Goal: Information Seeking & Learning: Learn about a topic

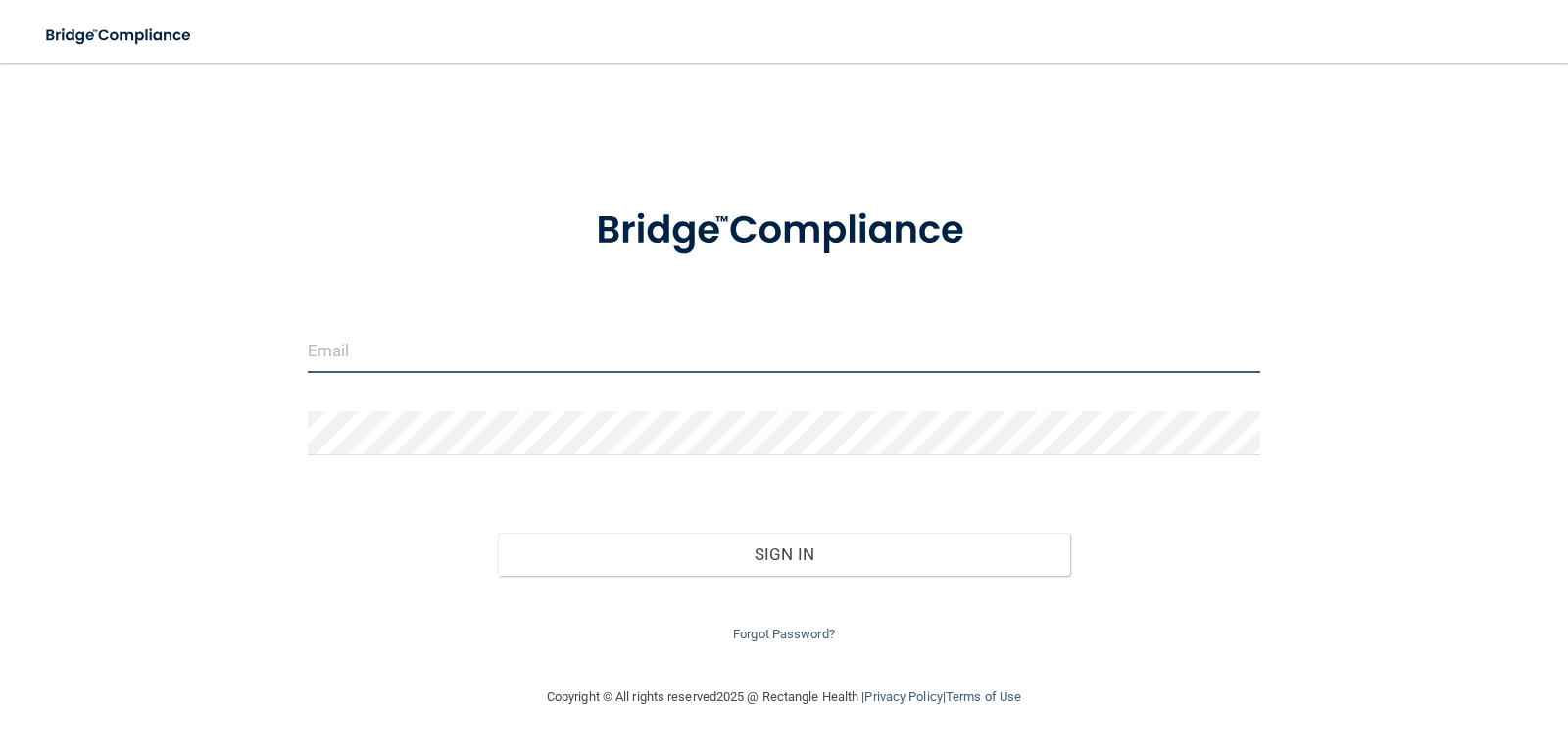
click at [431, 354] on input "email" at bounding box center [785, 351] width 954 height 44
type input "[EMAIL_ADDRESS][DOMAIN_NAME]"
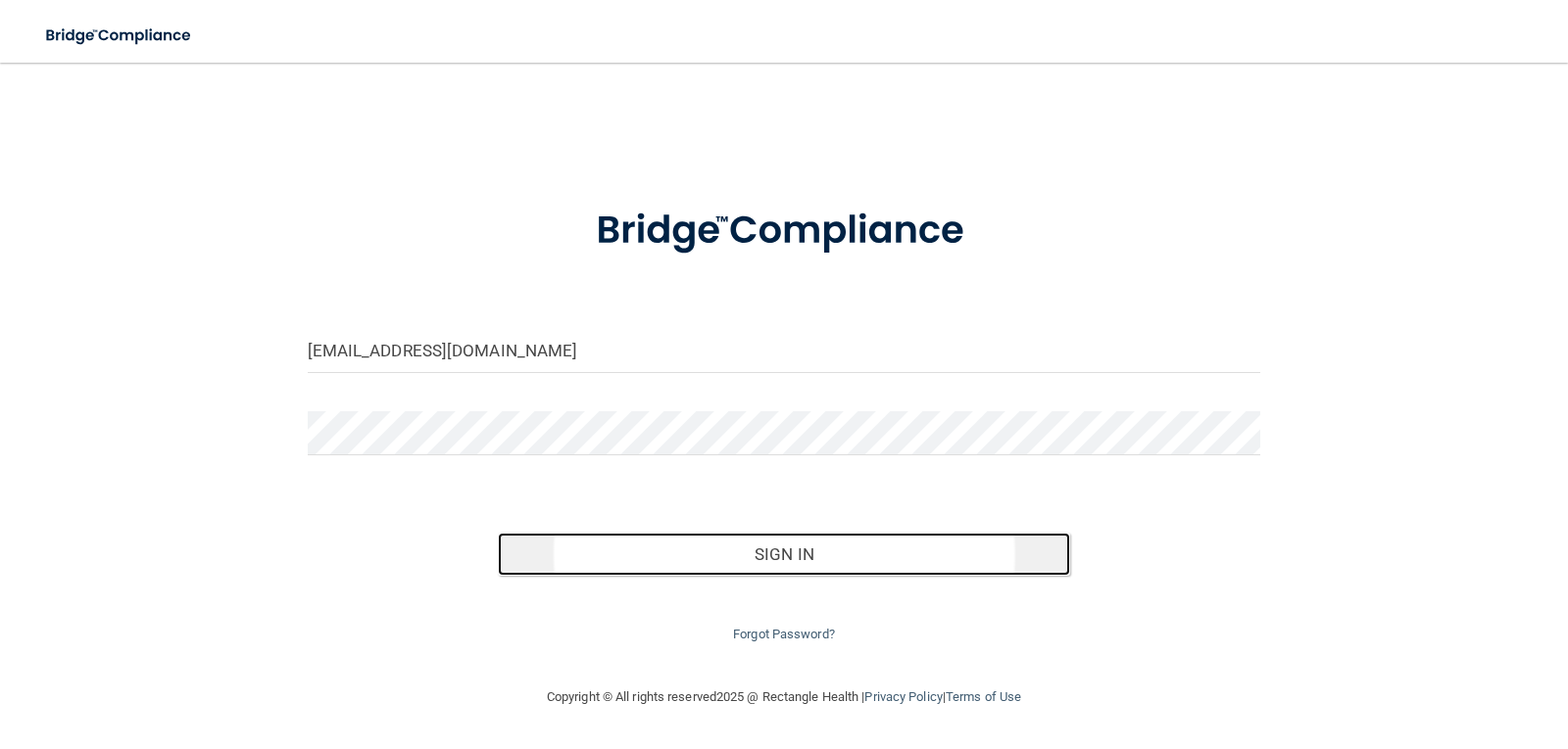
click at [800, 557] on button "Sign In" at bounding box center [784, 555] width 573 height 43
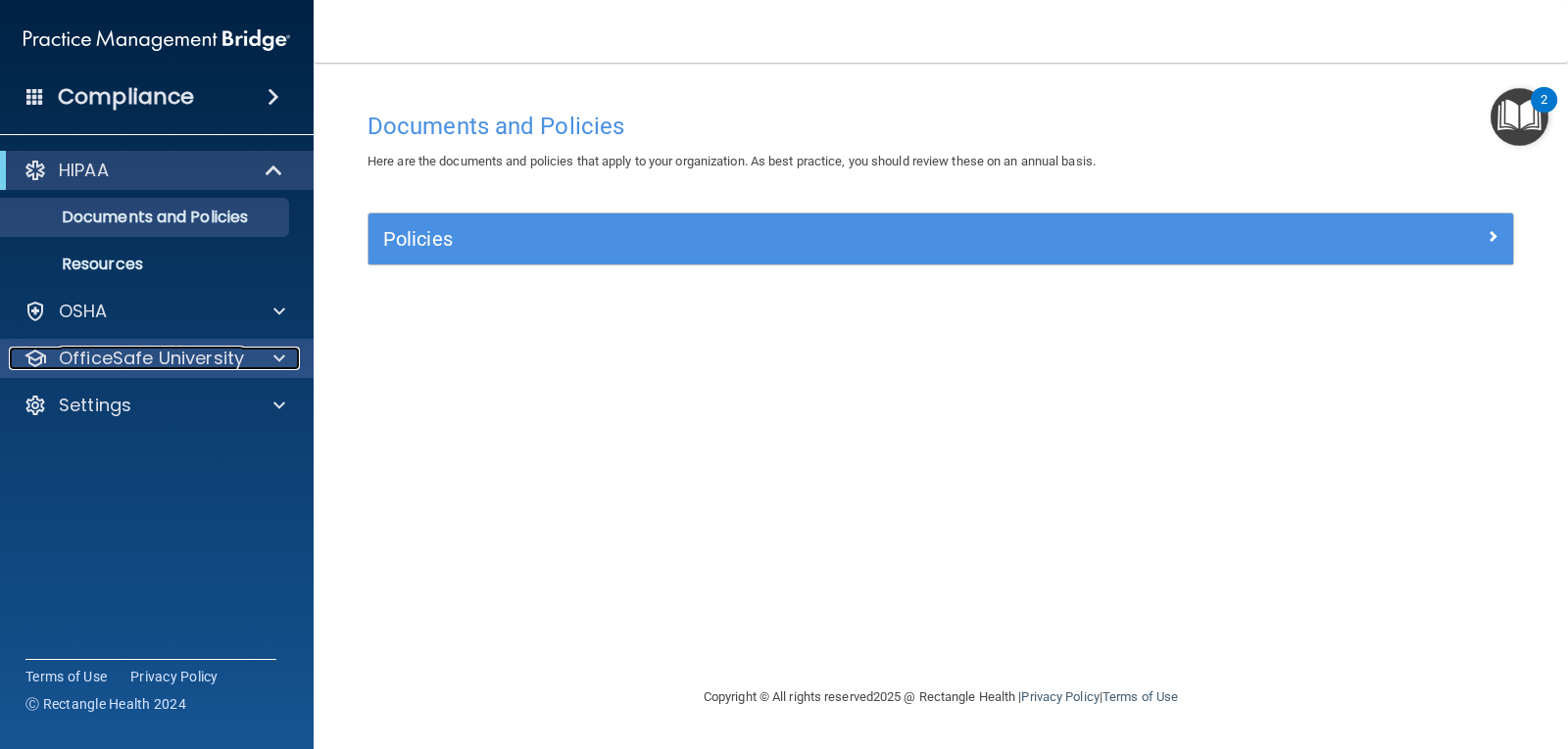
click at [202, 357] on p "OfficeSafe University" at bounding box center [152, 358] width 186 height 24
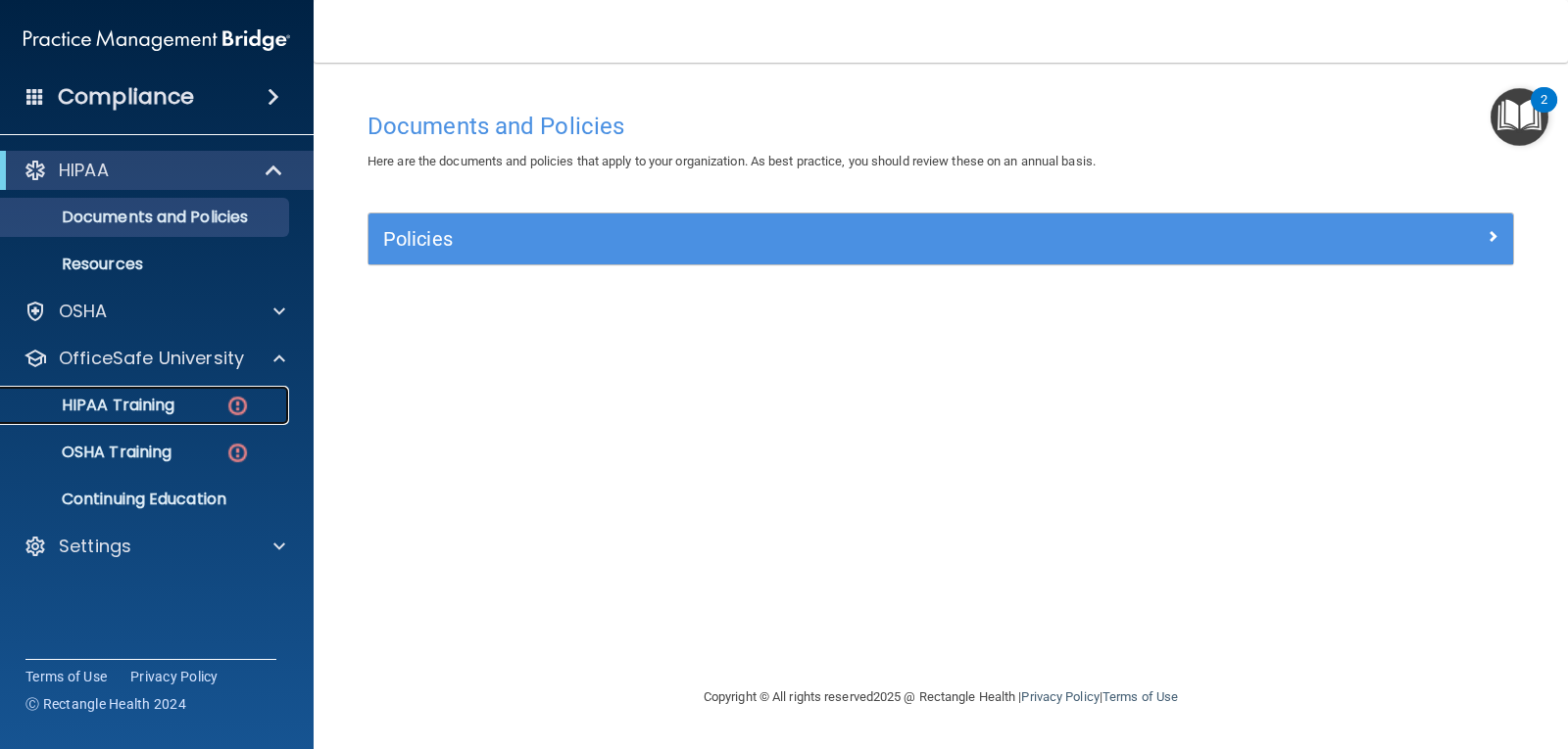
click at [178, 405] on div "HIPAA Training" at bounding box center [146, 406] width 268 height 20
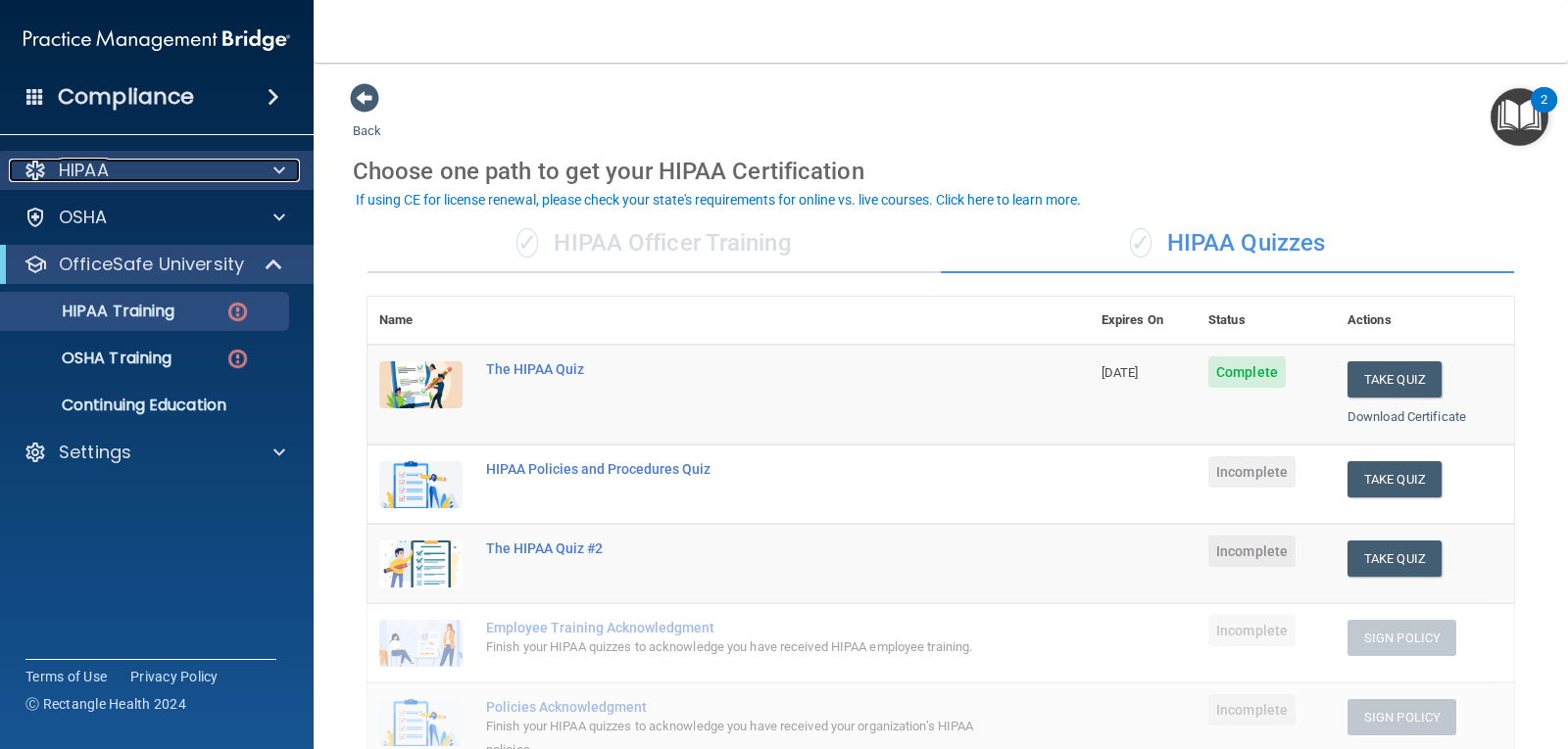
click at [288, 166] on div at bounding box center [276, 171] width 49 height 24
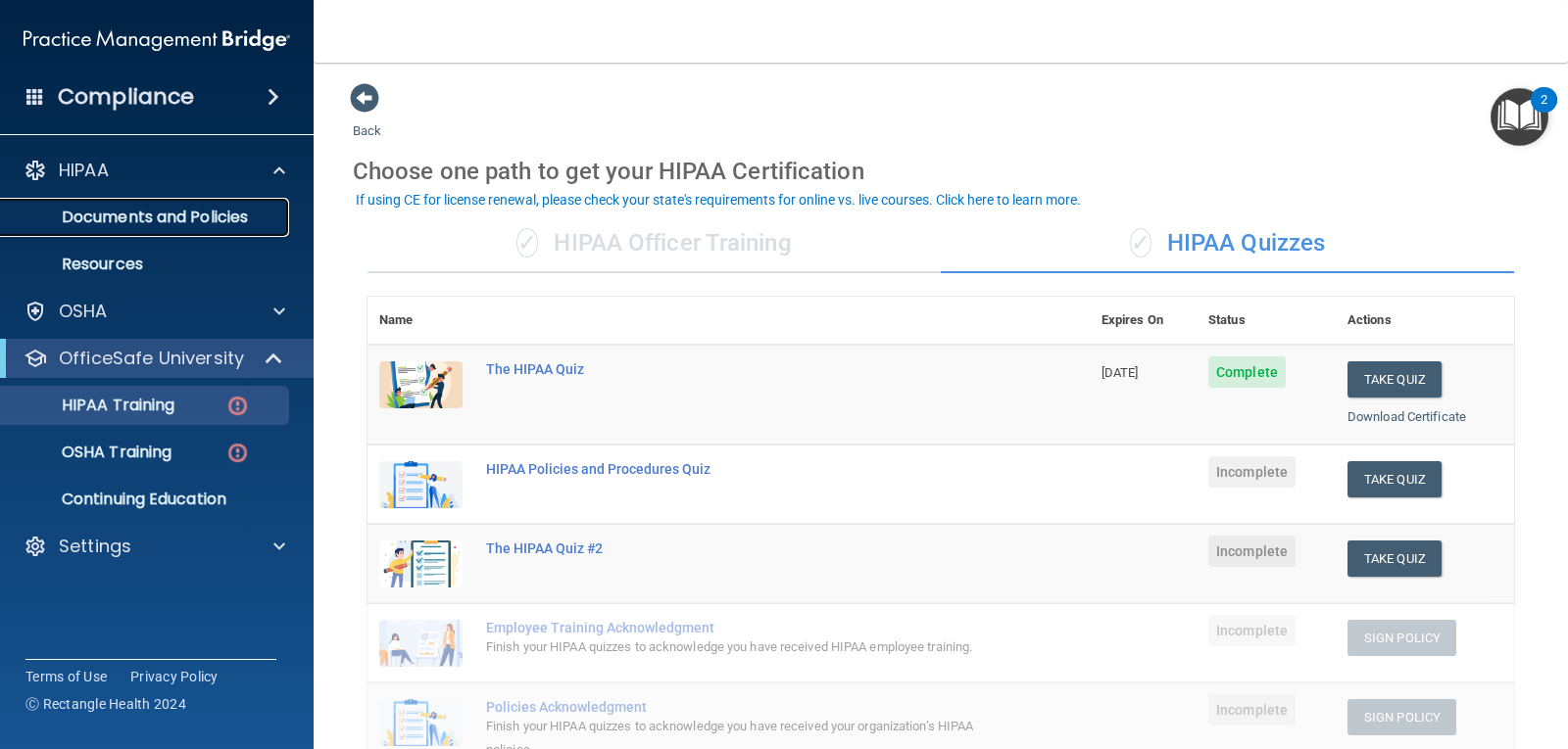
click at [196, 224] on p "Documents and Policies" at bounding box center [146, 217] width 268 height 20
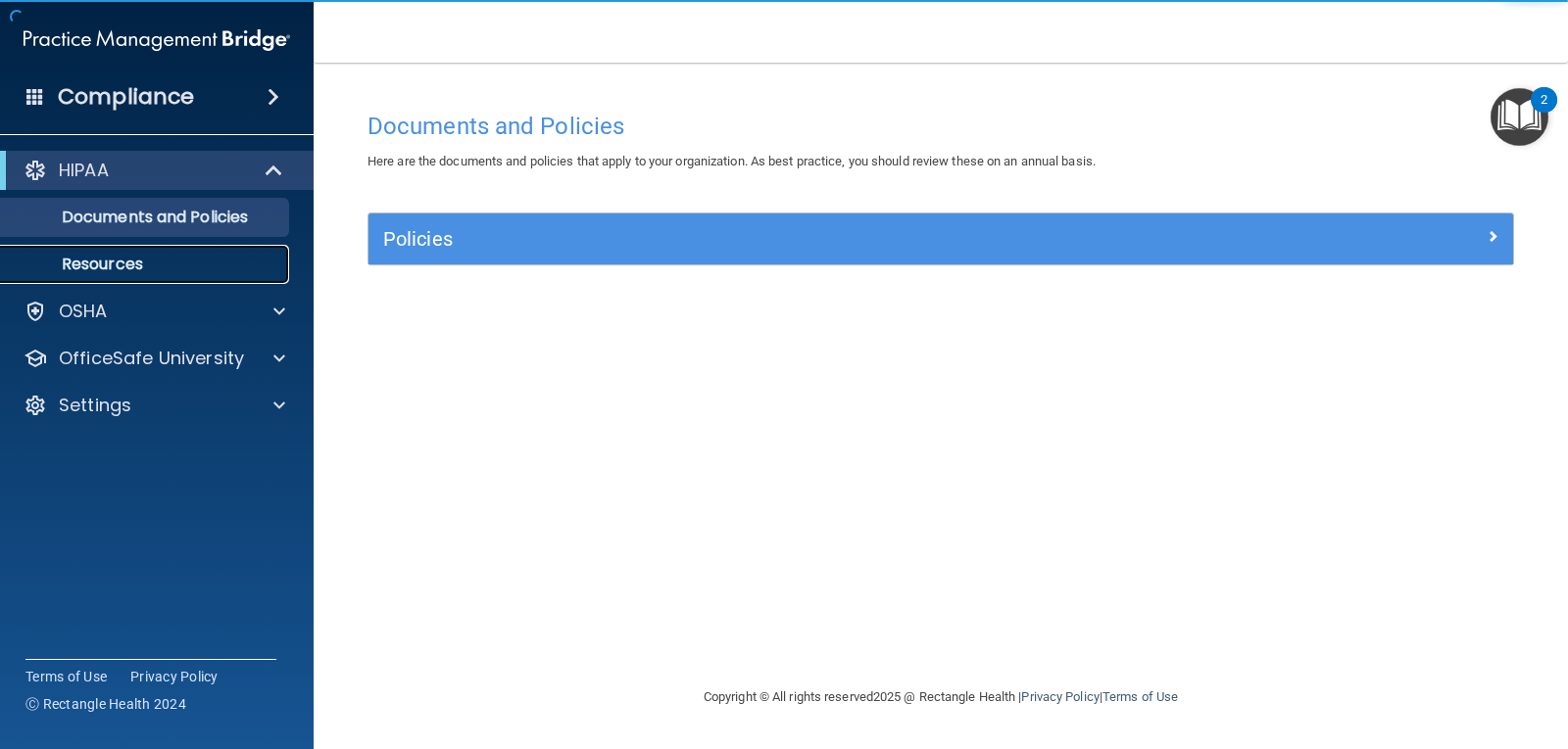
click at [146, 258] on p "Resources" at bounding box center [146, 264] width 268 height 20
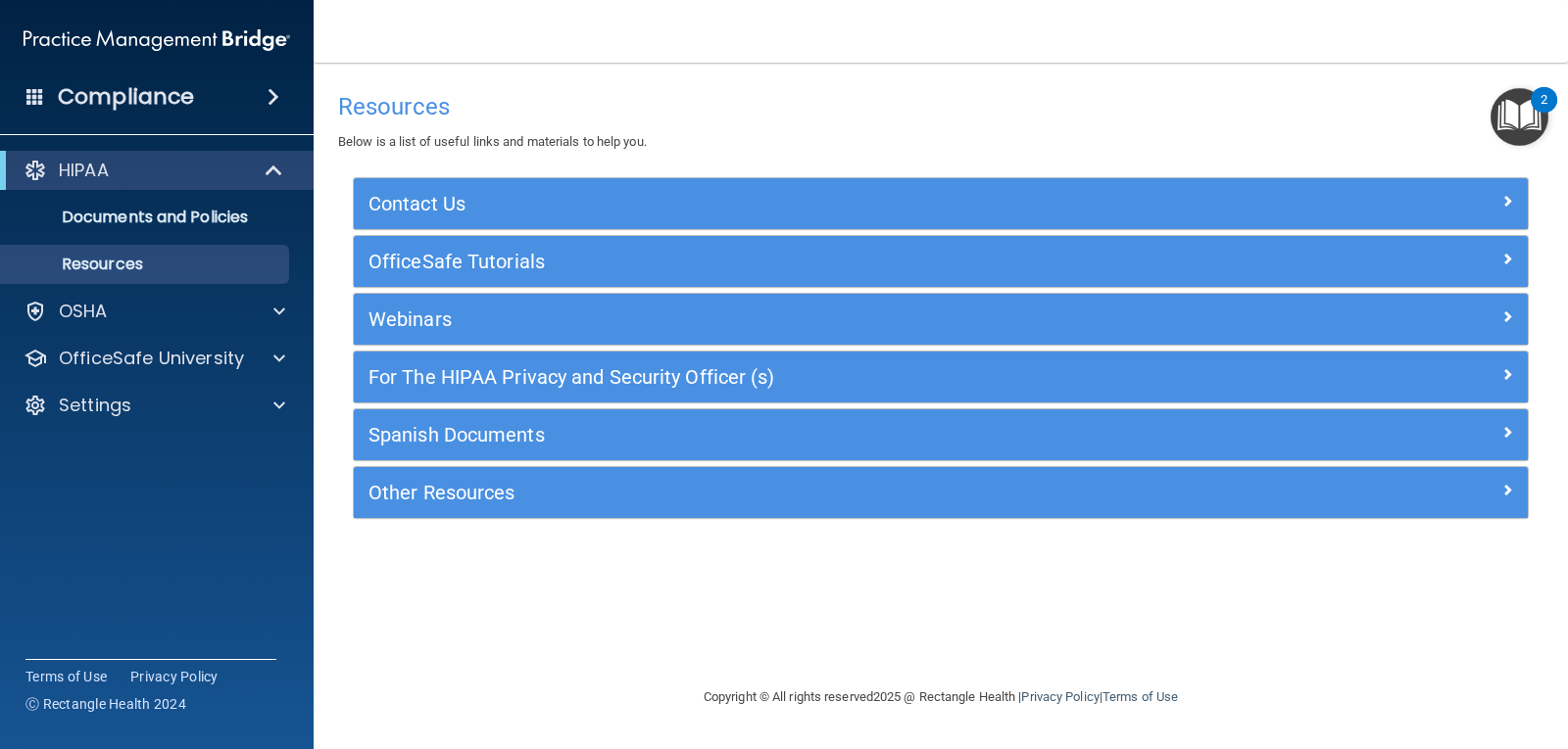
click at [275, 80] on div "Compliance" at bounding box center [157, 97] width 314 height 43
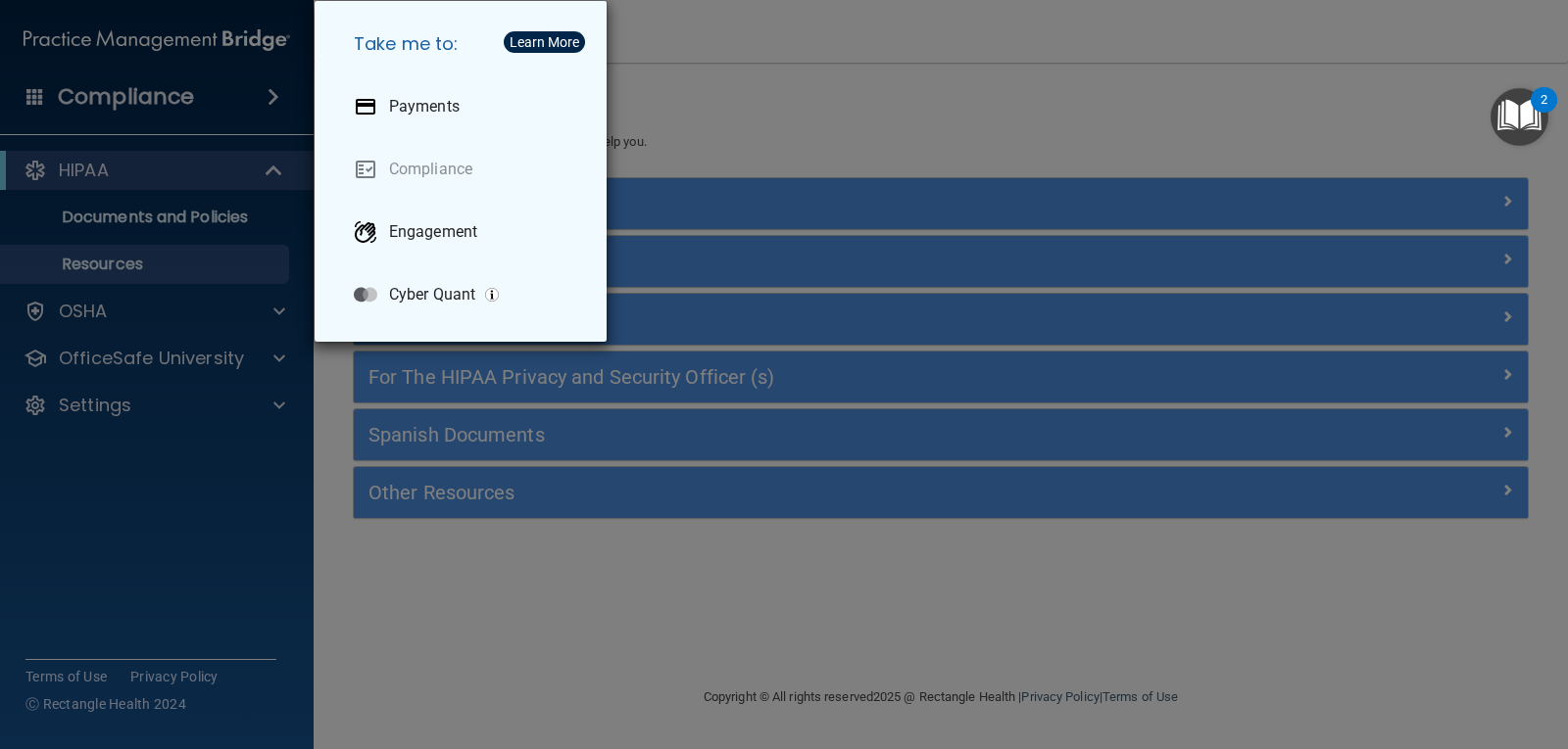
drag, startPoint x: 196, startPoint y: 485, endPoint x: 226, endPoint y: 359, distance: 129.5
click at [196, 485] on div "Take me to: Payments Compliance Engagement Cyber Quant" at bounding box center [784, 374] width 1568 height 749
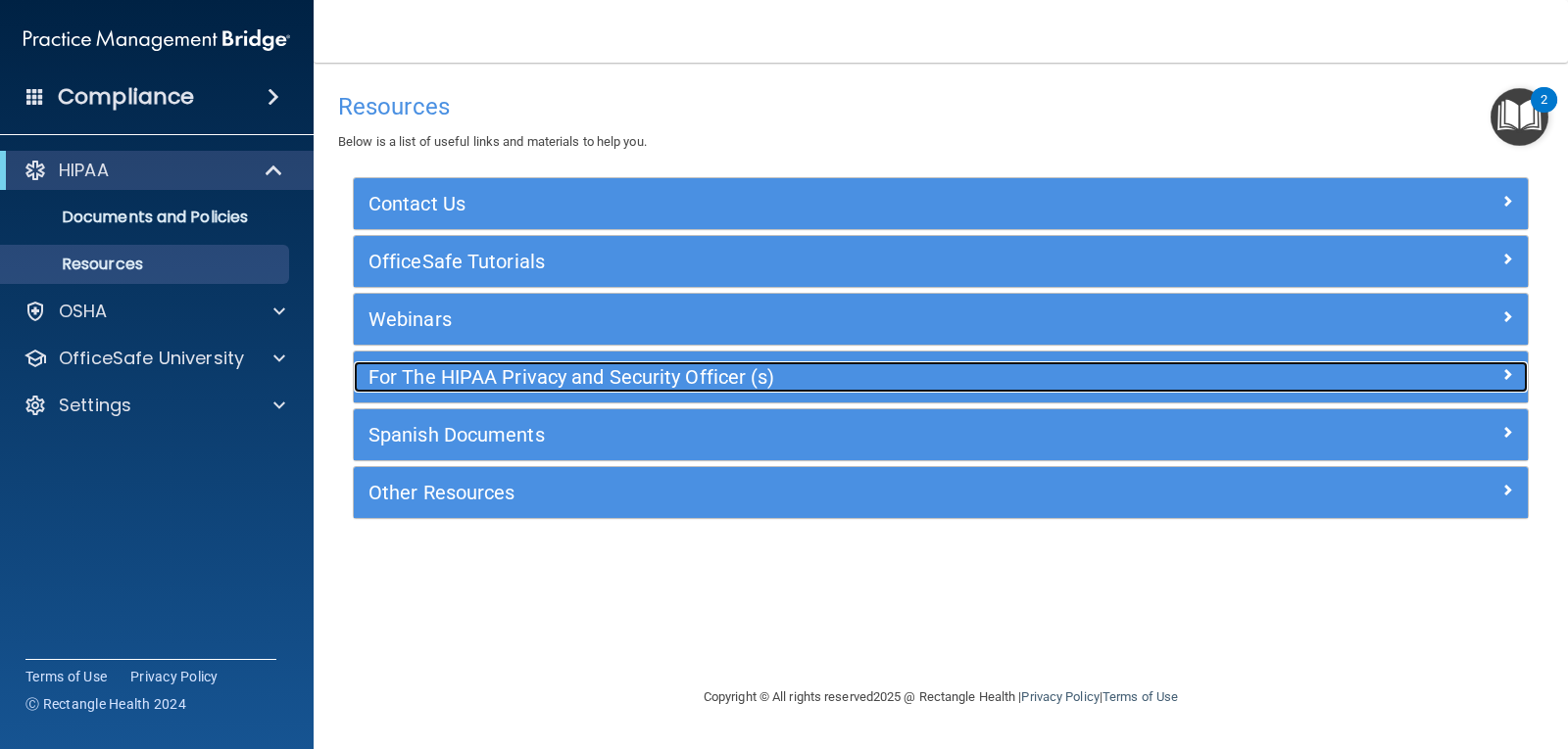
click at [1511, 375] on span at bounding box center [1508, 374] width 12 height 24
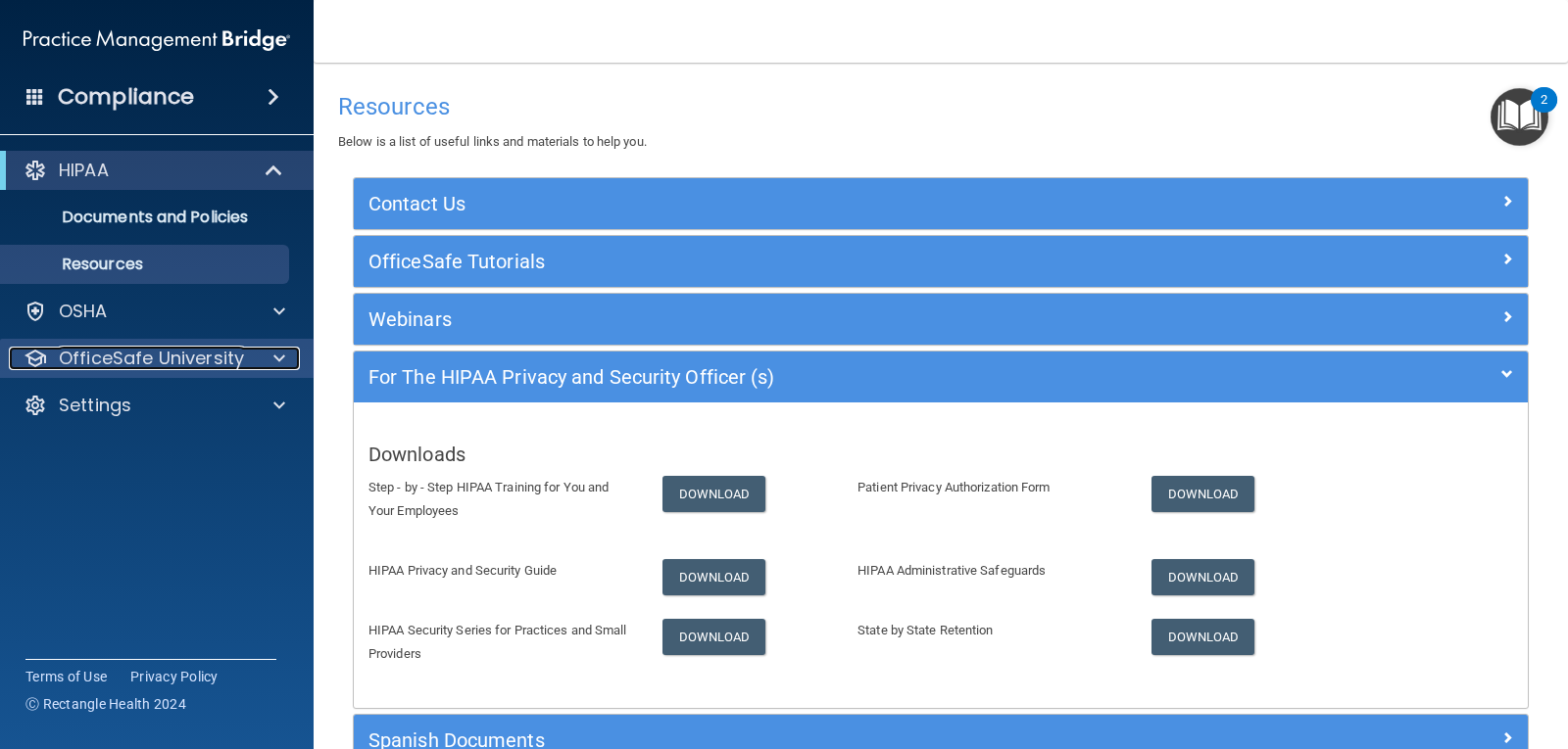
click at [167, 362] on p "OfficeSafe University" at bounding box center [152, 358] width 186 height 24
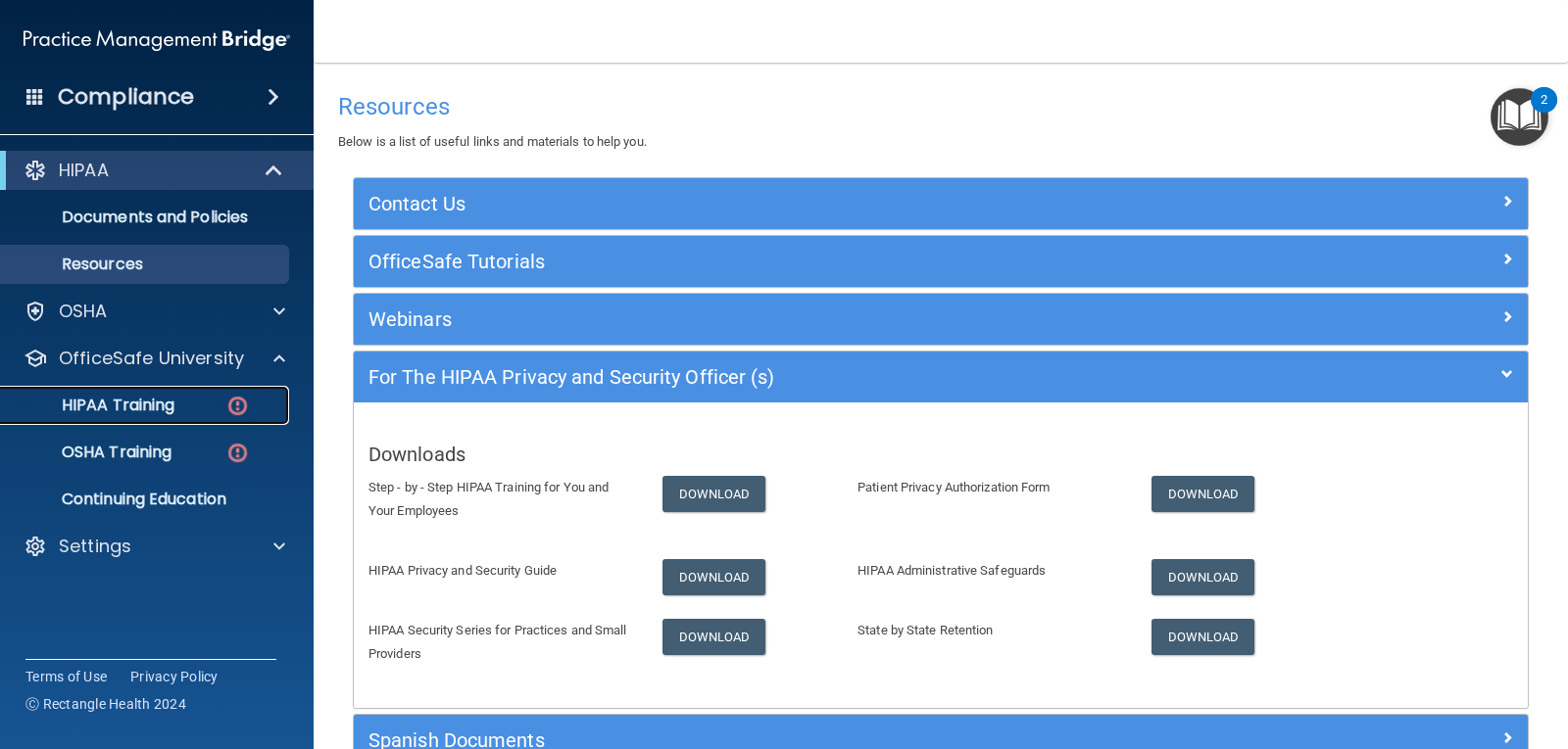
click at [222, 405] on div "HIPAA Training" at bounding box center [146, 406] width 268 height 20
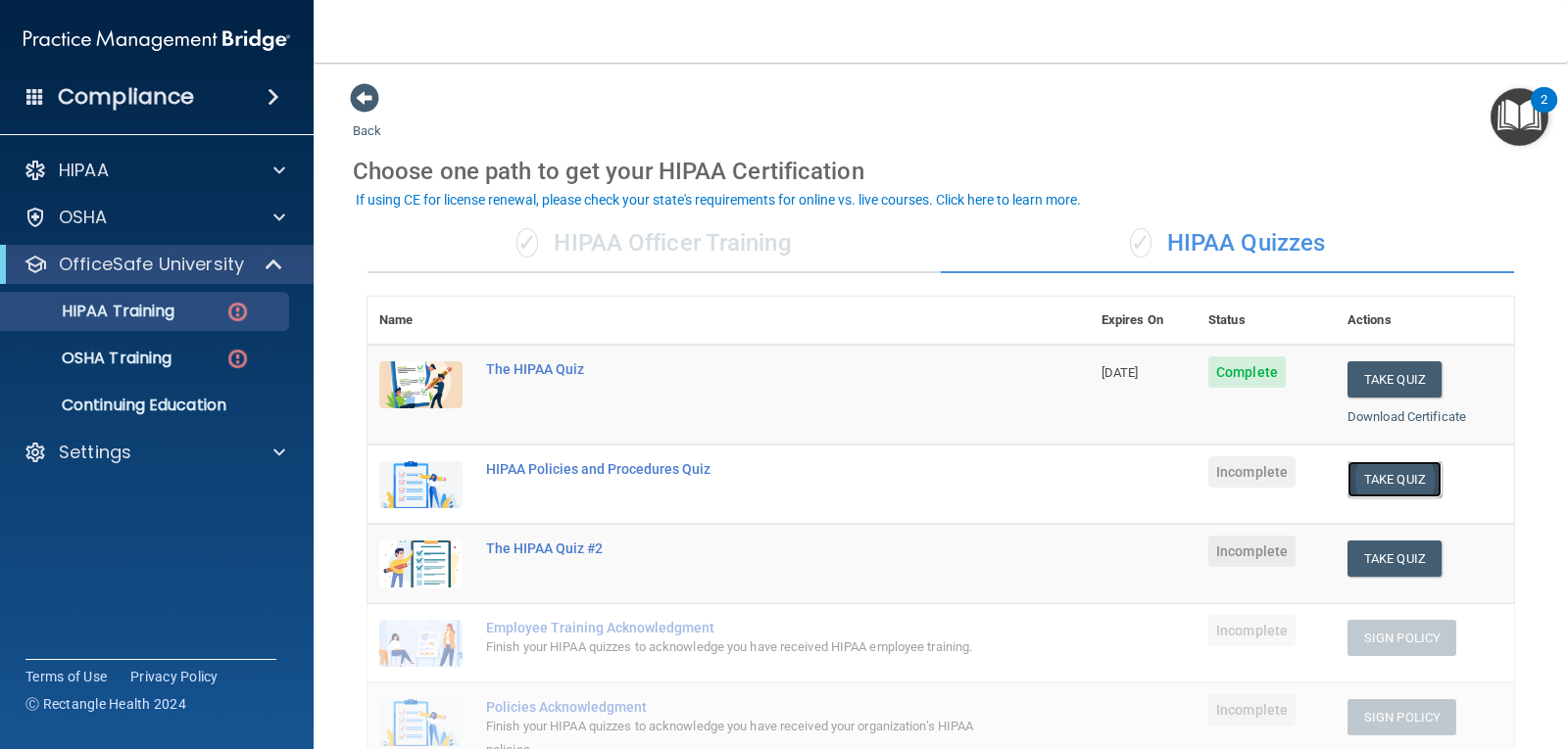
click at [1389, 476] on button "Take Quiz" at bounding box center [1394, 479] width 94 height 37
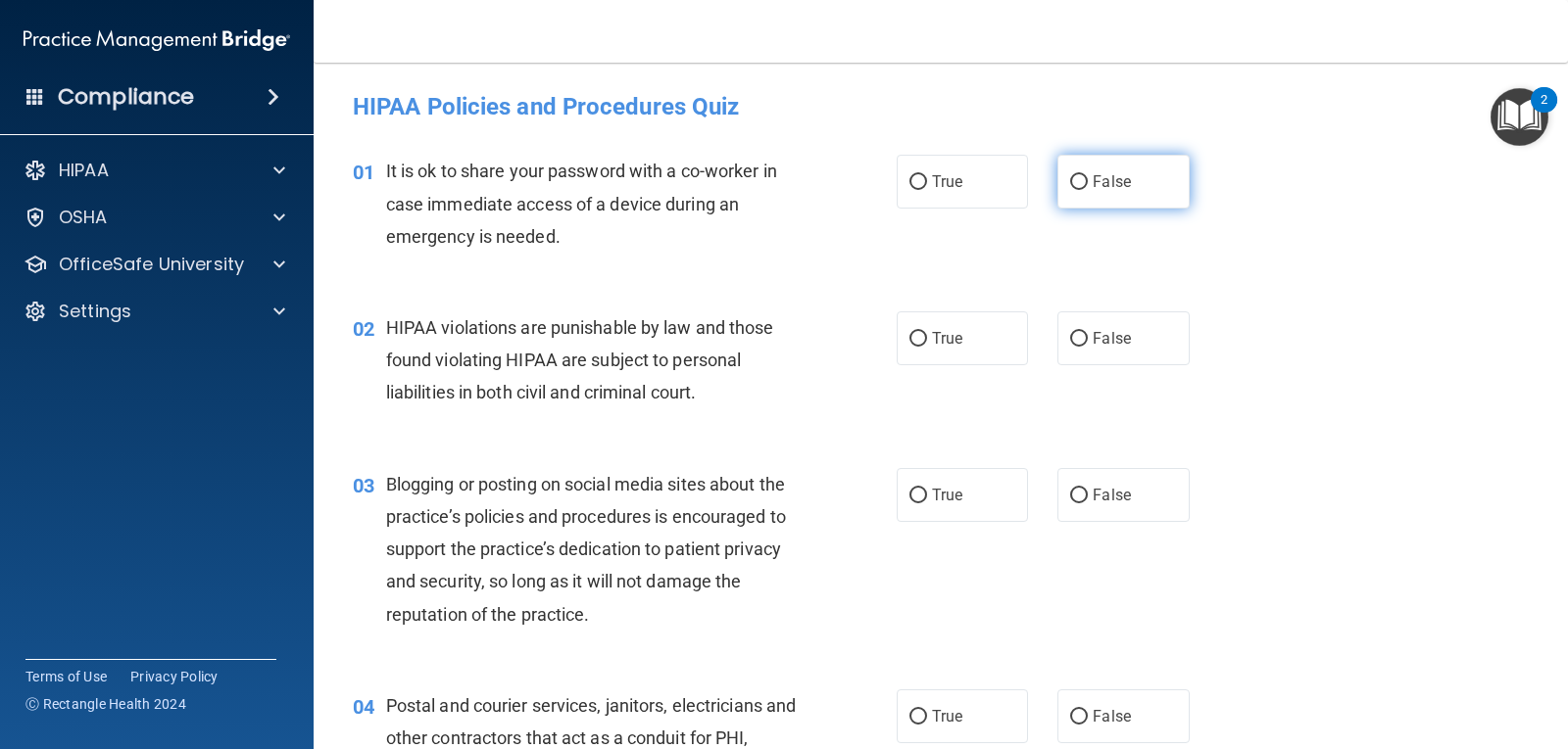
click at [1070, 180] on input "False" at bounding box center [1079, 183] width 18 height 15
radio input "true"
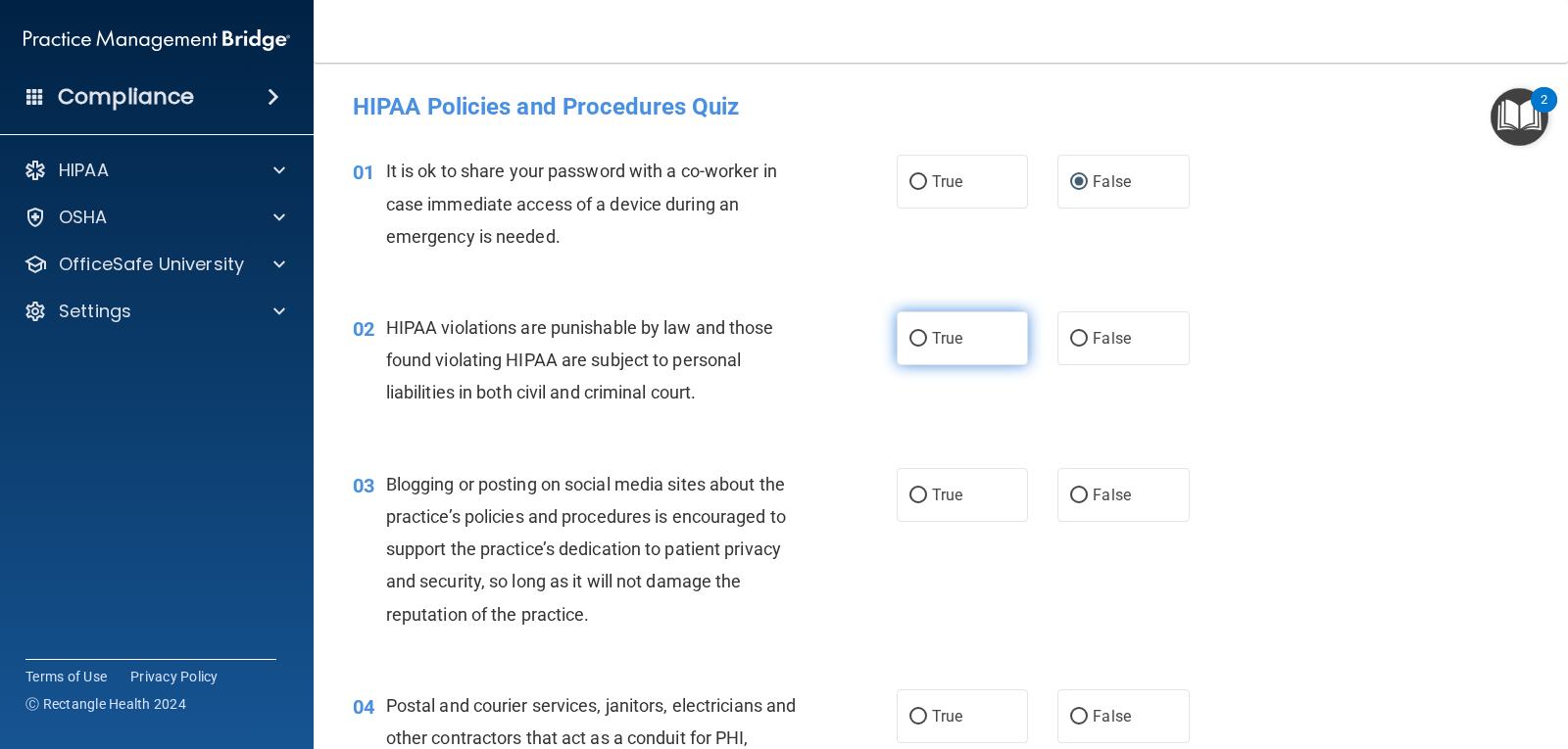
click at [909, 341] on input "True" at bounding box center [918, 338] width 18 height 15
radio input "true"
click at [1070, 488] on input "False" at bounding box center [1079, 495] width 18 height 15
radio input "true"
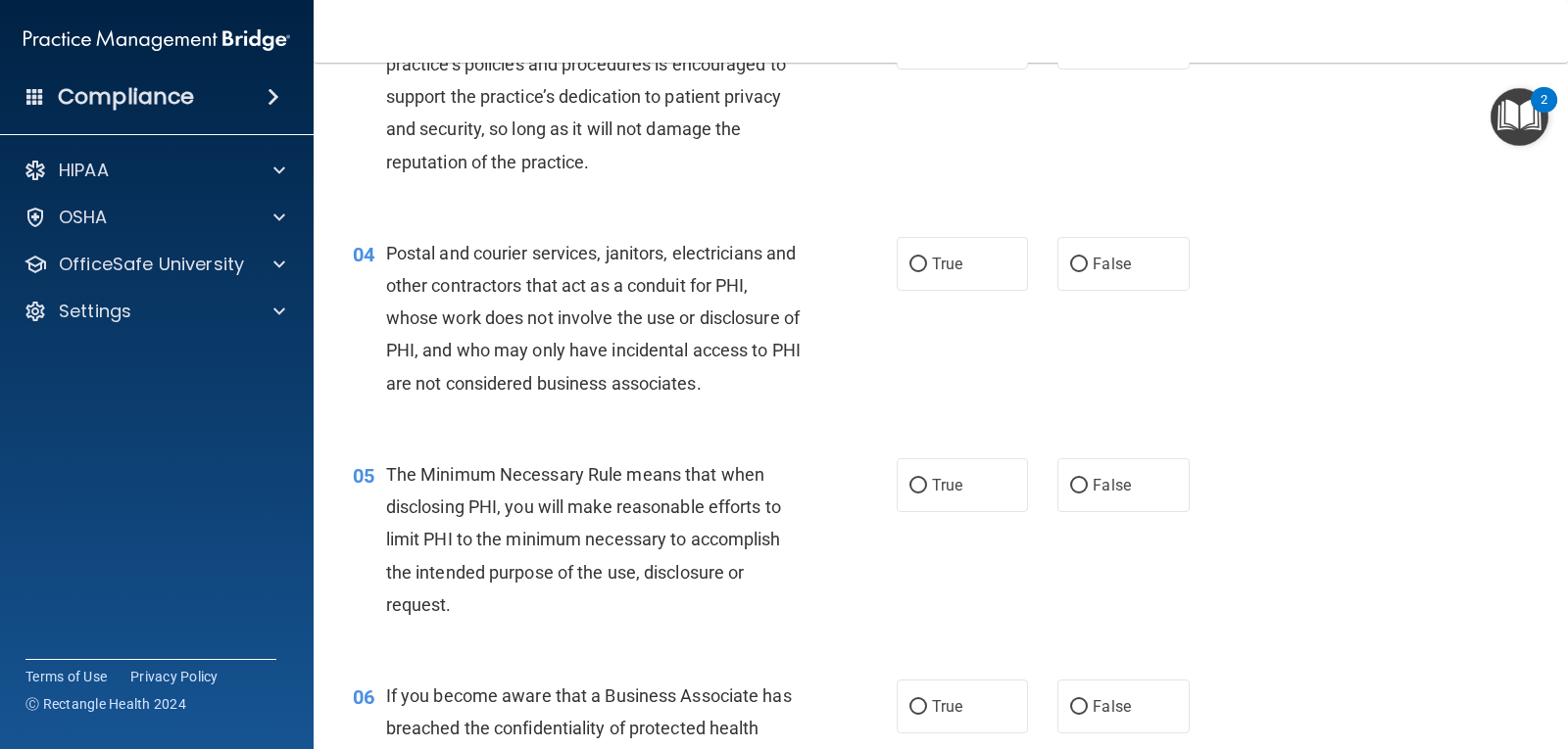
scroll to position [419, 0]
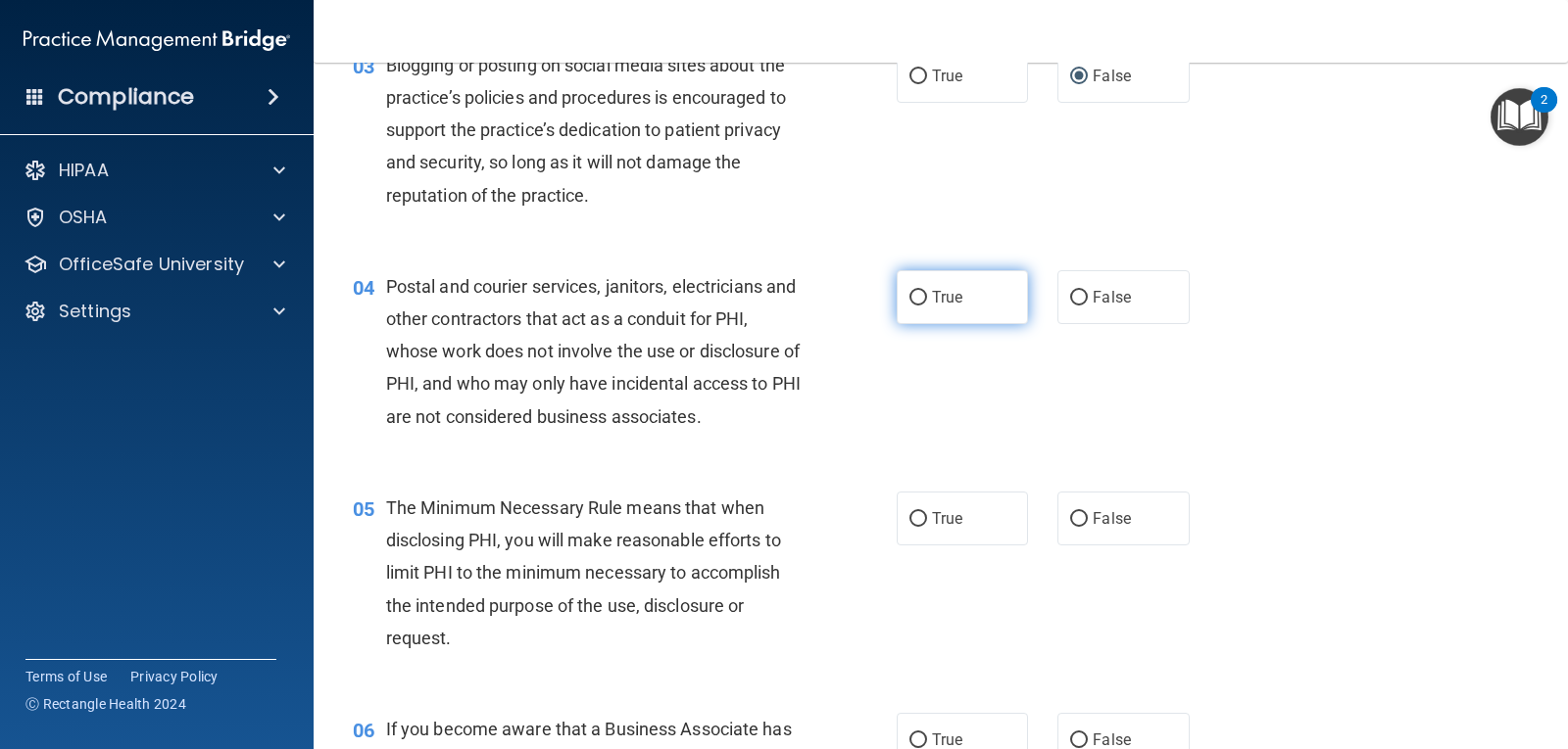
click at [913, 295] on input "True" at bounding box center [918, 298] width 18 height 15
radio input "true"
click at [911, 294] on input "True" at bounding box center [918, 298] width 18 height 15
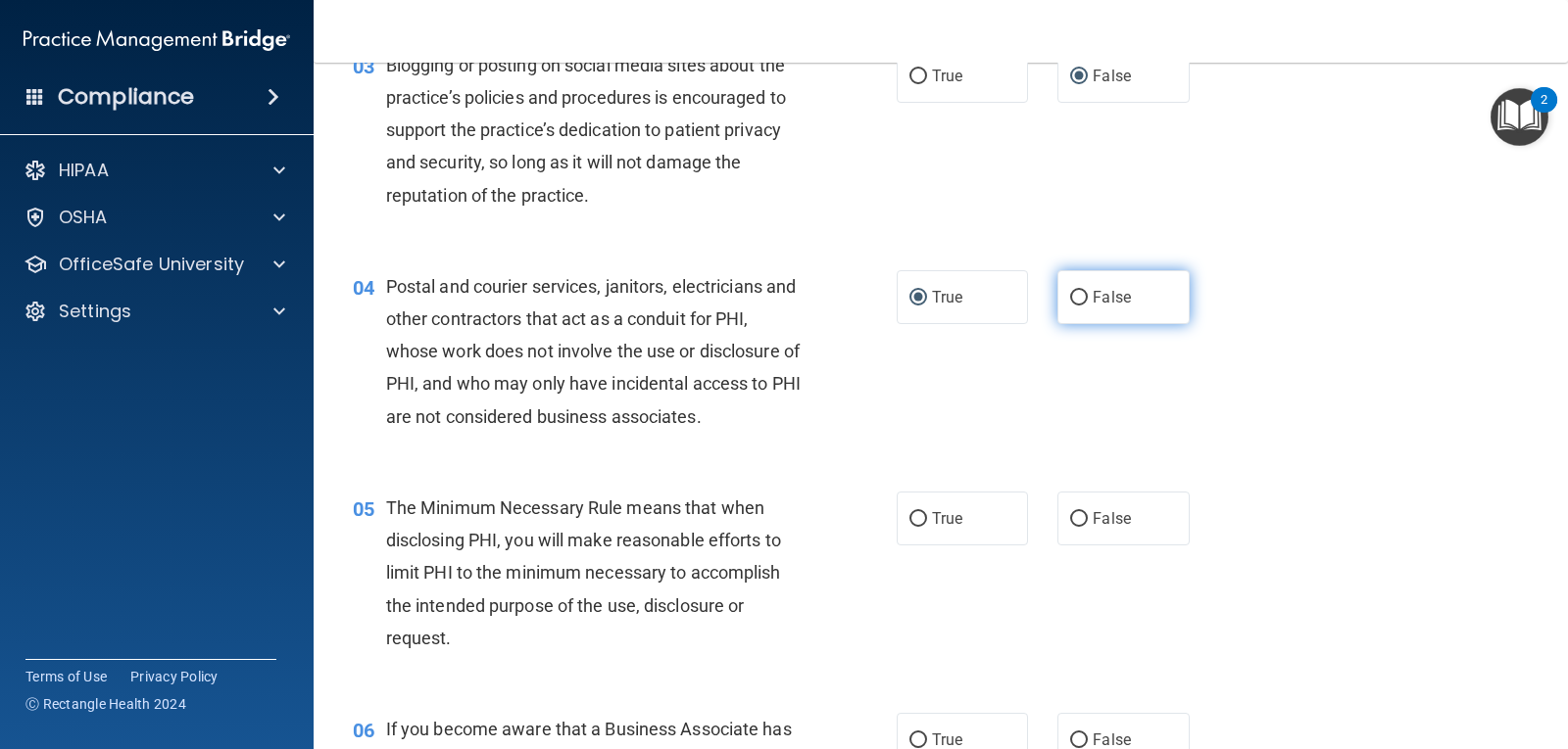
click at [1072, 295] on input "False" at bounding box center [1079, 298] width 18 height 15
radio input "true"
radio input "false"
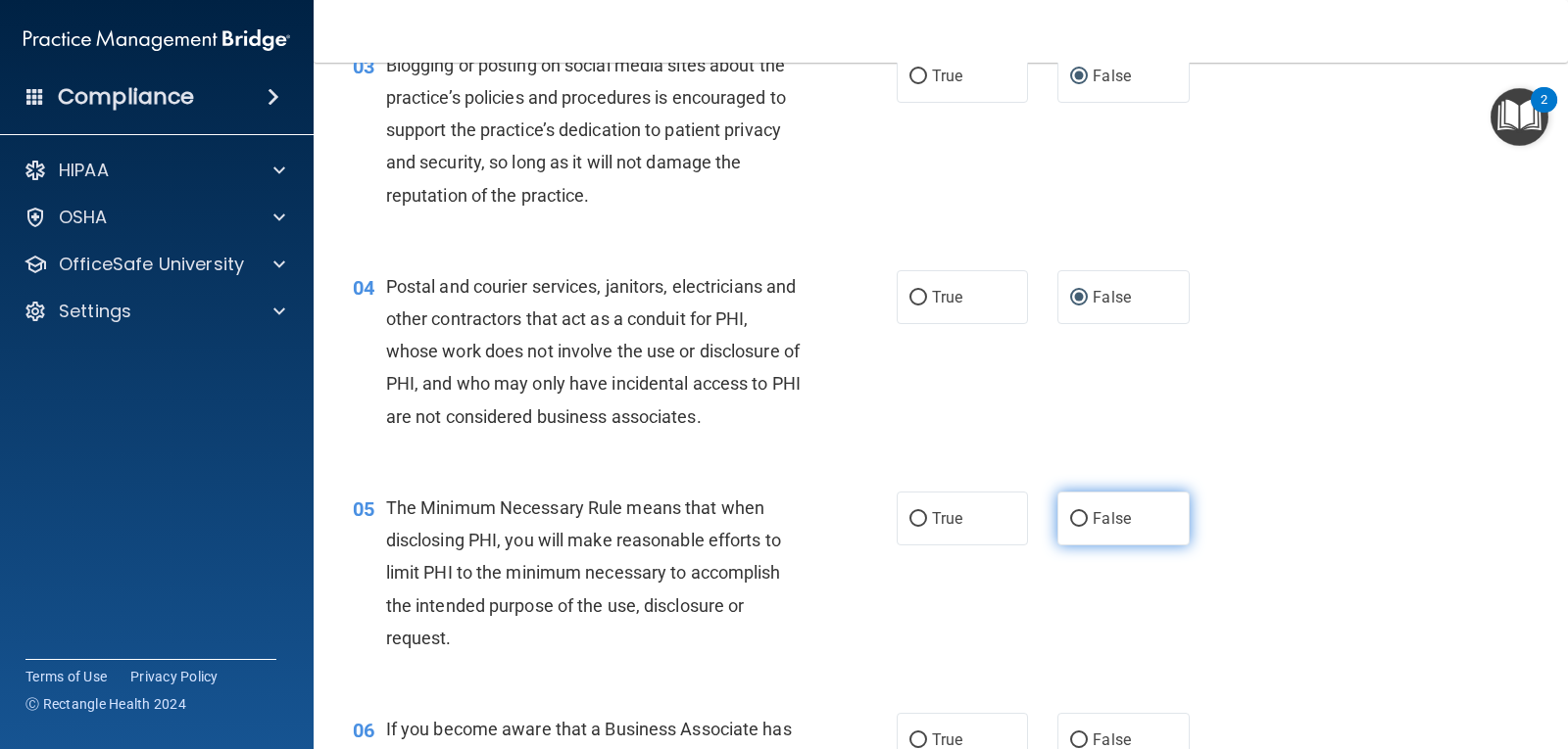
drag, startPoint x: 911, startPoint y: 518, endPoint x: 1049, endPoint y: 516, distance: 138.0
click at [936, 517] on label "True" at bounding box center [962, 518] width 131 height 54
click at [927, 517] on input "True" at bounding box center [918, 519] width 18 height 15
radio input "true"
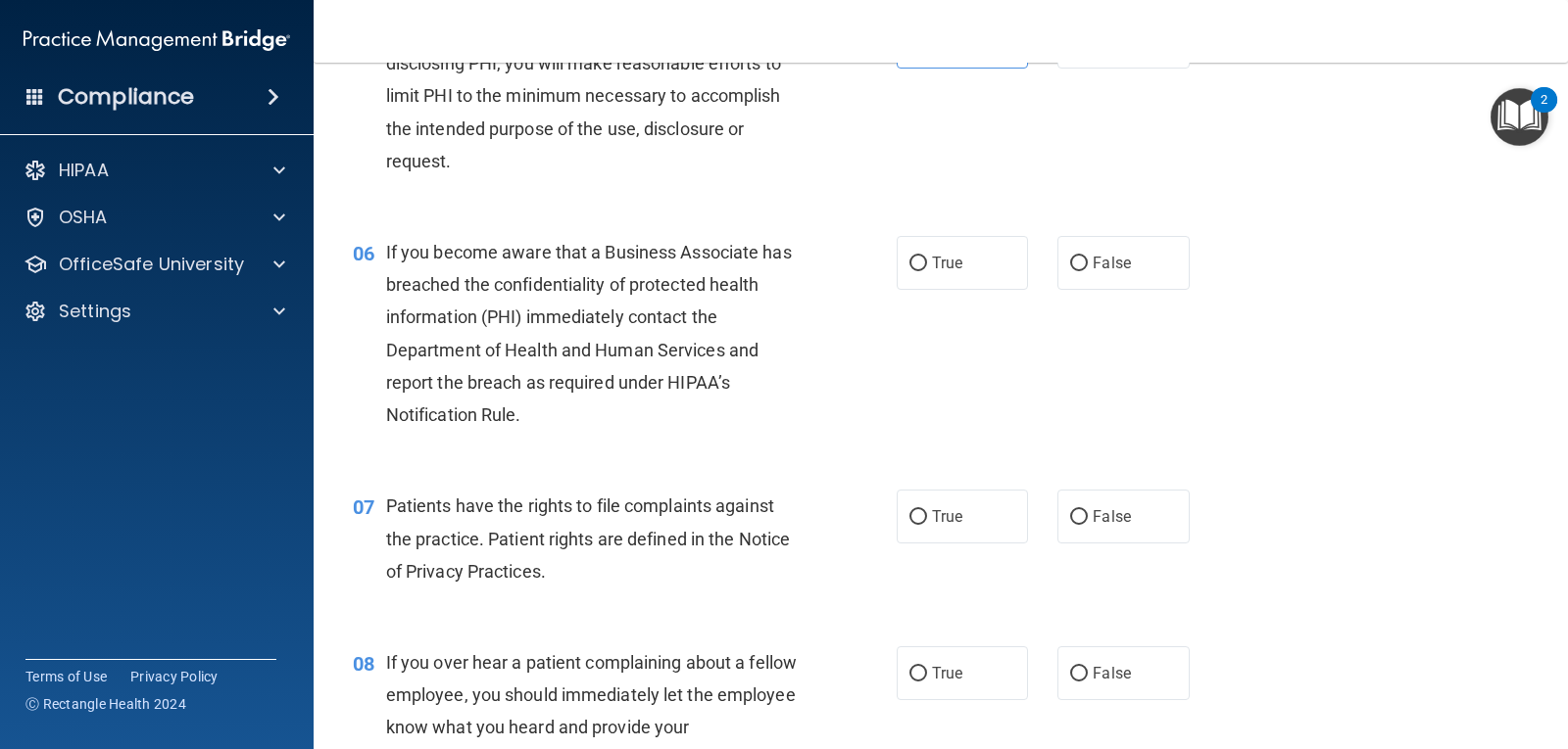
scroll to position [879, 0]
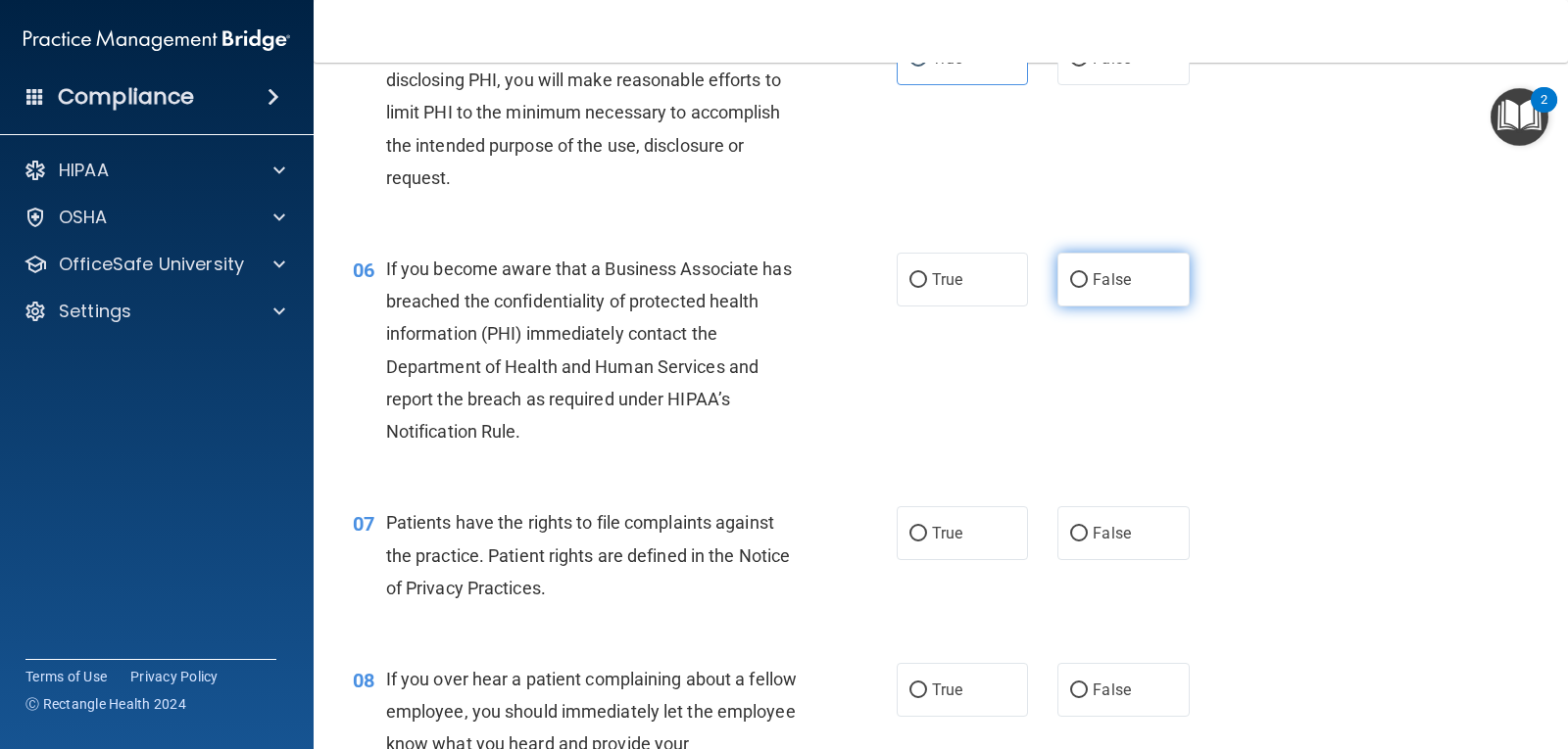
click at [1070, 278] on input "False" at bounding box center [1079, 280] width 18 height 15
radio input "true"
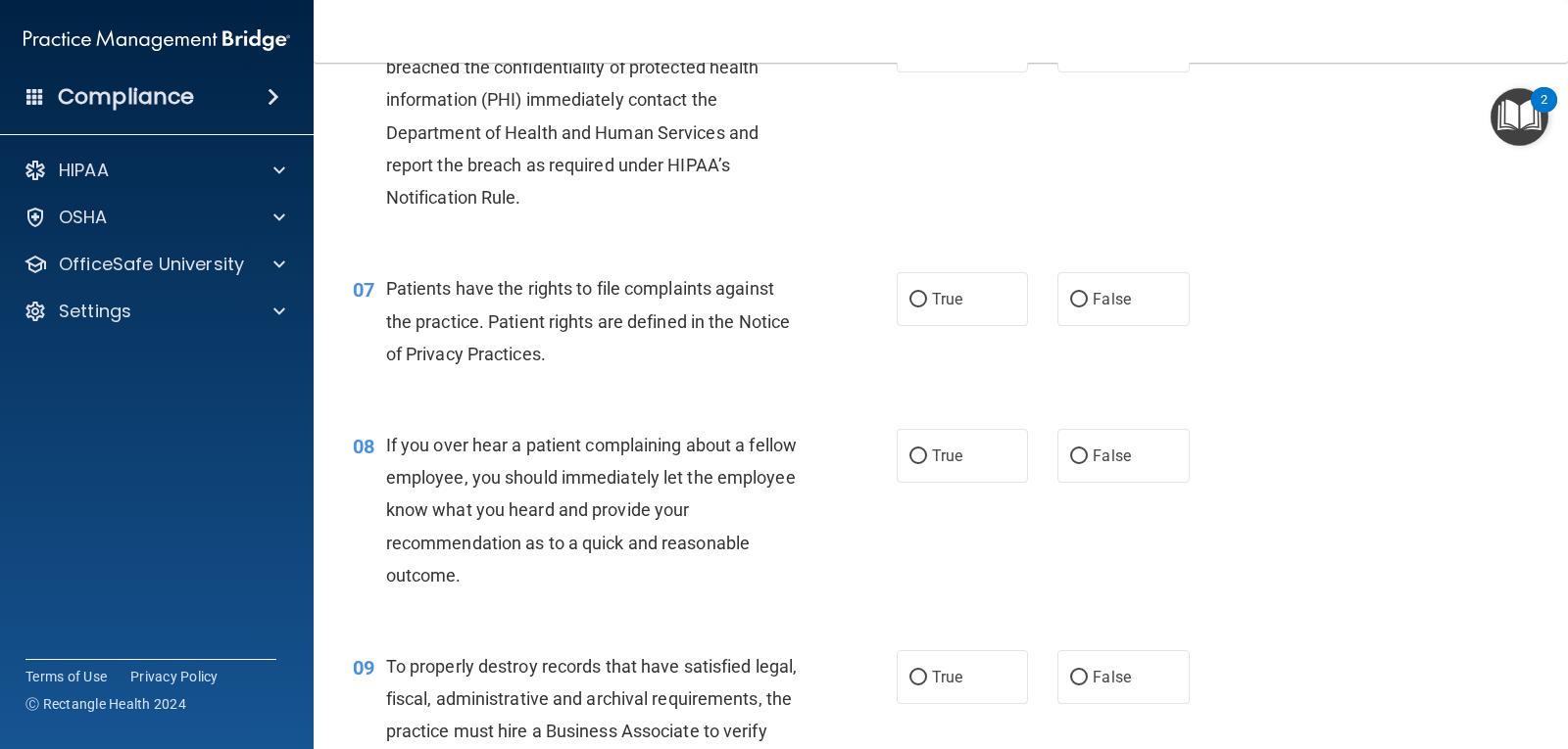
scroll to position [1139, 0]
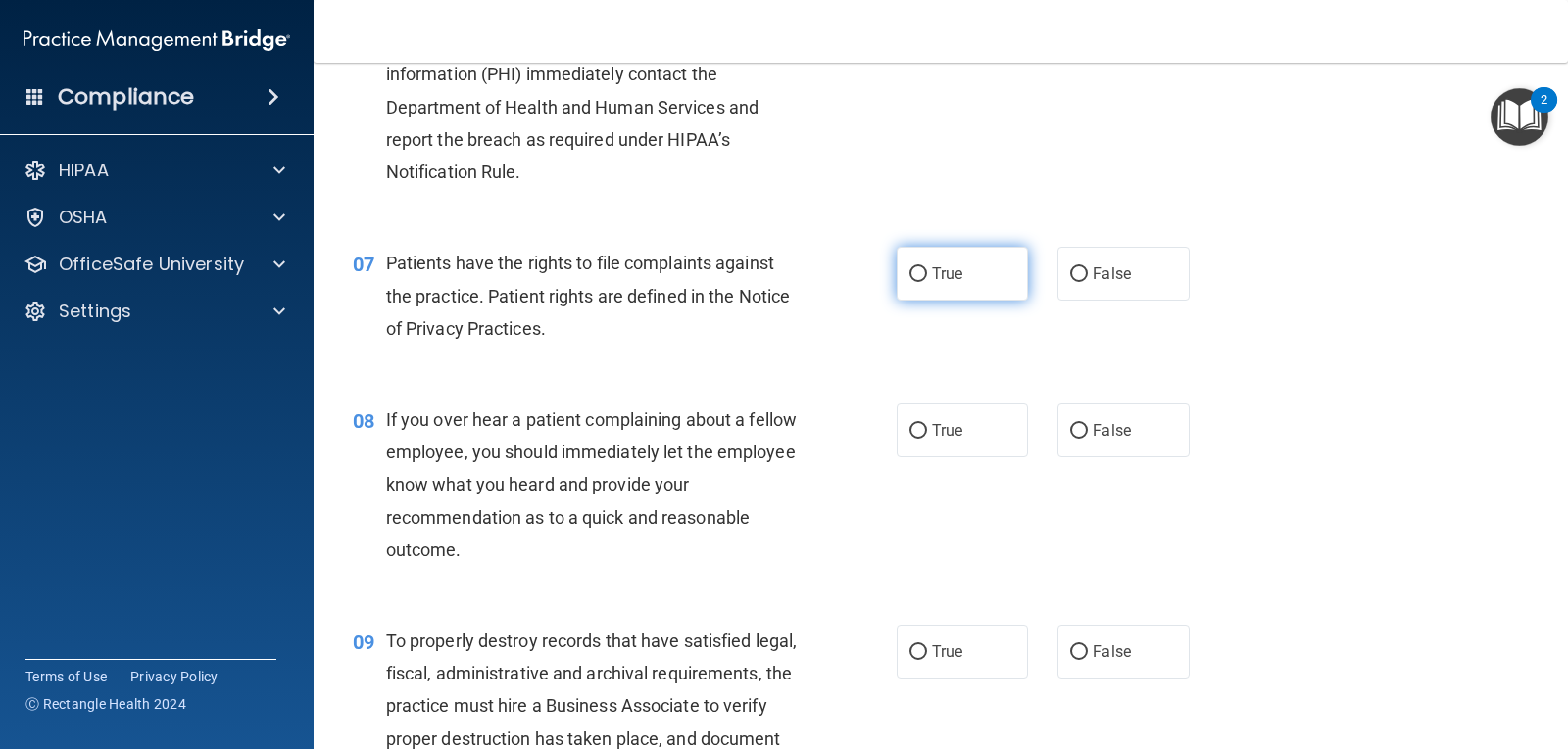
click at [914, 268] on input "True" at bounding box center [918, 274] width 18 height 15
radio input "true"
click at [1070, 430] on input "False" at bounding box center [1079, 431] width 18 height 15
radio input "true"
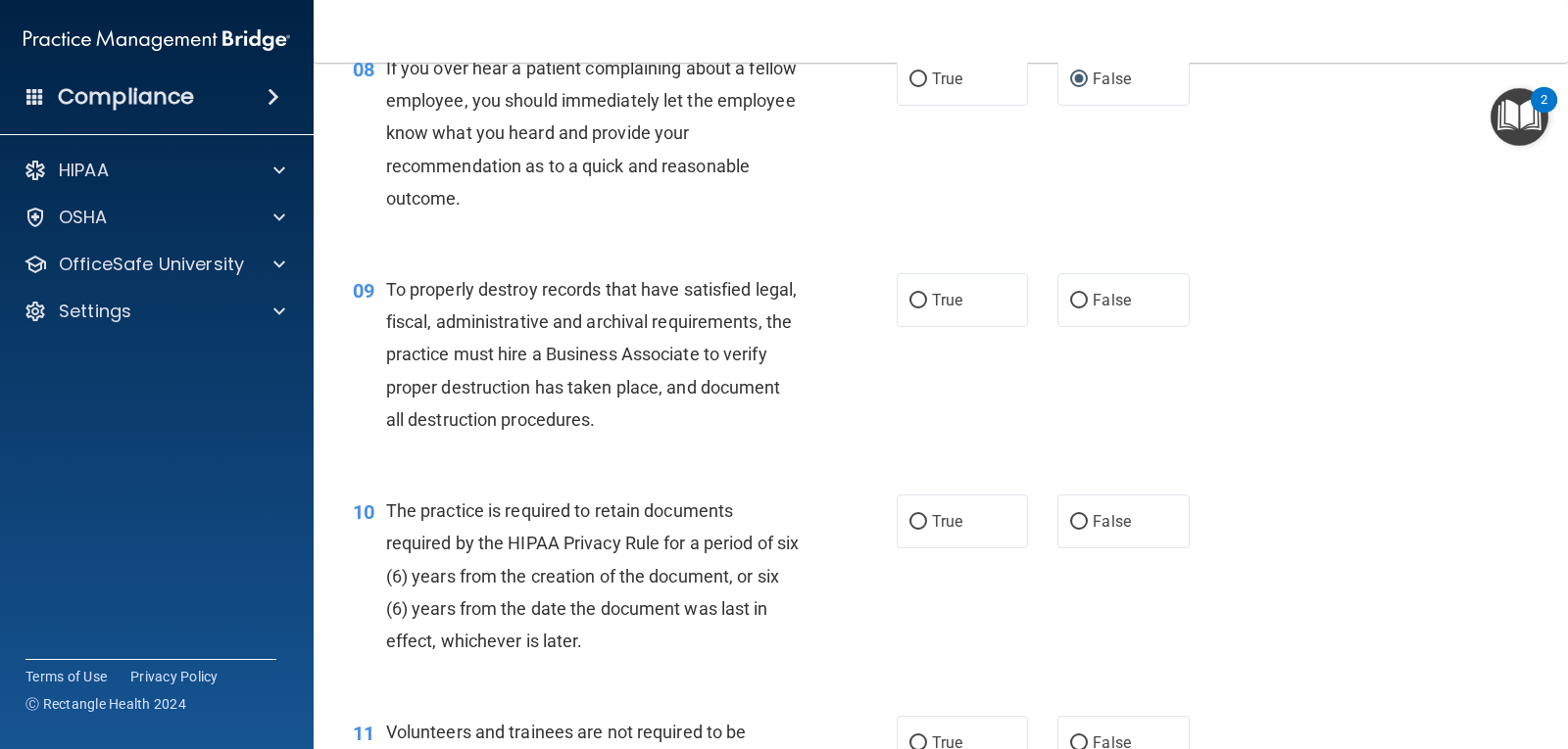
scroll to position [1583, 0]
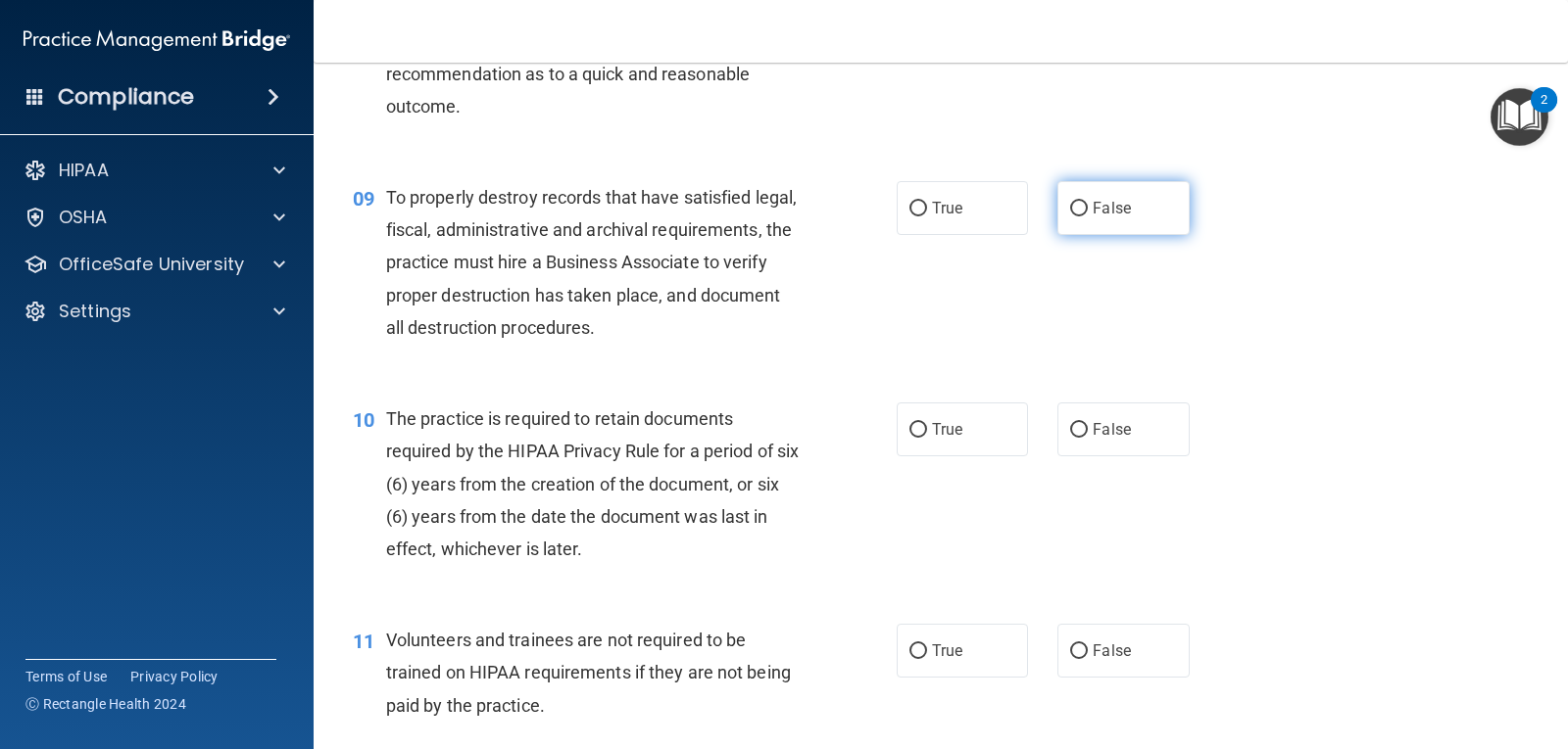
drag, startPoint x: 1072, startPoint y: 206, endPoint x: 1082, endPoint y: 198, distance: 12.8
click at [1074, 206] on input "False" at bounding box center [1079, 208] width 18 height 15
radio input "true"
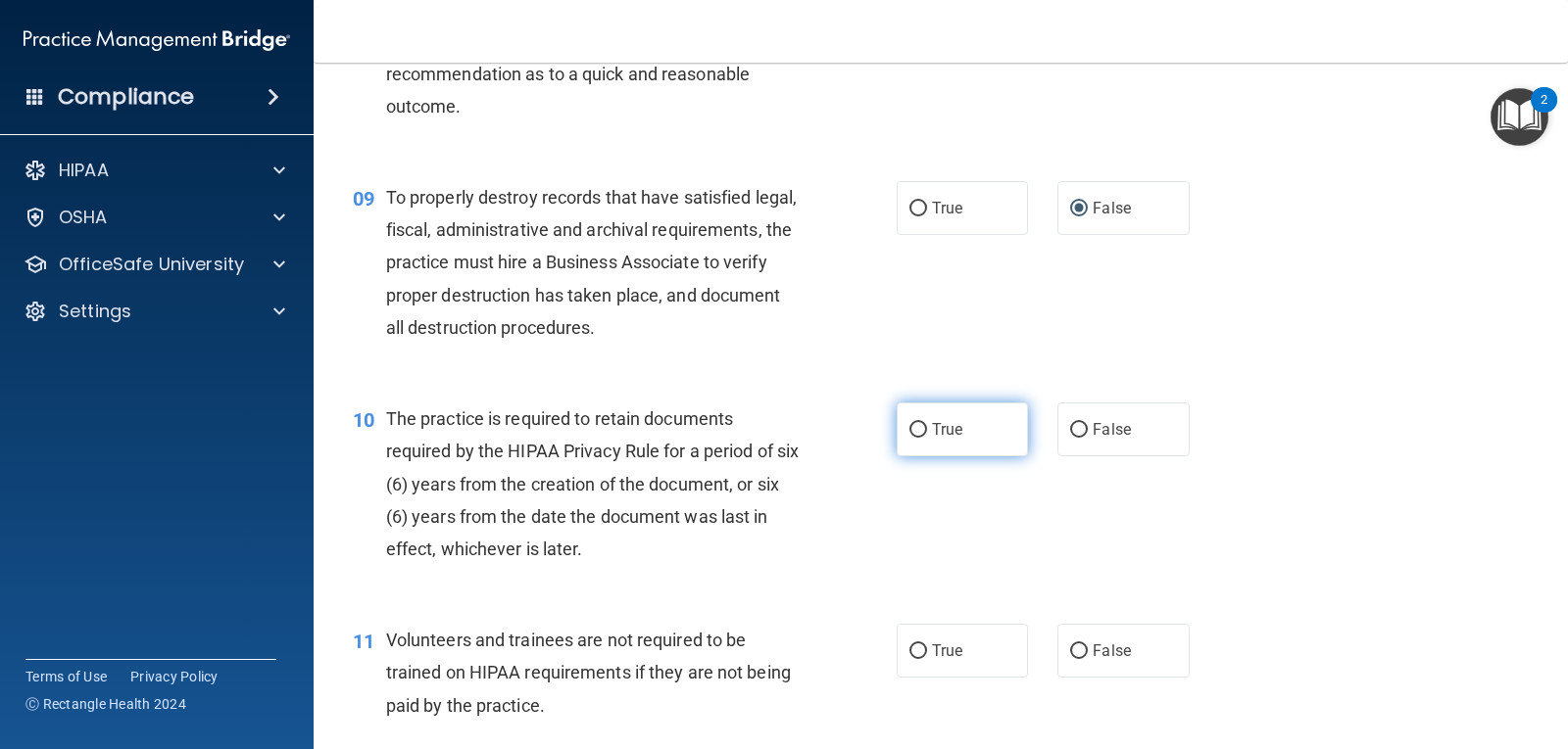
click at [911, 427] on input "True" at bounding box center [918, 430] width 18 height 15
radio input "true"
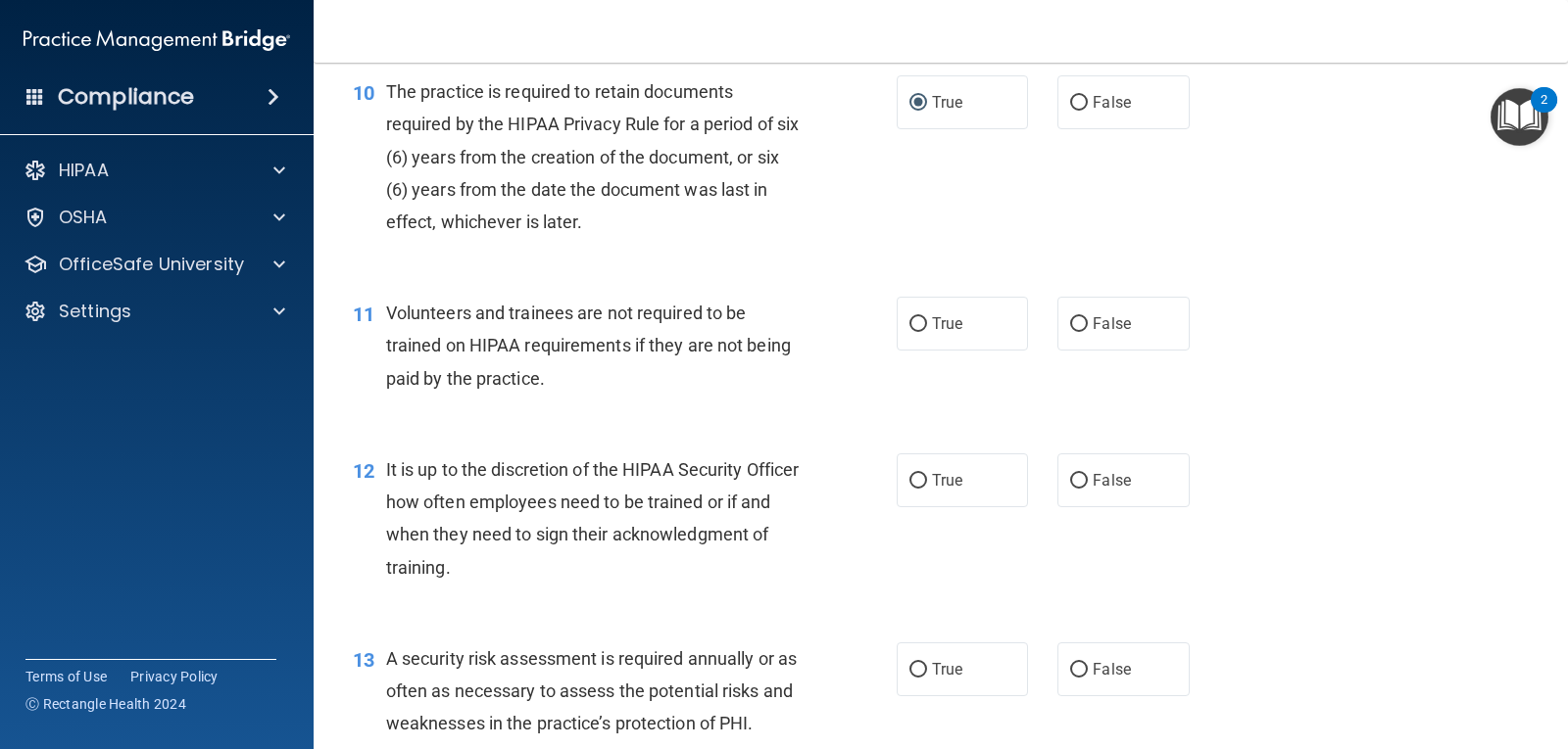
scroll to position [1917, 0]
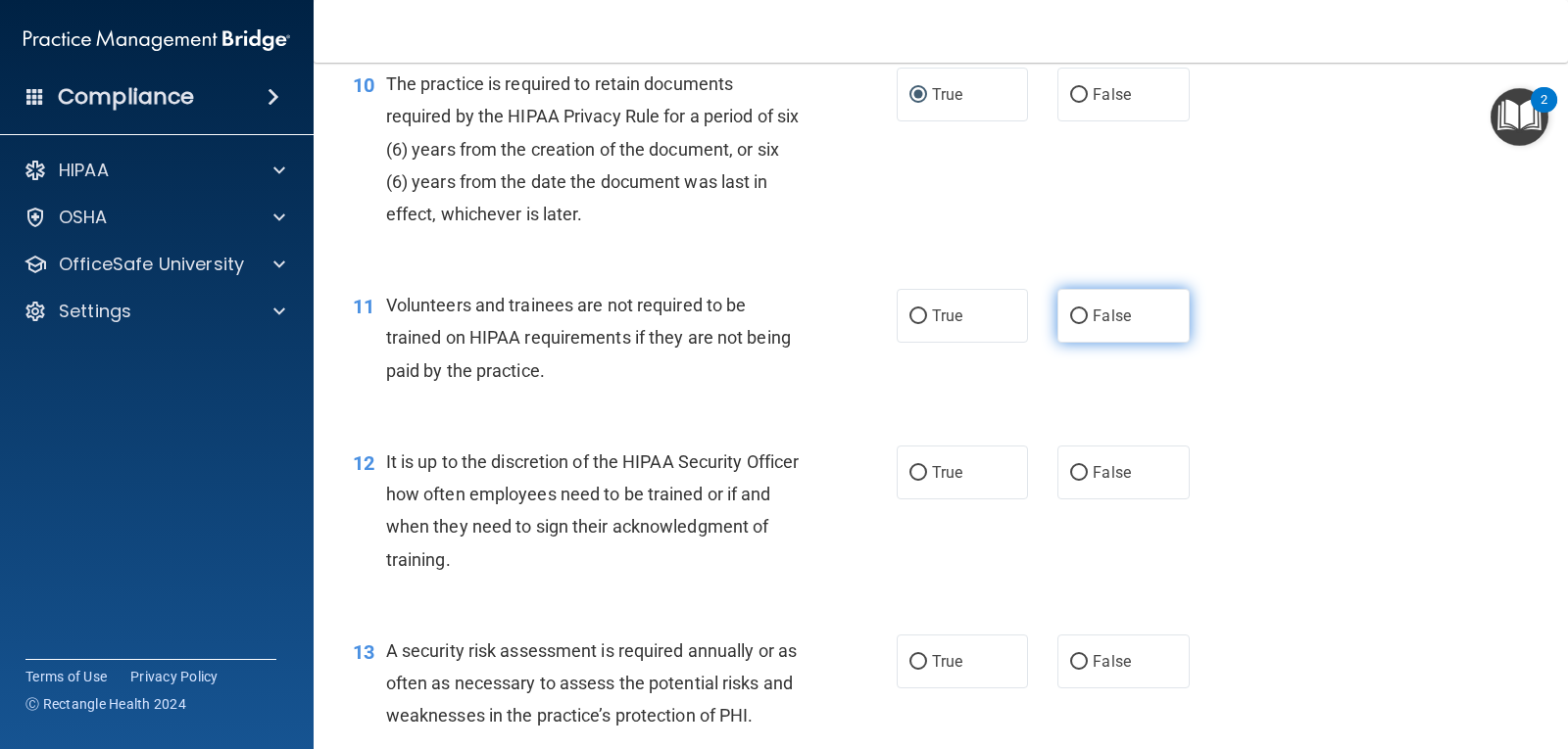
click at [1073, 316] on input "False" at bounding box center [1079, 317] width 18 height 15
radio input "true"
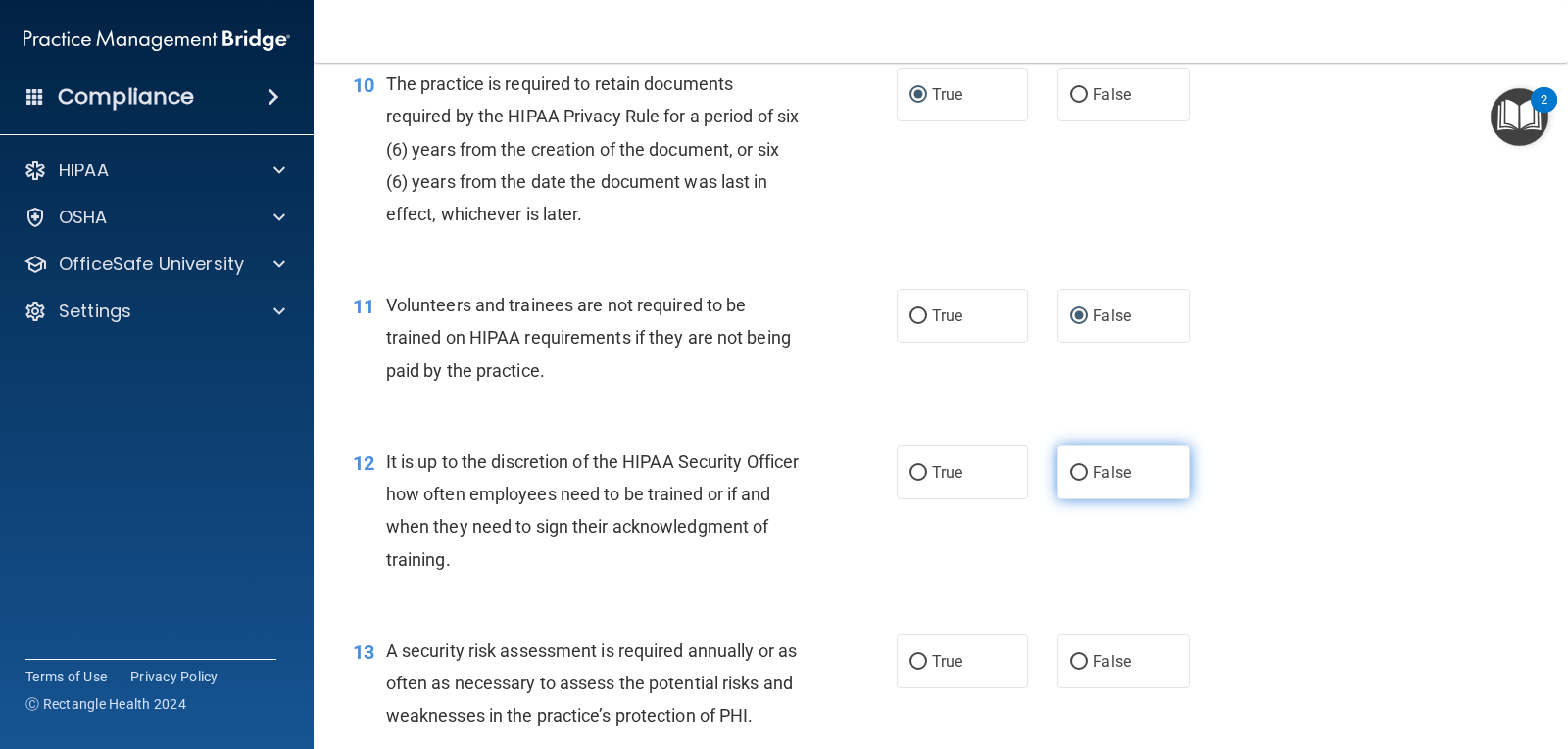
click at [1071, 467] on input "False" at bounding box center [1079, 473] width 18 height 15
radio input "true"
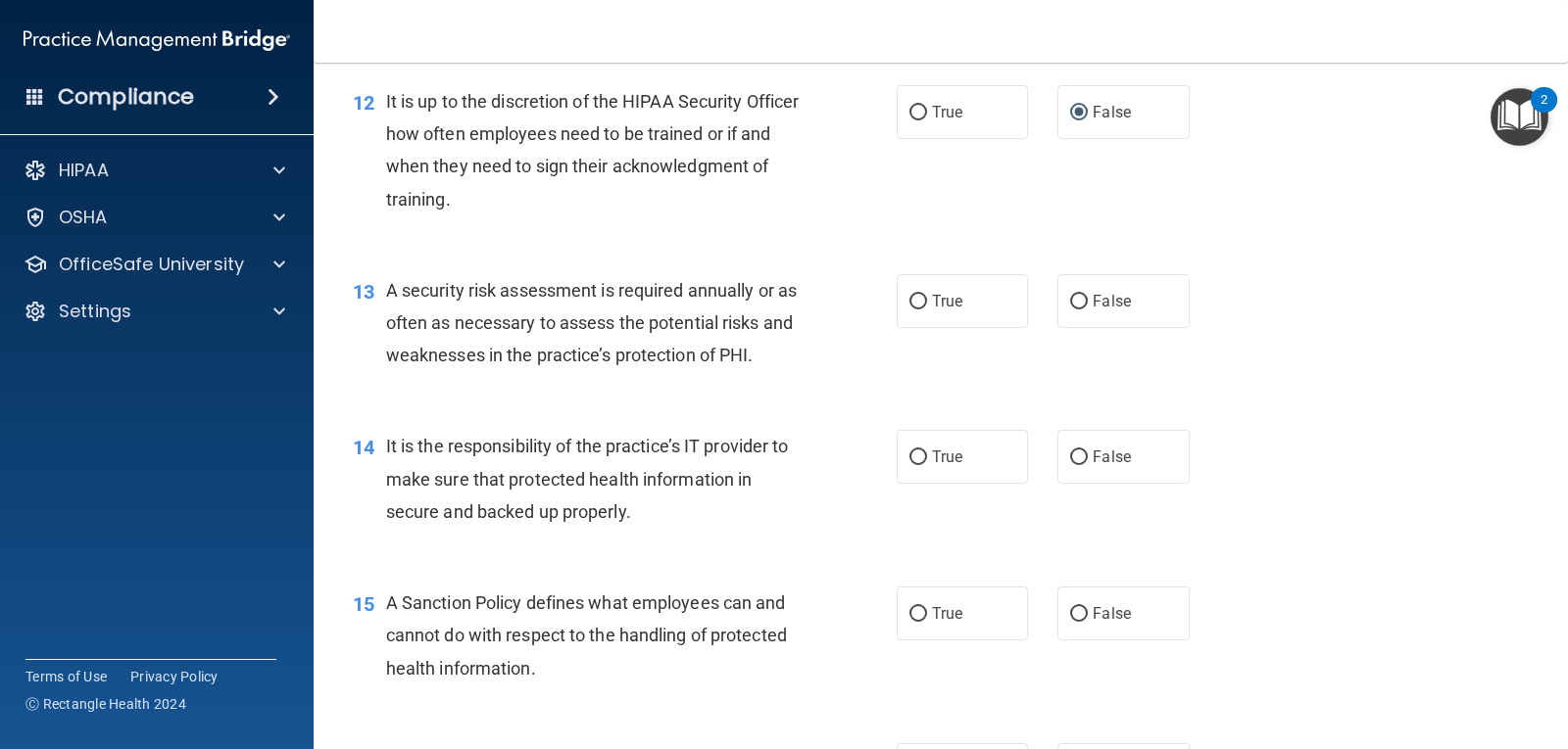
scroll to position [2396, 0]
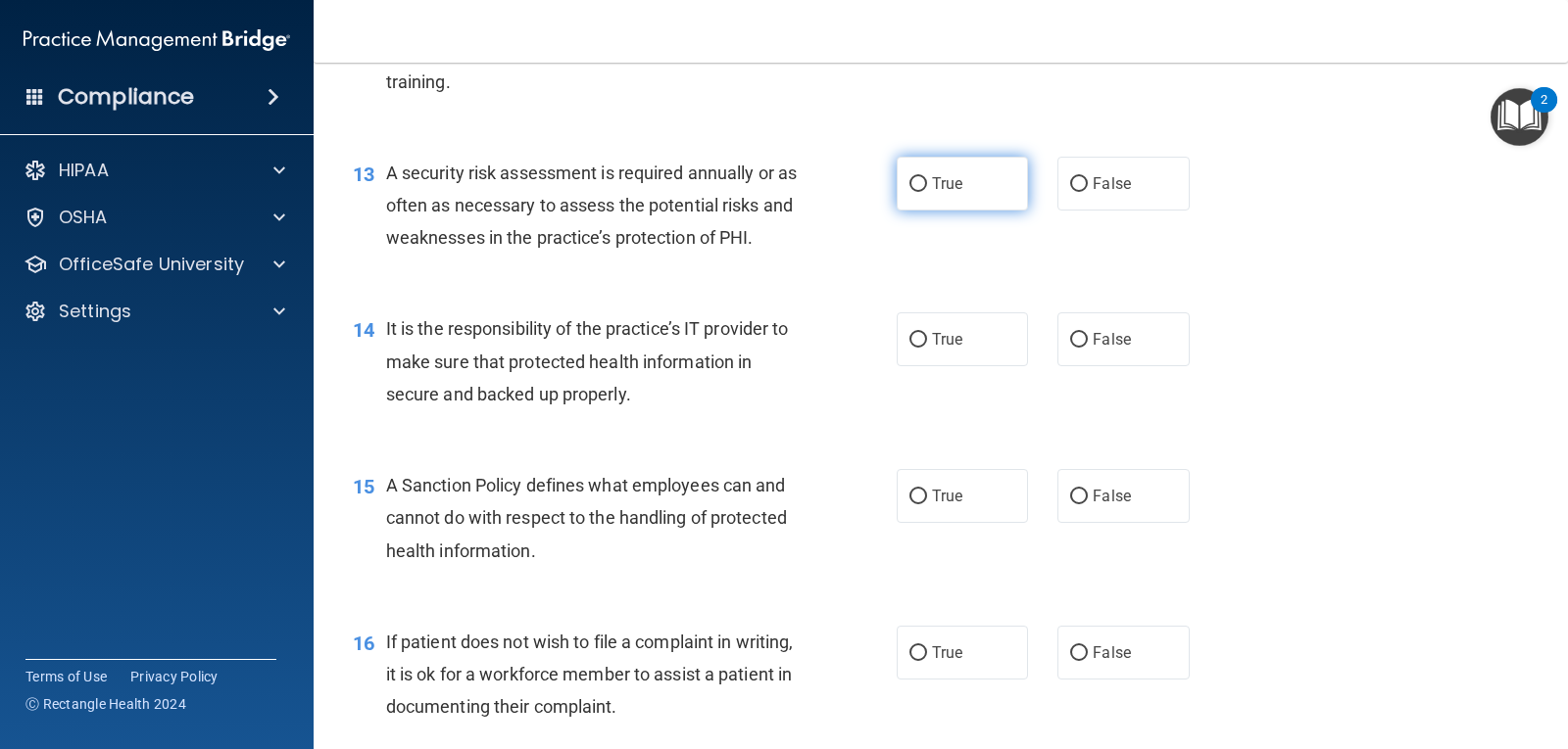
click at [910, 181] on input "True" at bounding box center [918, 185] width 18 height 15
radio input "true"
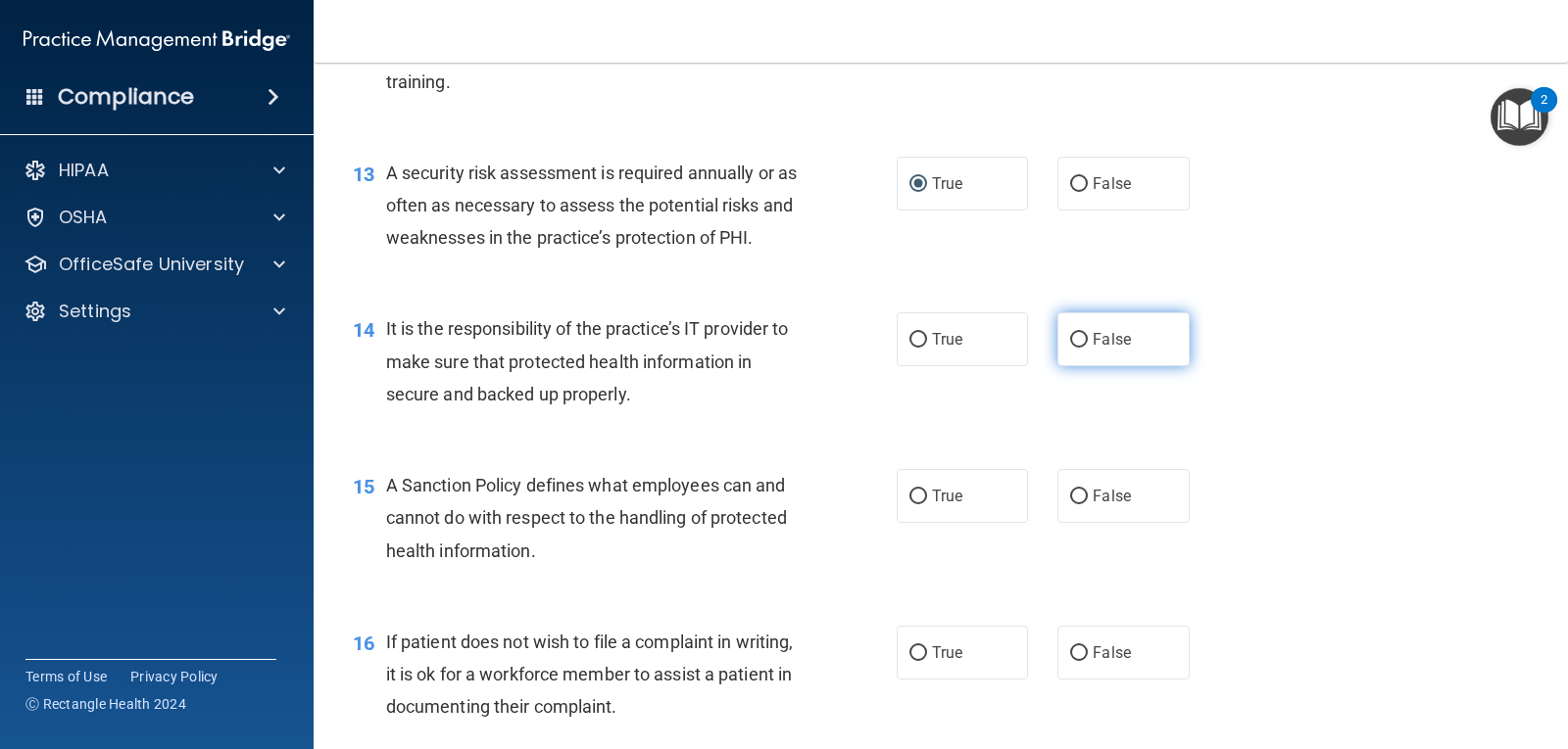
click at [1073, 334] on input "False" at bounding box center [1079, 339] width 18 height 15
radio input "true"
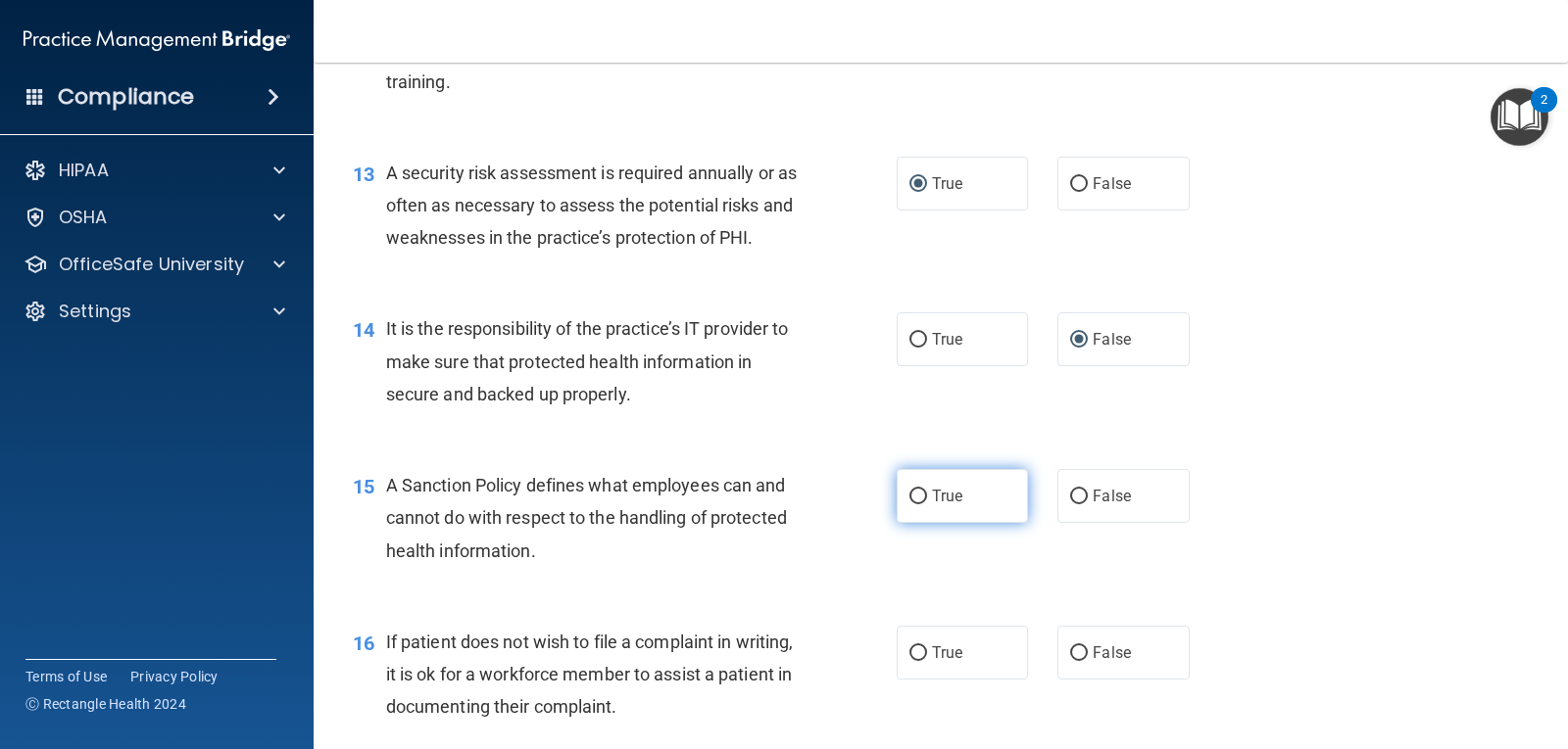
click at [917, 492] on input "True" at bounding box center [918, 496] width 18 height 15
radio input "true"
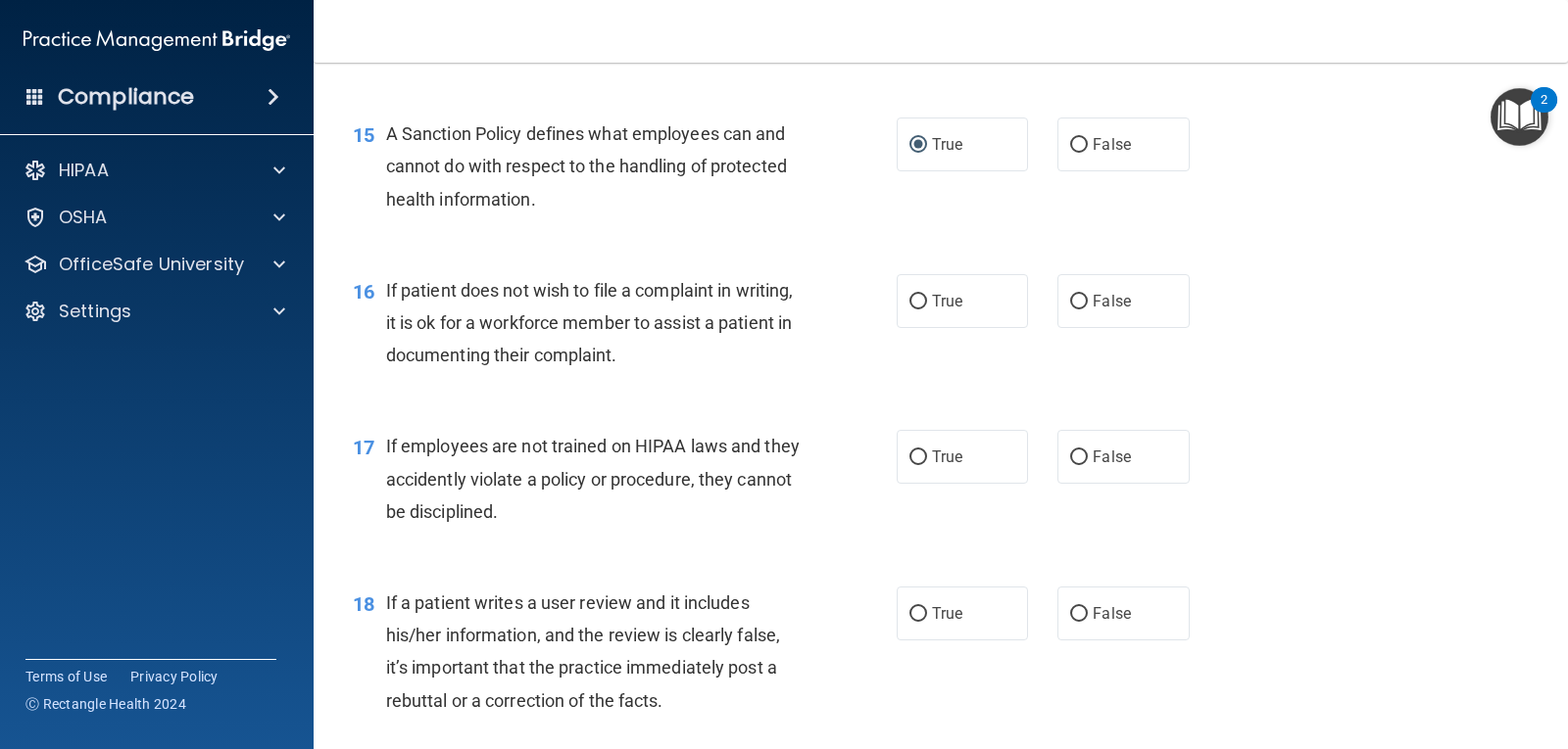
scroll to position [2756, 0]
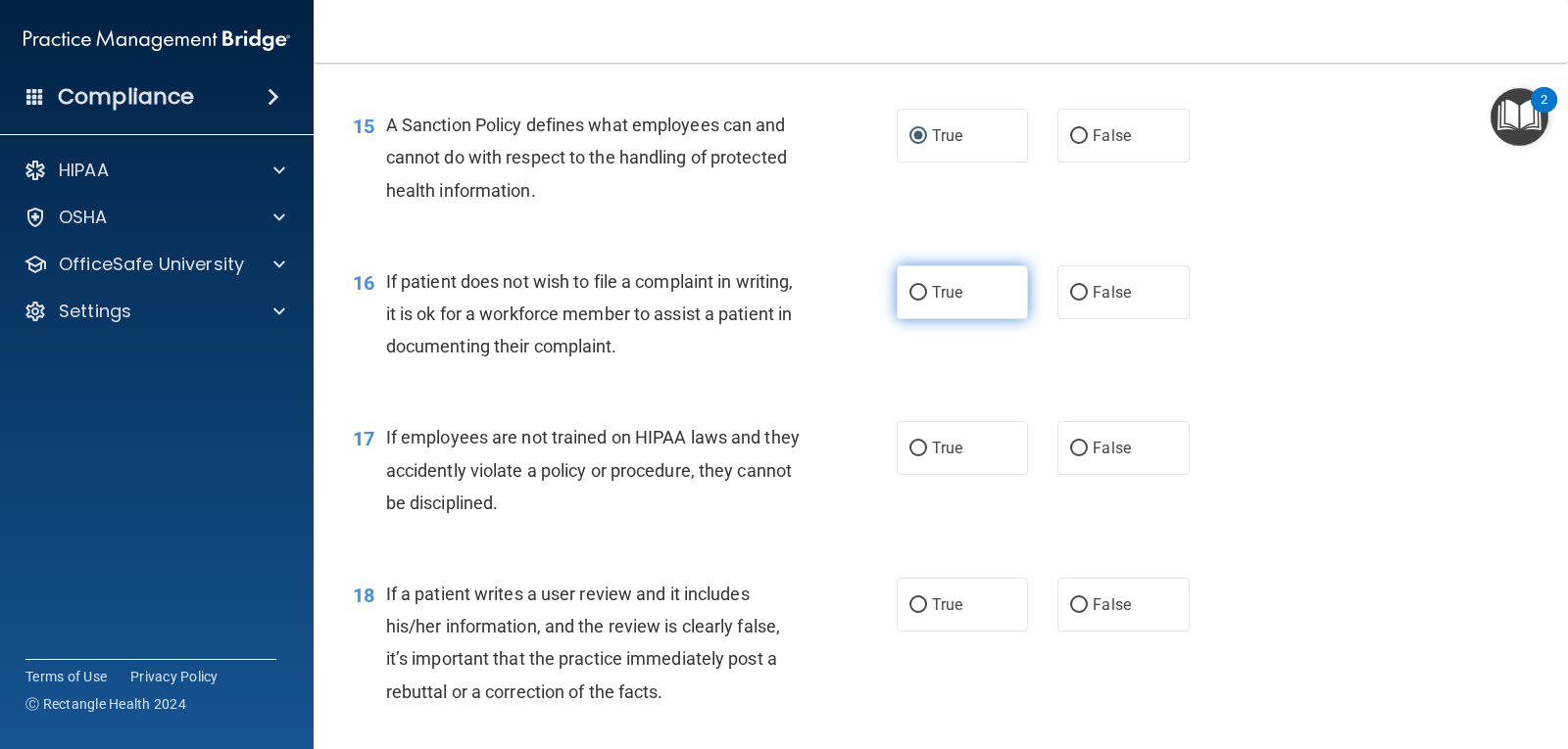
click at [909, 291] on input "True" at bounding box center [918, 293] width 18 height 15
radio input "true"
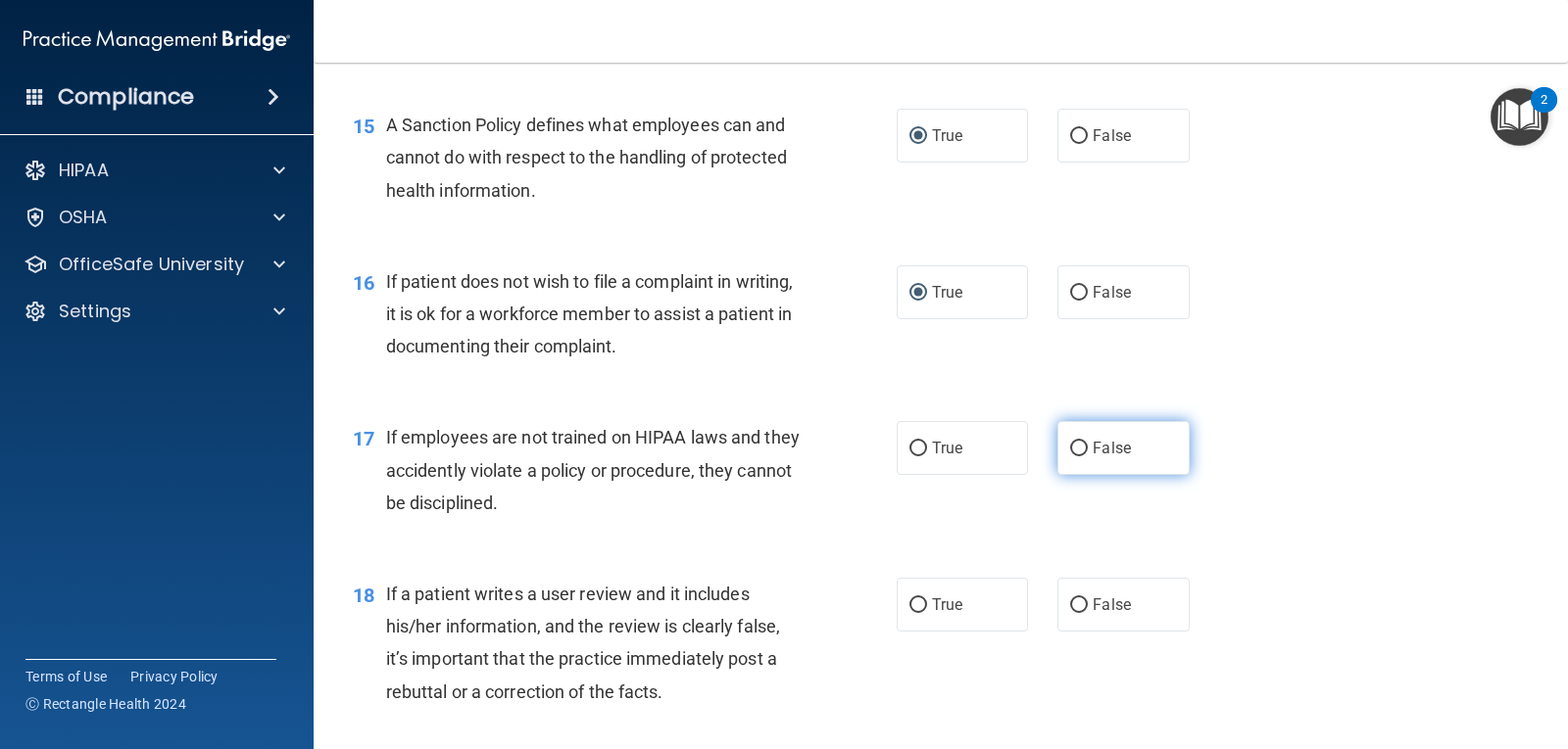
click at [1075, 446] on input "False" at bounding box center [1079, 449] width 18 height 15
radio input "true"
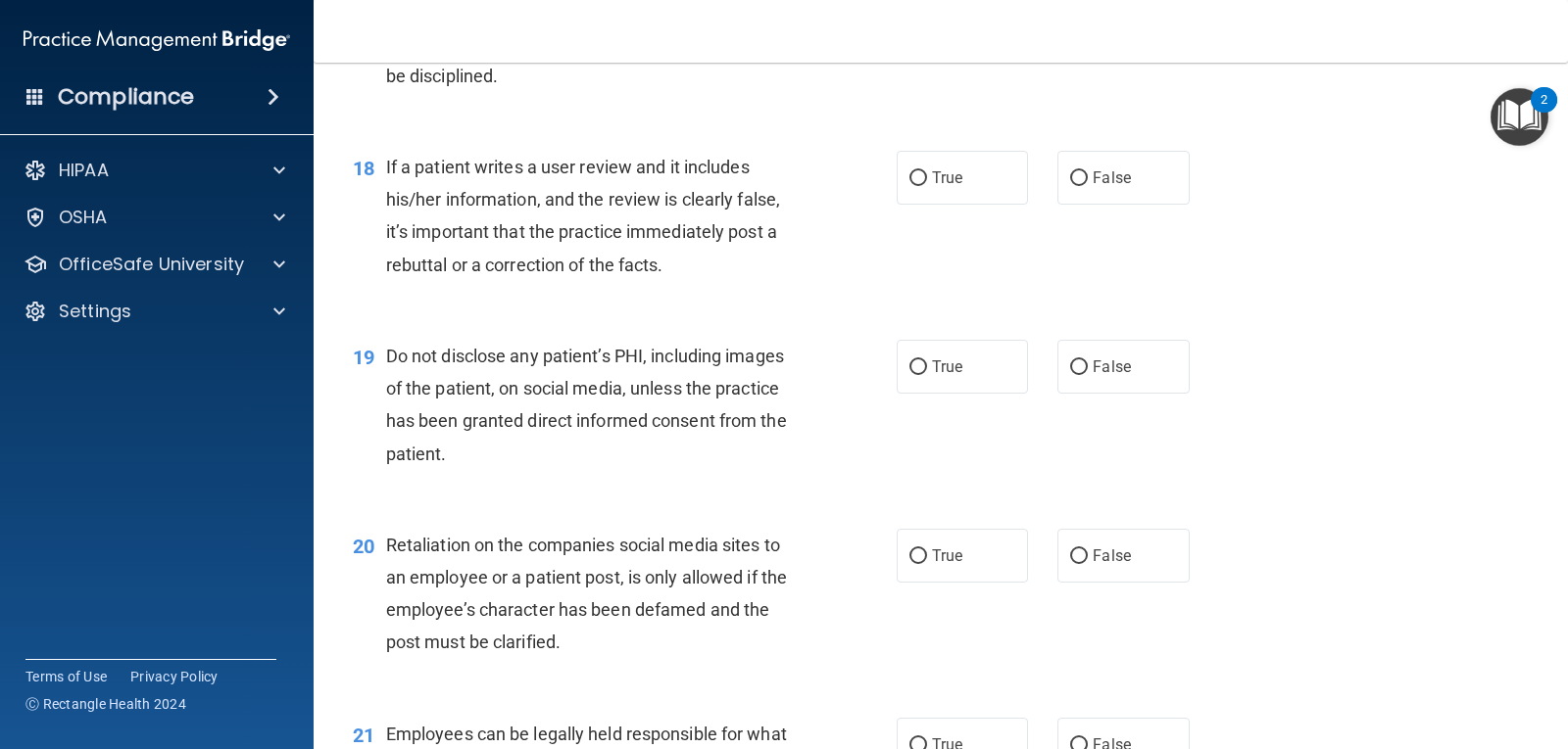
scroll to position [3200, 0]
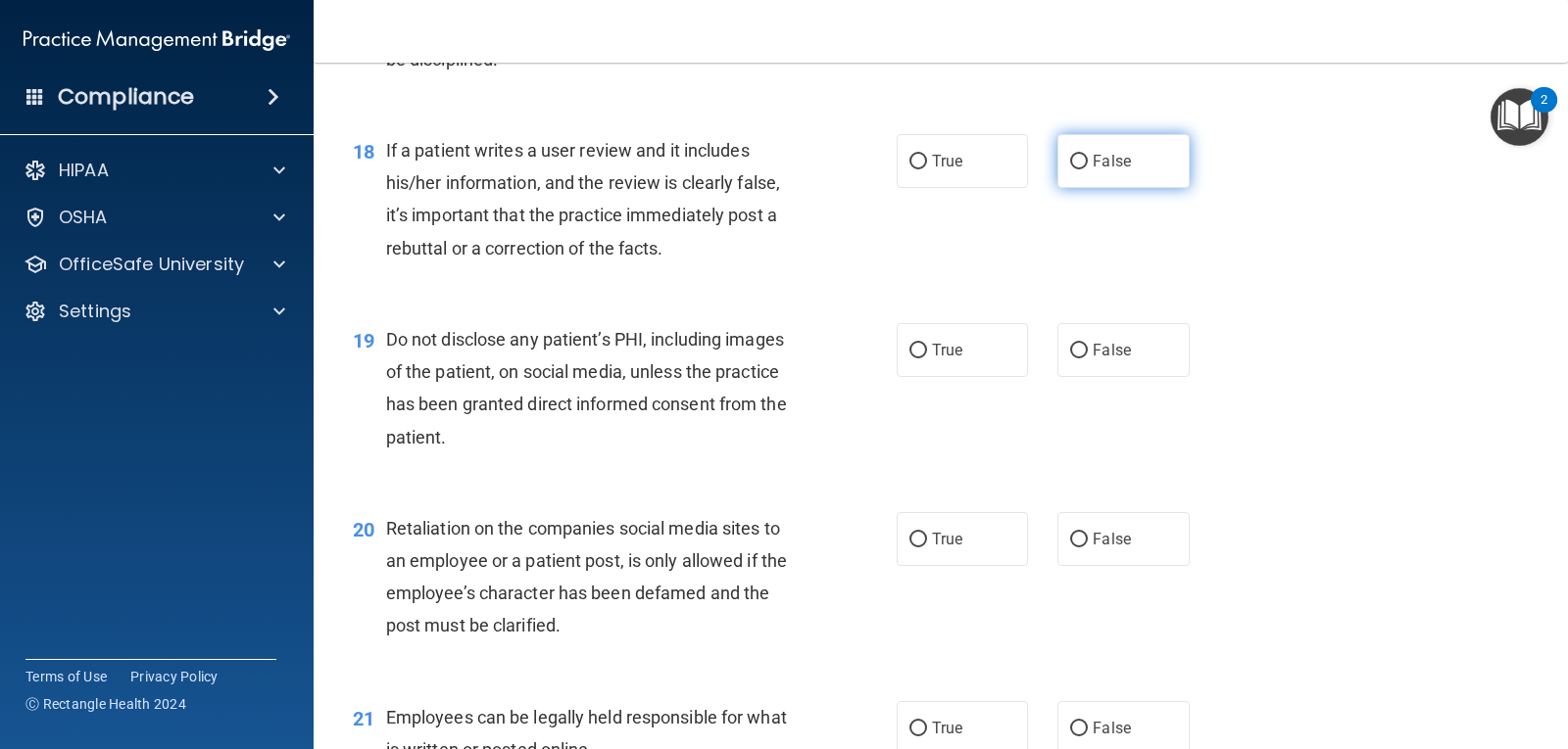
click at [1070, 159] on input "False" at bounding box center [1079, 162] width 18 height 15
radio input "true"
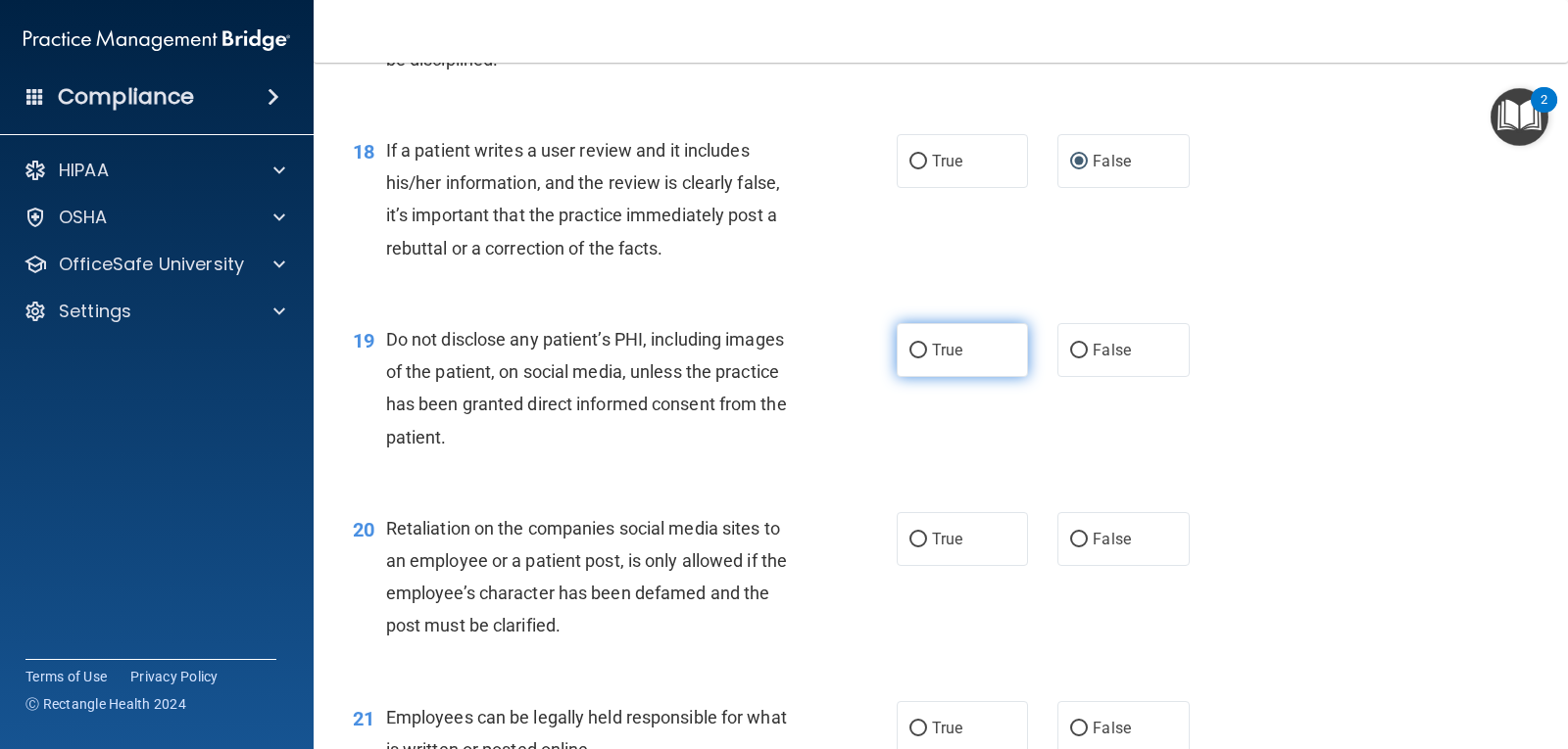
click at [913, 346] on input "True" at bounding box center [918, 350] width 18 height 15
radio input "true"
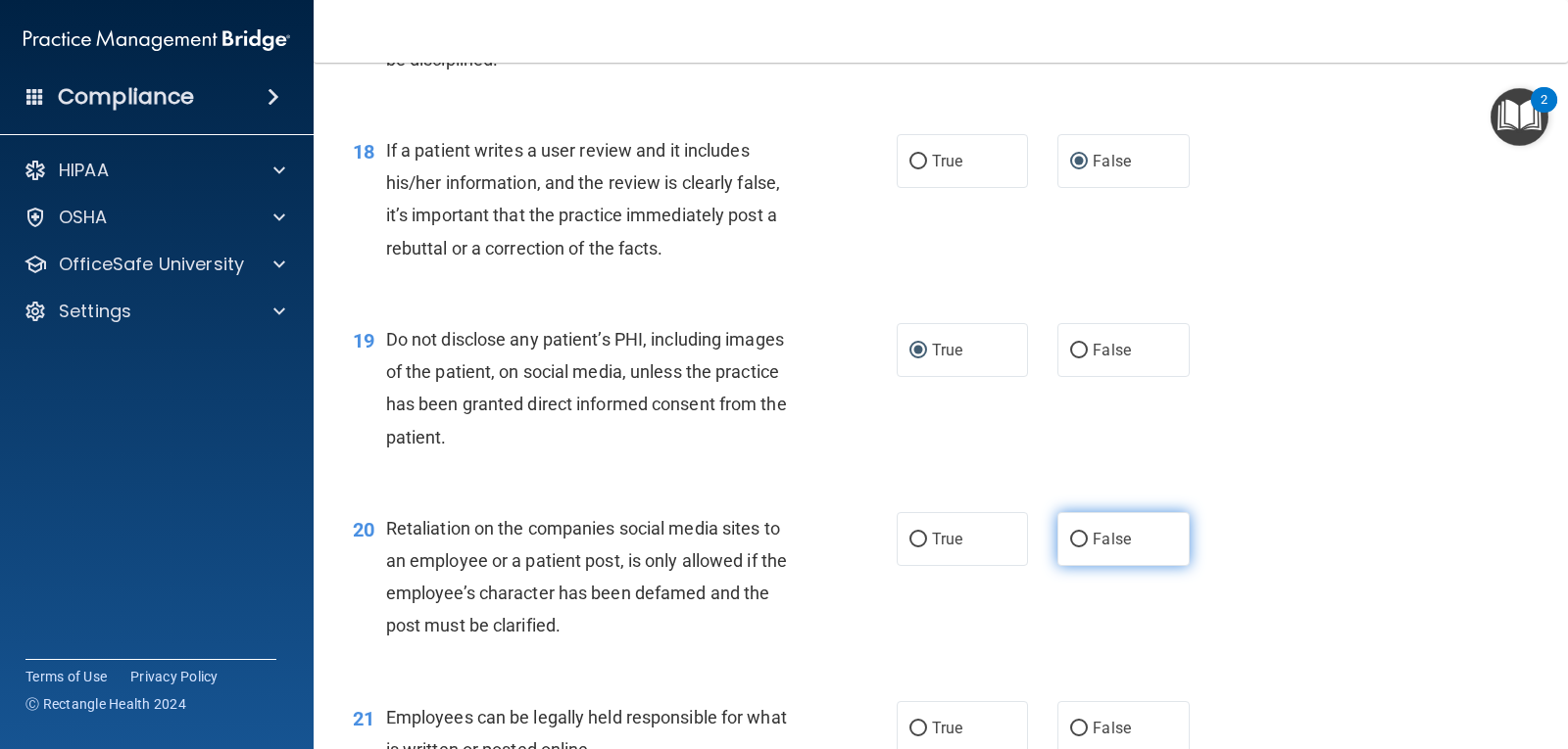
click at [1073, 542] on input "False" at bounding box center [1079, 540] width 18 height 15
radio input "true"
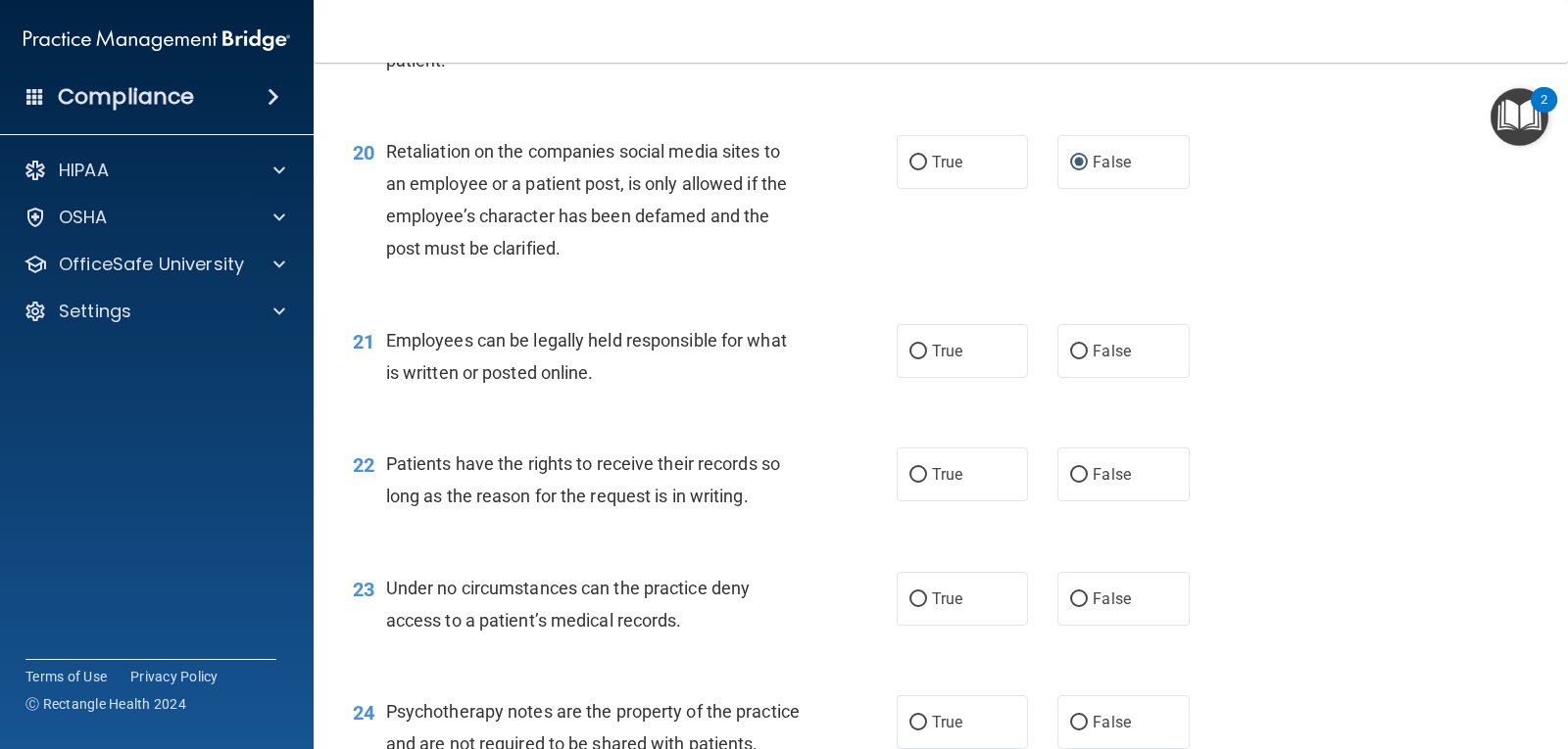
scroll to position [3585, 0]
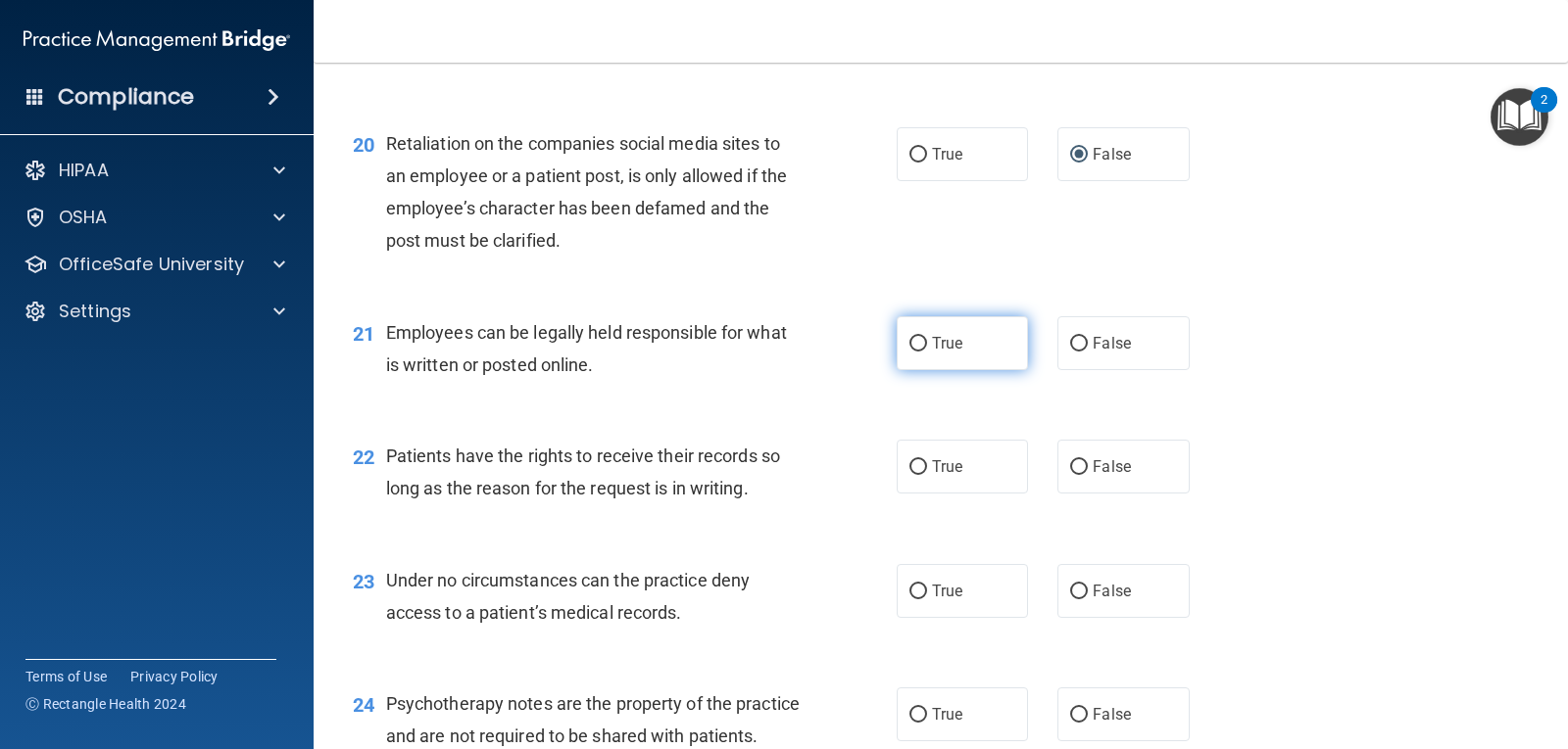
click at [916, 337] on input "True" at bounding box center [918, 343] width 18 height 15
radio input "true"
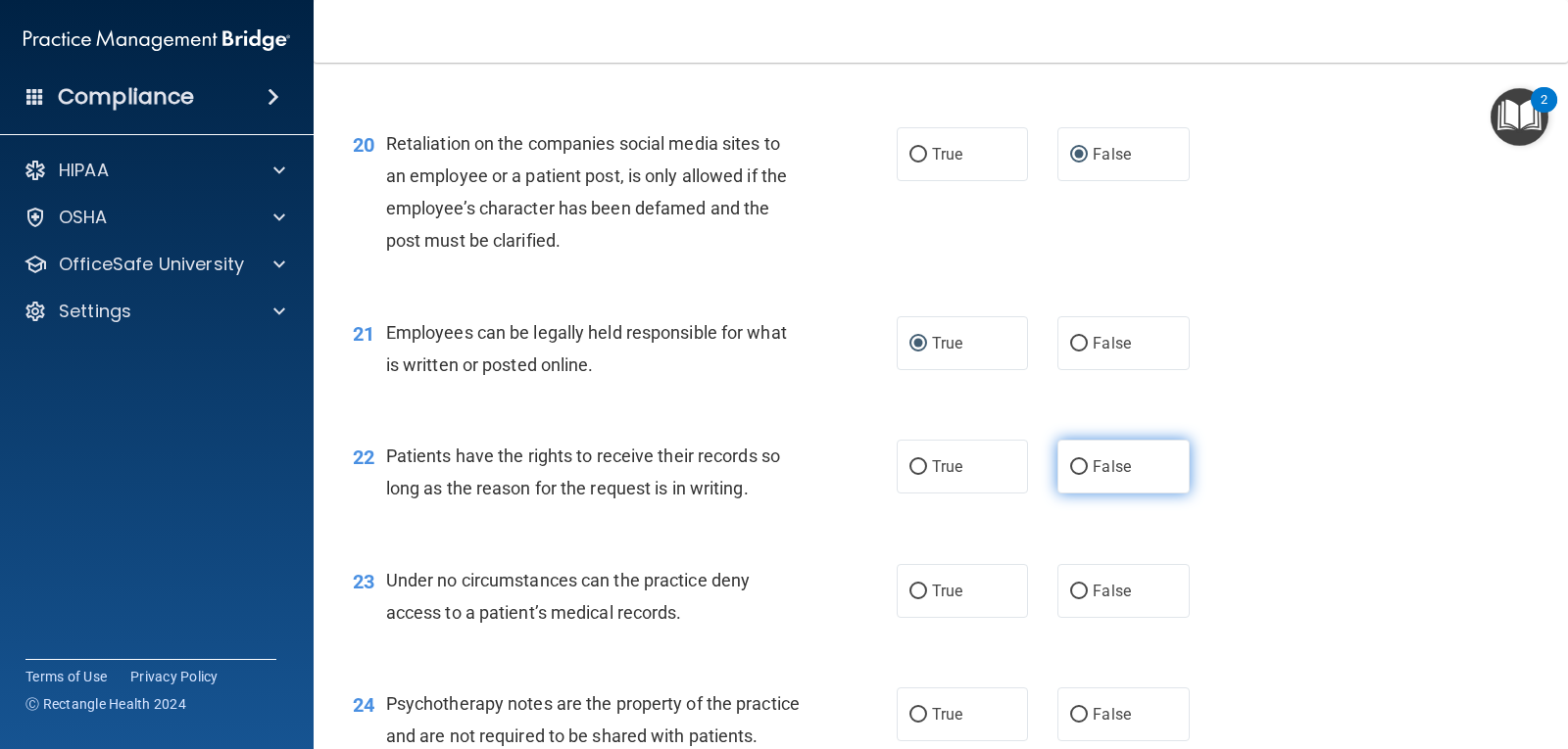
click at [1070, 469] on input "False" at bounding box center [1079, 468] width 18 height 15
radio input "true"
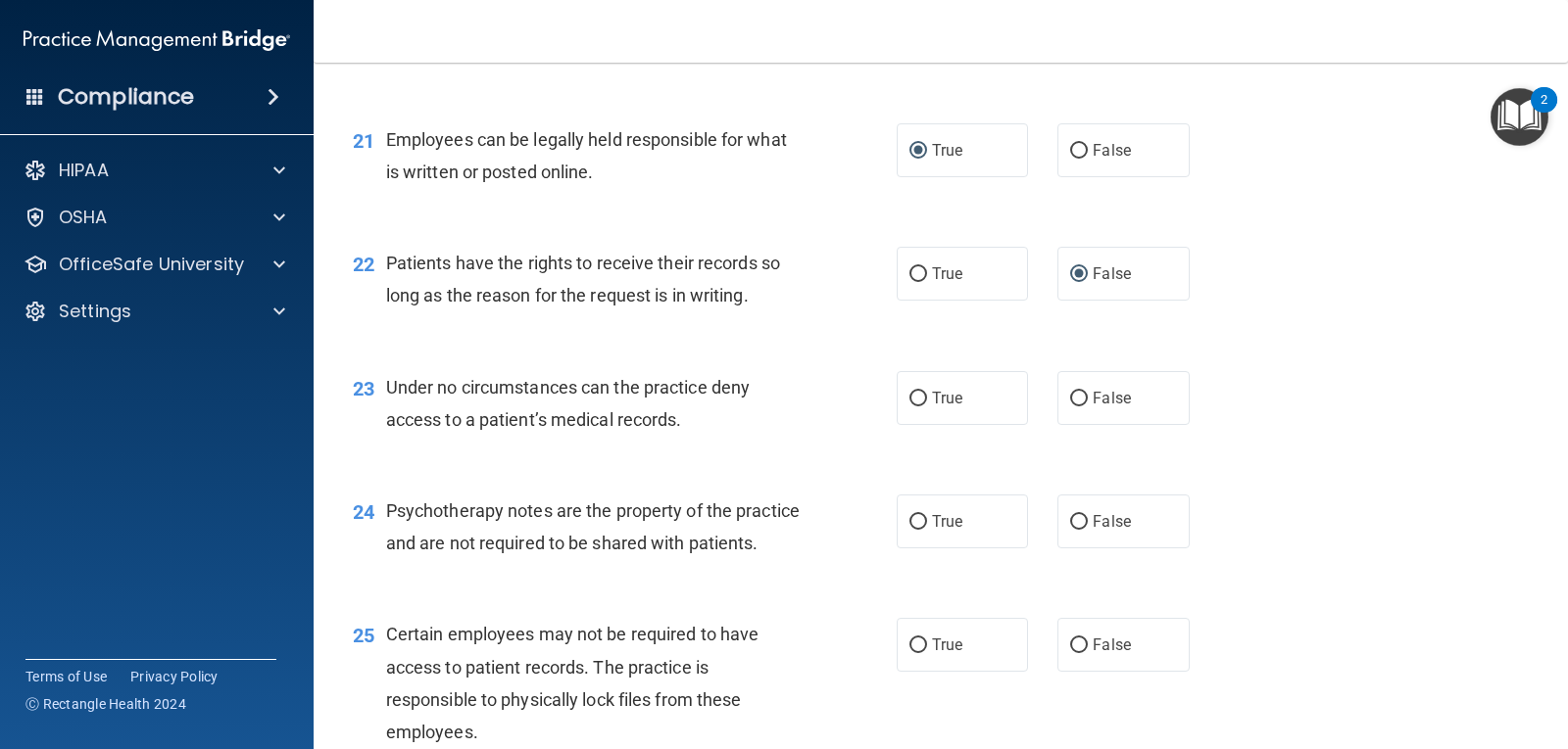
scroll to position [3786, 0]
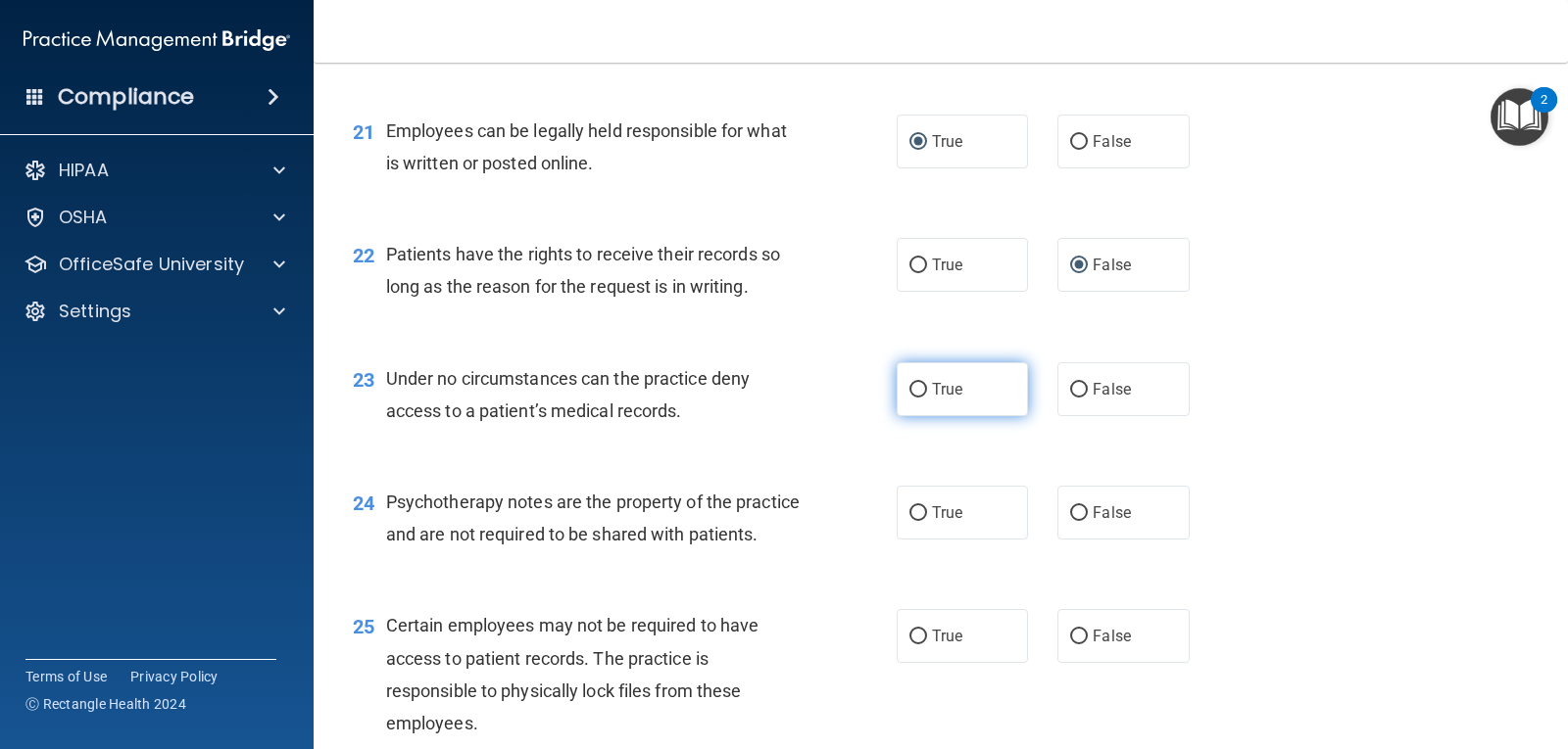
click at [912, 379] on label "True" at bounding box center [962, 389] width 131 height 54
click at [912, 383] on input "True" at bounding box center [918, 390] width 18 height 15
radio input "true"
click at [919, 509] on input "True" at bounding box center [918, 513] width 18 height 15
radio input "true"
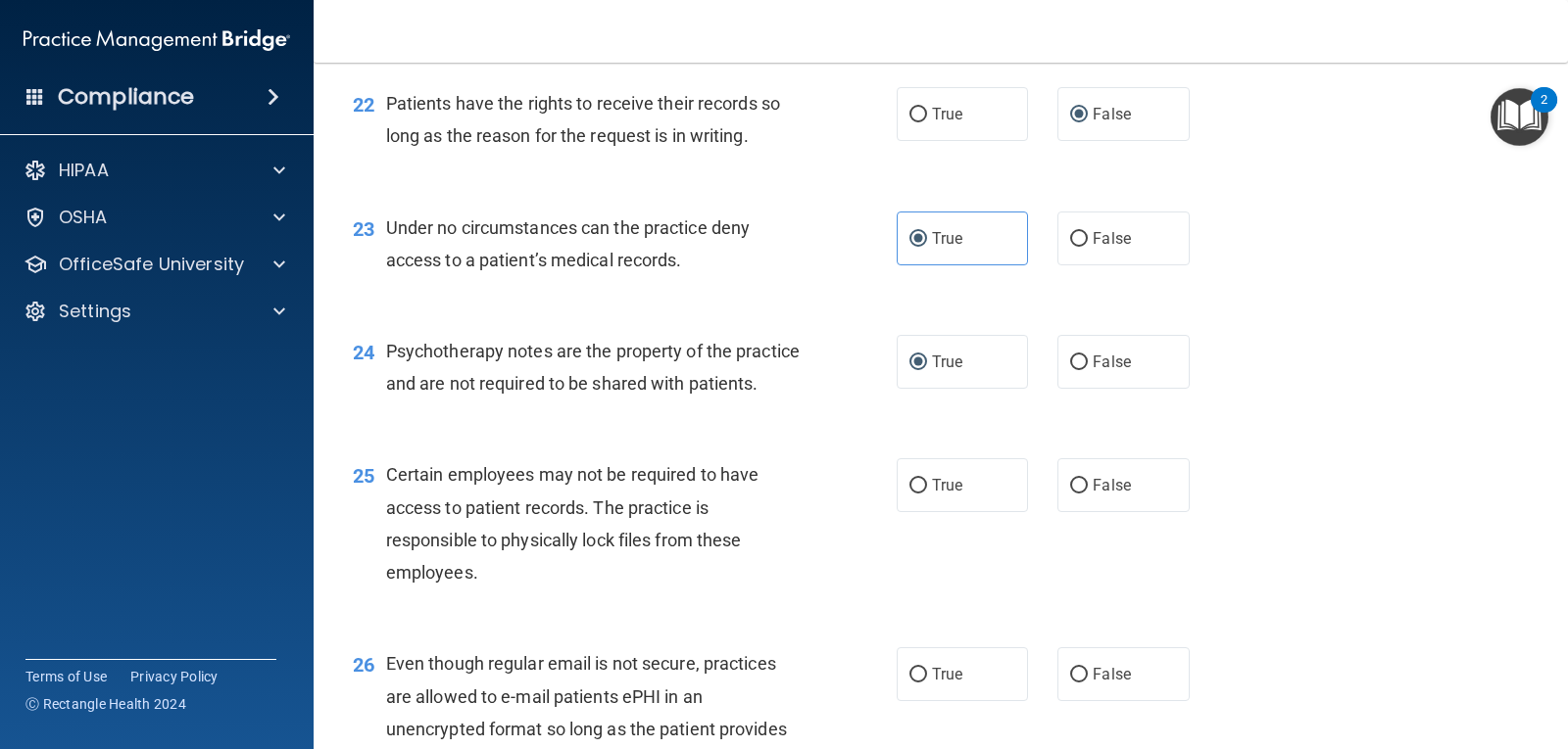
scroll to position [4029, 0]
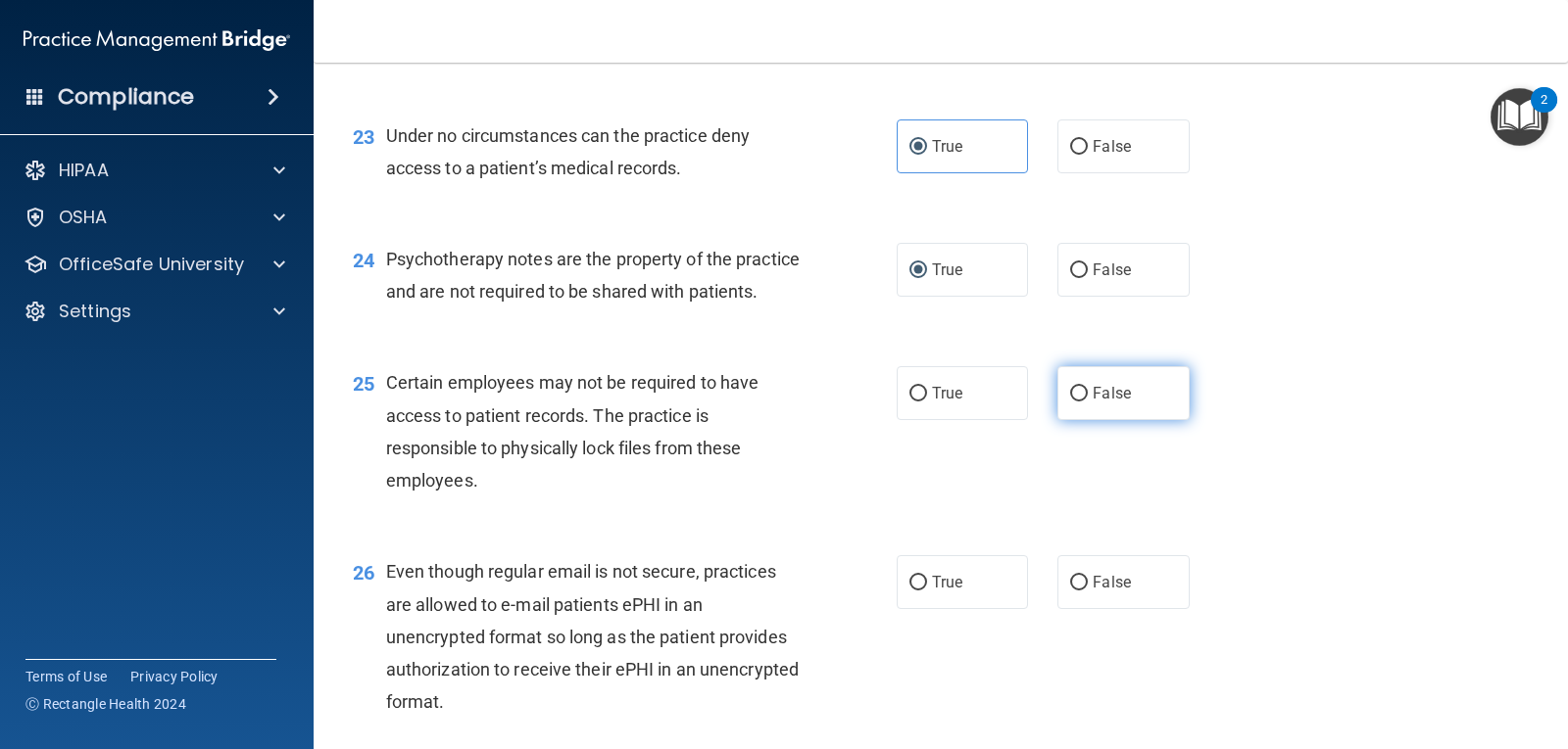
click at [1072, 402] on input "False" at bounding box center [1079, 394] width 18 height 15
radio input "true"
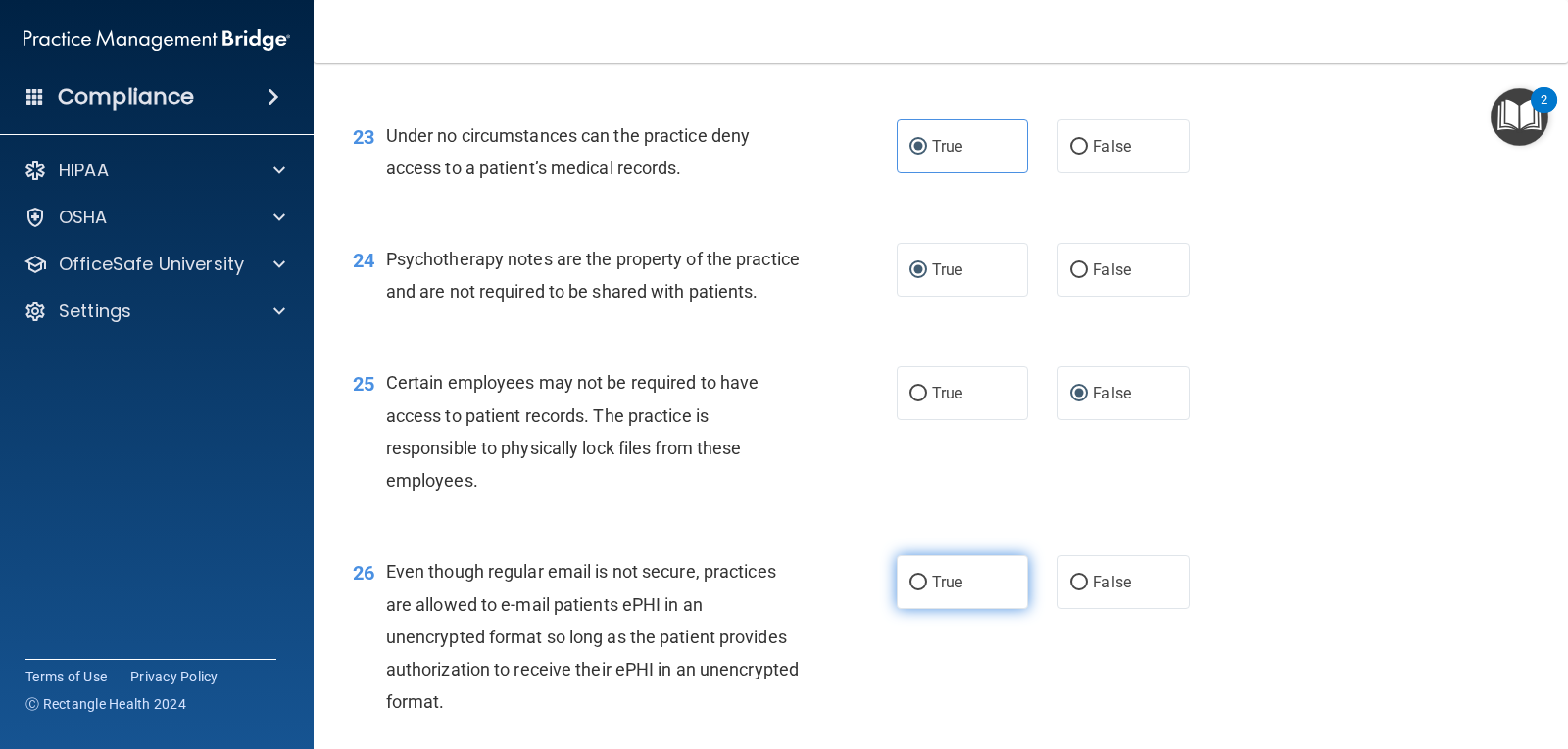
click at [919, 591] on input "True" at bounding box center [918, 583] width 18 height 15
radio input "true"
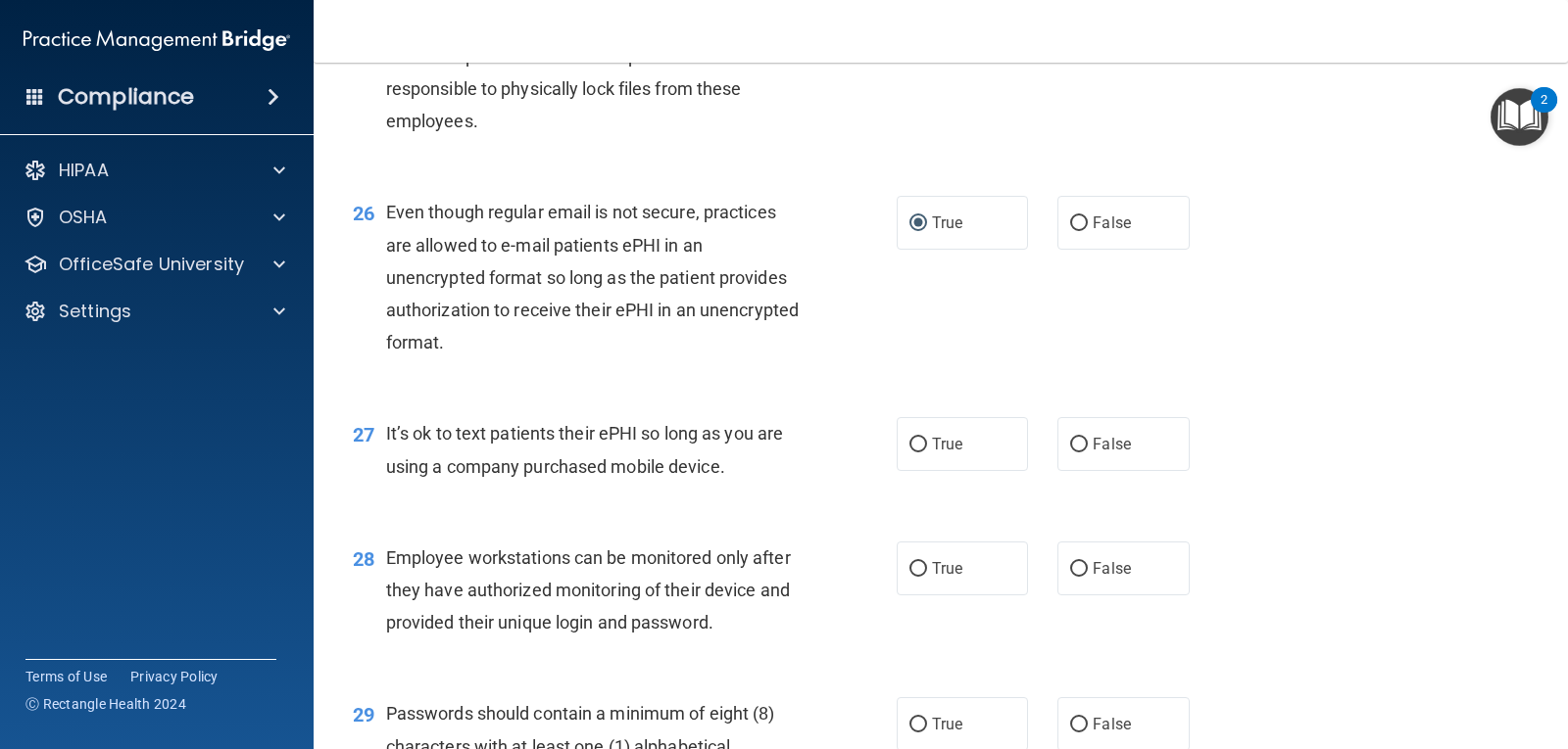
scroll to position [4398, 0]
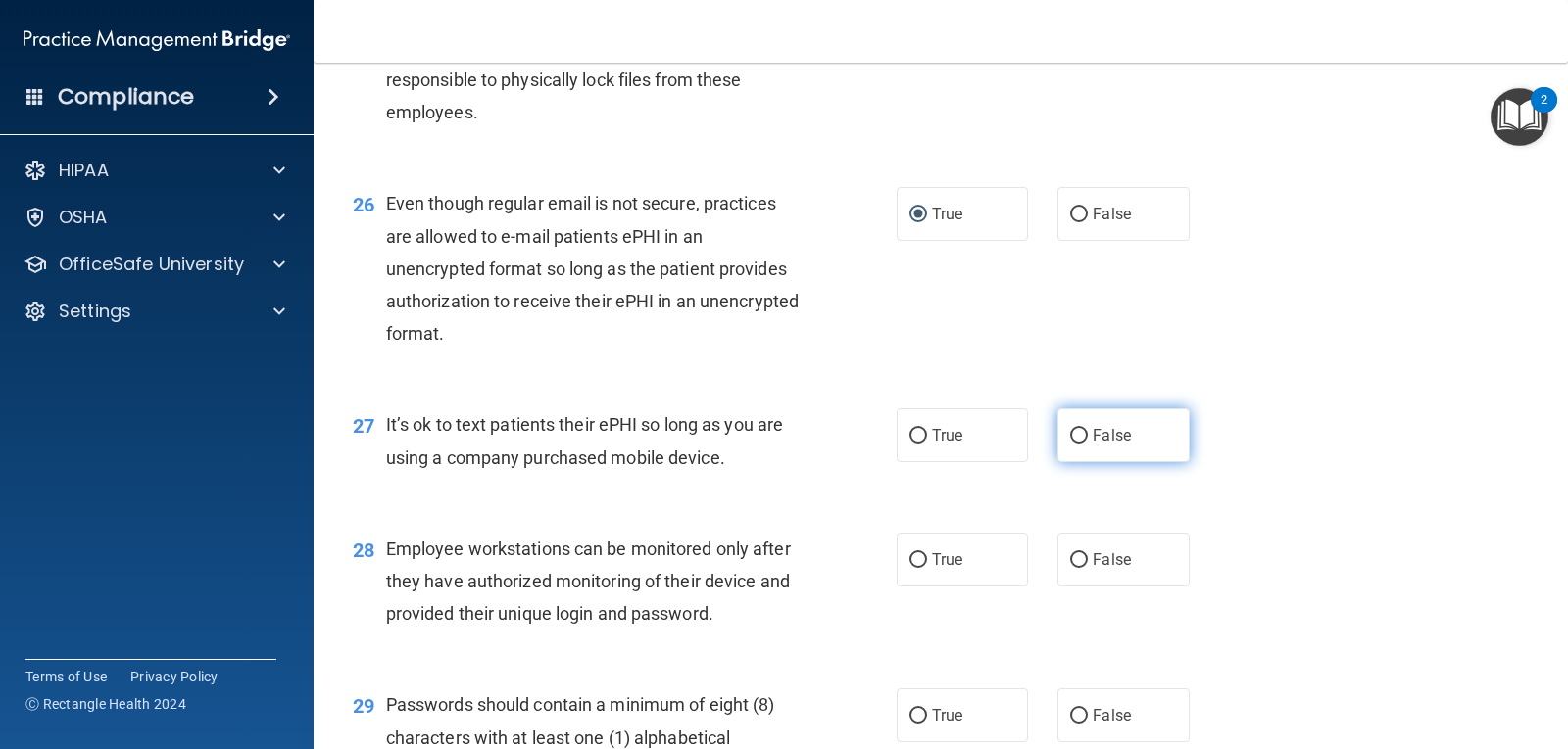
click at [1072, 444] on input "False" at bounding box center [1079, 436] width 18 height 15
radio input "true"
drag, startPoint x: 910, startPoint y: 593, endPoint x: 902, endPoint y: 572, distance: 22.5
click at [911, 568] on input "True" at bounding box center [918, 561] width 18 height 15
radio input "true"
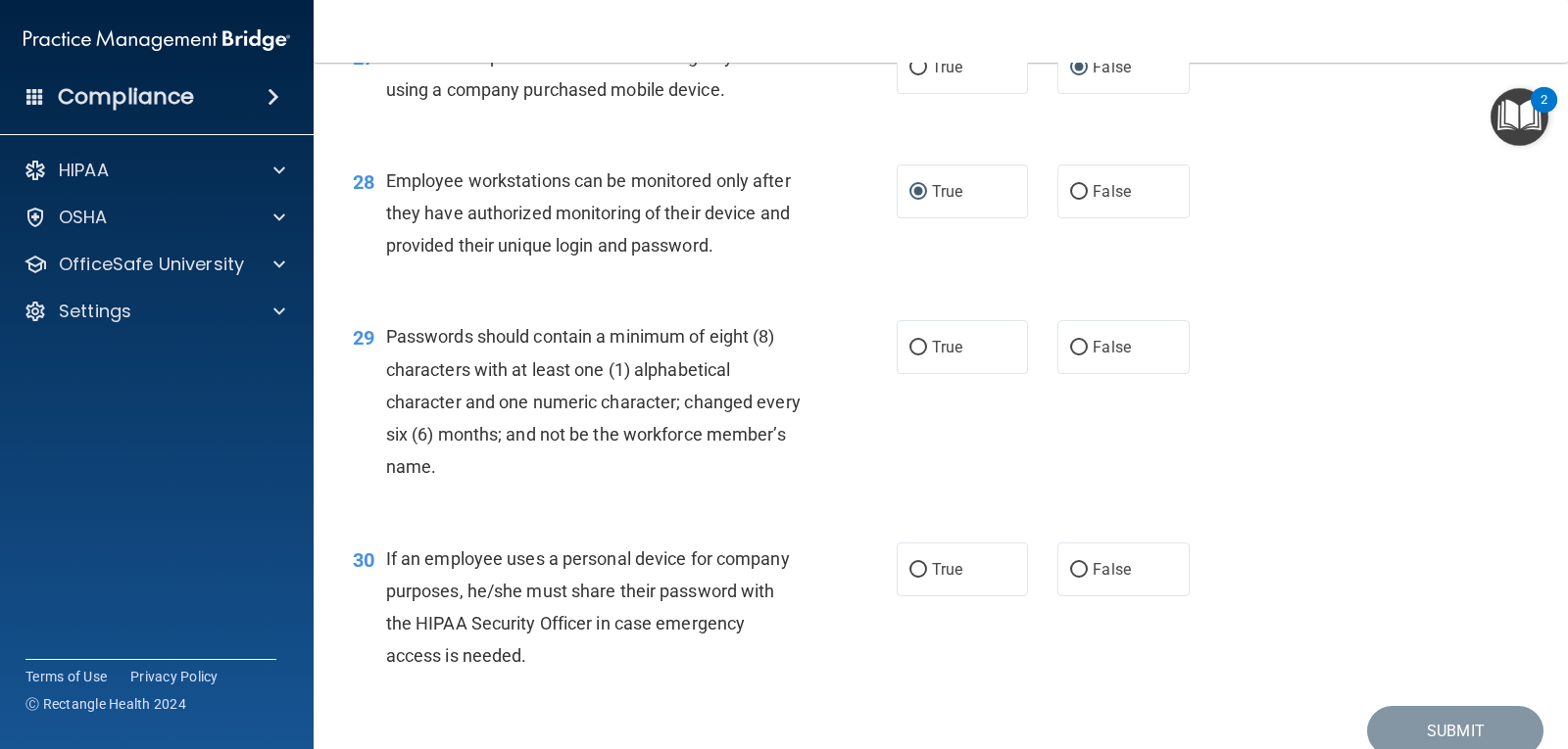
scroll to position [4766, 0]
click at [909, 355] on input "True" at bounding box center [918, 347] width 18 height 15
radio input "true"
click at [1070, 578] on input "False" at bounding box center [1079, 570] width 18 height 15
radio input "true"
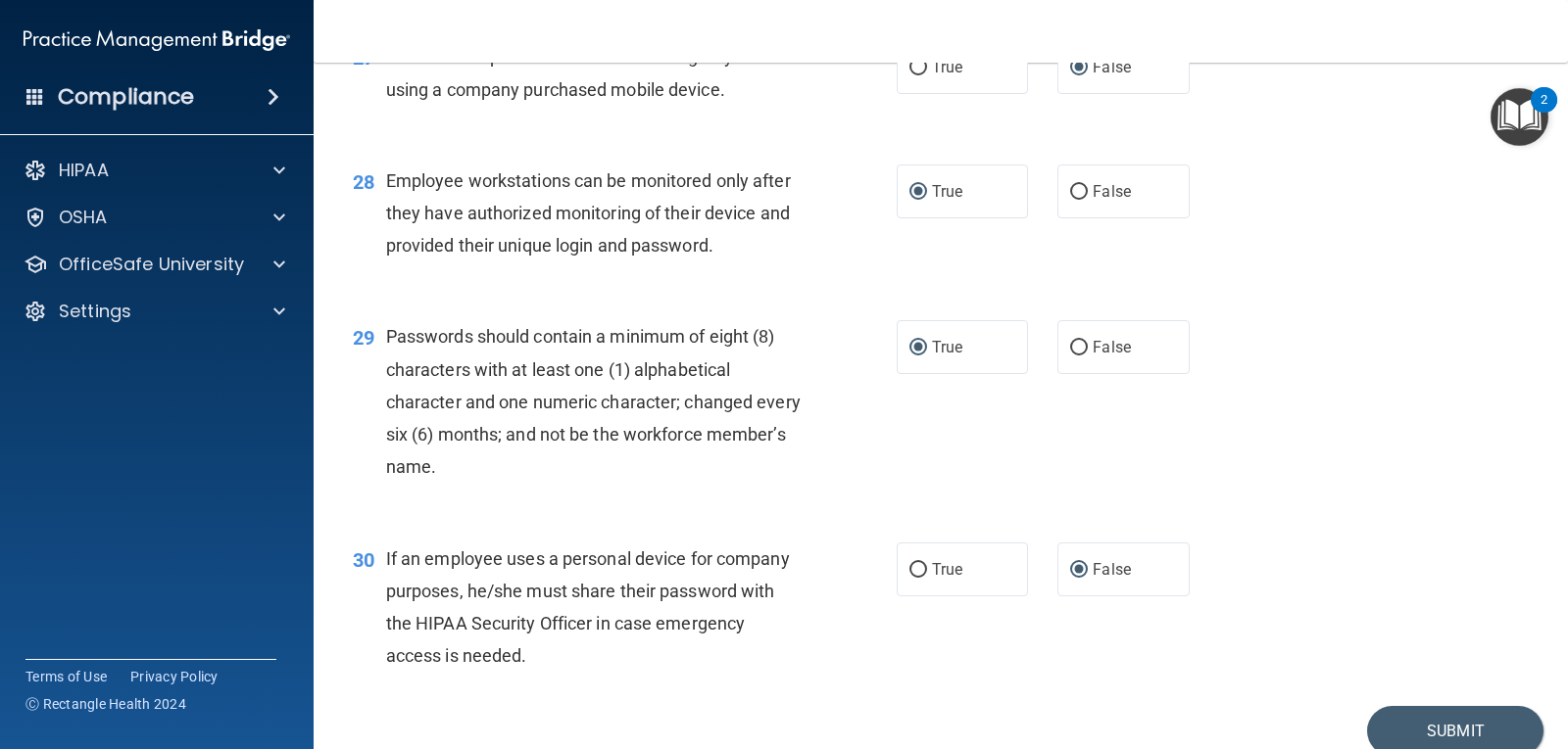
scroll to position [4884, 0]
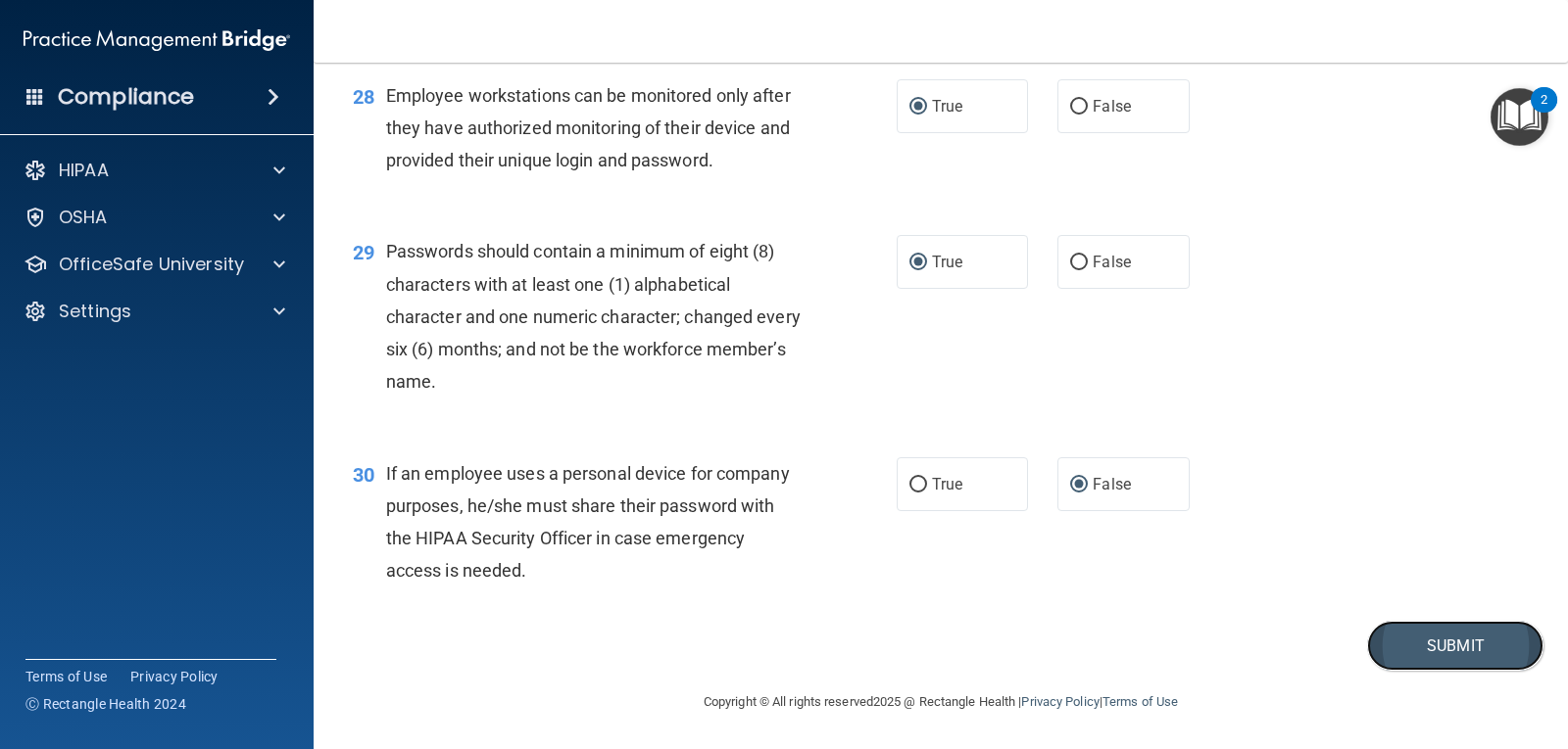
click at [1405, 641] on button "Submit" at bounding box center [1455, 645] width 177 height 50
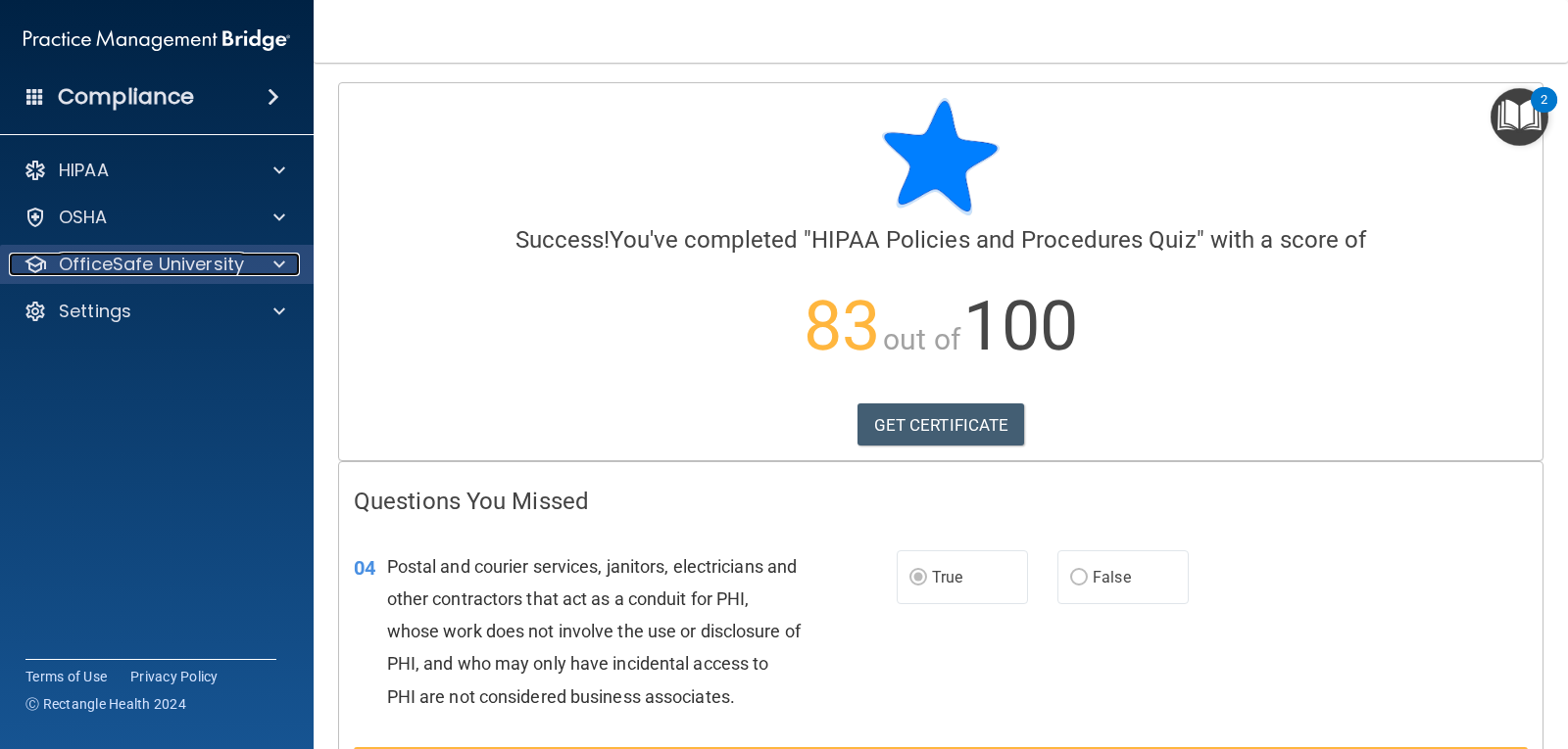
click at [277, 263] on span at bounding box center [279, 264] width 12 height 24
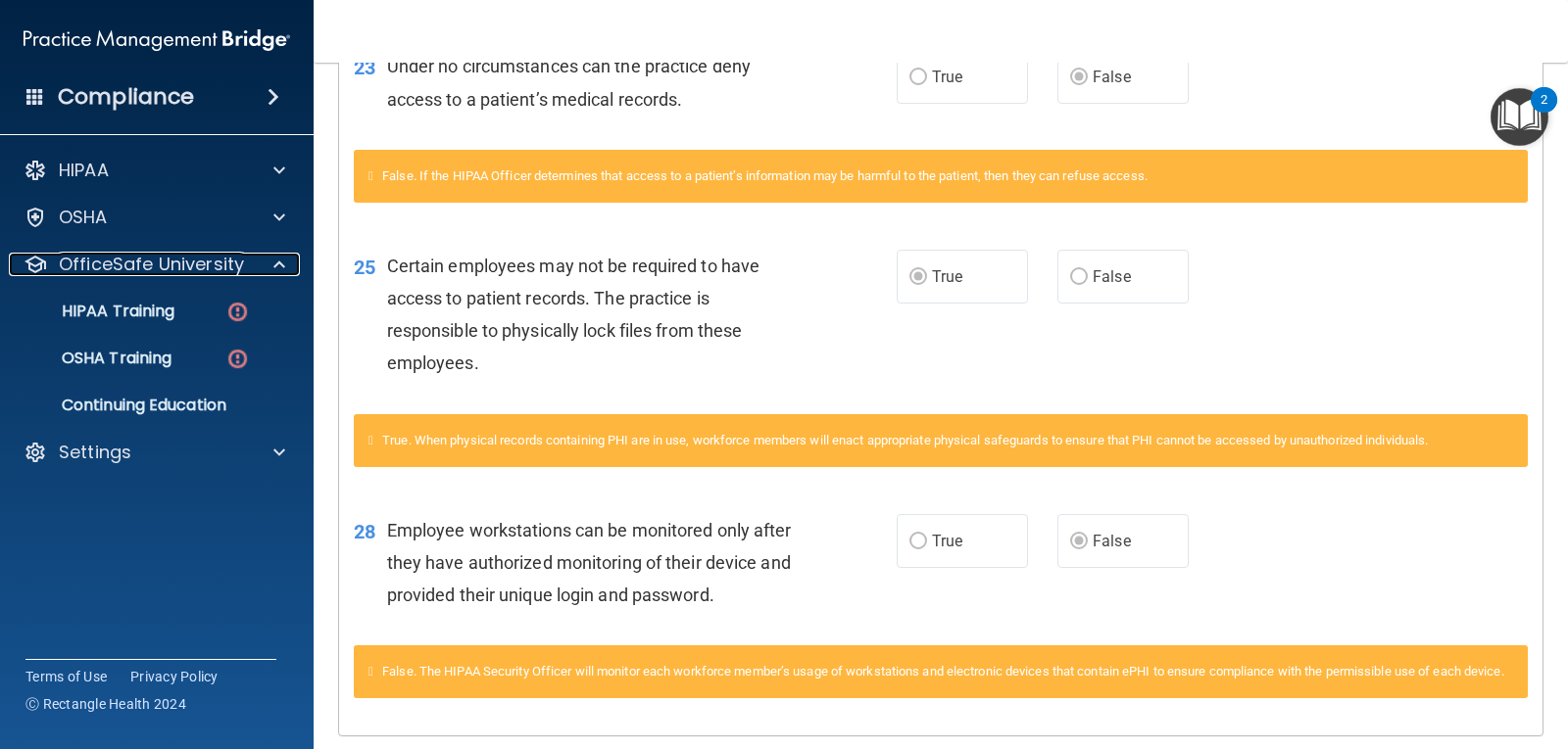
scroll to position [1164, 0]
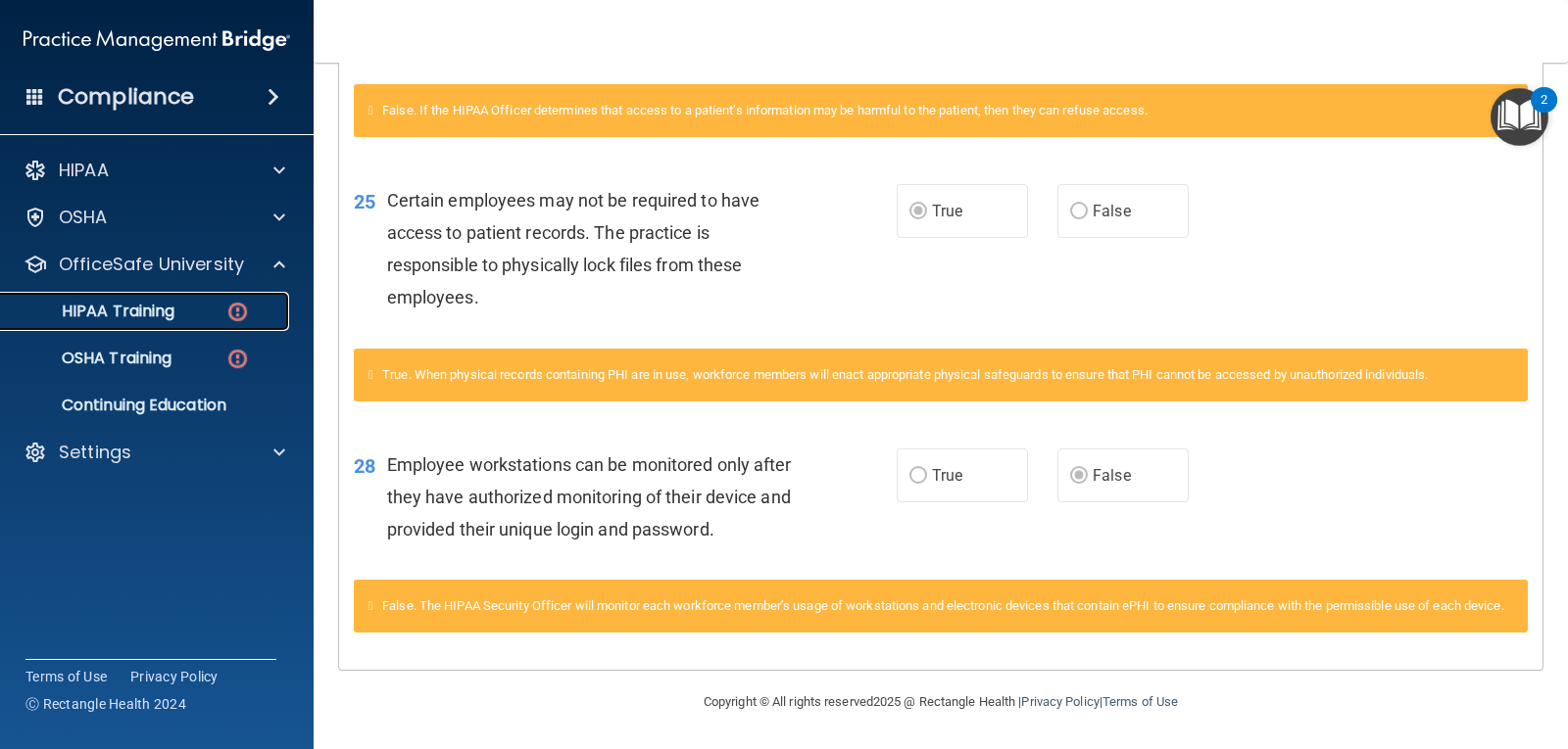
drag, startPoint x: 239, startPoint y: 299, endPoint x: 245, endPoint y: 310, distance: 12.5
click at [240, 300] on img at bounding box center [237, 312] width 25 height 25
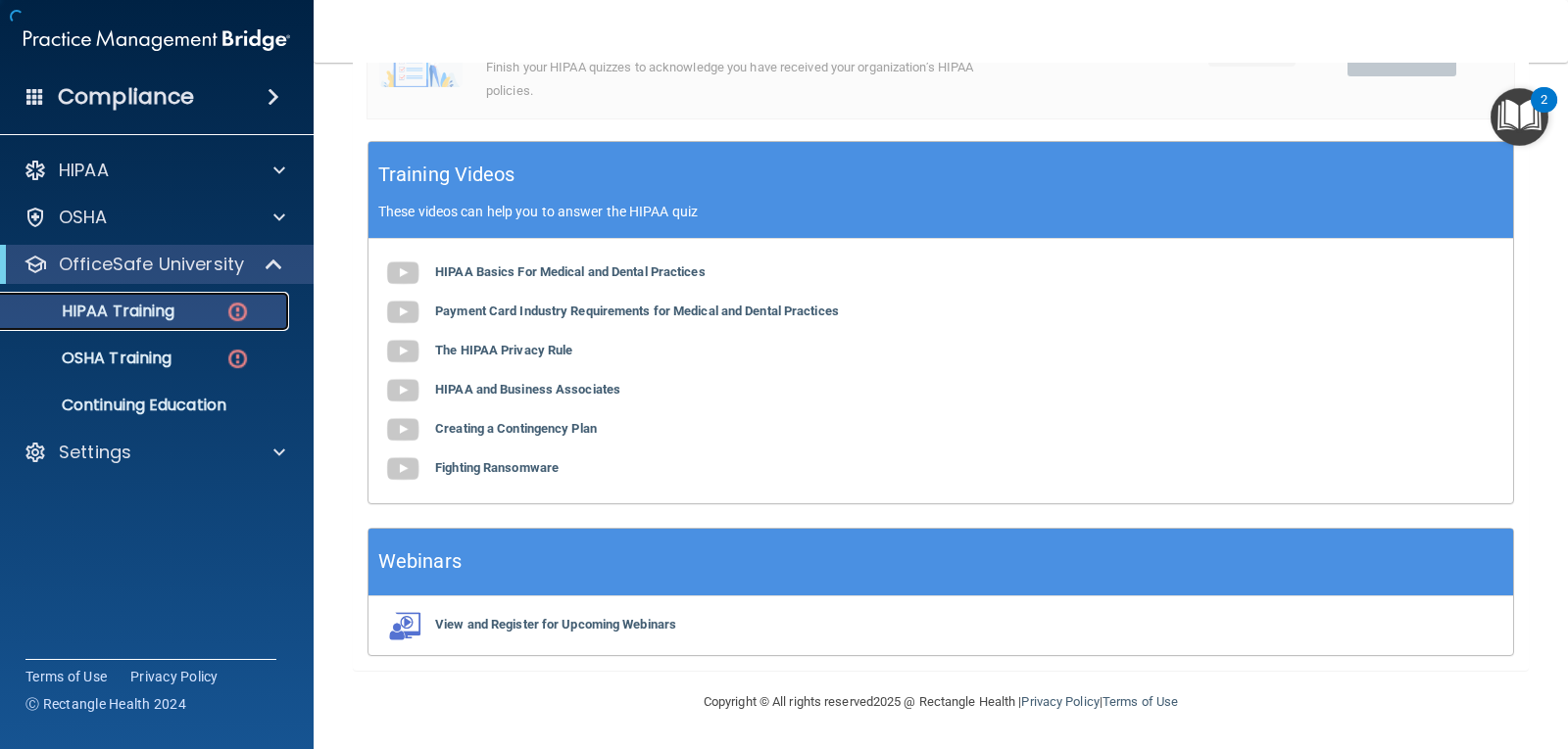
scroll to position [698, 0]
click at [223, 401] on p "Continuing Education" at bounding box center [146, 406] width 268 height 20
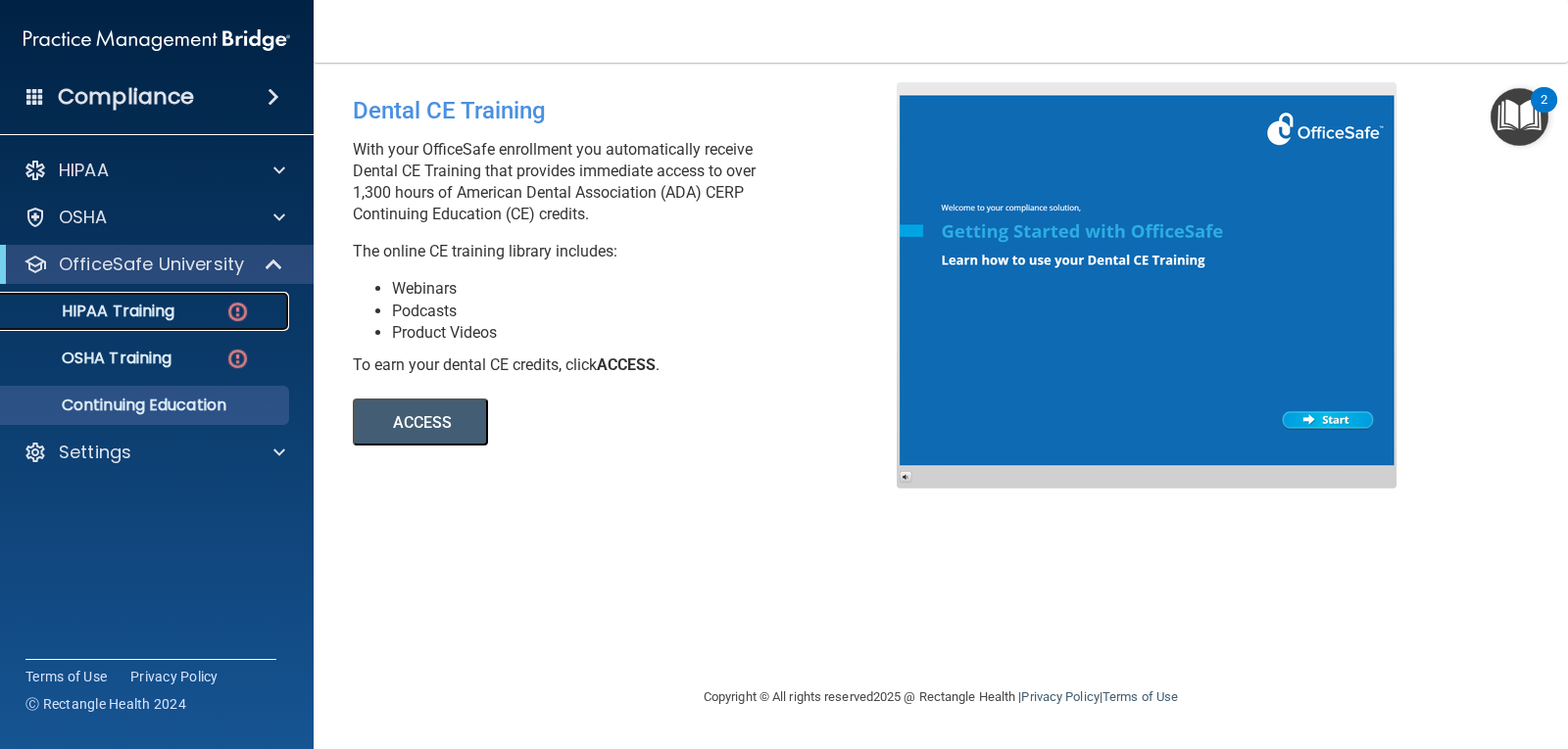
click at [240, 303] on img at bounding box center [237, 312] width 25 height 25
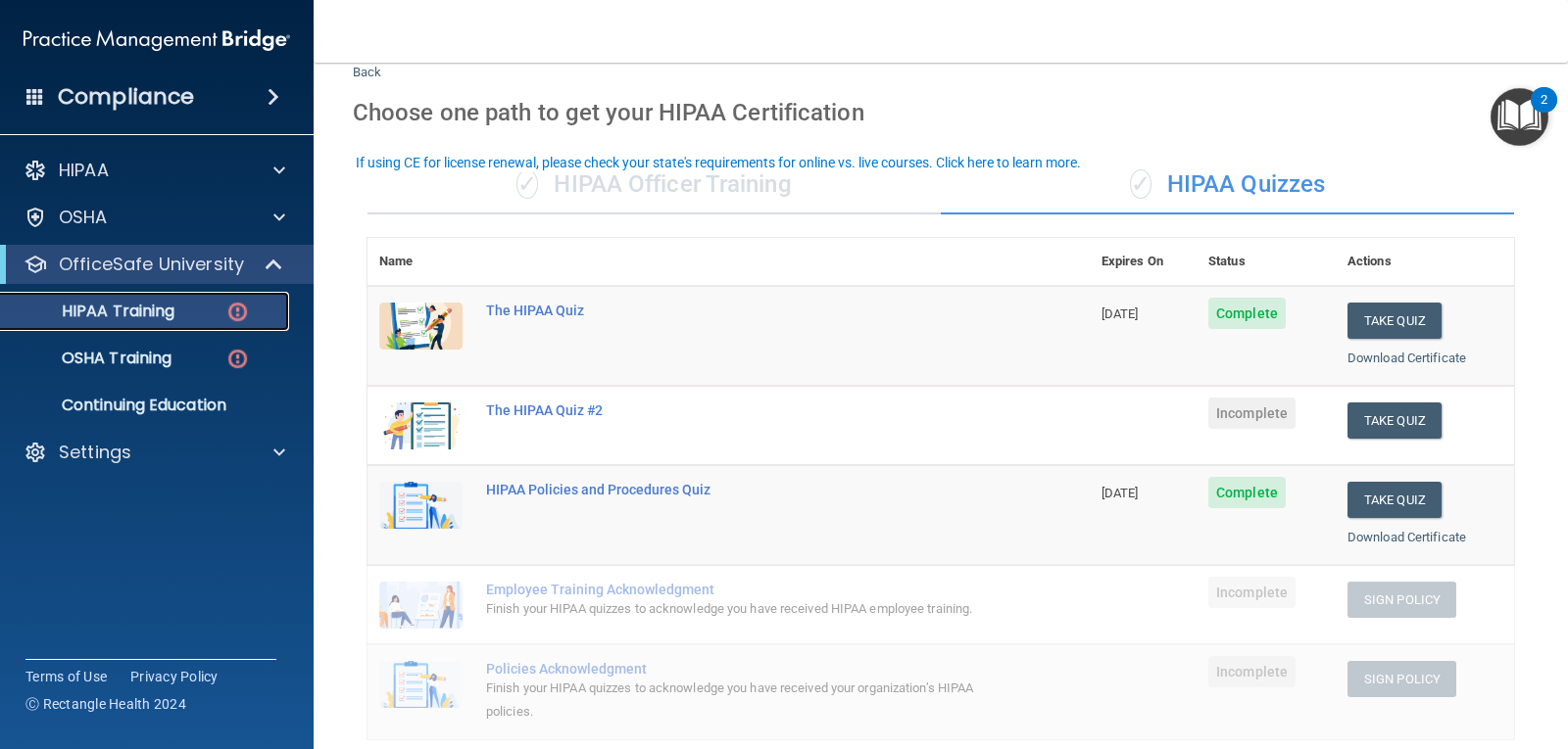
scroll to position [26, 0]
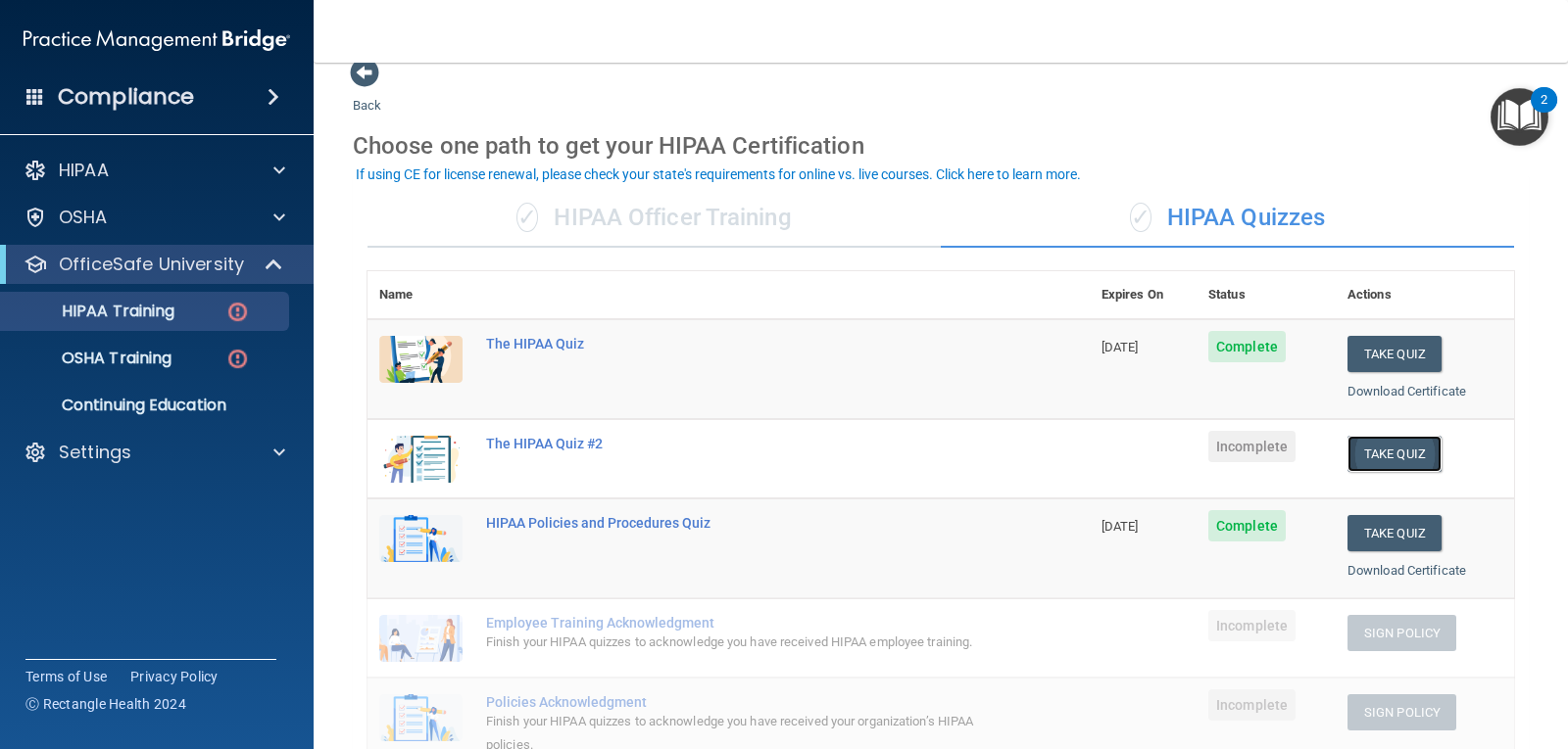
click at [1369, 457] on button "Take Quiz" at bounding box center [1394, 454] width 94 height 37
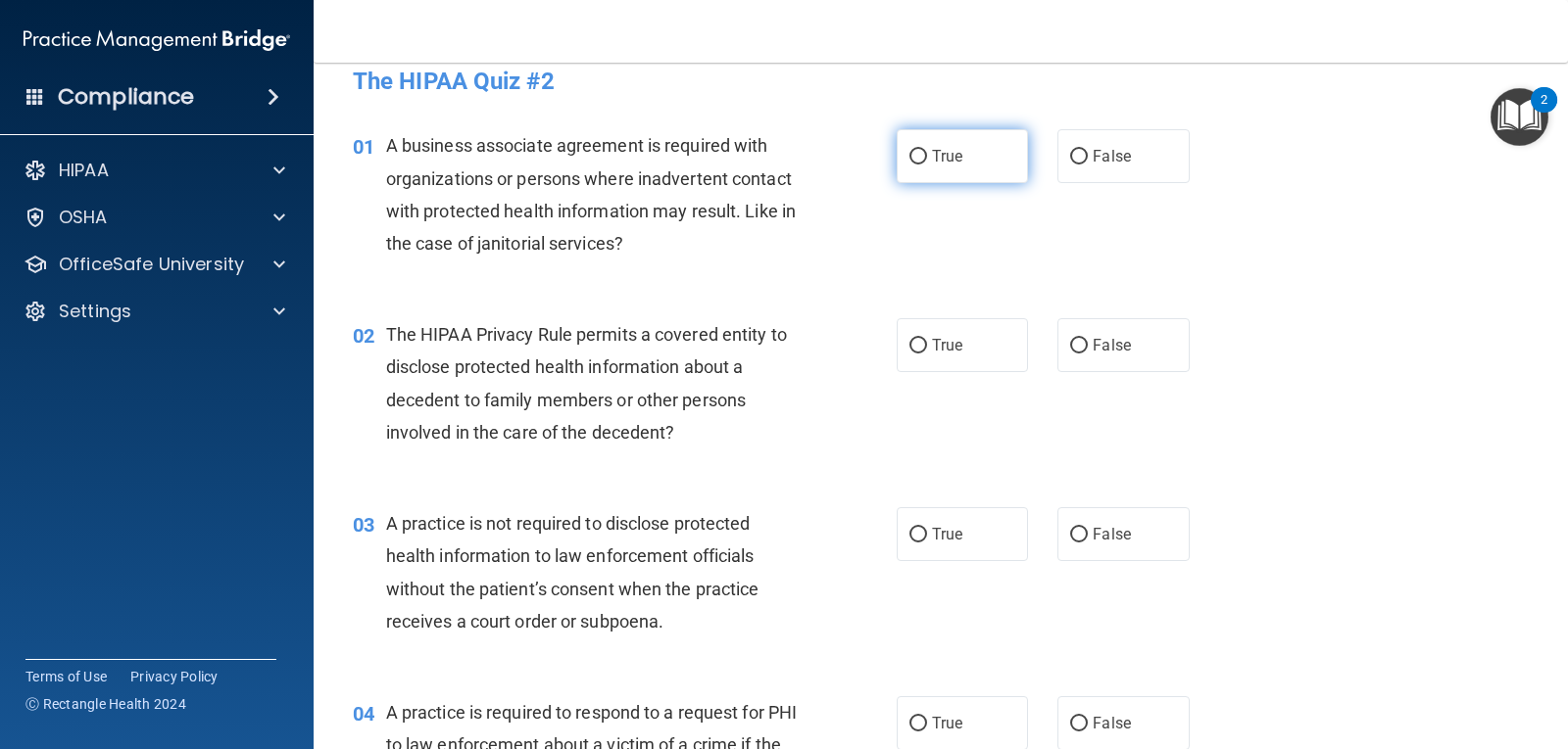
click at [910, 153] on input "True" at bounding box center [918, 157] width 18 height 15
radio input "true"
click at [1081, 342] on label "False" at bounding box center [1123, 345] width 131 height 54
click at [1081, 342] on input "False" at bounding box center [1079, 345] width 18 height 15
radio input "true"
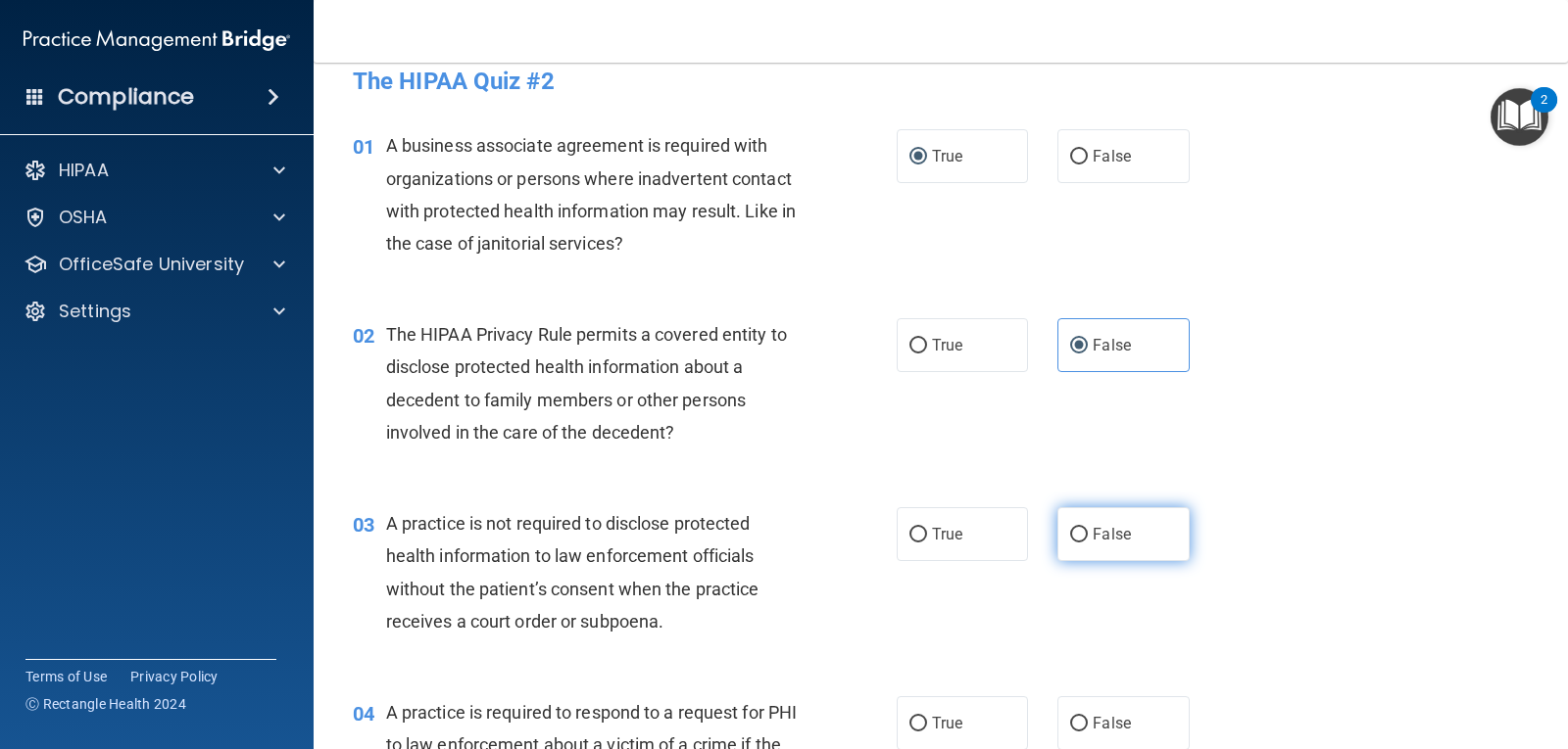
click at [1070, 535] on input "False" at bounding box center [1079, 535] width 18 height 15
radio input "true"
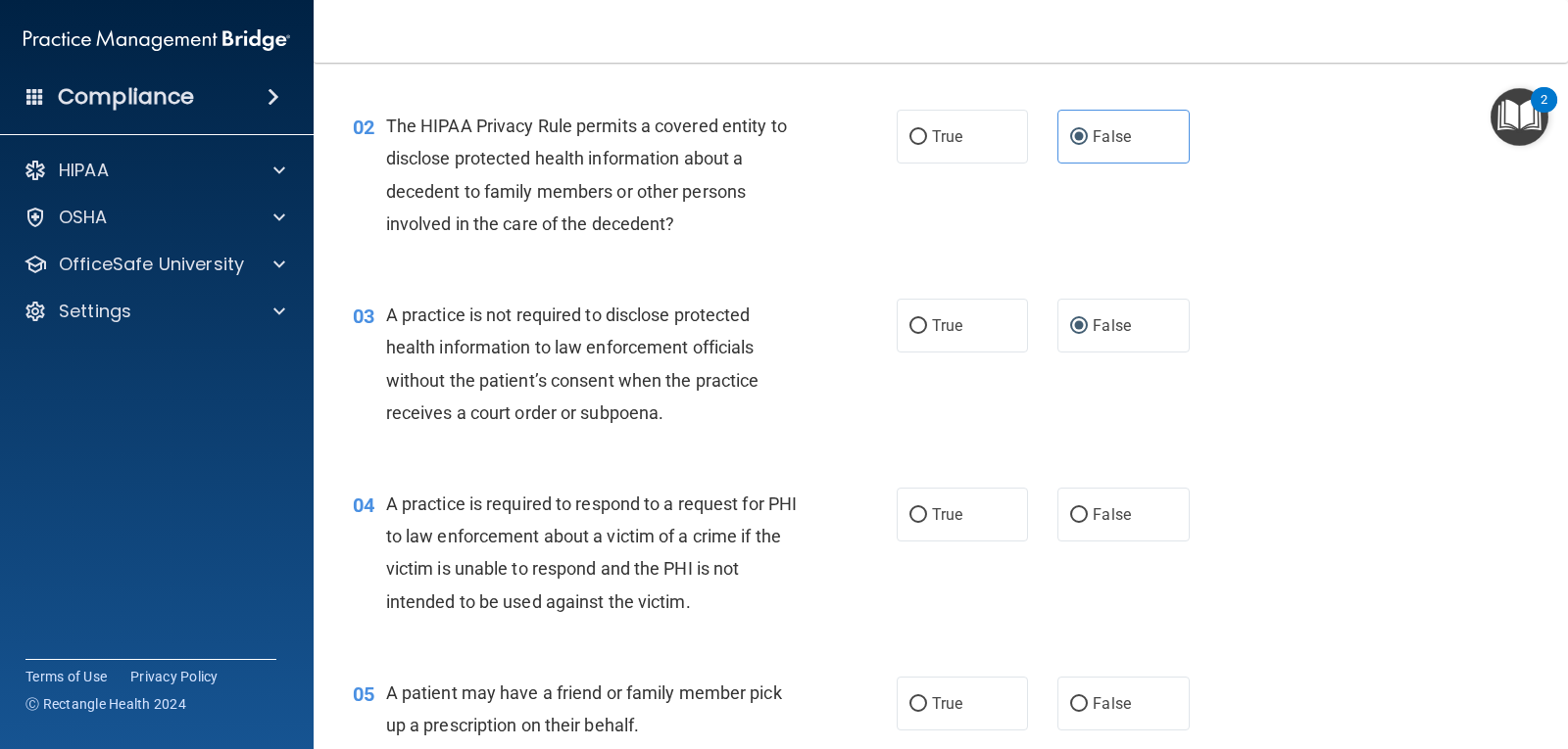
scroll to position [258, 0]
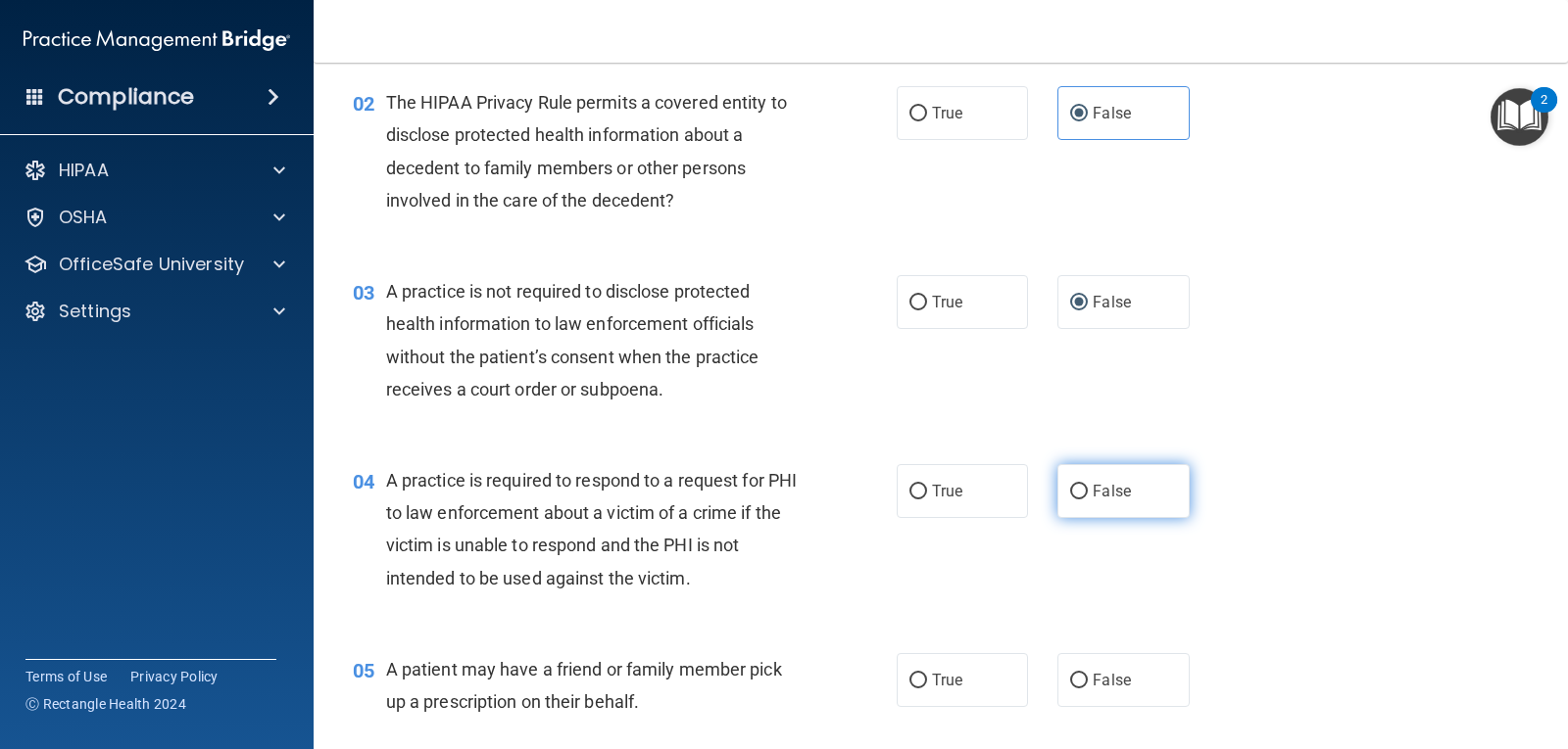
click at [1072, 485] on input "False" at bounding box center [1079, 491] width 18 height 15
radio input "true"
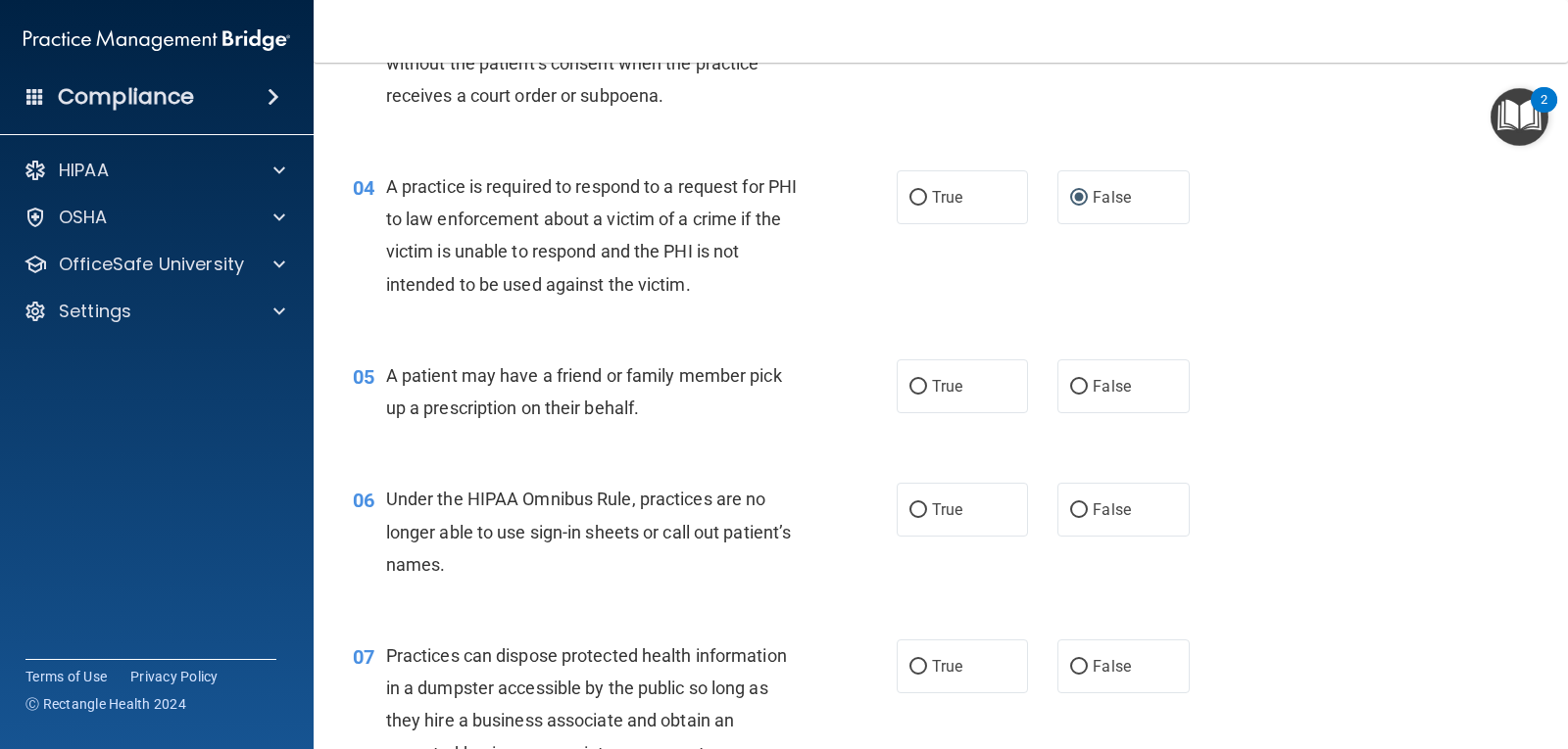
scroll to position [567, 0]
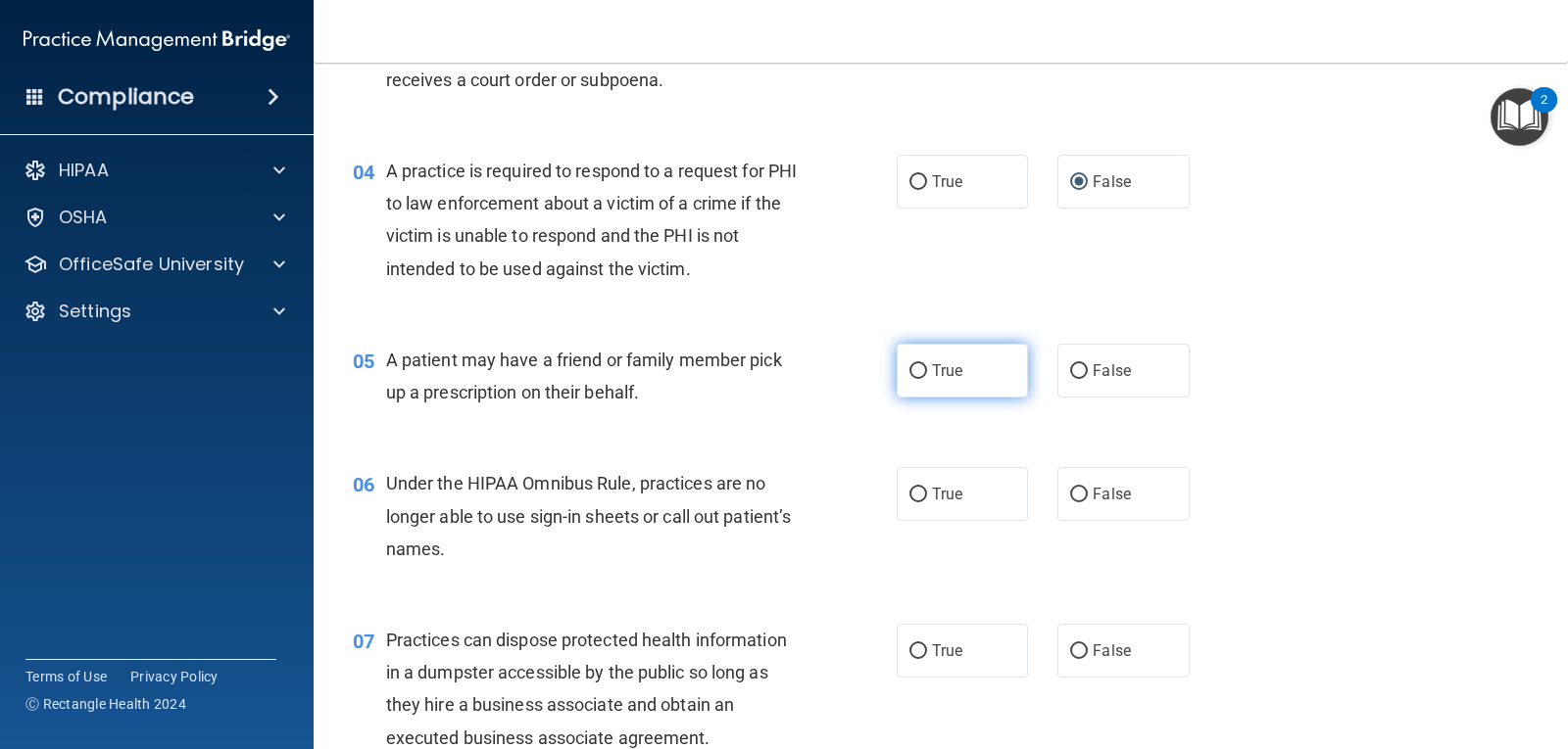
click at [913, 364] on input "True" at bounding box center [918, 371] width 18 height 15
radio input "true"
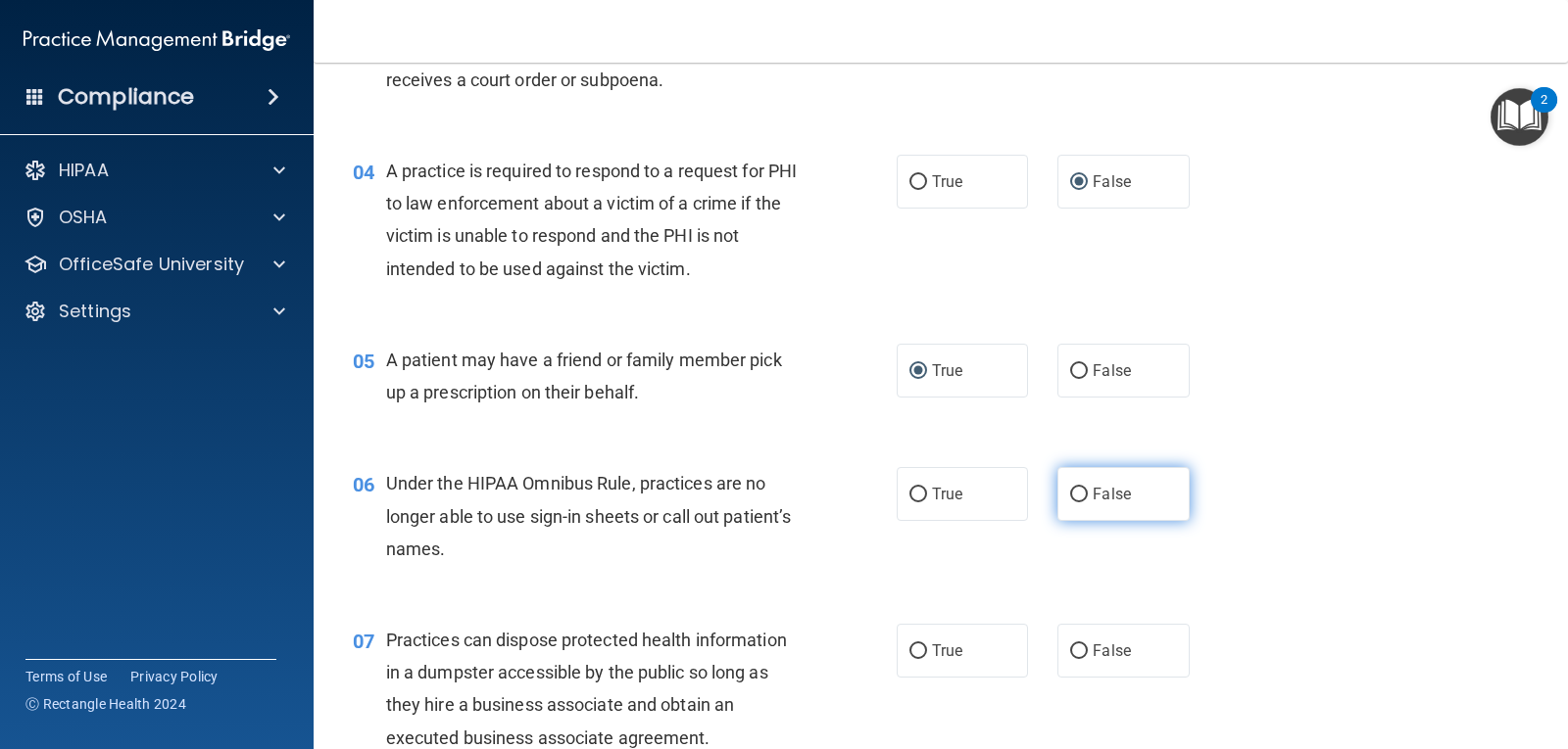
click at [1070, 490] on input "False" at bounding box center [1079, 494] width 18 height 15
radio input "true"
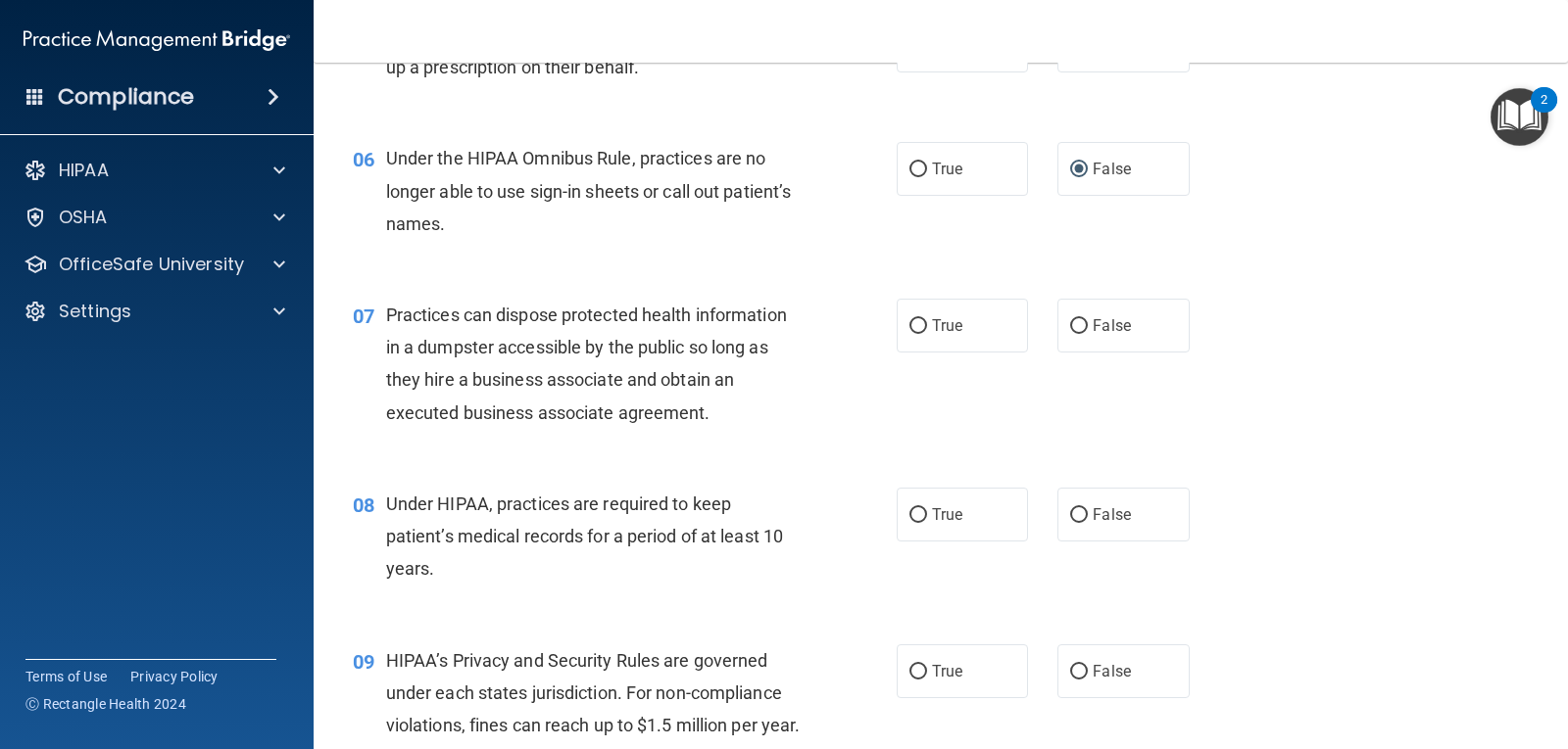
scroll to position [932, 0]
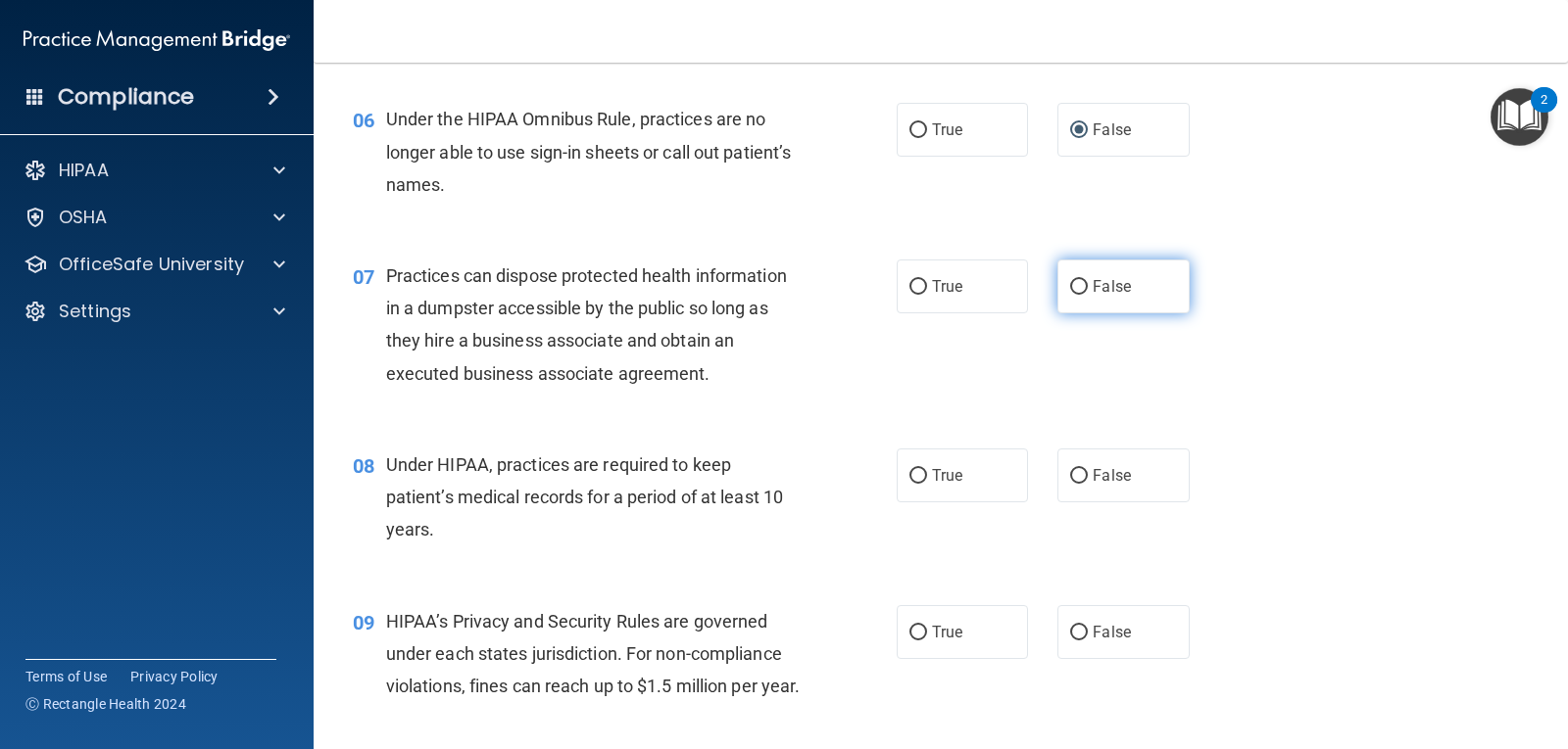
click at [1070, 285] on input "False" at bounding box center [1079, 287] width 18 height 15
radio input "true"
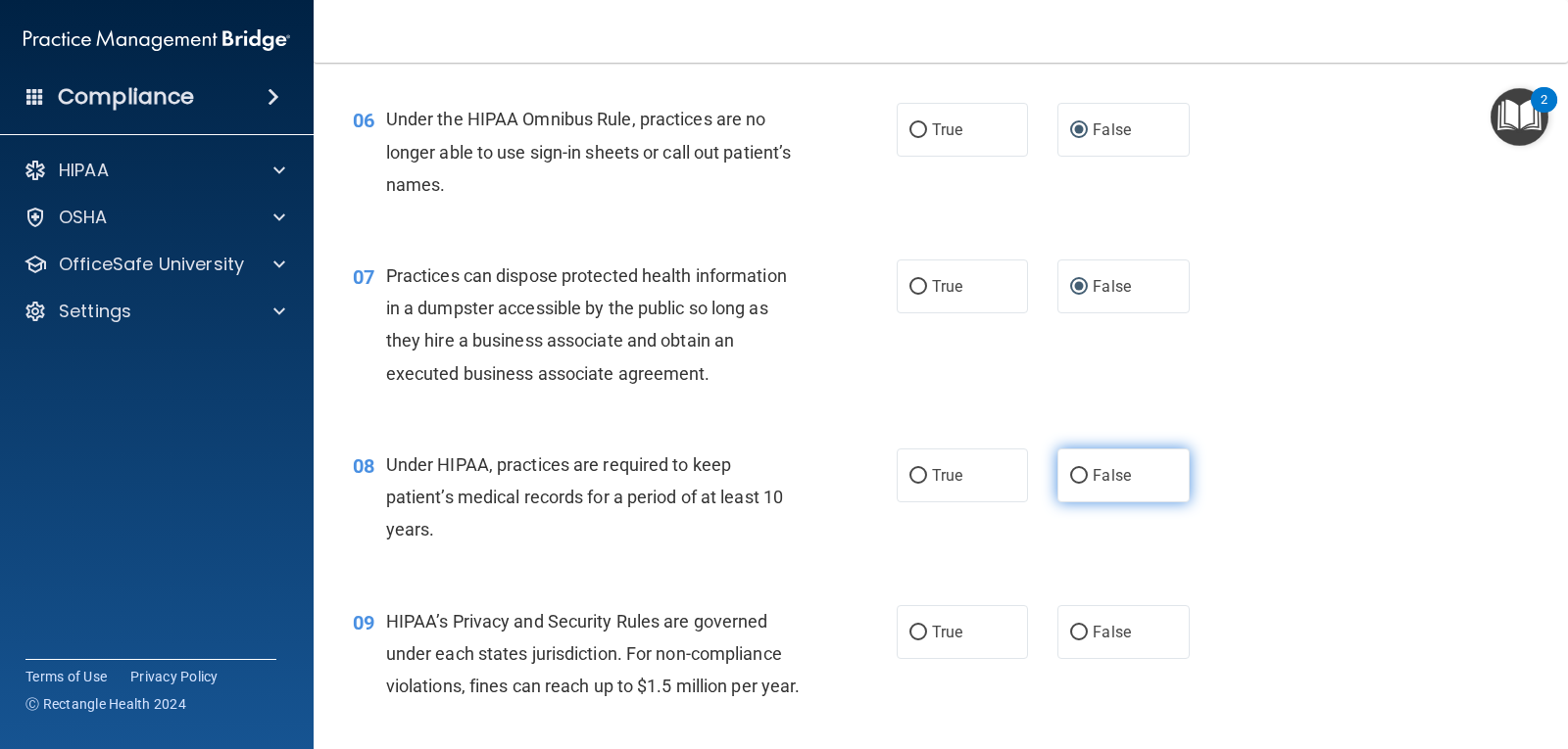
click at [1073, 474] on input "False" at bounding box center [1079, 476] width 18 height 15
radio input "true"
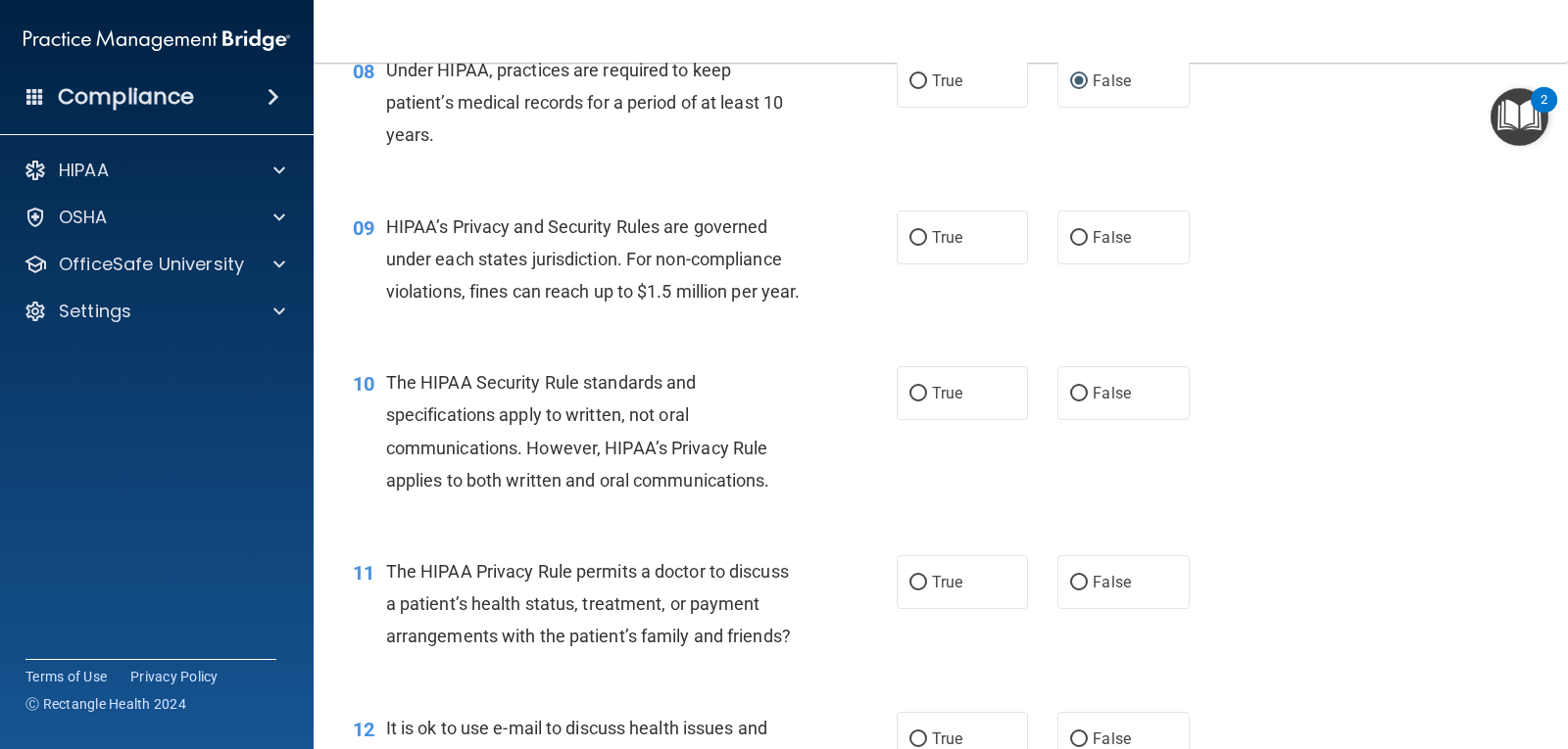
scroll to position [1349, 0]
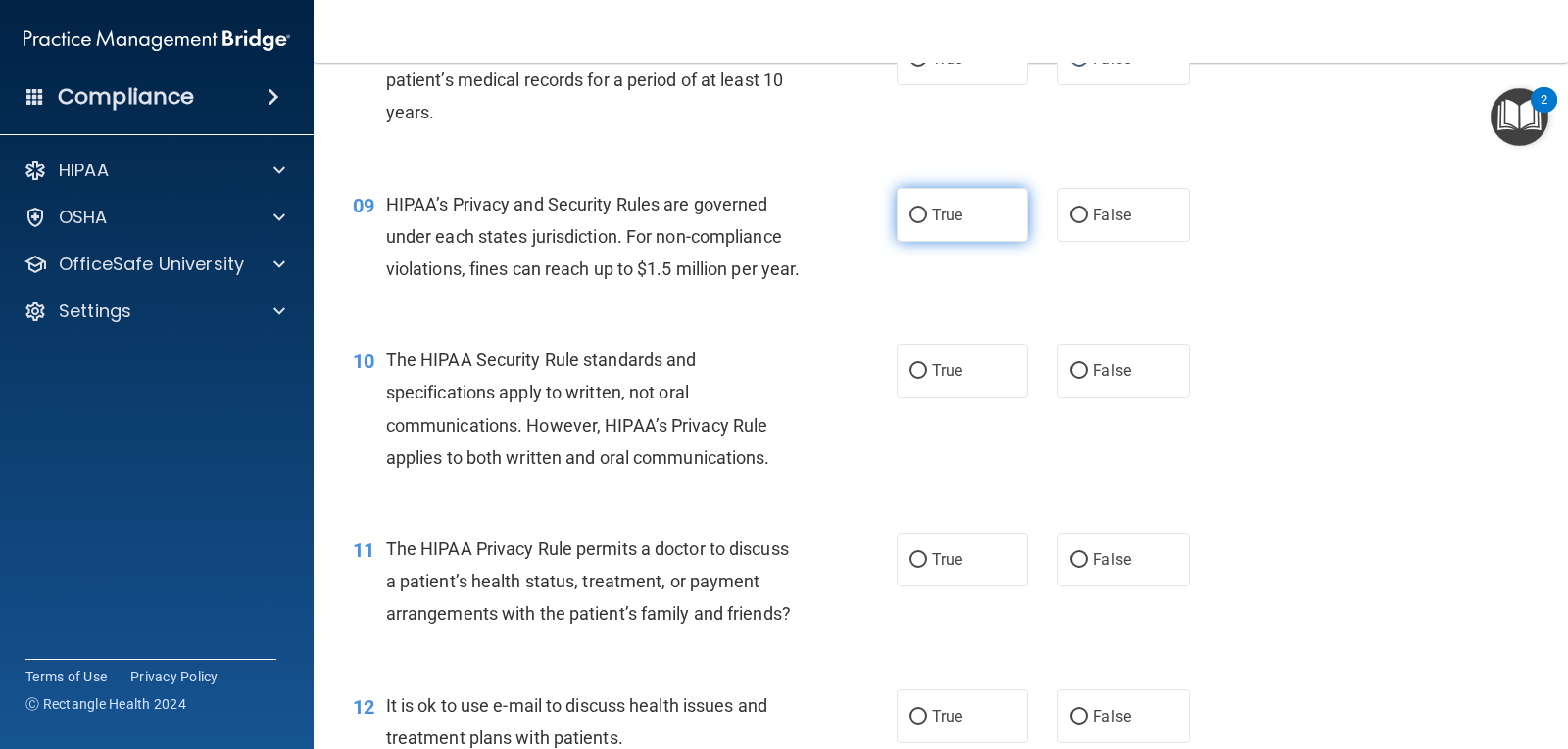
click at [918, 208] on input "True" at bounding box center [918, 215] width 18 height 15
radio input "true"
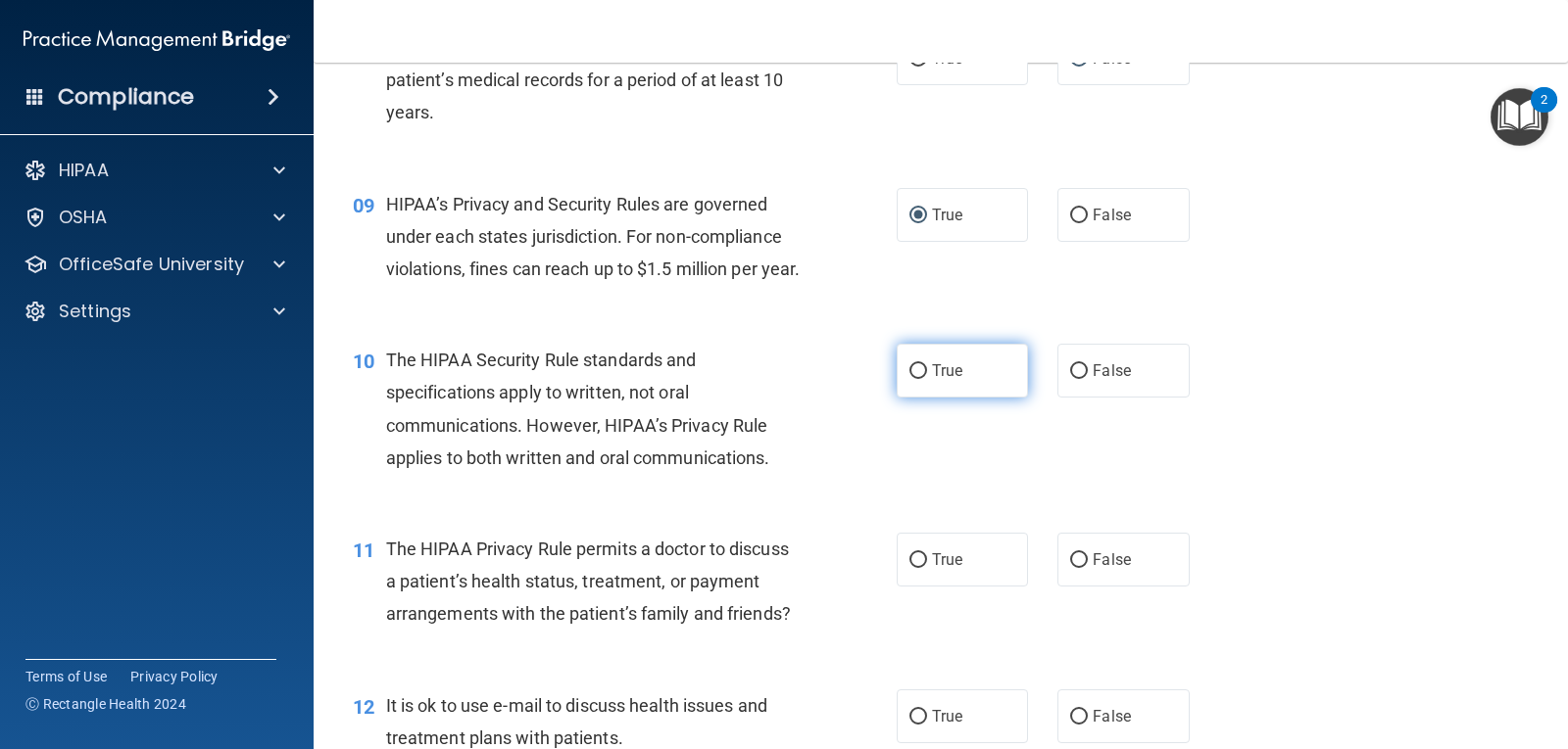
click at [909, 379] on input "True" at bounding box center [918, 371] width 18 height 15
radio input "true"
click at [1071, 568] on input "False" at bounding box center [1079, 561] width 18 height 15
radio input "true"
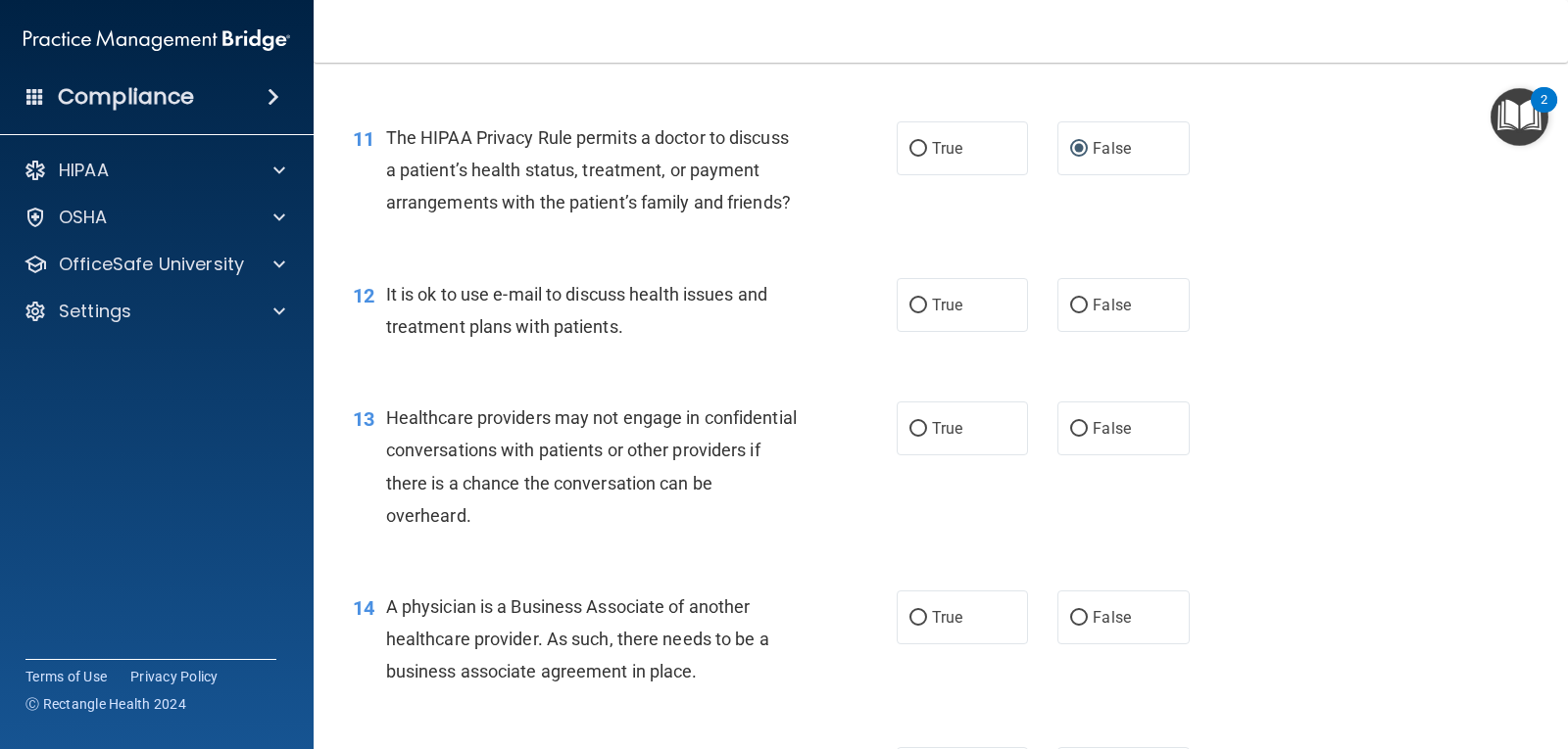
scroll to position [1767, 0]
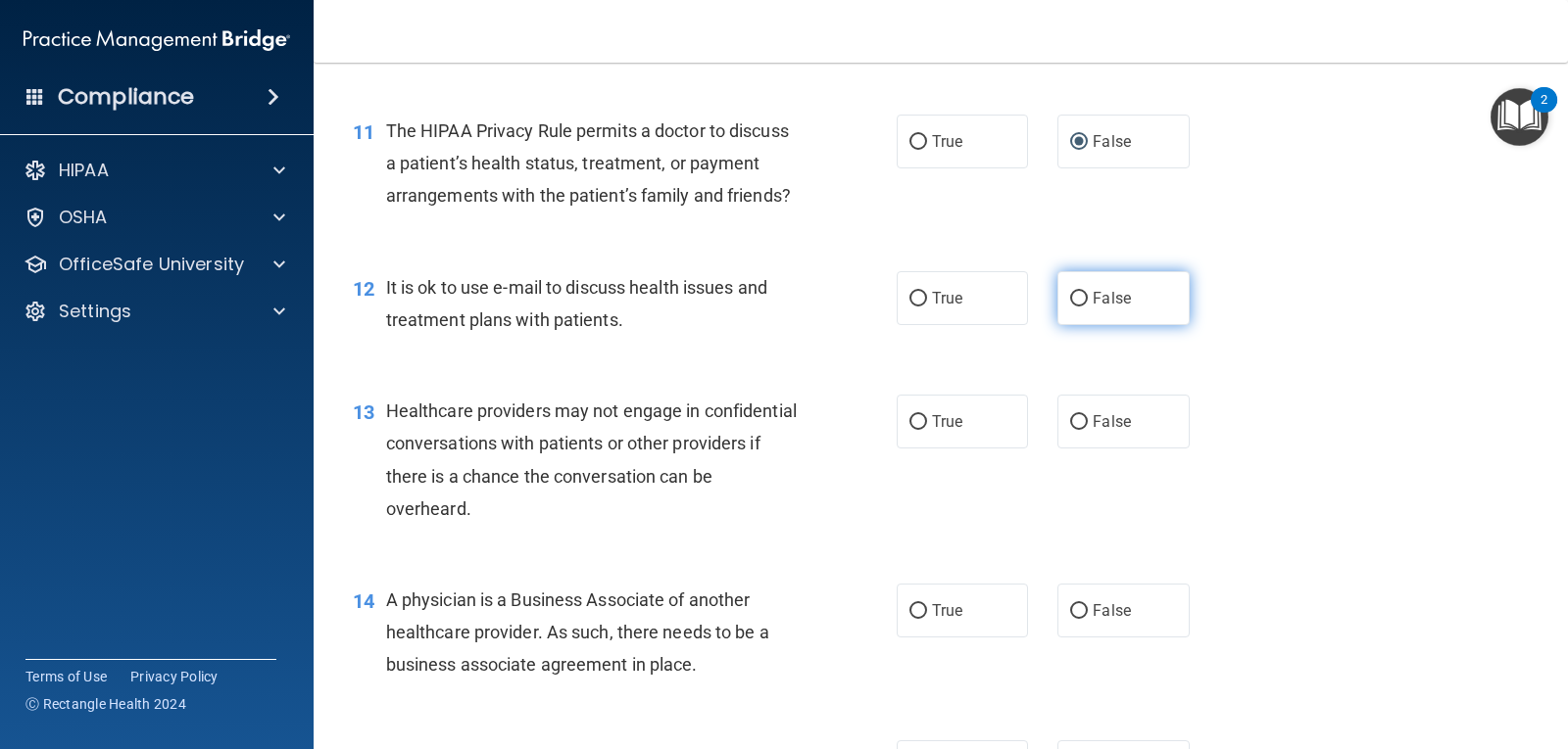
click at [1070, 307] on input "False" at bounding box center [1079, 299] width 18 height 15
radio input "true"
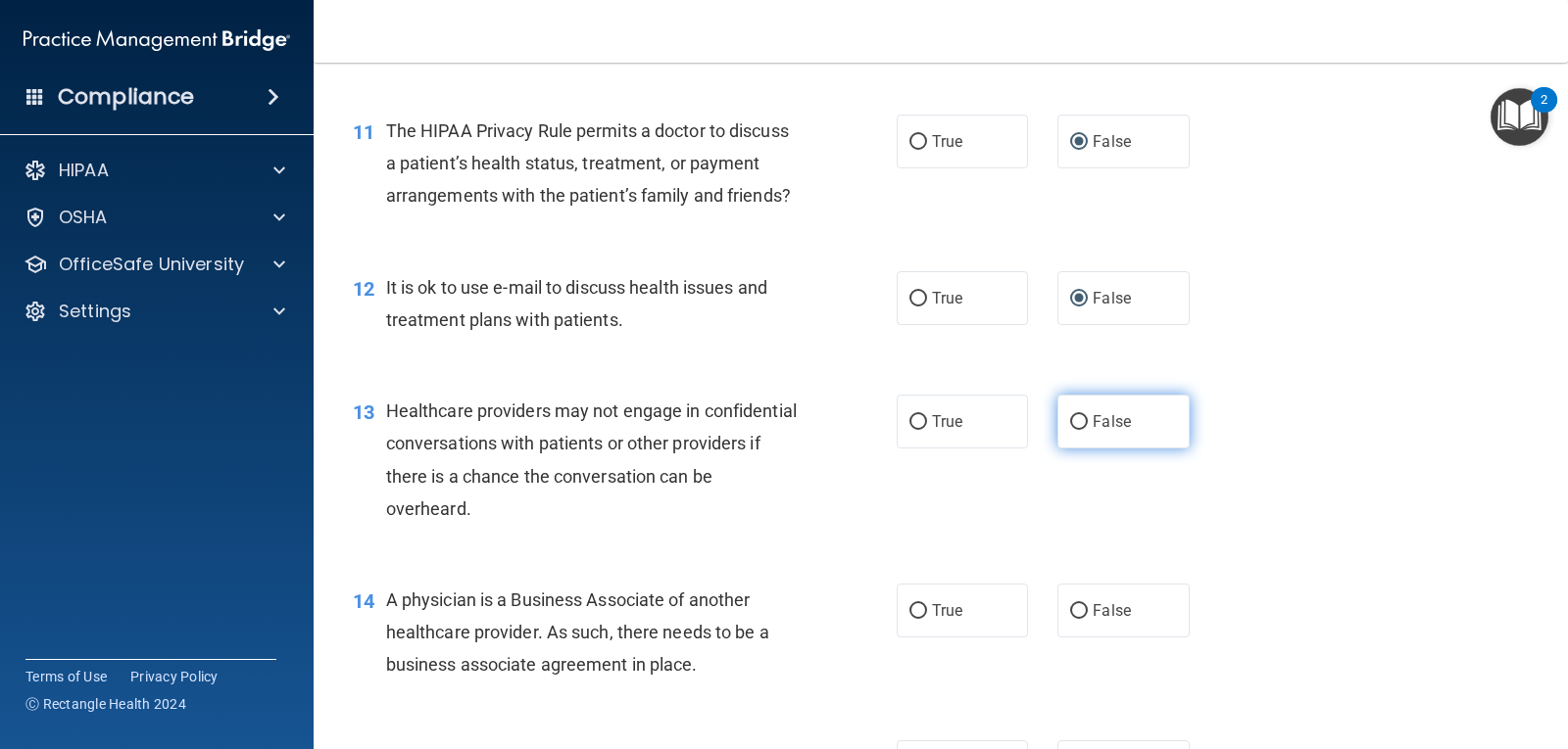
click at [1070, 430] on input "False" at bounding box center [1079, 422] width 18 height 15
radio input "true"
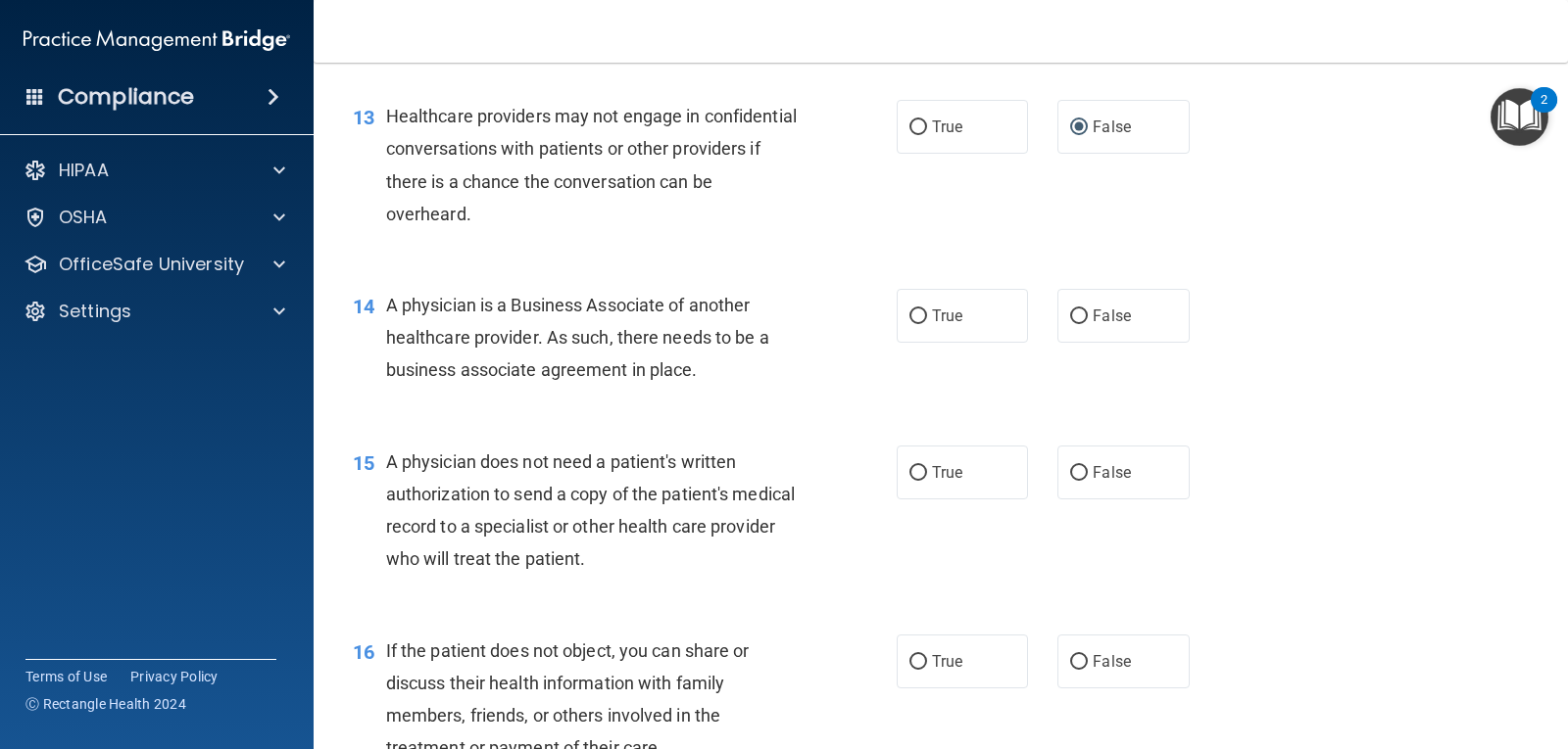
scroll to position [2132, 0]
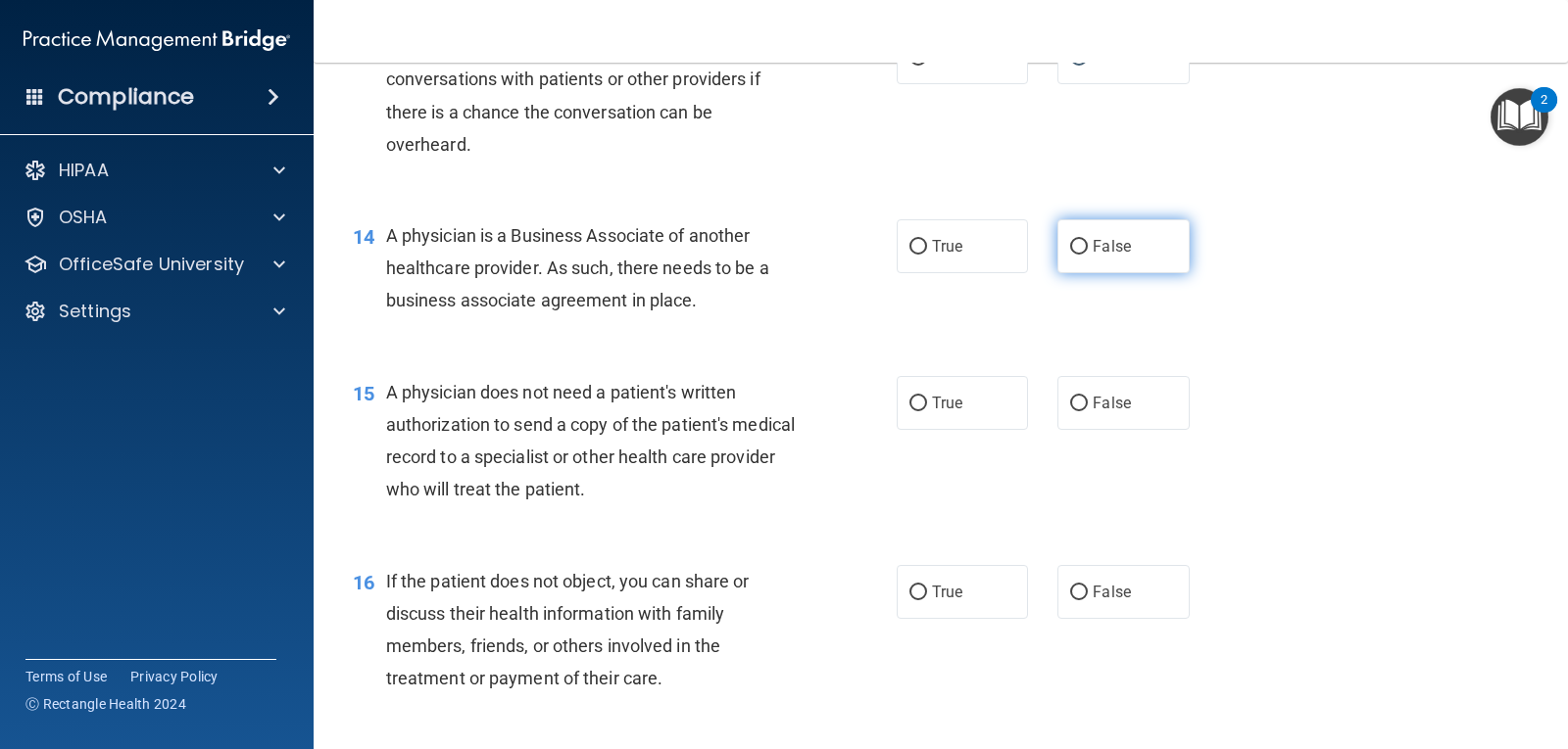
click at [1070, 255] on input "False" at bounding box center [1079, 247] width 18 height 15
radio input "true"
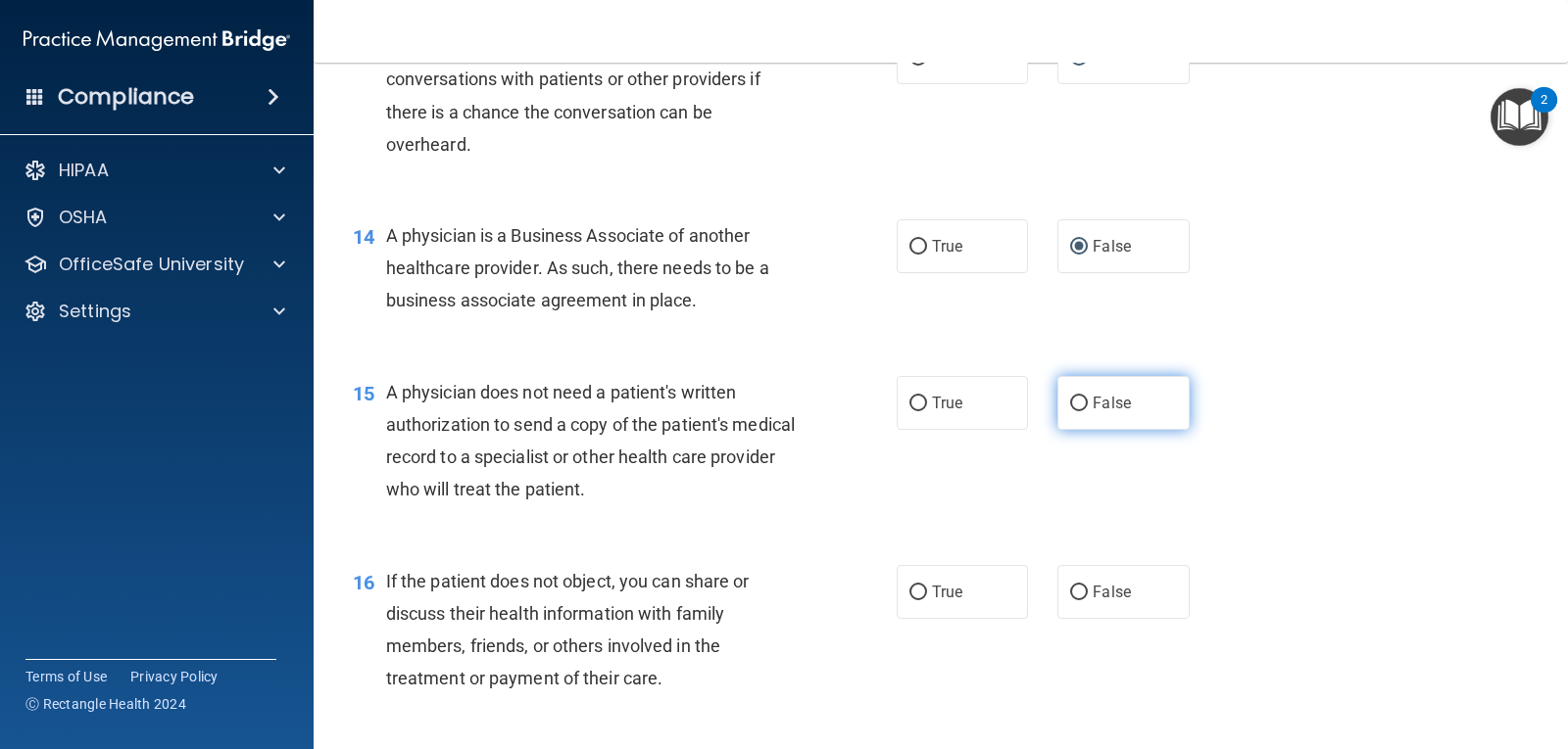
click at [1077, 412] on input "False" at bounding box center [1079, 404] width 18 height 15
radio input "true"
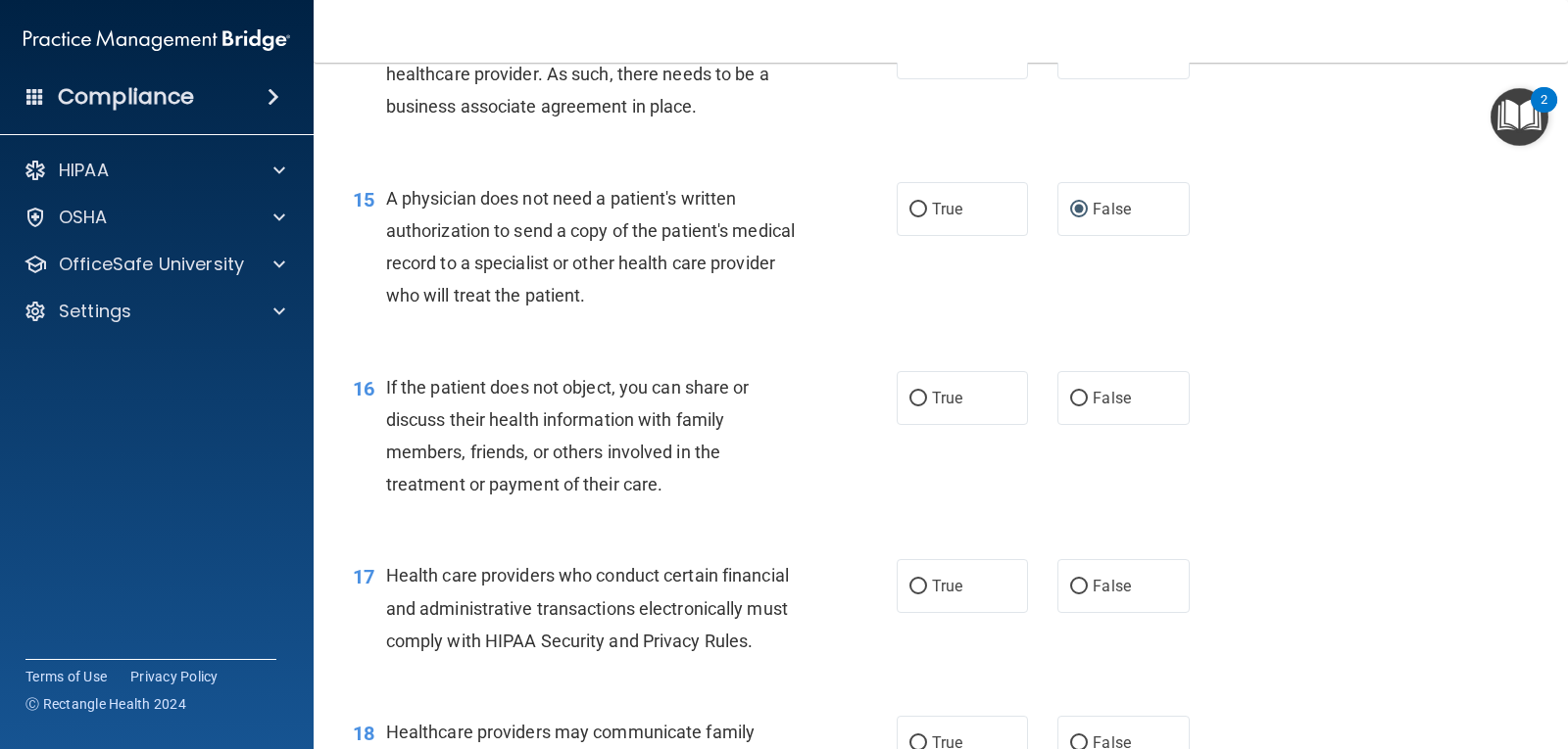
scroll to position [2340, 0]
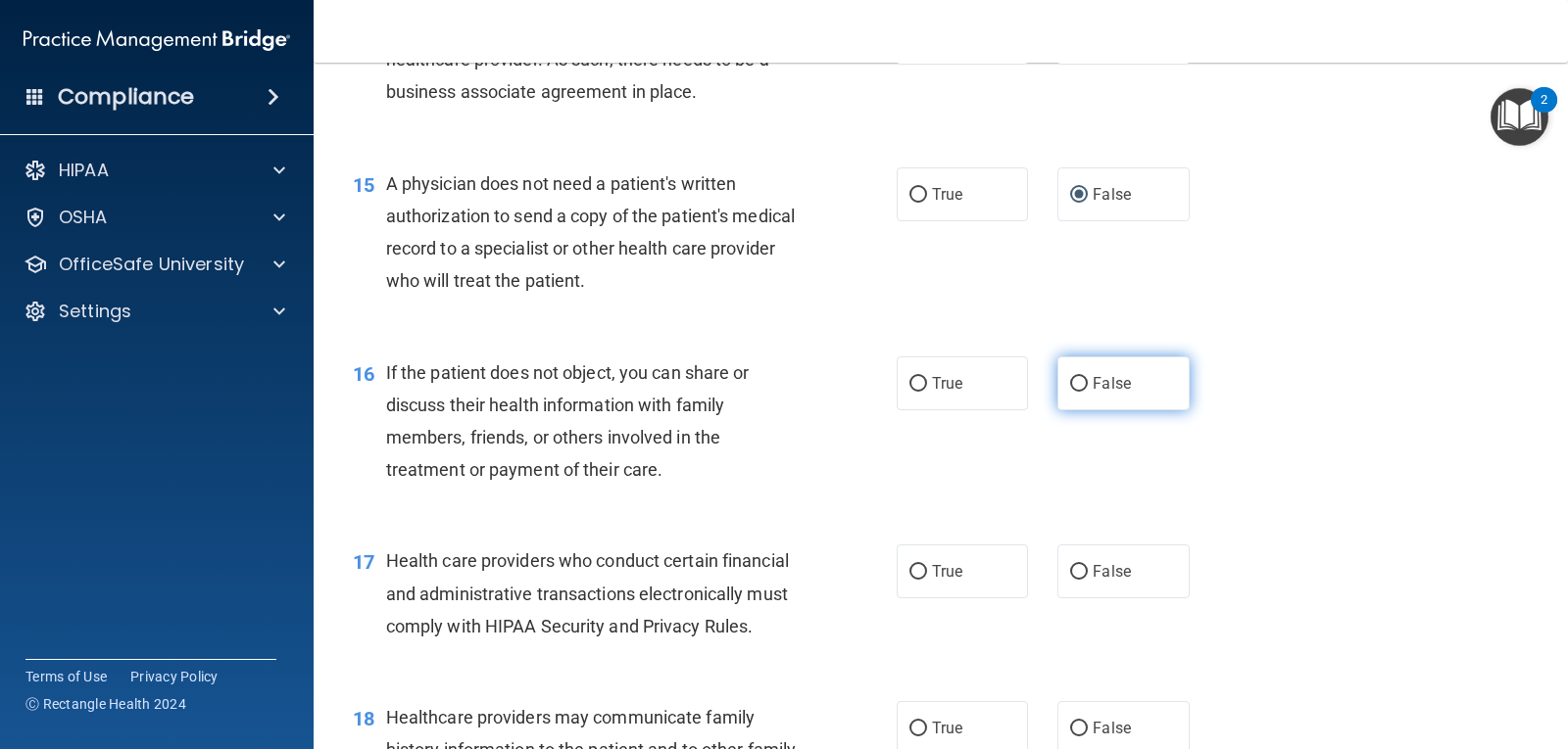
click at [1072, 392] on input "False" at bounding box center [1079, 384] width 18 height 15
radio input "true"
drag, startPoint x: 1550, startPoint y: 432, endPoint x: 1544, endPoint y: 465, distance: 33.5
click at [1544, 465] on main "- The HIPAA Quiz #2 This quiz doesn’t expire until . Are you sure you want to t…" at bounding box center [941, 407] width 1254 height 687
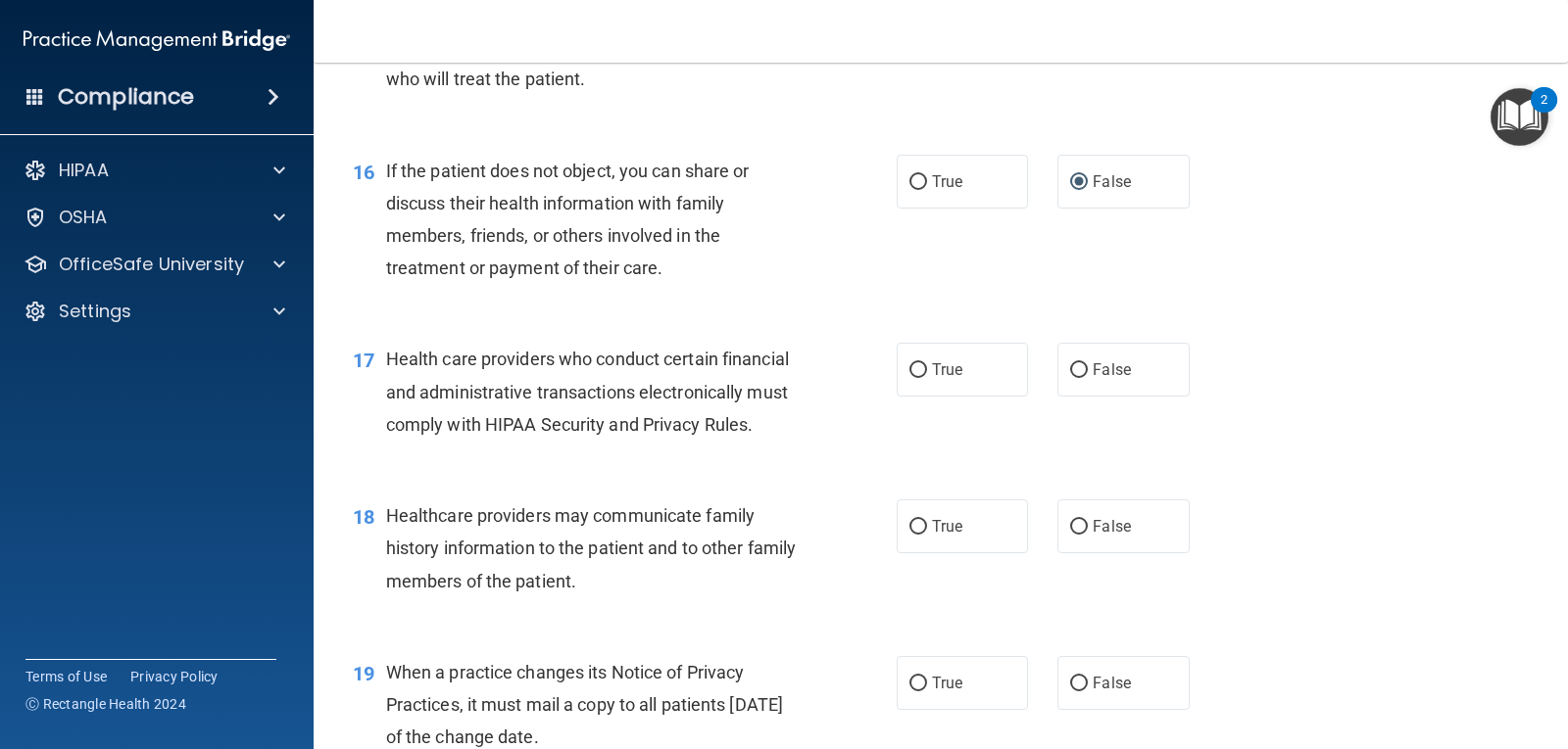
scroll to position [2558, 0]
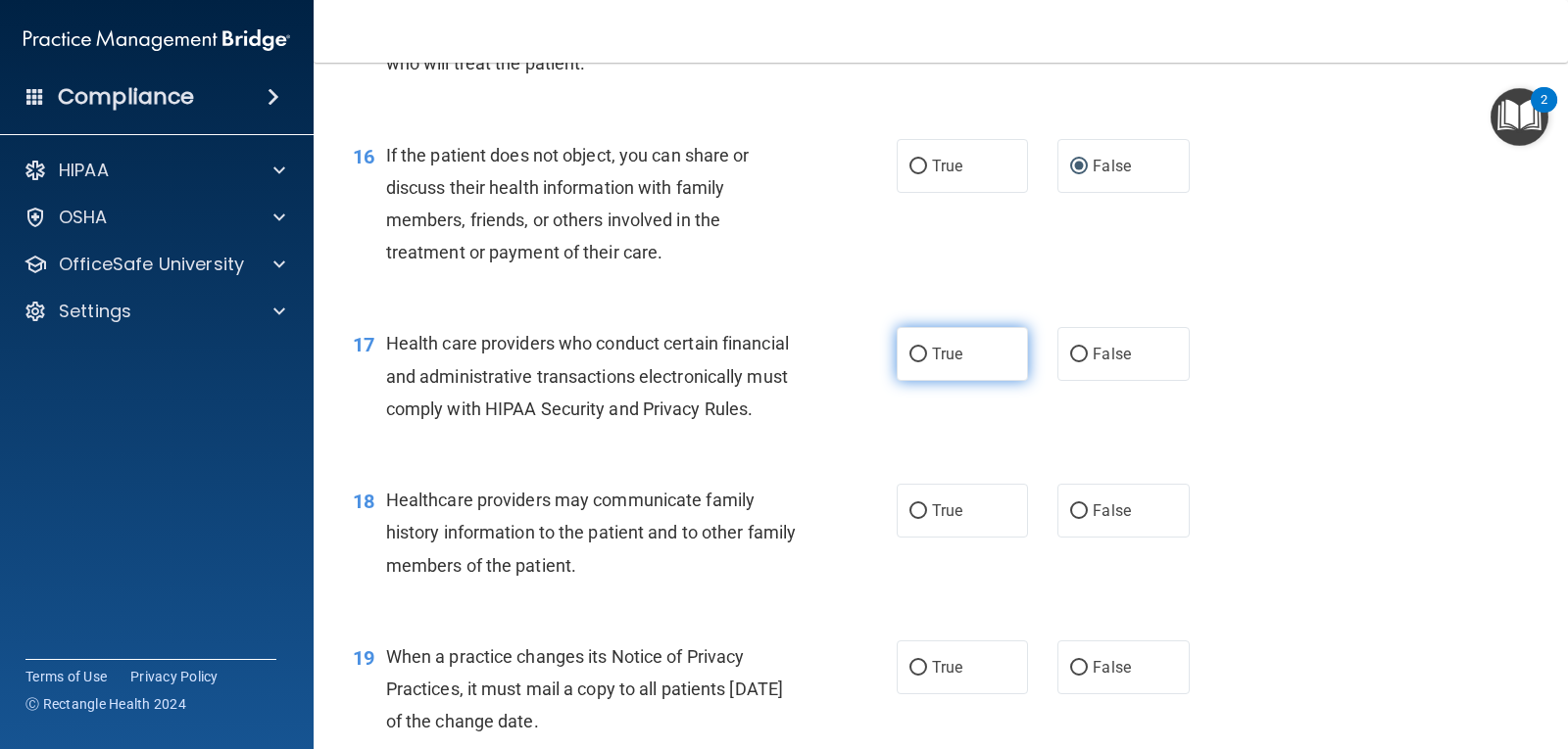
drag, startPoint x: 910, startPoint y: 392, endPoint x: 908, endPoint y: 405, distance: 13.2
click at [910, 362] on input "True" at bounding box center [918, 354] width 18 height 15
radio input "true"
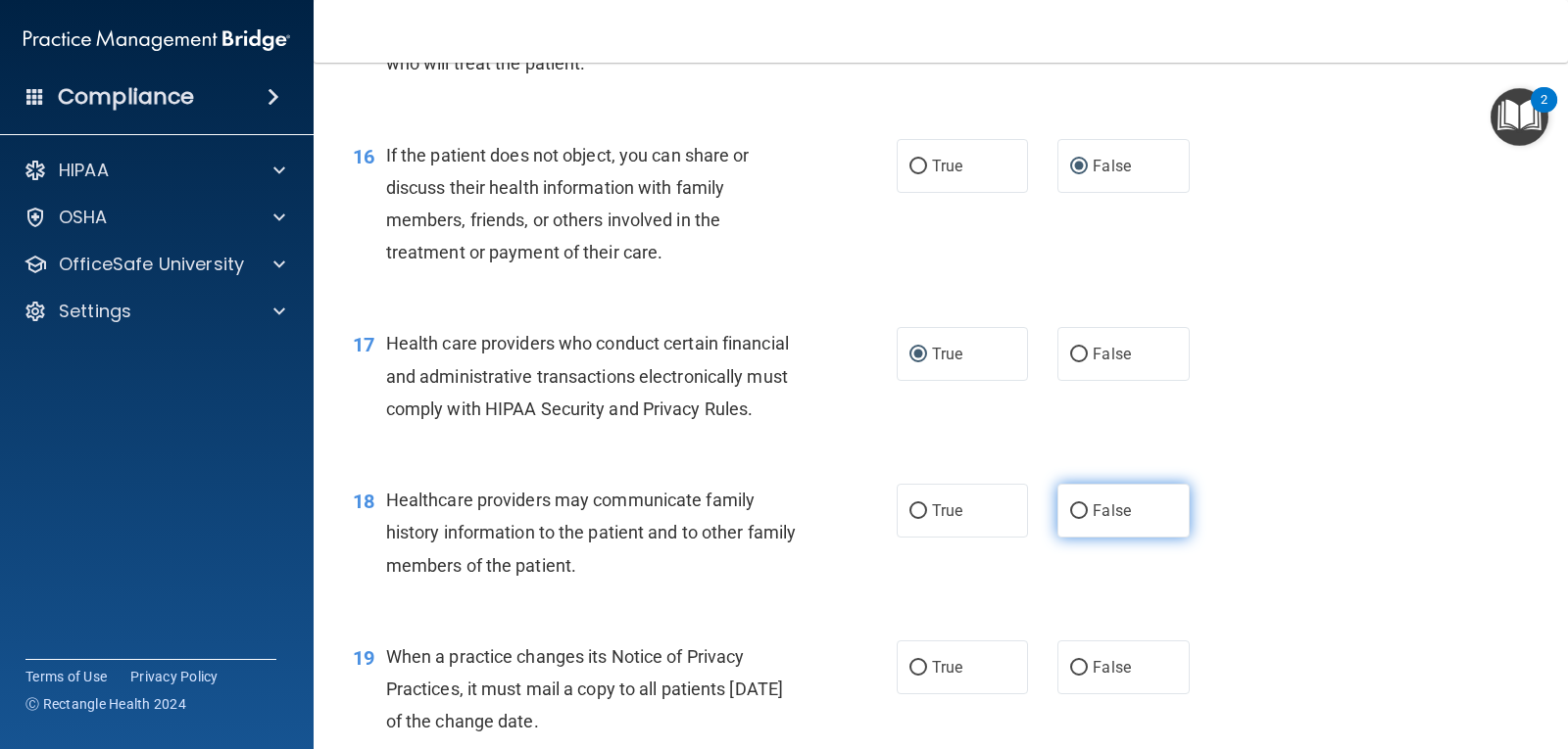
drag, startPoint x: 1069, startPoint y: 542, endPoint x: 1082, endPoint y: 547, distance: 13.9
click at [1082, 538] on label "False" at bounding box center [1123, 510] width 131 height 54
click at [1082, 519] on input "False" at bounding box center [1079, 511] width 18 height 15
radio input "true"
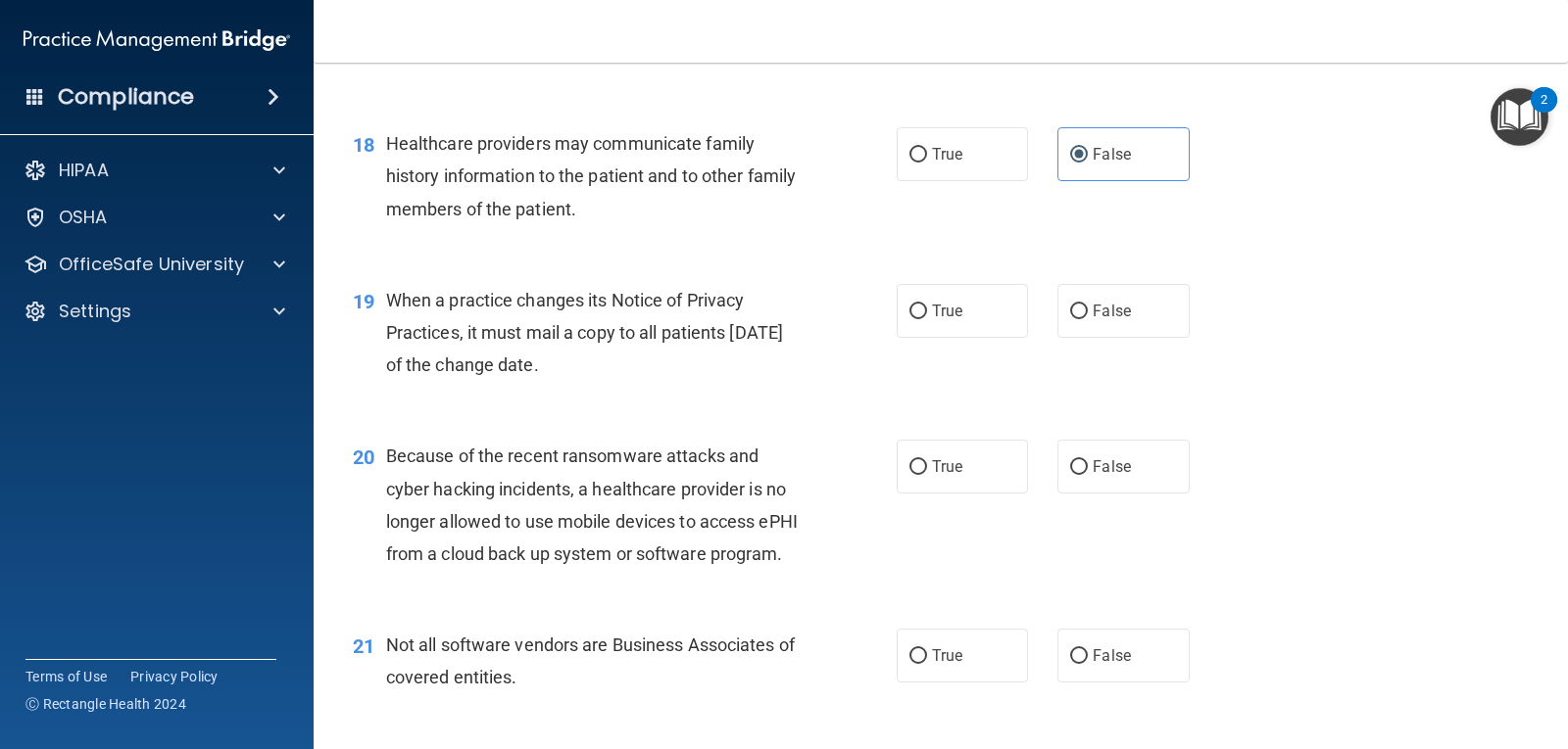
scroll to position [2921, 0]
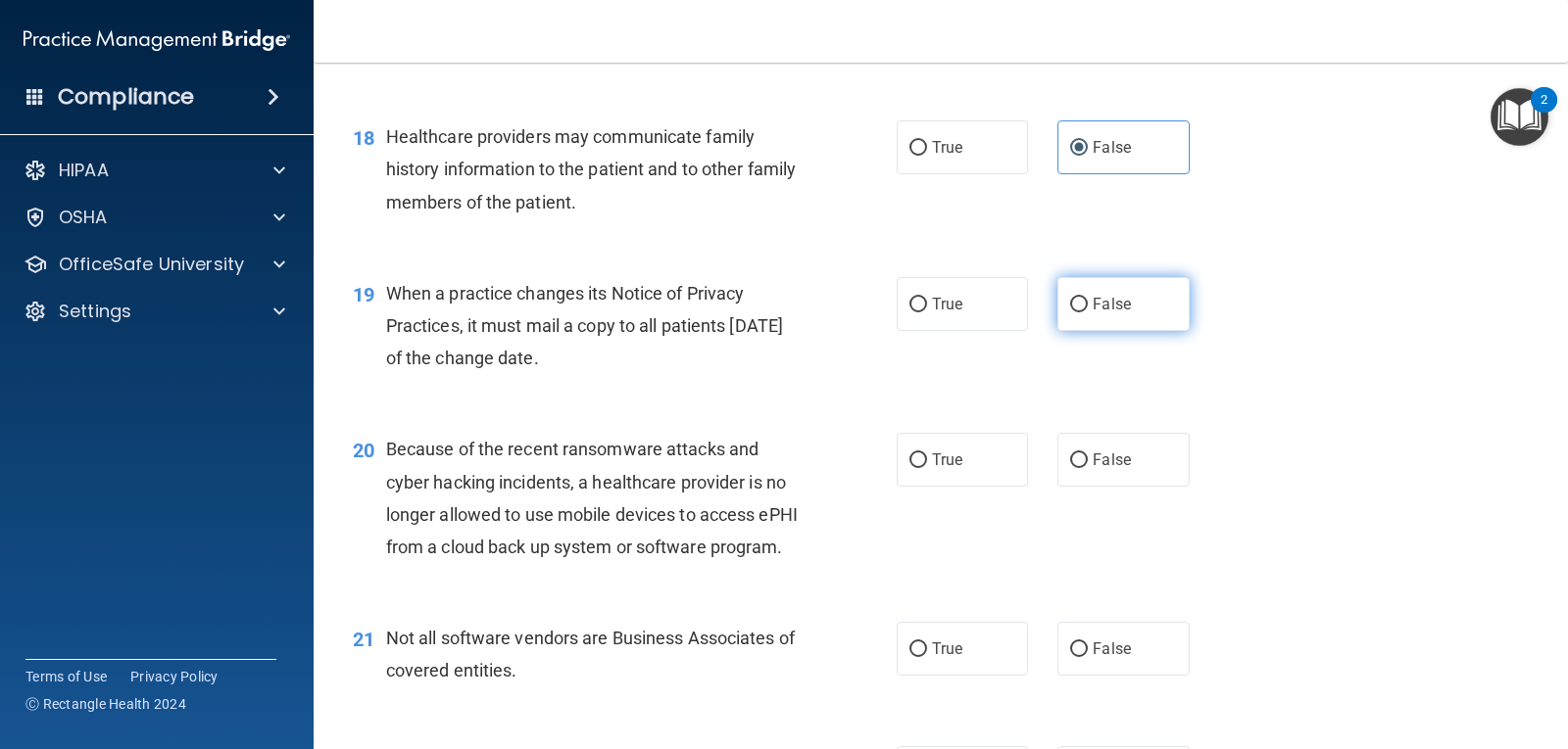
click at [1078, 313] on input "False" at bounding box center [1079, 305] width 18 height 15
radio input "true"
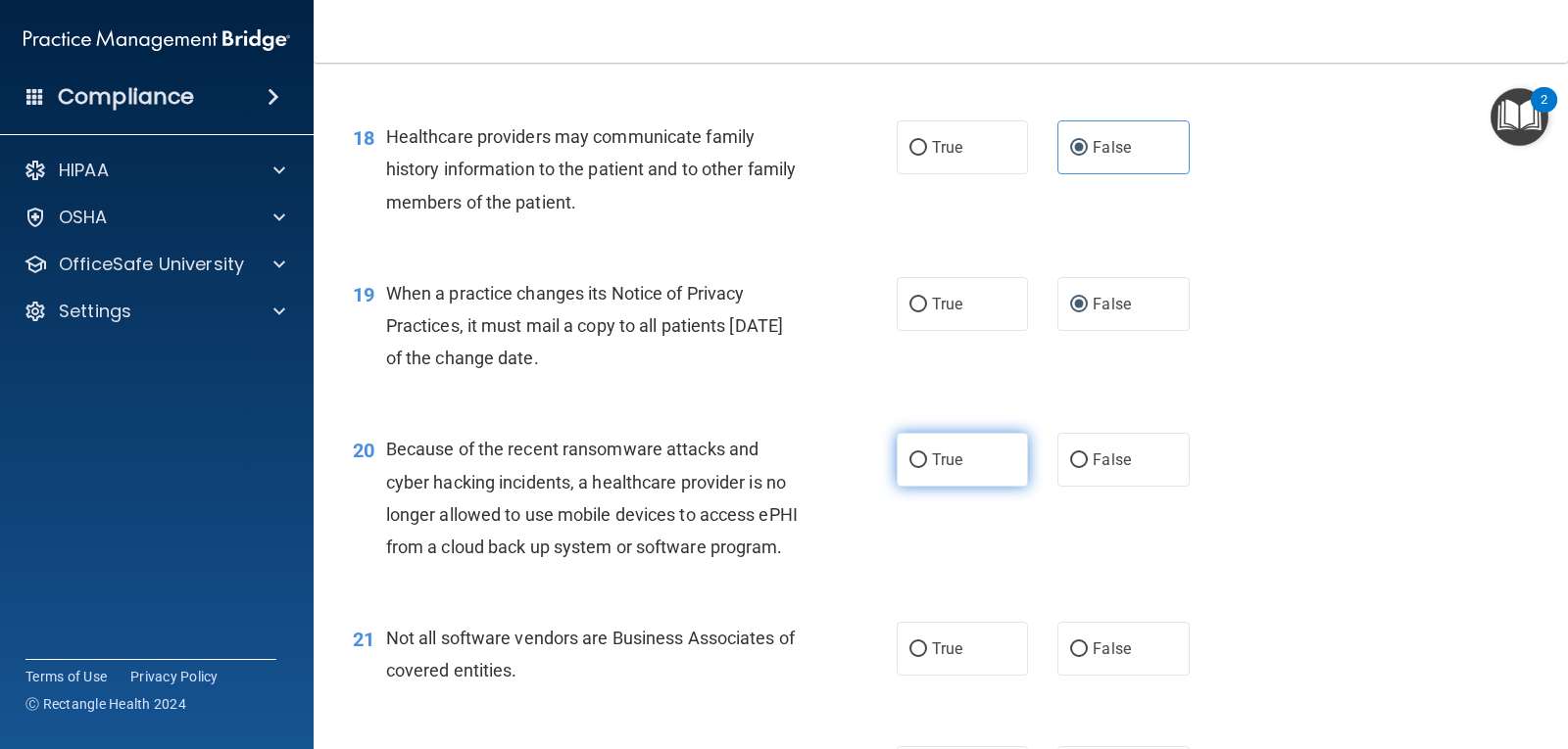
click at [909, 468] on input "True" at bounding box center [918, 461] width 18 height 15
radio input "true"
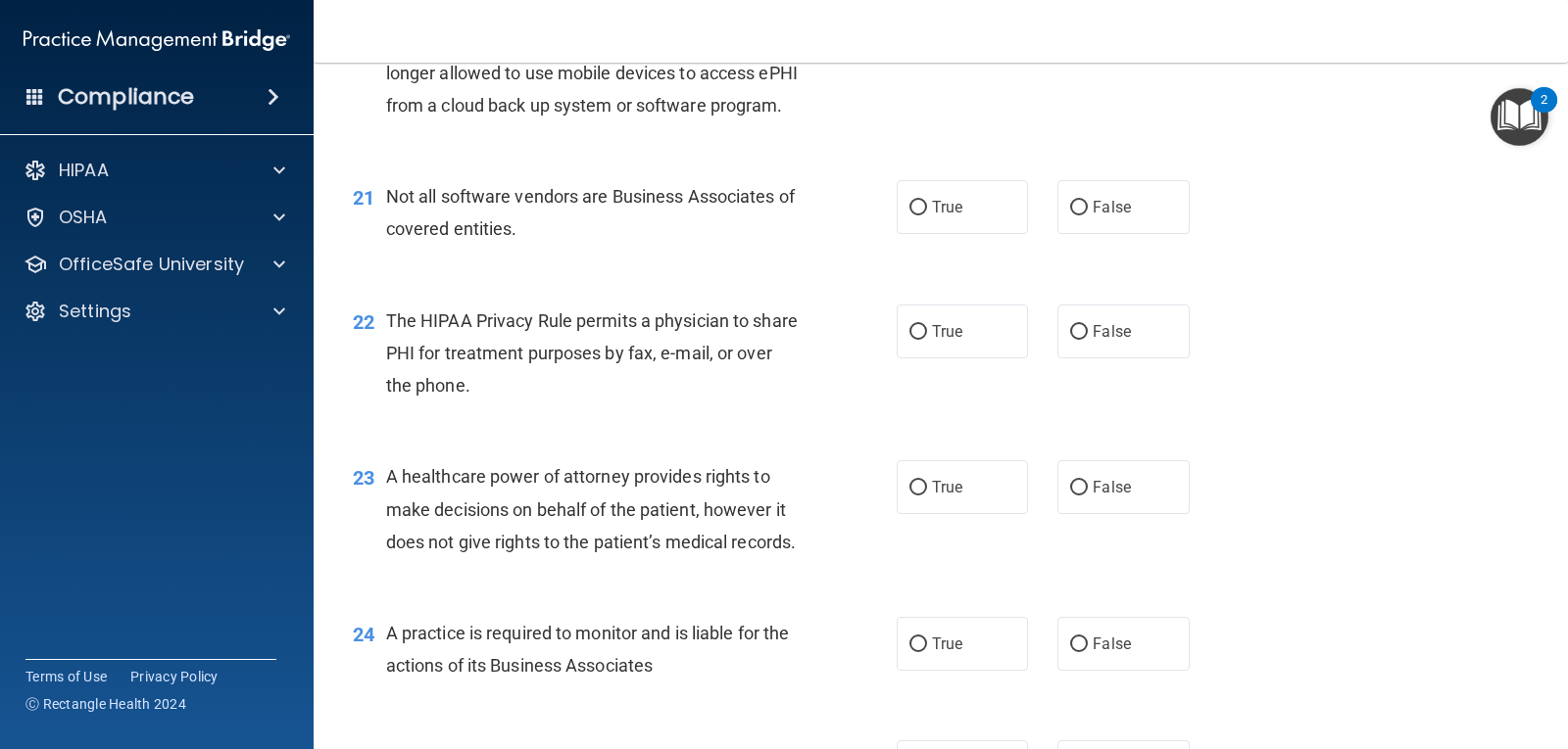
scroll to position [3378, 0]
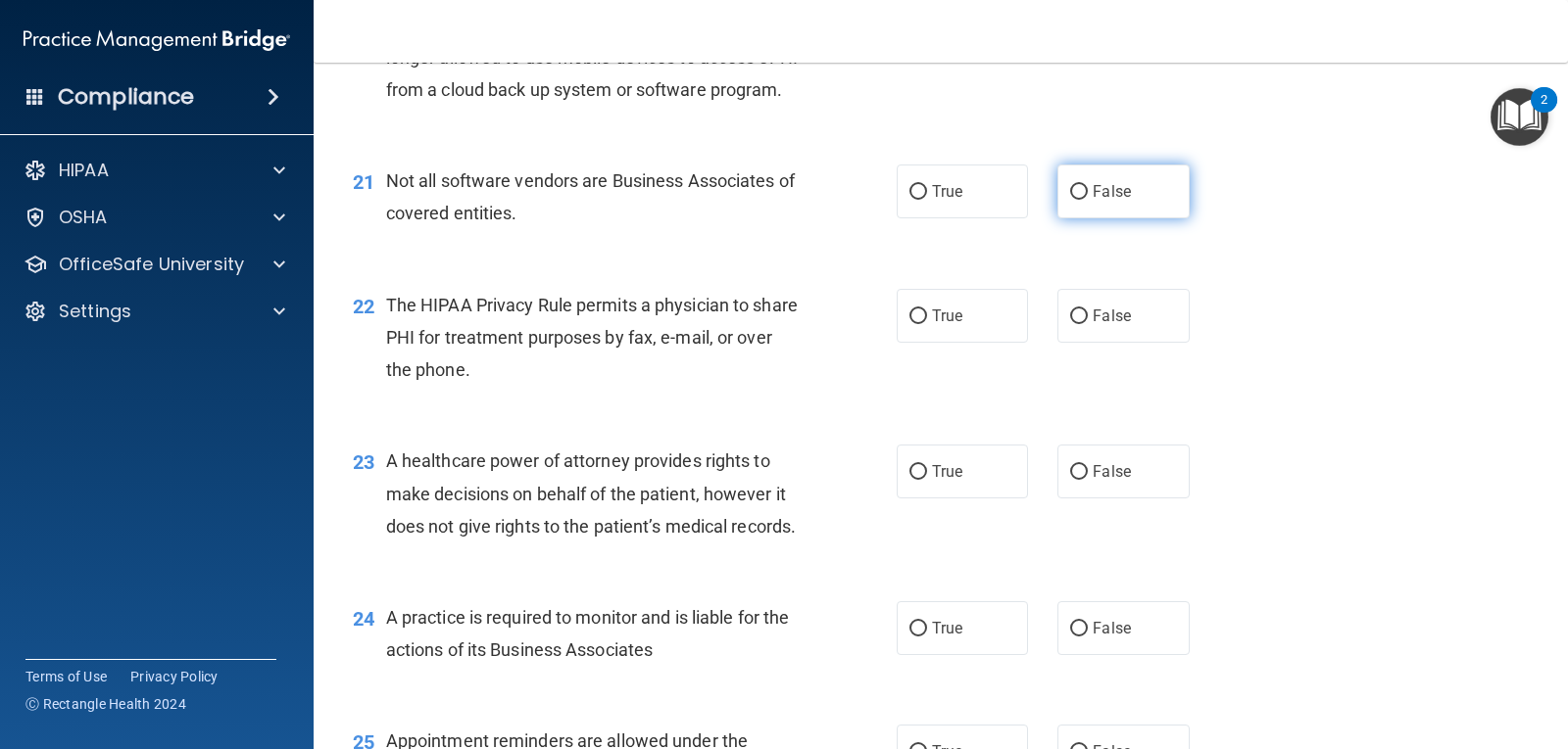
click at [1070, 199] on input "False" at bounding box center [1079, 192] width 18 height 15
radio input "true"
click at [1072, 325] on input "False" at bounding box center [1079, 317] width 18 height 15
radio input "true"
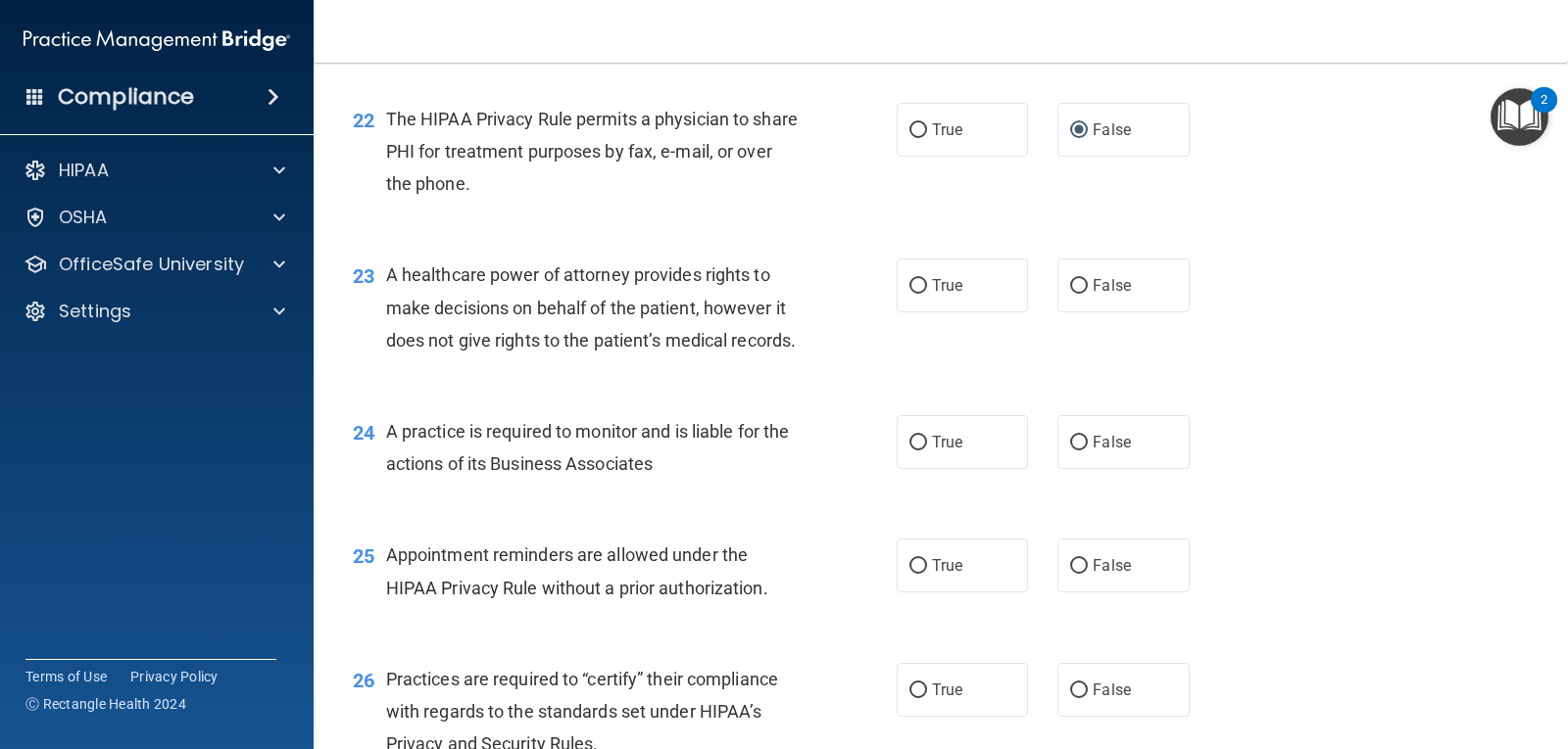
scroll to position [3579, 0]
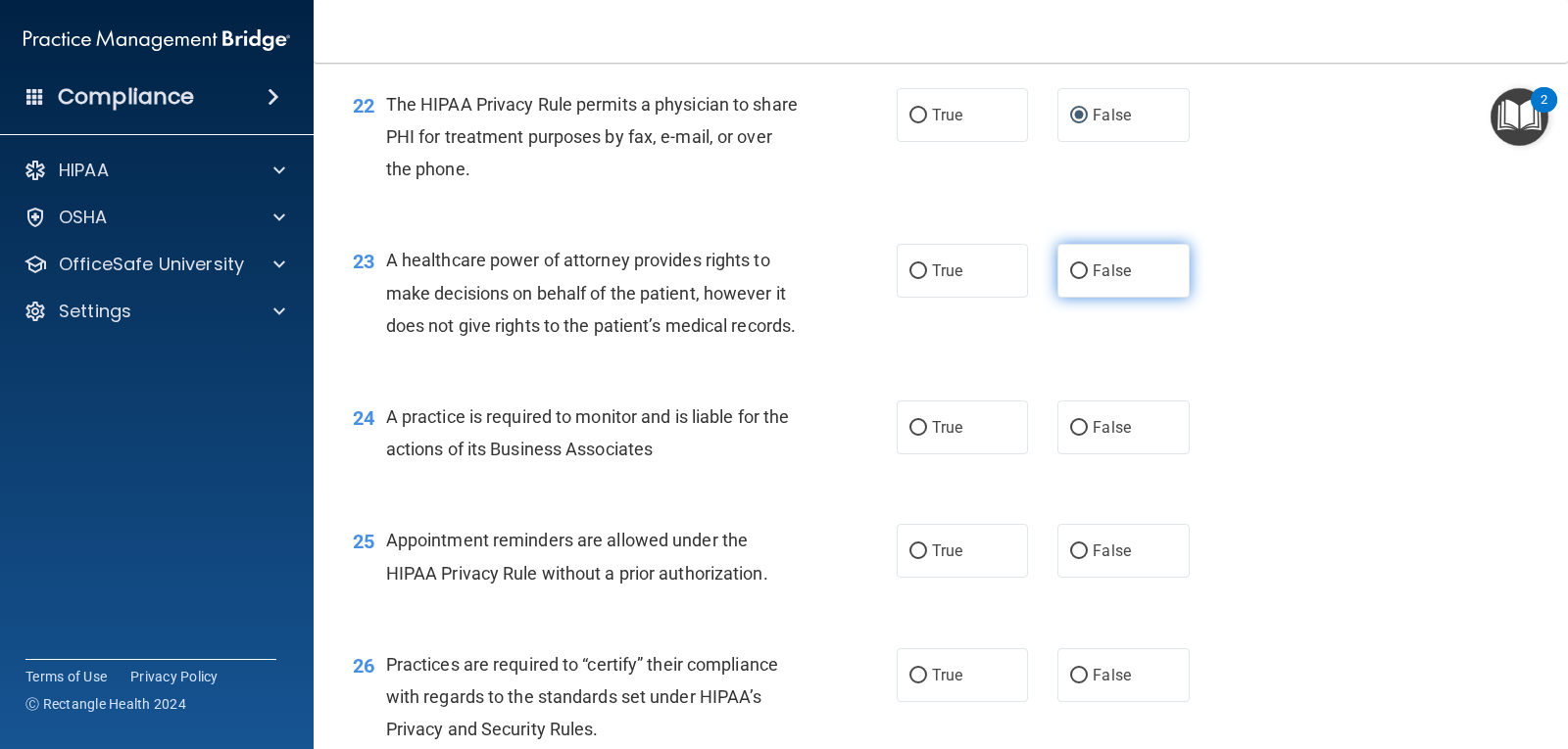
click at [1073, 279] on input "False" at bounding box center [1079, 271] width 18 height 15
radio input "true"
click at [914, 436] on input "True" at bounding box center [918, 428] width 18 height 15
radio input "true"
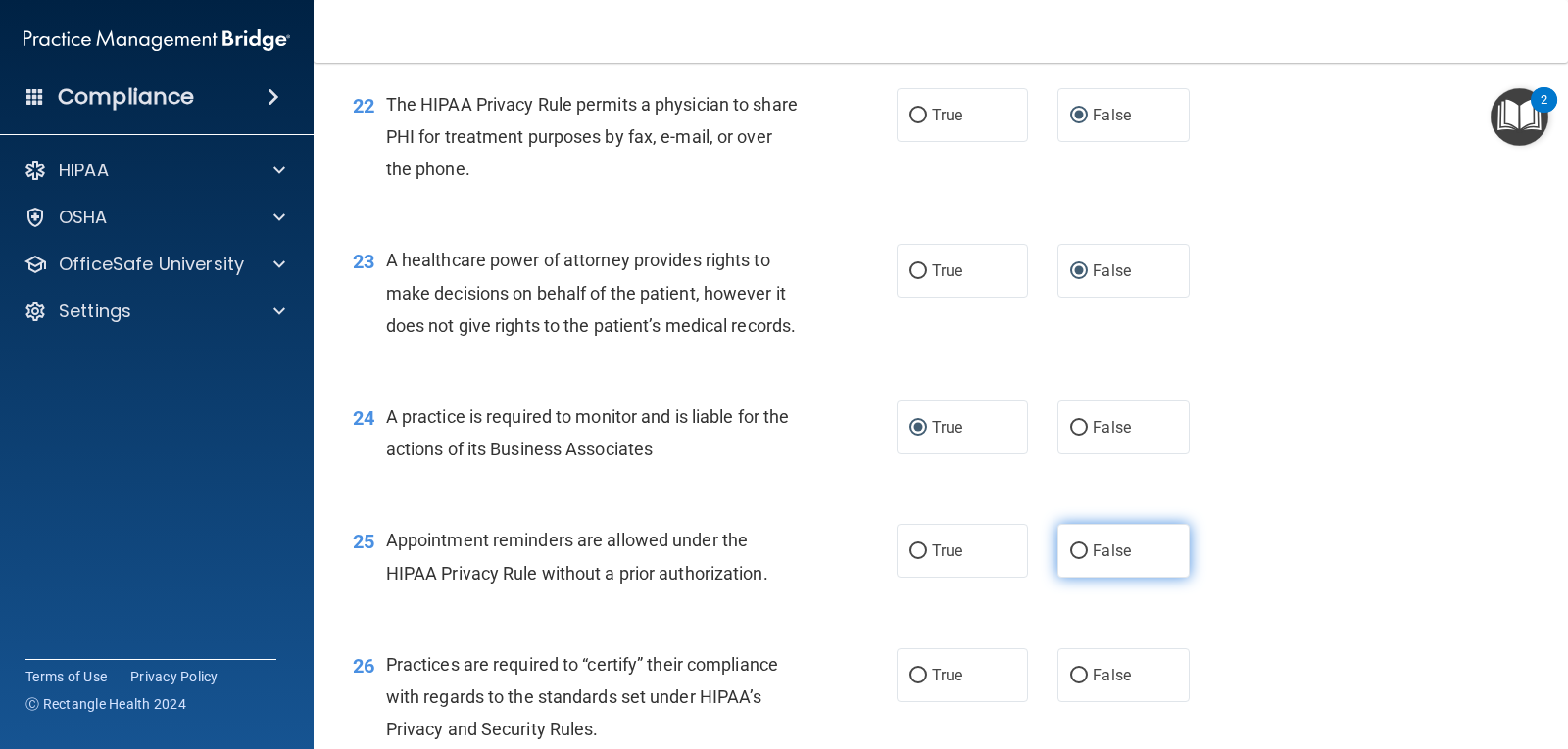
click at [1070, 560] on input "False" at bounding box center [1079, 552] width 18 height 15
radio input "true"
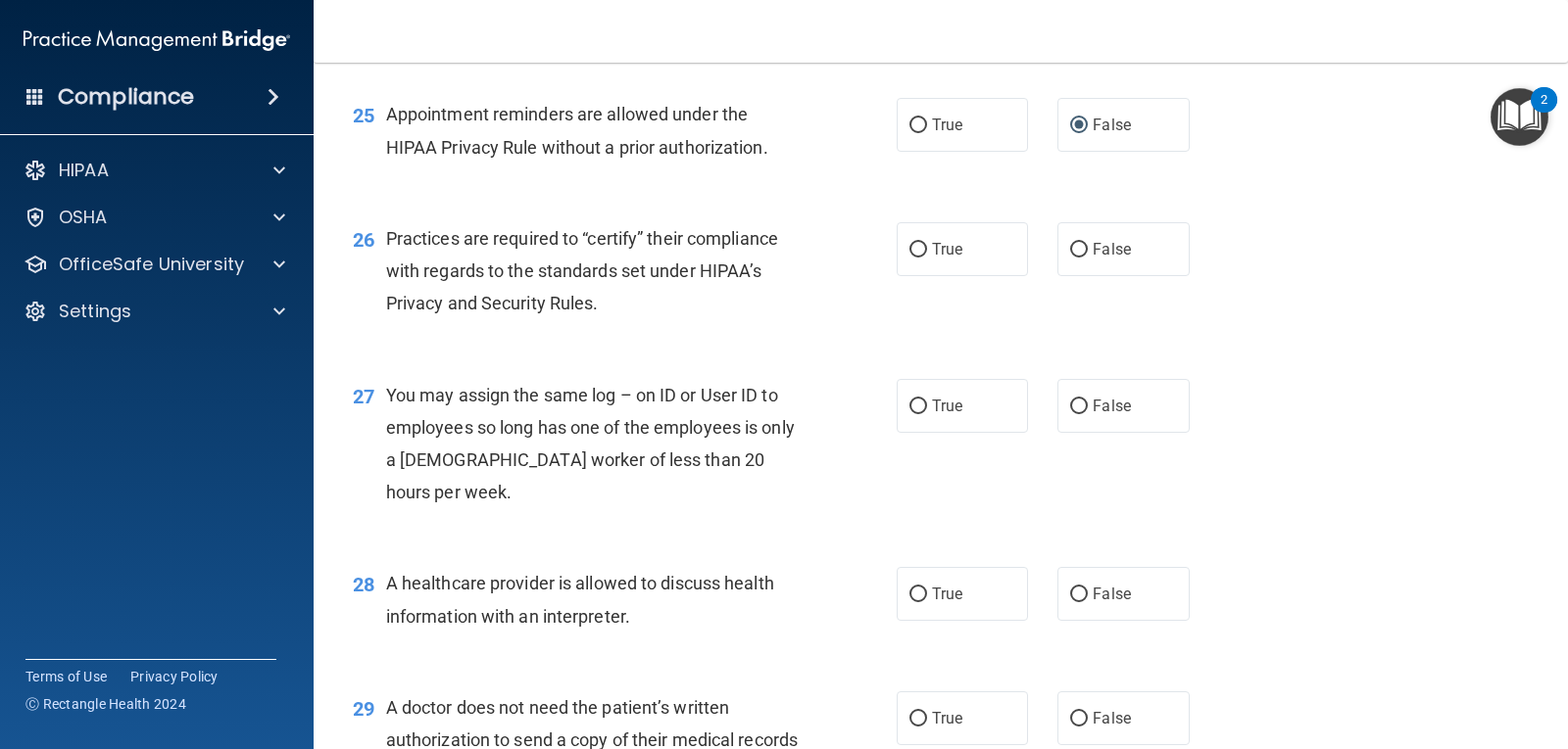
scroll to position [4013, 0]
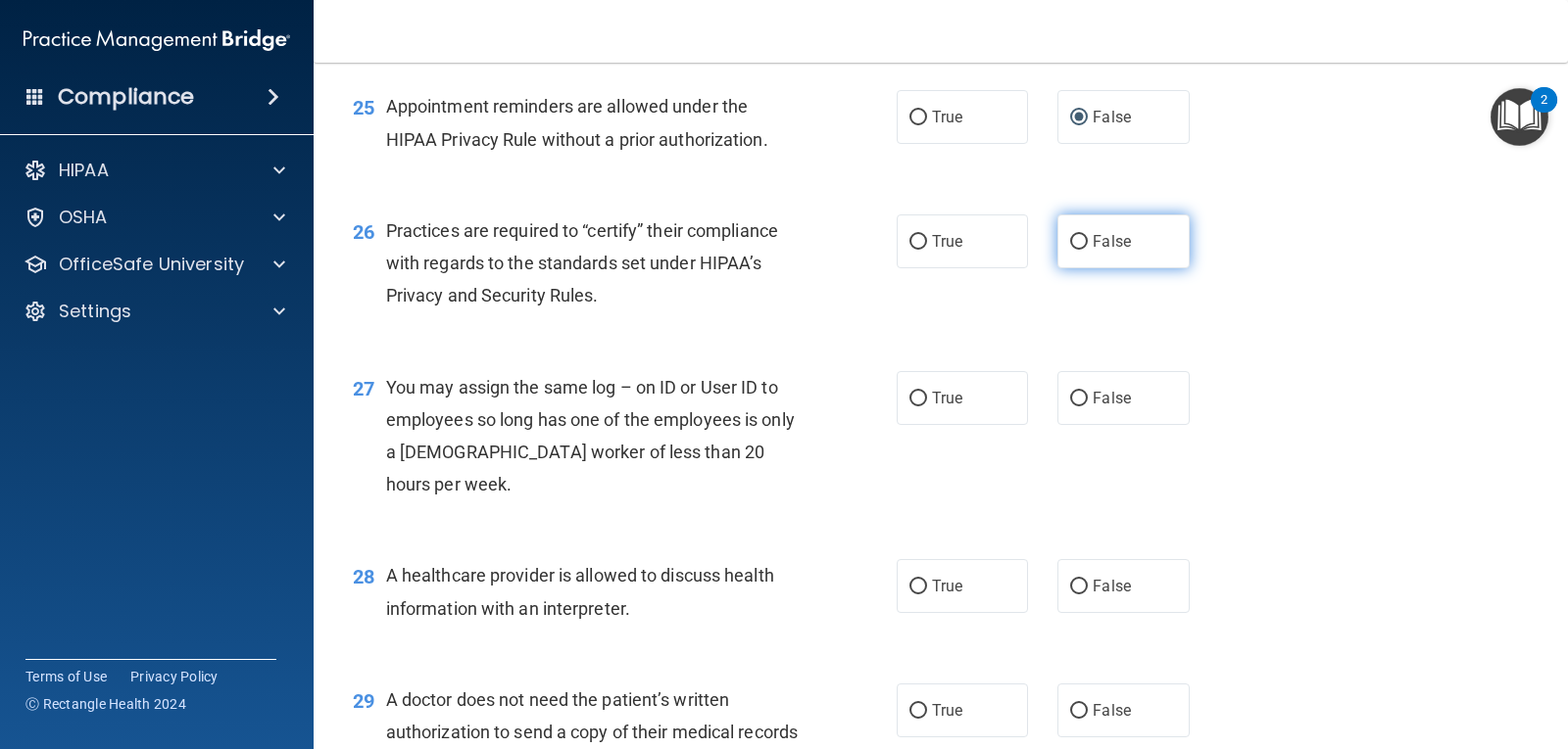
click at [1077, 250] on input "False" at bounding box center [1079, 242] width 18 height 15
radio input "true"
click at [1070, 407] on input "False" at bounding box center [1079, 399] width 18 height 15
radio input "true"
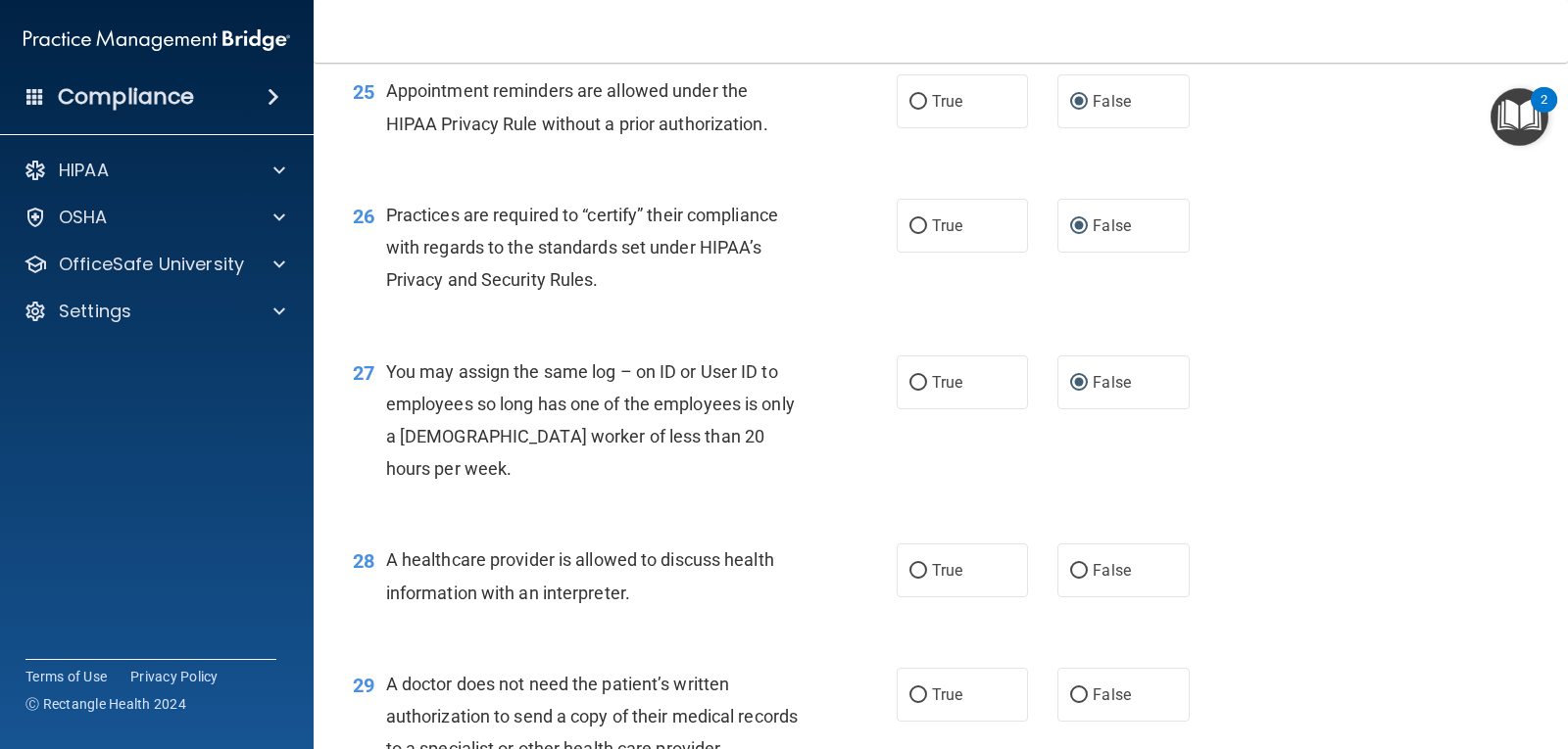
scroll to position [4183, 0]
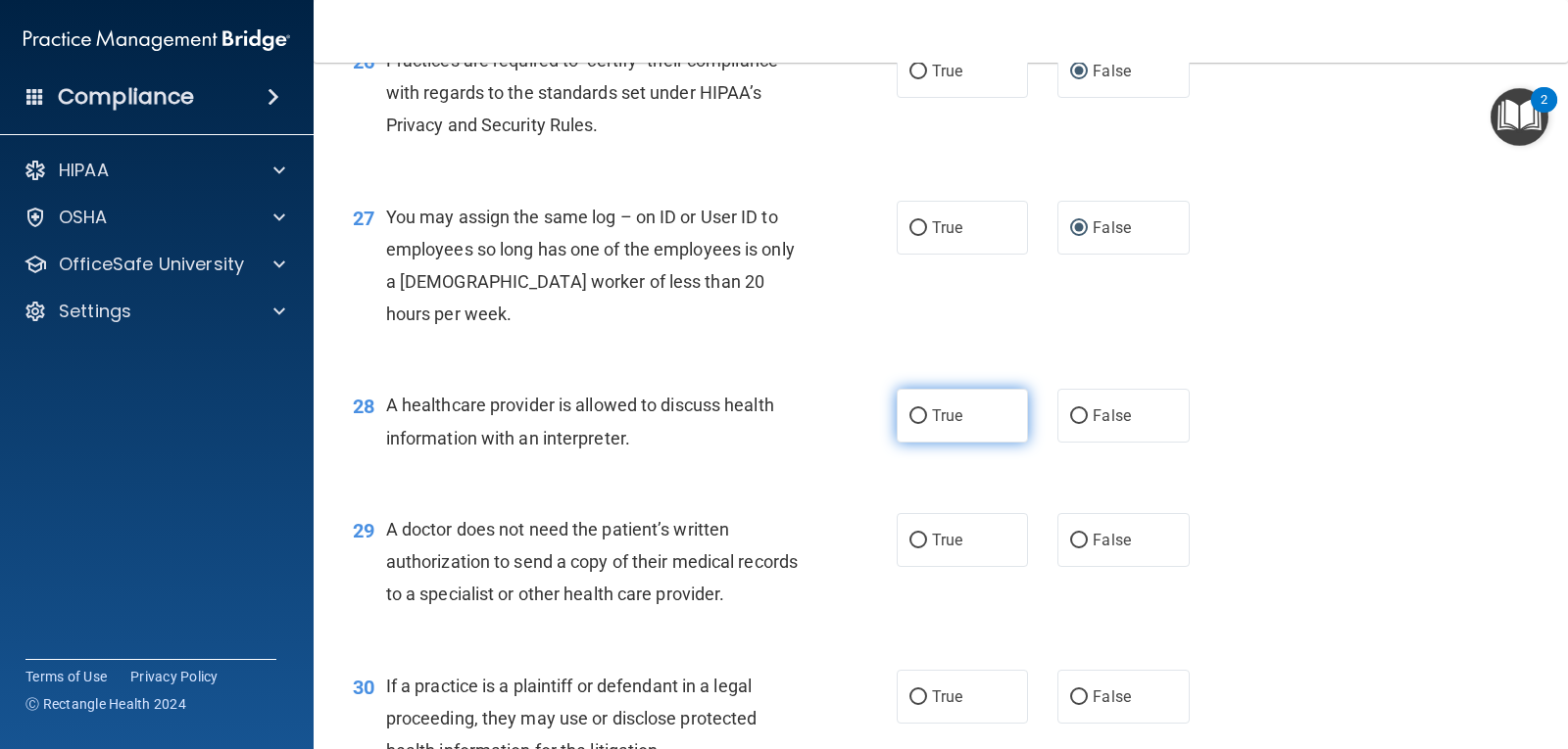
drag, startPoint x: 918, startPoint y: 510, endPoint x: 906, endPoint y: 510, distance: 12.0
click at [915, 424] on input "True" at bounding box center [918, 416] width 18 height 15
radio input "true"
drag, startPoint x: 1075, startPoint y: 635, endPoint x: 1131, endPoint y: 619, distance: 58.2
click at [1083, 567] on label "False" at bounding box center [1123, 540] width 131 height 54
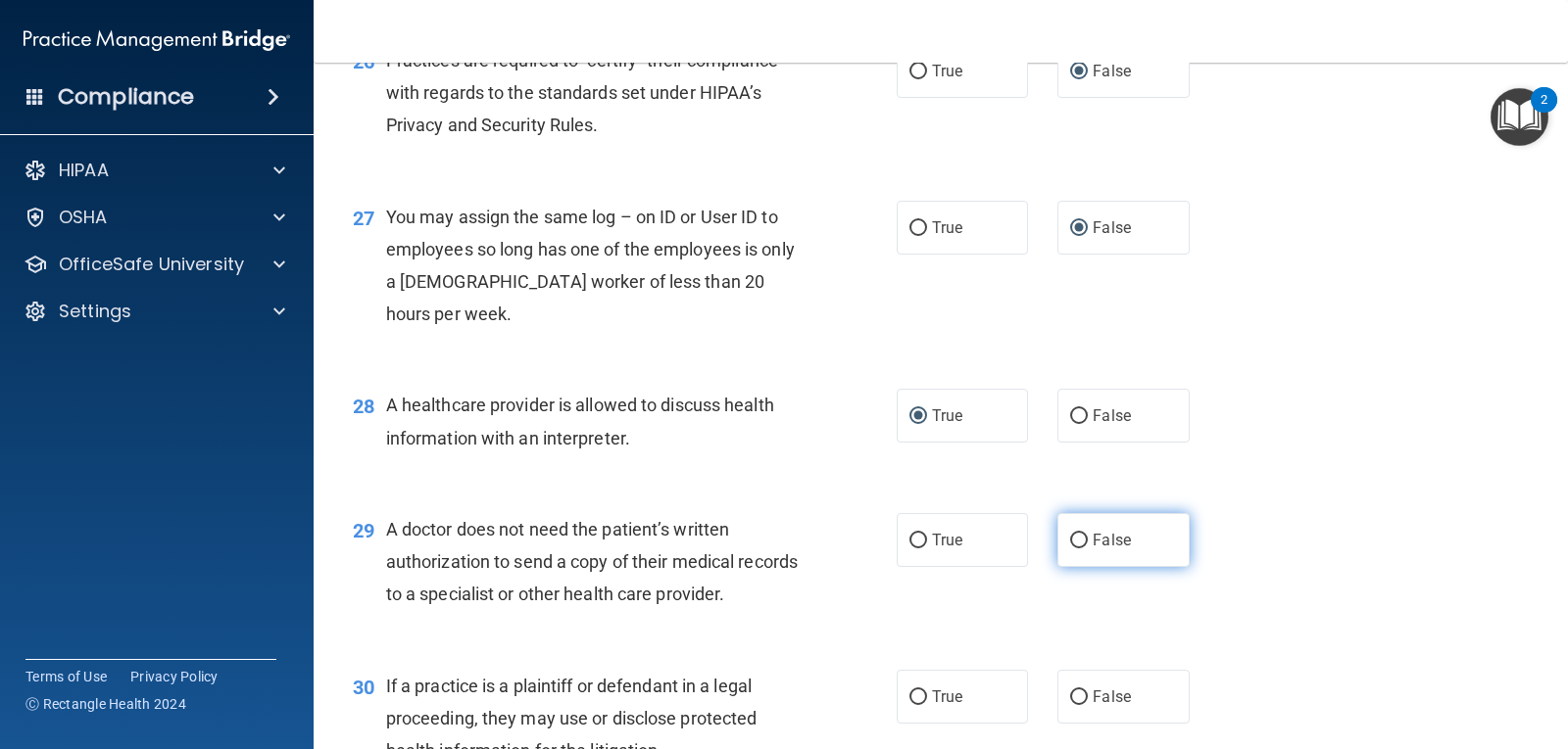
click at [1083, 549] on input "False" at bounding box center [1079, 541] width 18 height 15
radio input "true"
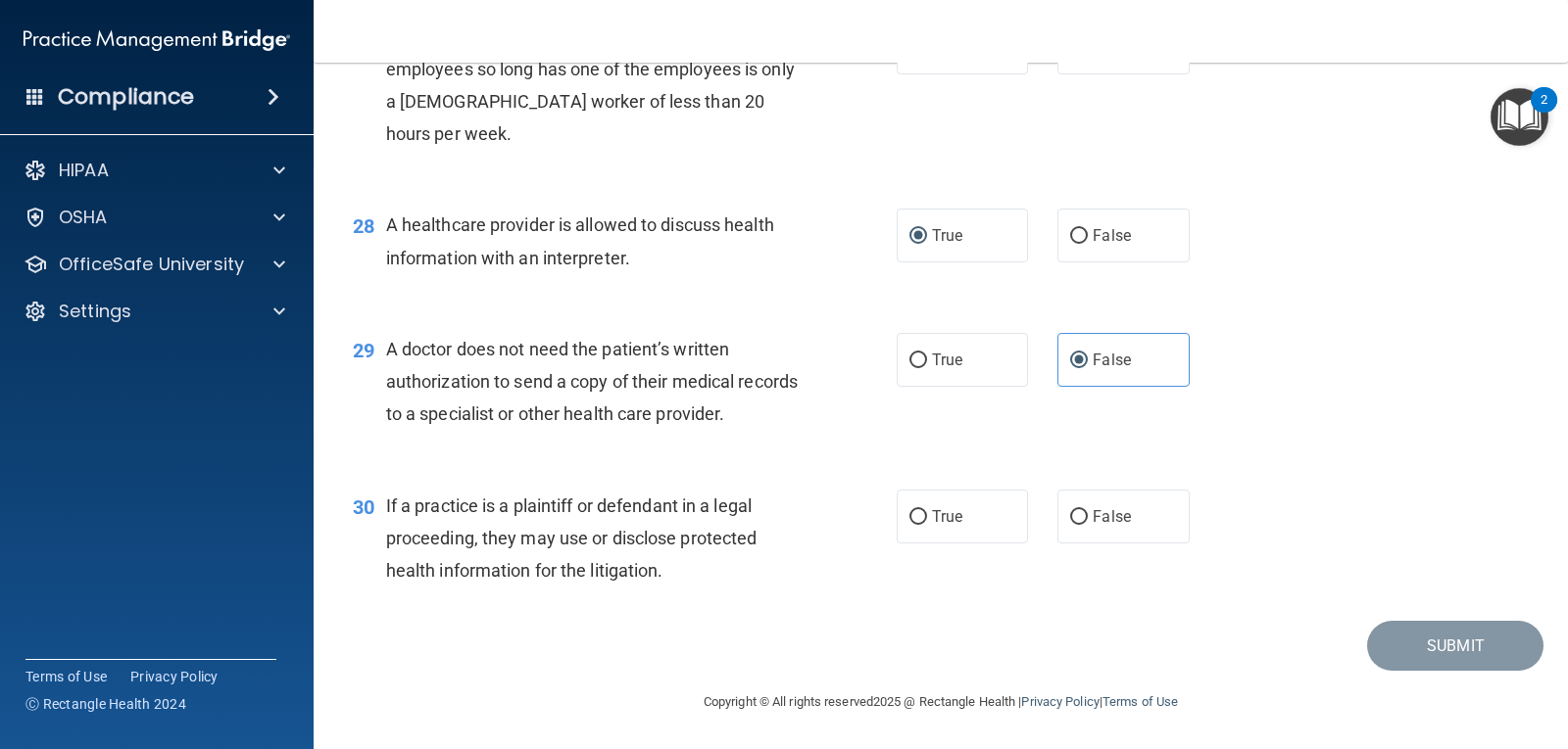
scroll to position [4460, 0]
drag, startPoint x: 916, startPoint y: 515, endPoint x: 940, endPoint y: 517, distance: 24.1
click at [929, 515] on label "True" at bounding box center [962, 516] width 131 height 54
click at [927, 515] on input "True" at bounding box center [918, 517] width 18 height 15
radio input "true"
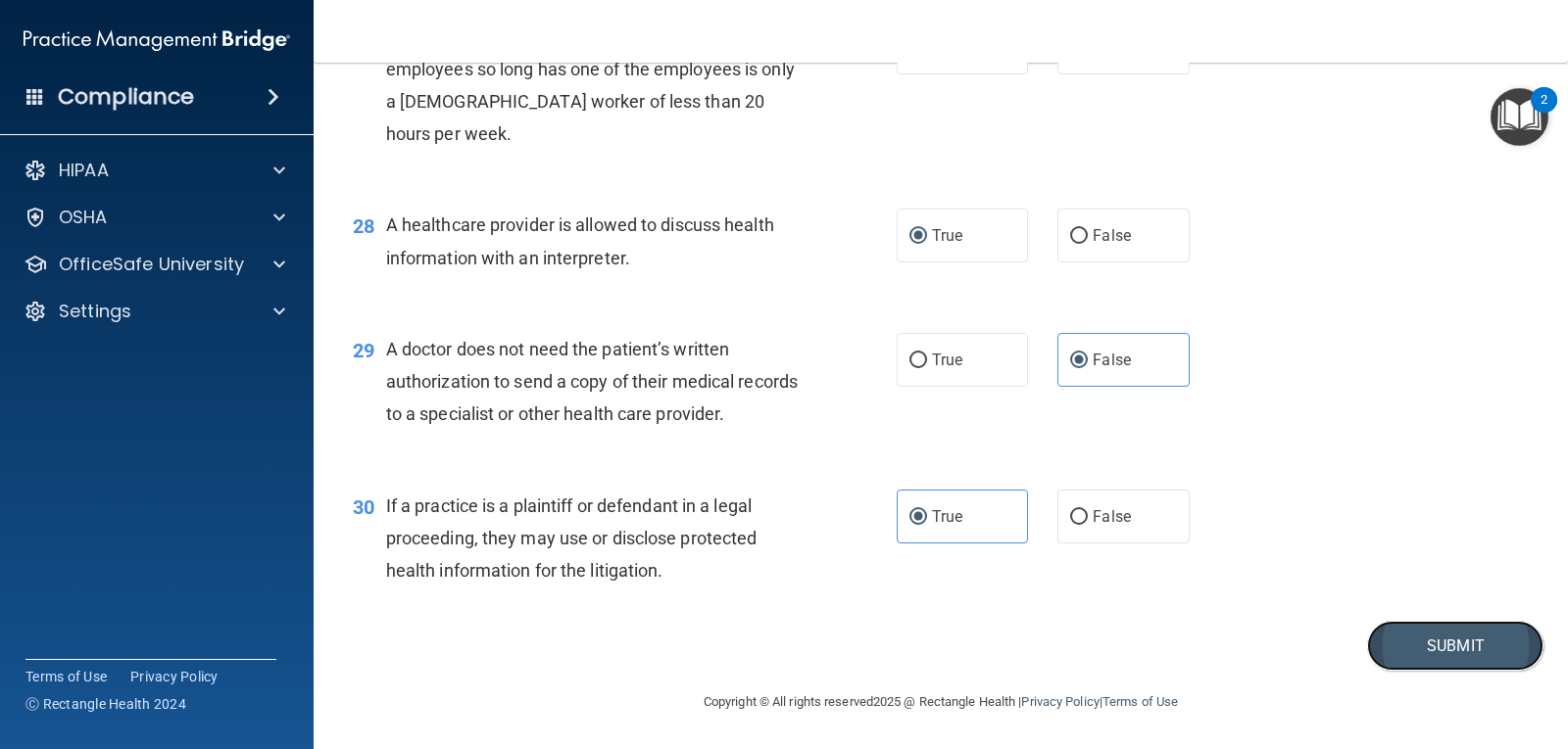
click at [1409, 643] on button "Submit" at bounding box center [1455, 645] width 177 height 50
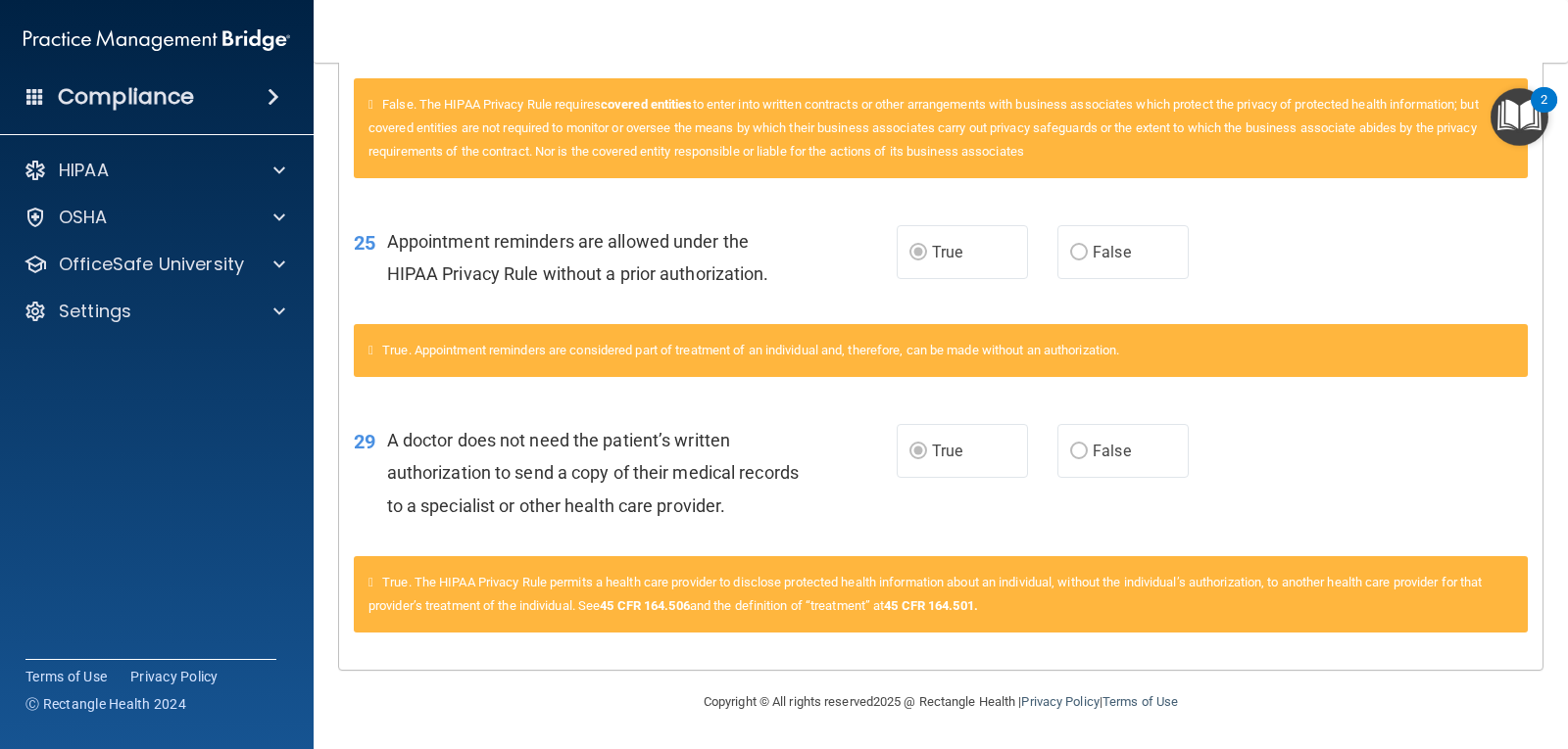
scroll to position [3668, 0]
click at [275, 163] on span at bounding box center [279, 171] width 12 height 24
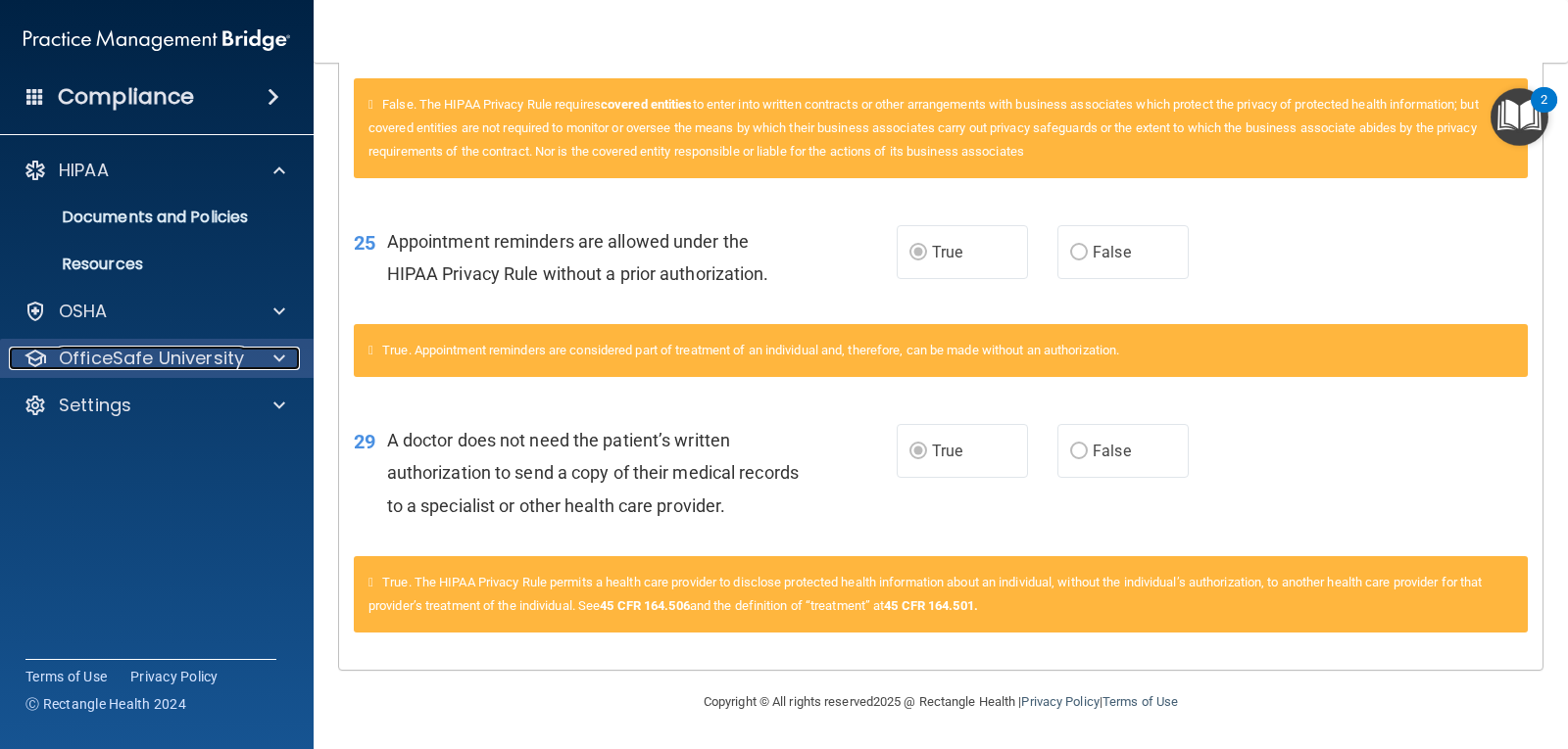
click at [120, 355] on p "OfficeSafe University" at bounding box center [152, 358] width 186 height 24
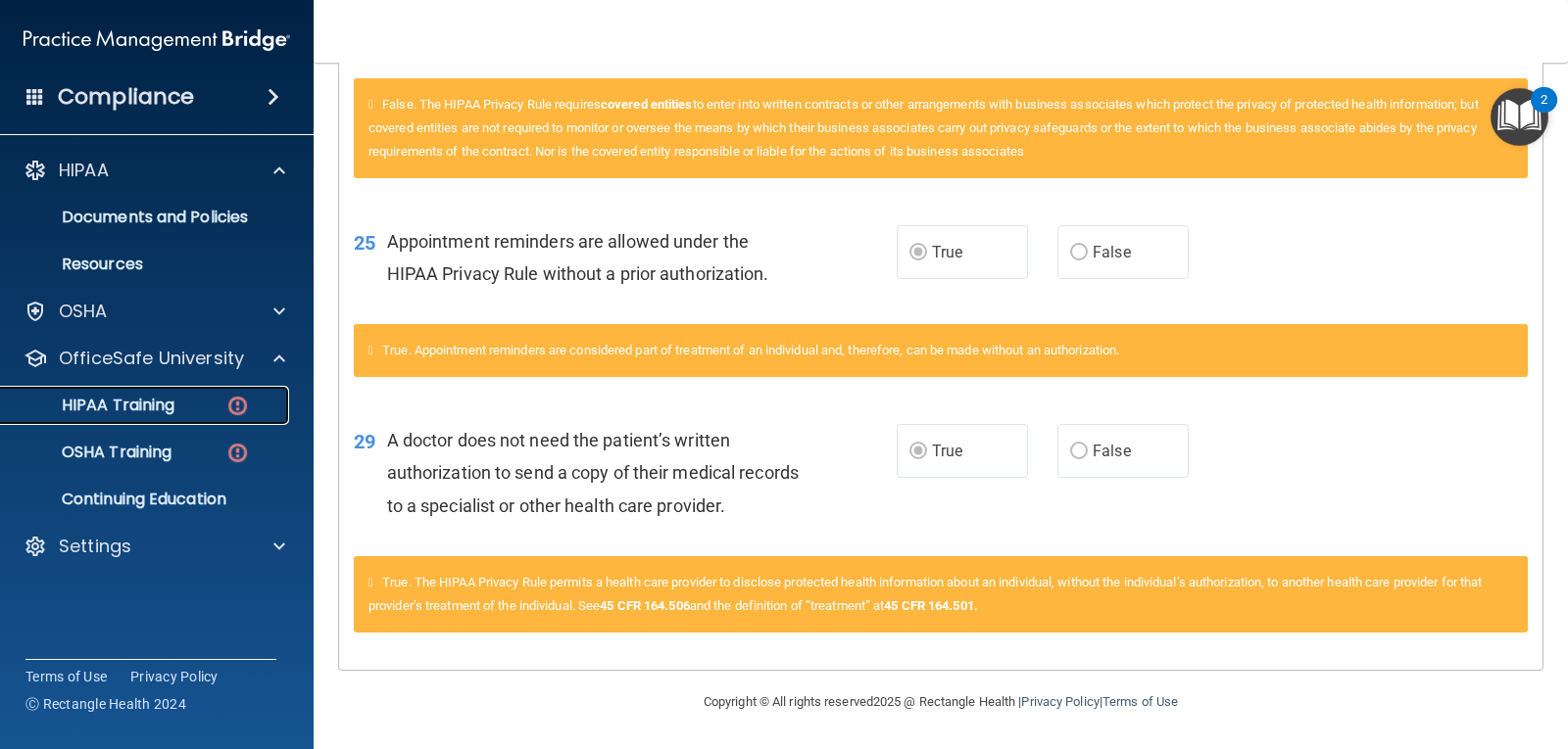
click at [246, 396] on img at bounding box center [237, 406] width 25 height 25
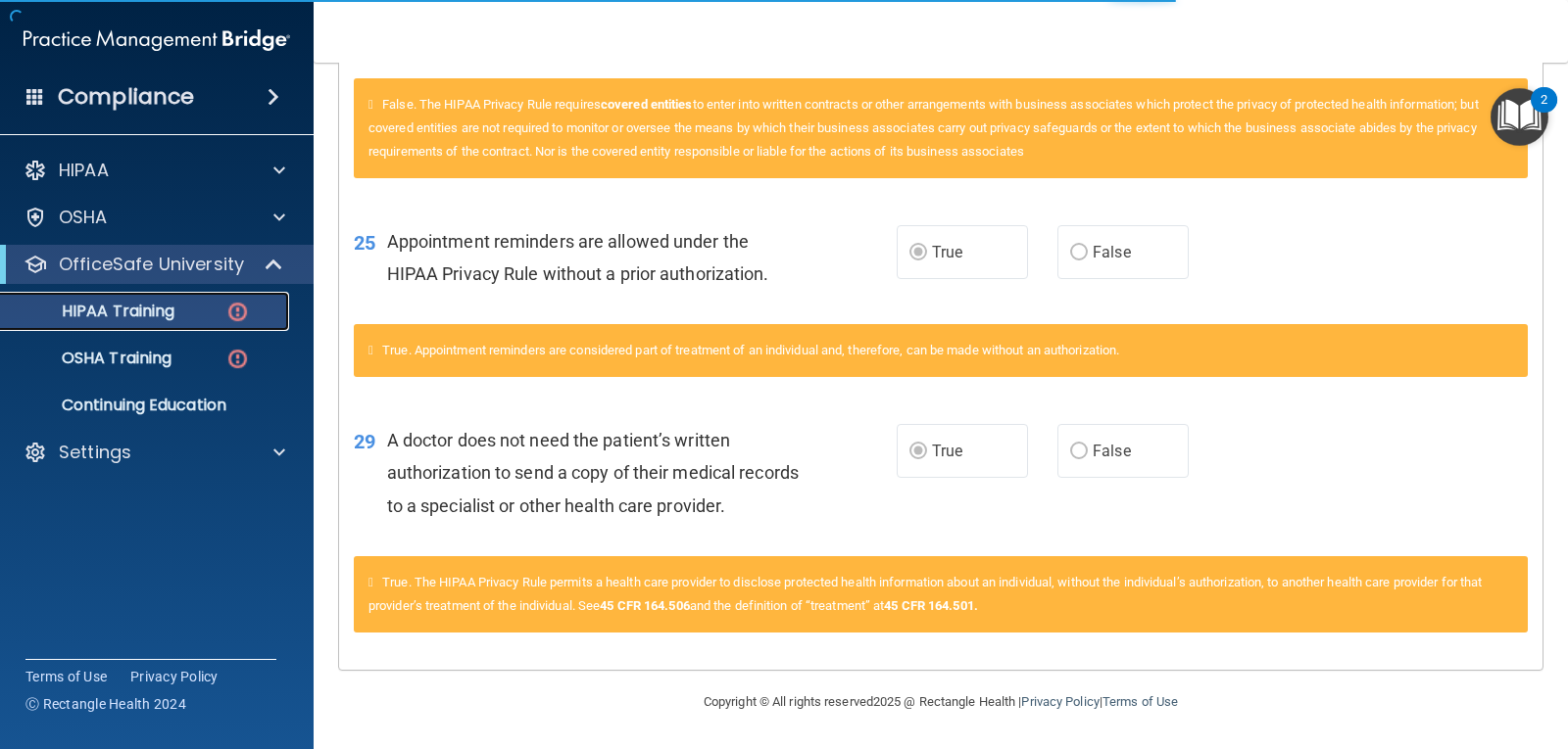
scroll to position [698, 0]
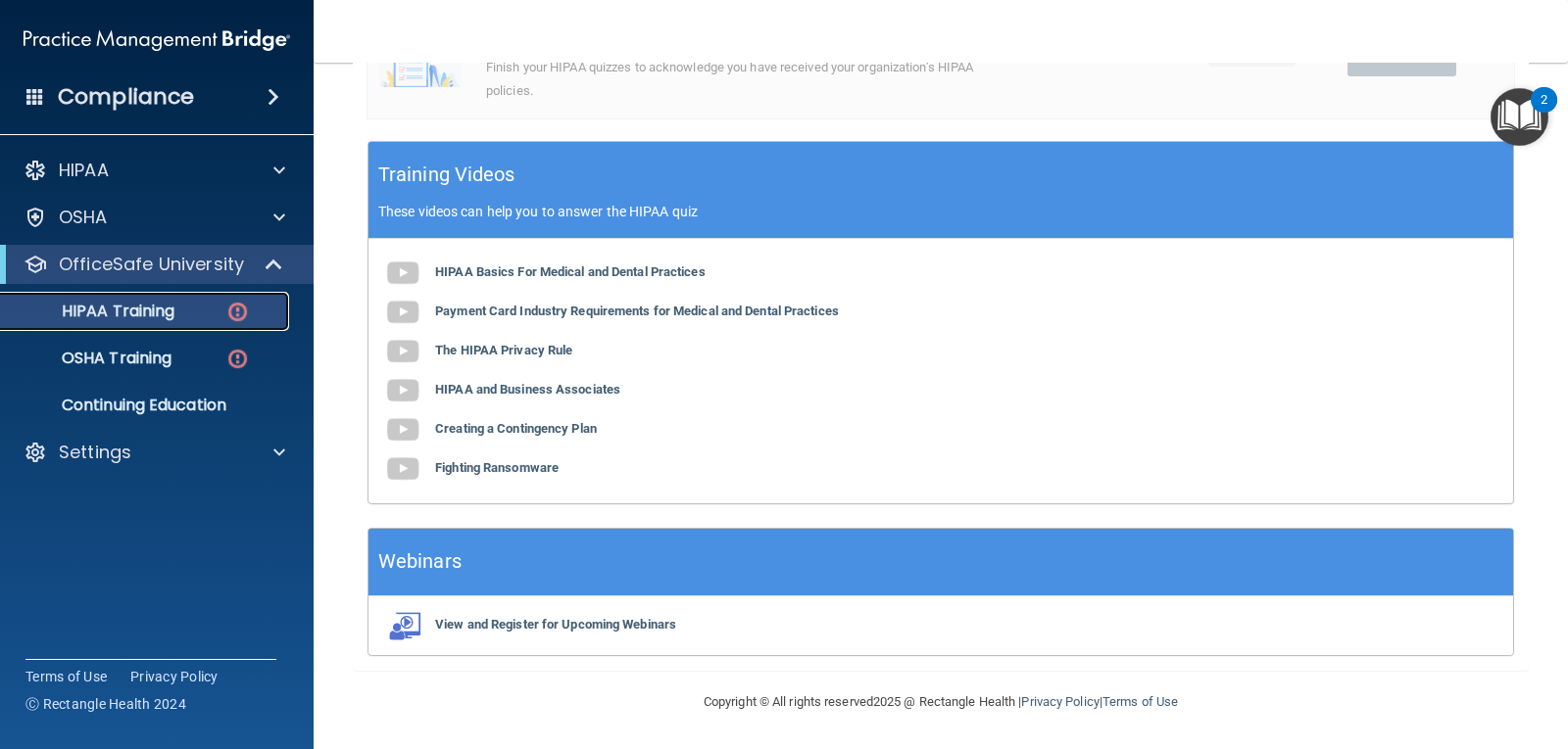
click at [237, 313] on img at bounding box center [237, 312] width 25 height 25
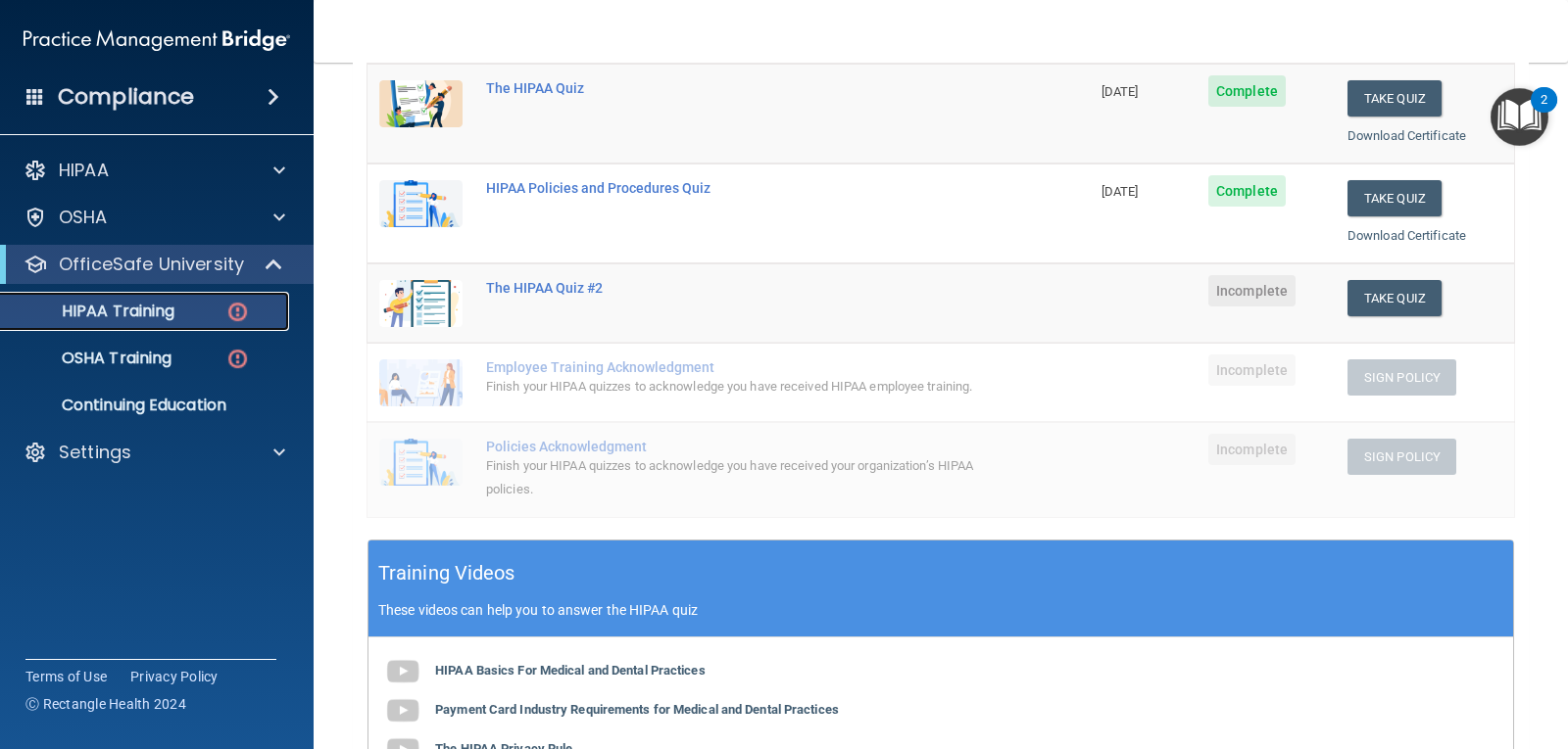
scroll to position [283, 0]
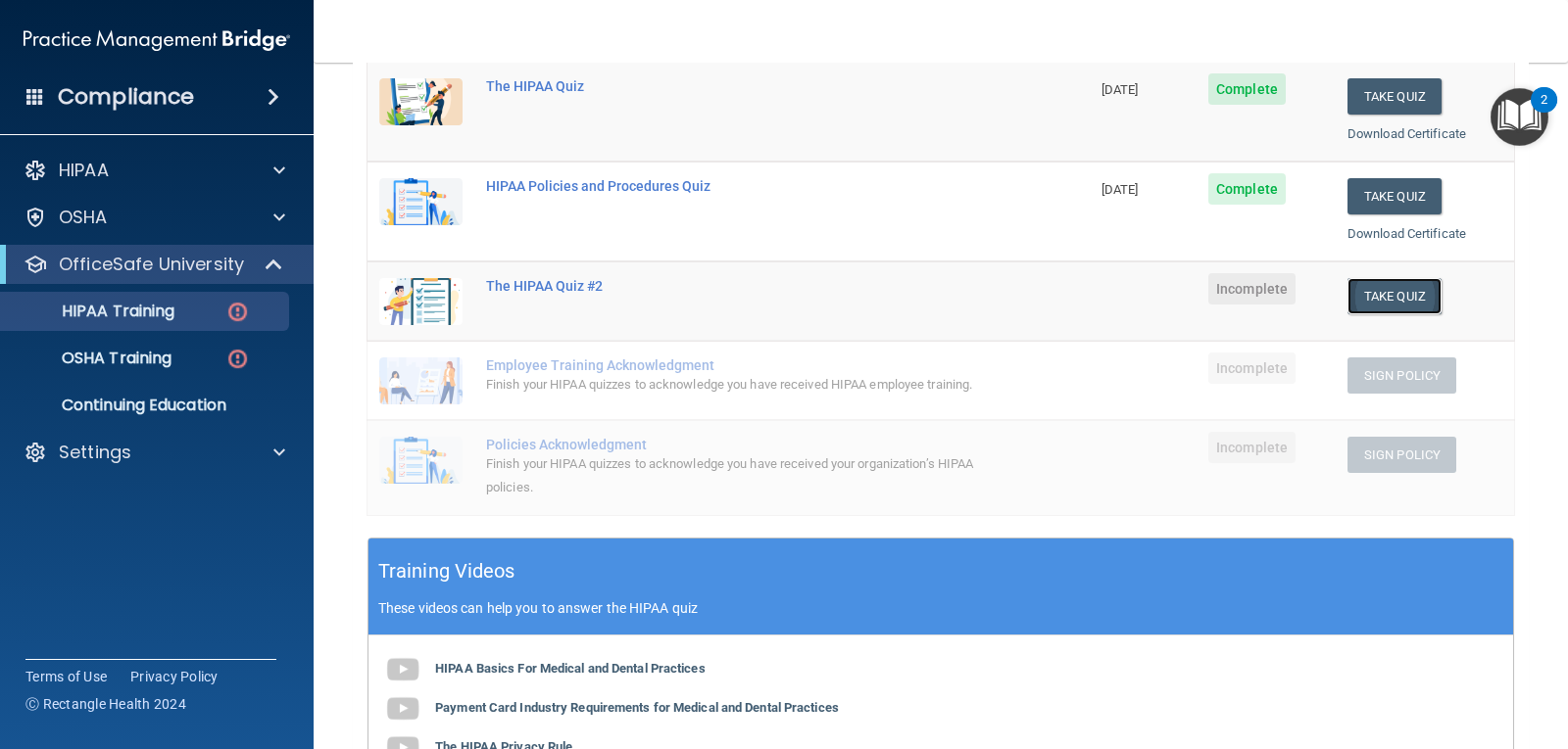
click at [1373, 293] on button "Take Quiz" at bounding box center [1394, 296] width 94 height 37
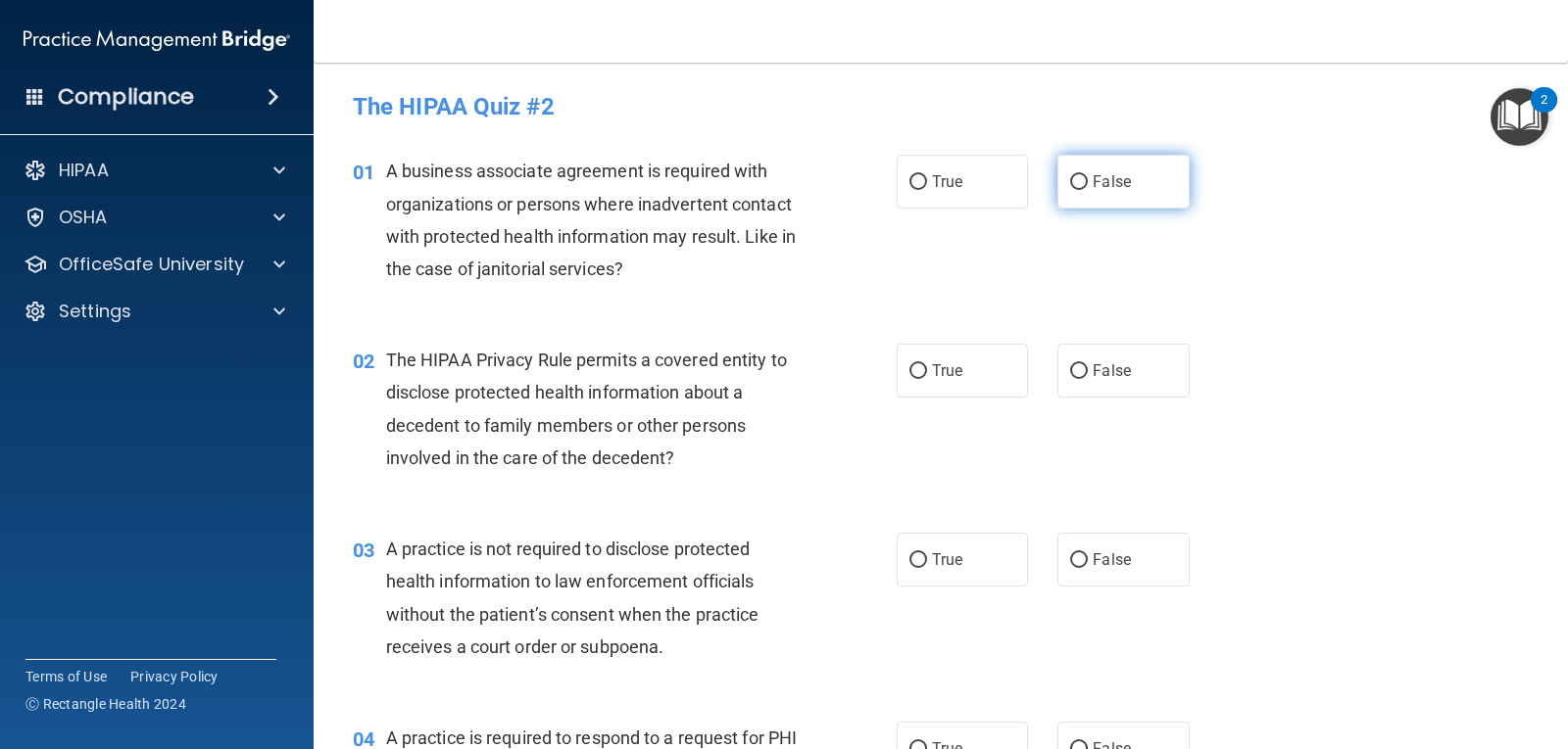
click at [1071, 183] on input "False" at bounding box center [1079, 183] width 18 height 15
radio input "true"
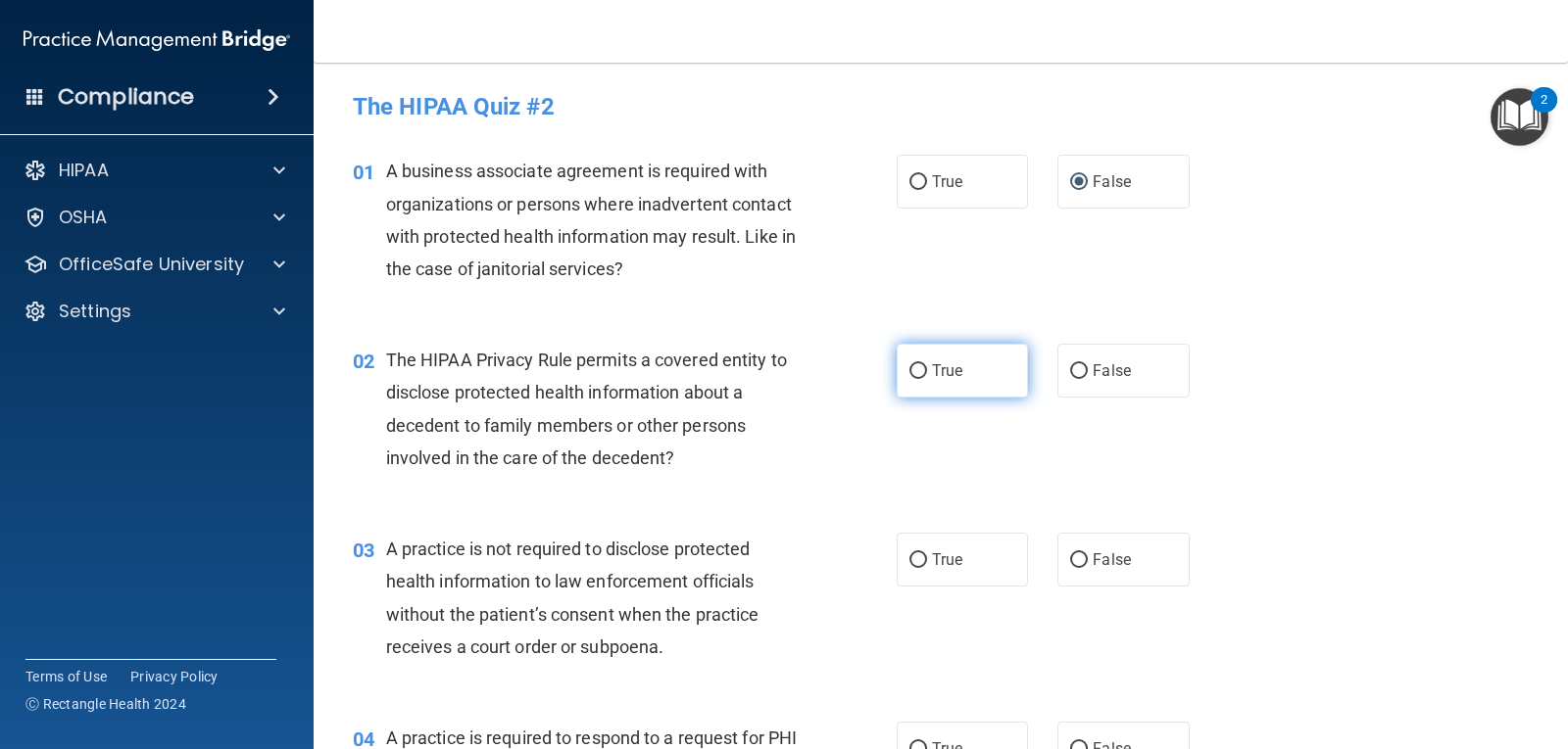
click at [914, 372] on input "True" at bounding box center [918, 371] width 18 height 15
radio input "true"
drag, startPoint x: 911, startPoint y: 560, endPoint x: 923, endPoint y: 559, distance: 12.0
click at [914, 560] on input "True" at bounding box center [918, 561] width 18 height 15
radio input "true"
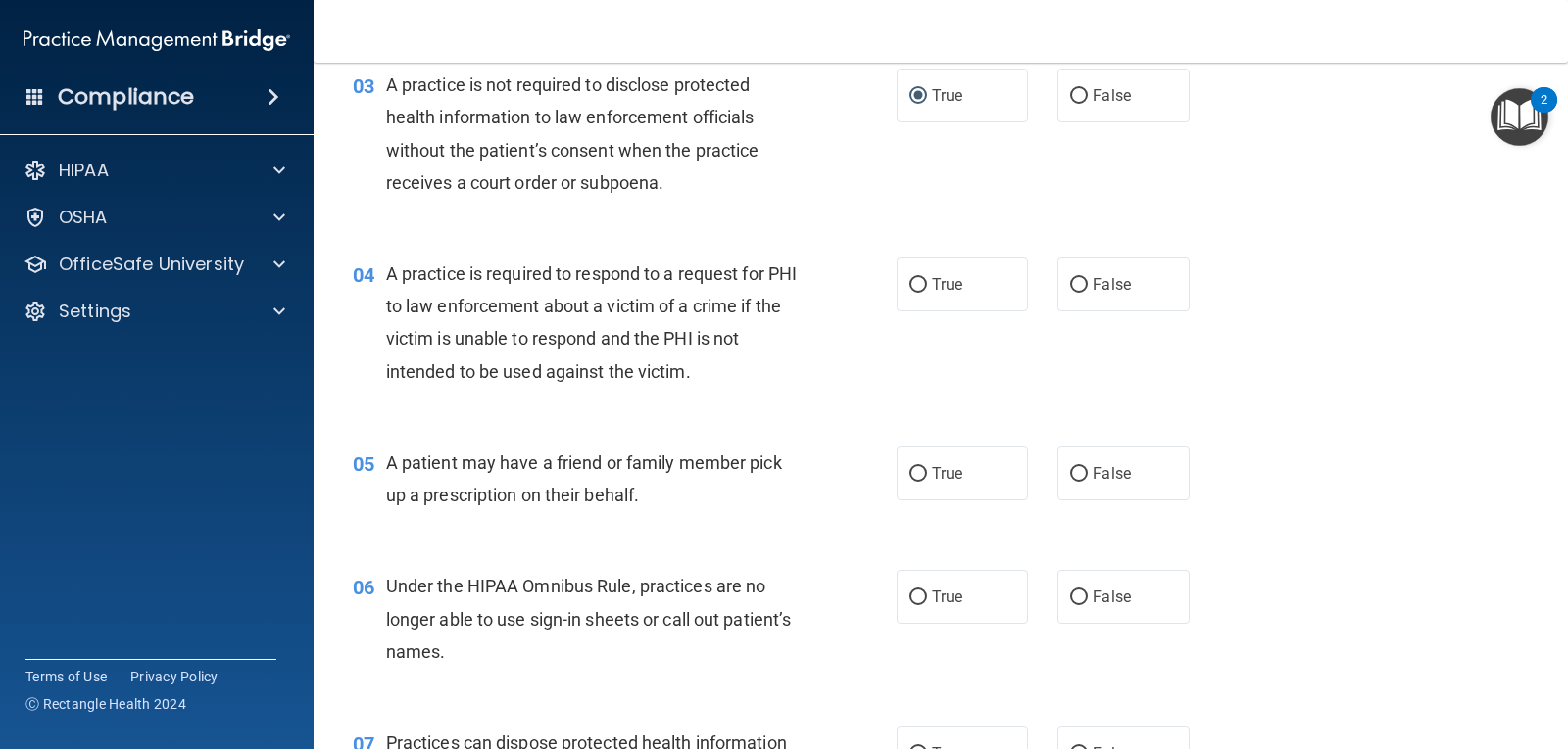
scroll to position [487, 0]
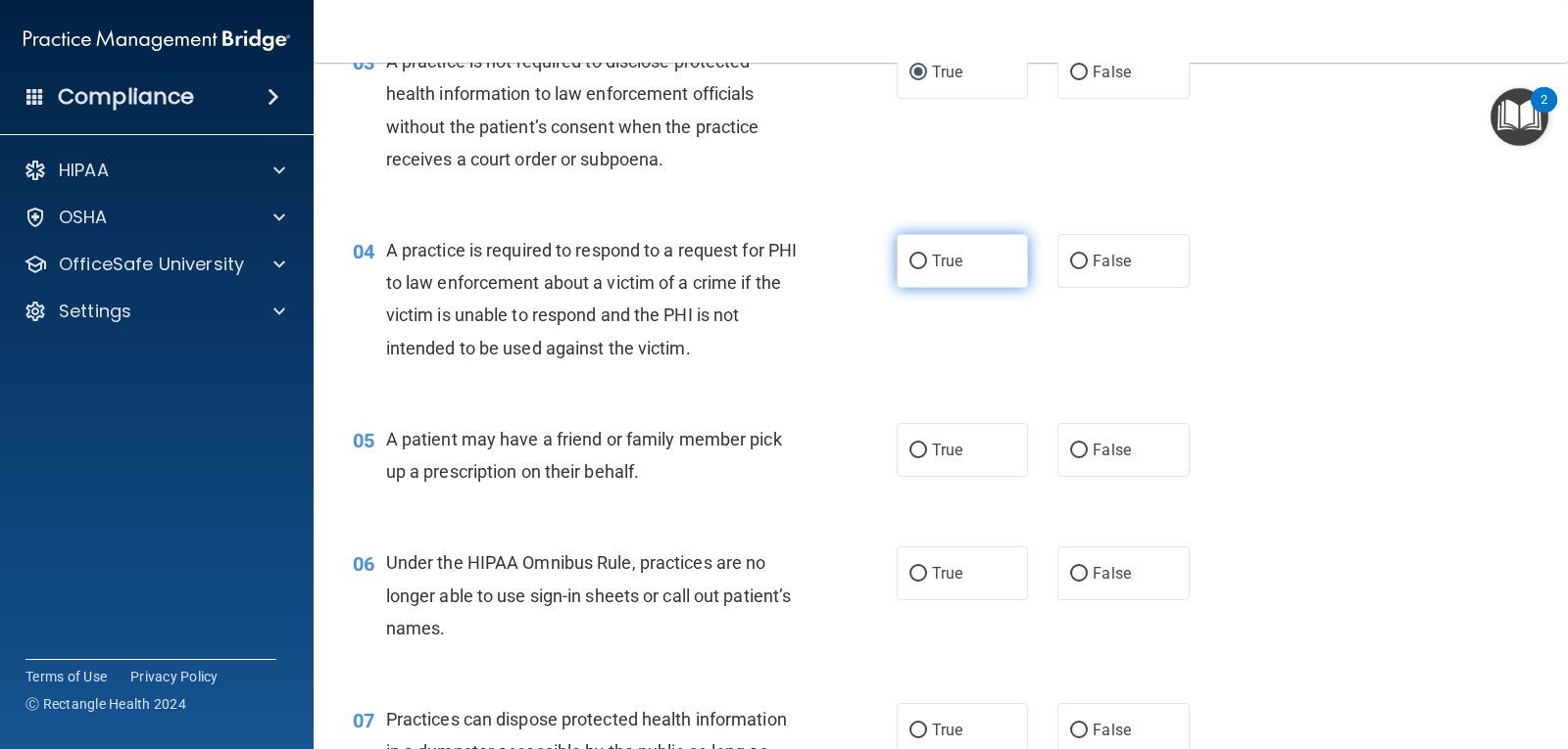
click at [910, 256] on input "True" at bounding box center [918, 262] width 18 height 15
radio input "true"
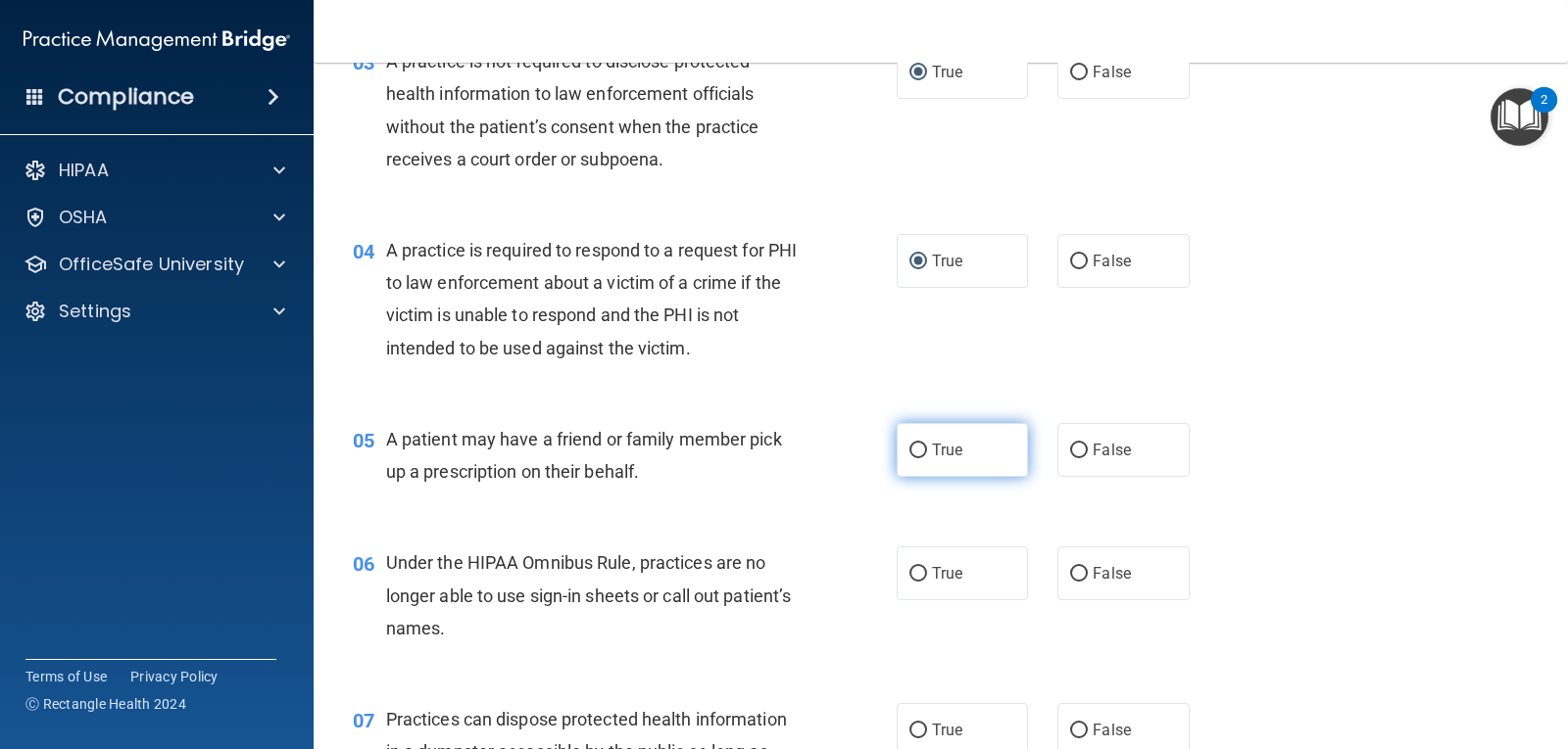
click at [921, 444] on label "True" at bounding box center [962, 450] width 131 height 54
click at [921, 444] on input "True" at bounding box center [918, 451] width 18 height 15
radio input "true"
drag, startPoint x: 1068, startPoint y: 572, endPoint x: 1121, endPoint y: 580, distance: 53.6
click at [1081, 572] on label "False" at bounding box center [1123, 573] width 131 height 54
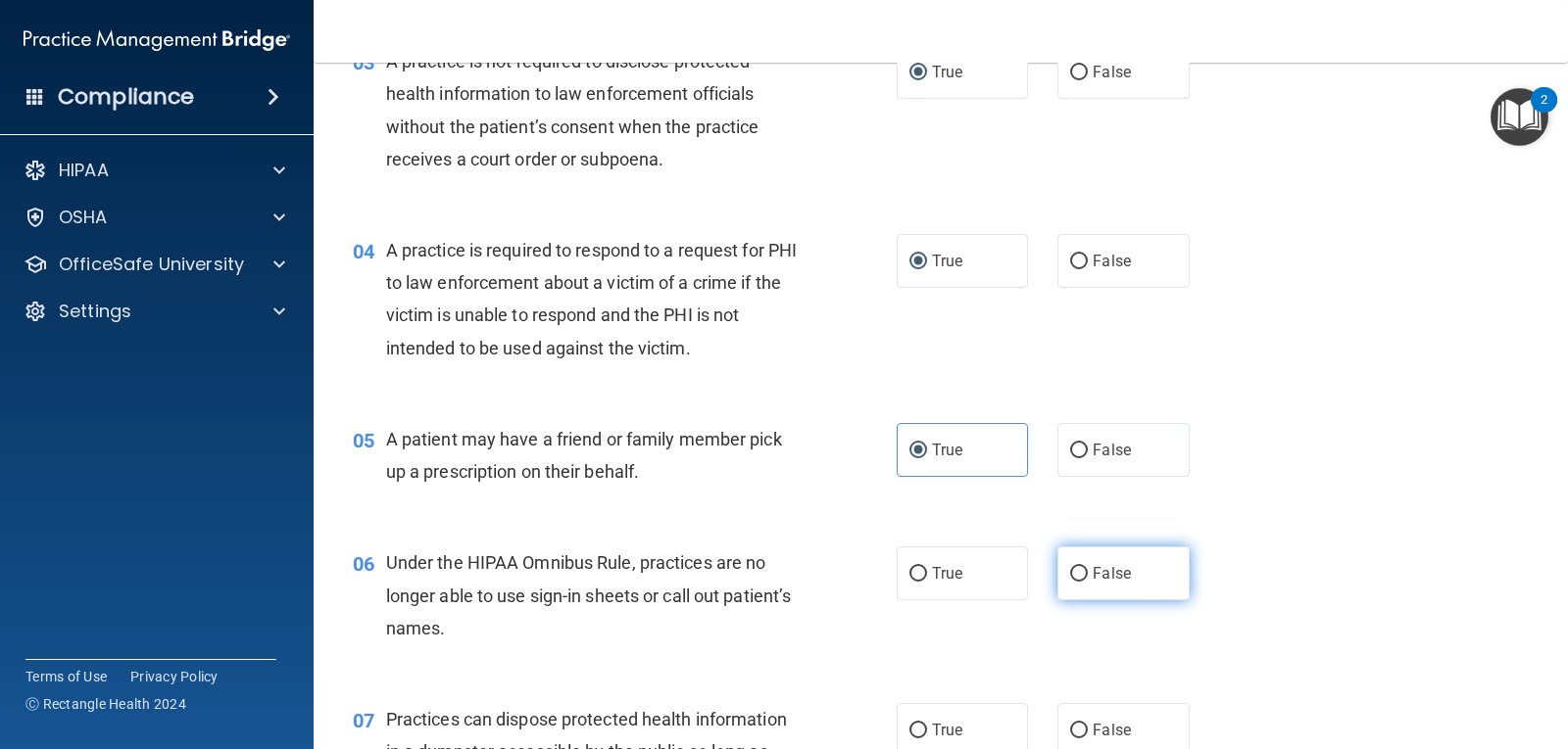
click at [1081, 572] on input "False" at bounding box center [1079, 574] width 18 height 15
radio input "true"
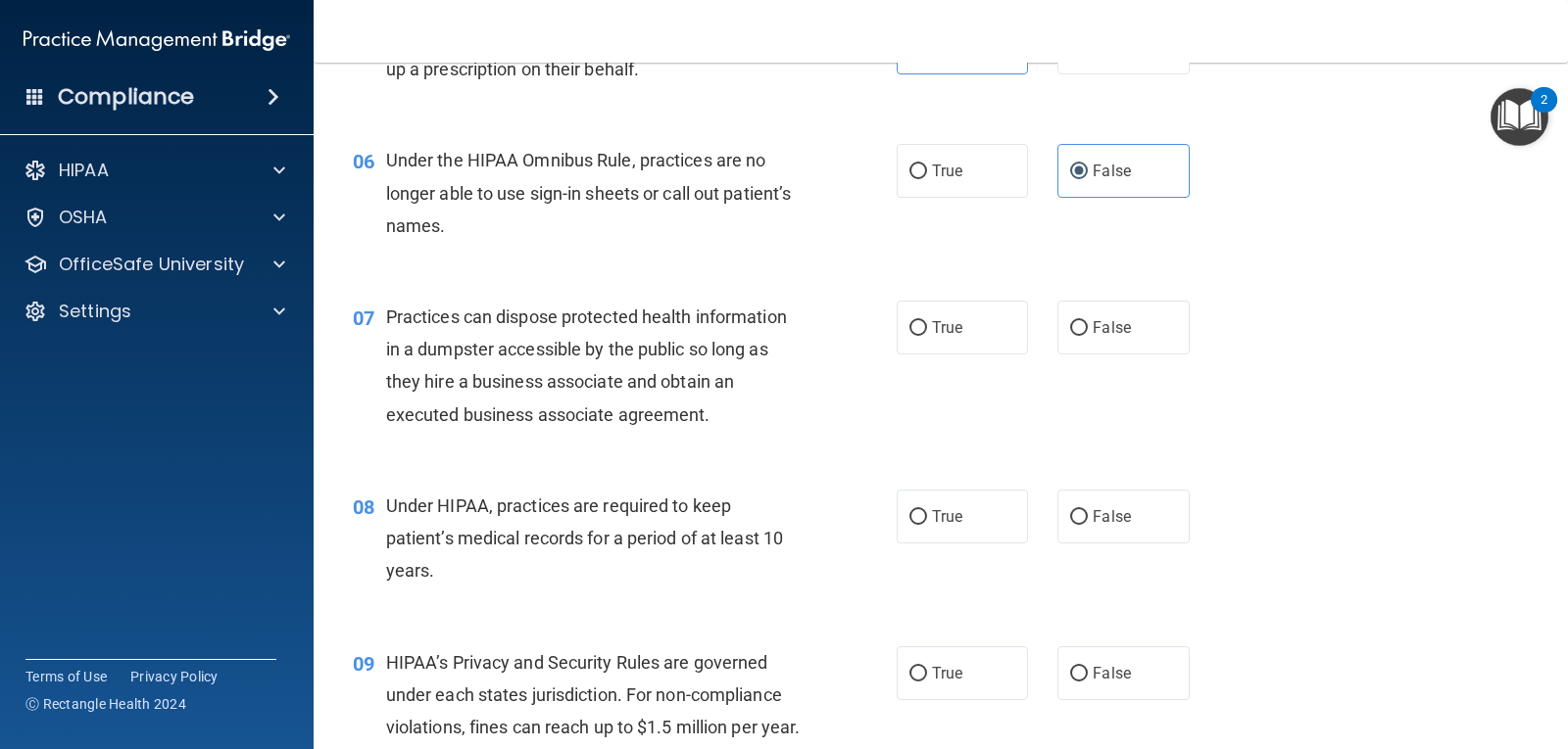
scroll to position [937, 0]
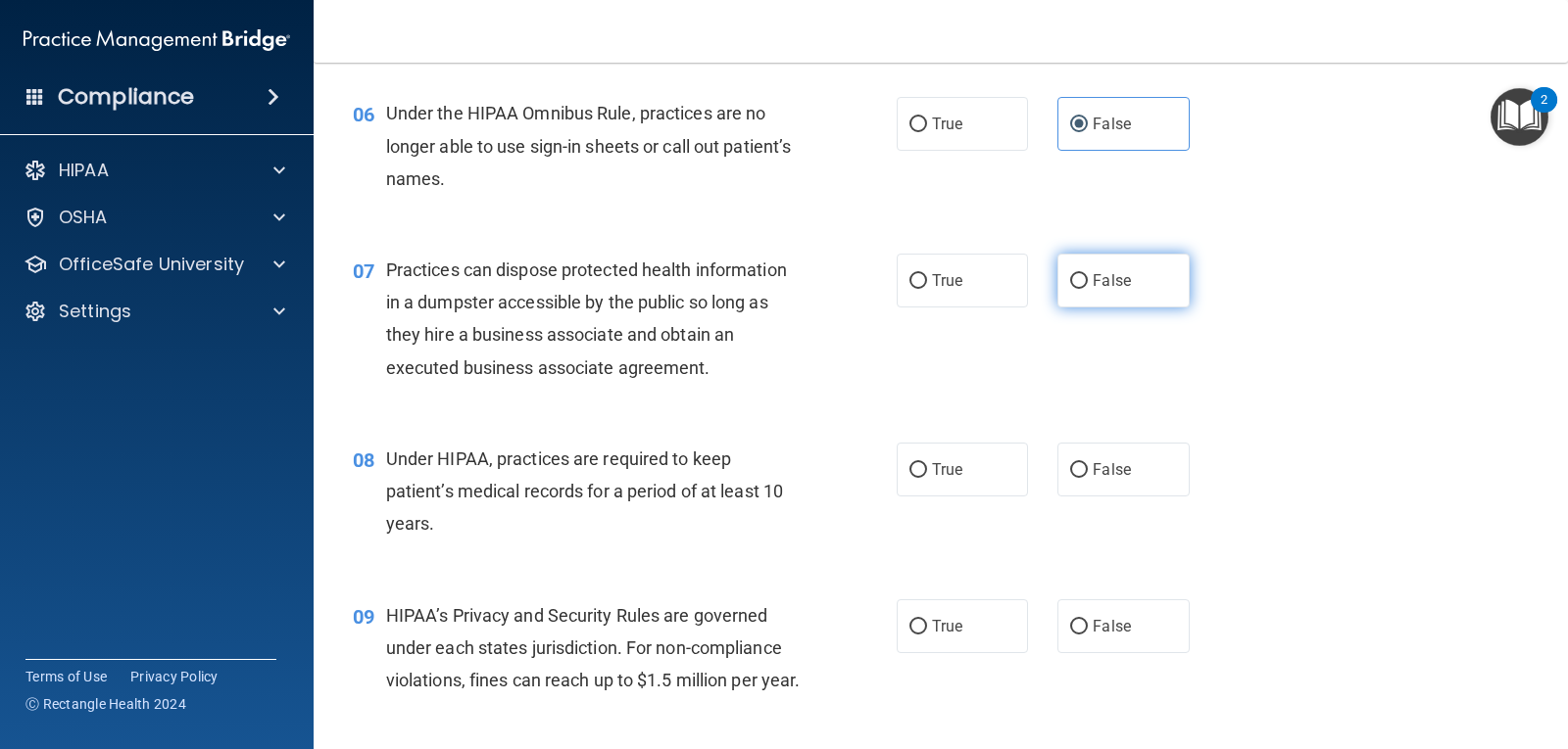
click at [1070, 279] on input "False" at bounding box center [1079, 281] width 18 height 15
radio input "true"
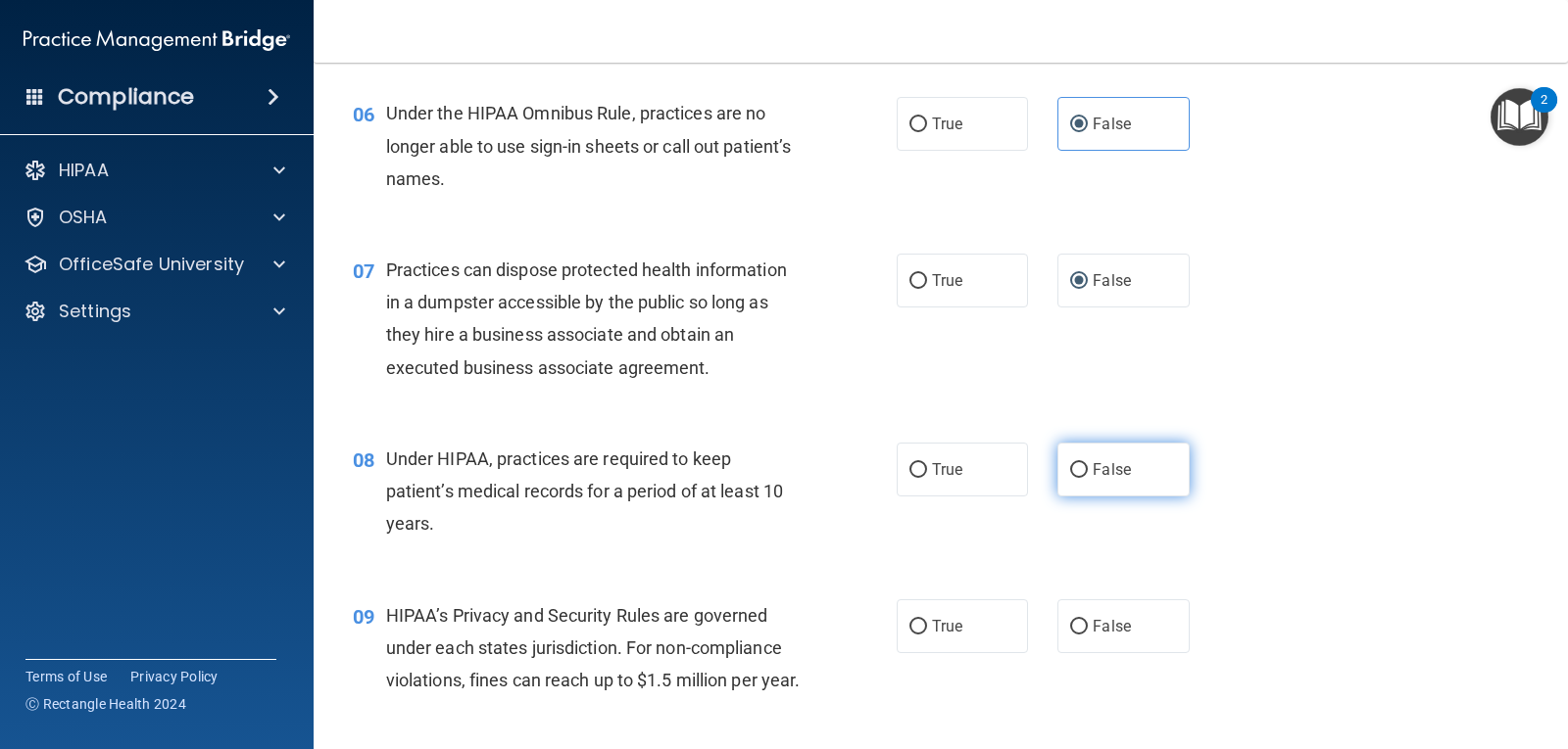
click at [1073, 466] on input "False" at bounding box center [1079, 470] width 18 height 15
radio input "true"
click at [1075, 623] on input "False" at bounding box center [1079, 627] width 18 height 15
radio input "true"
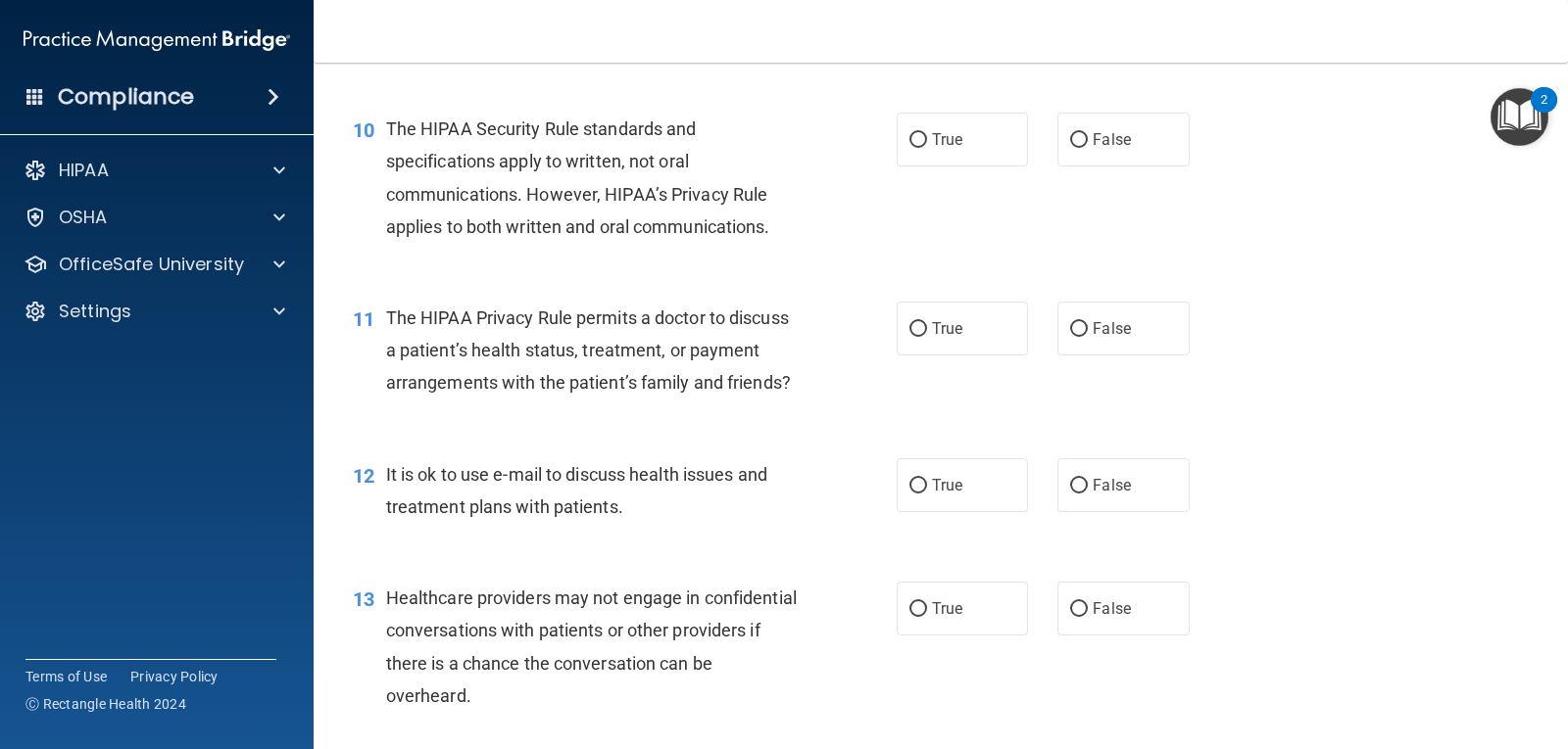
scroll to position [1649, 0]
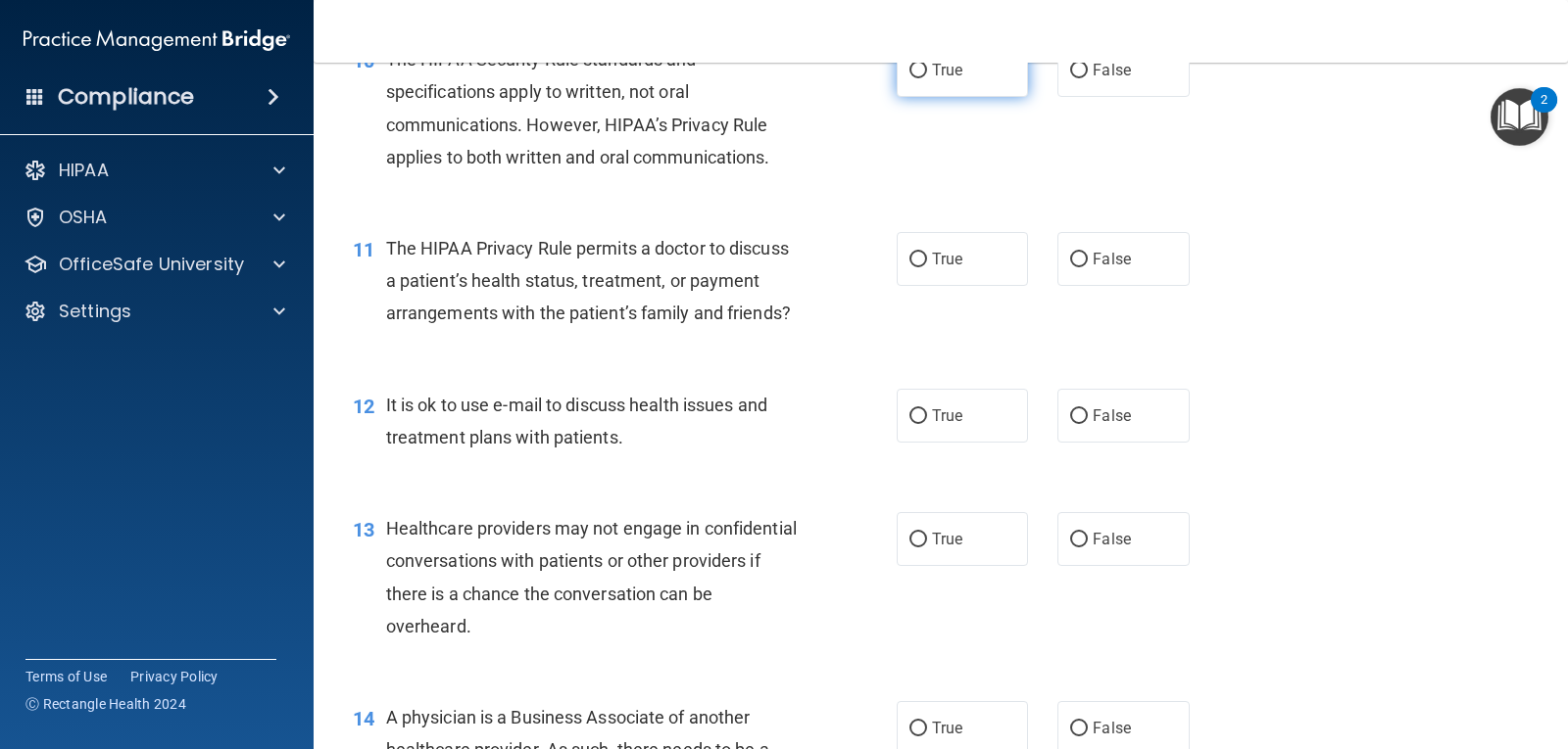
click at [913, 78] on input "True" at bounding box center [918, 71] width 18 height 15
radio input "true"
click at [915, 267] on input "True" at bounding box center [918, 260] width 18 height 15
radio input "true"
click at [916, 424] on input "True" at bounding box center [918, 416] width 18 height 15
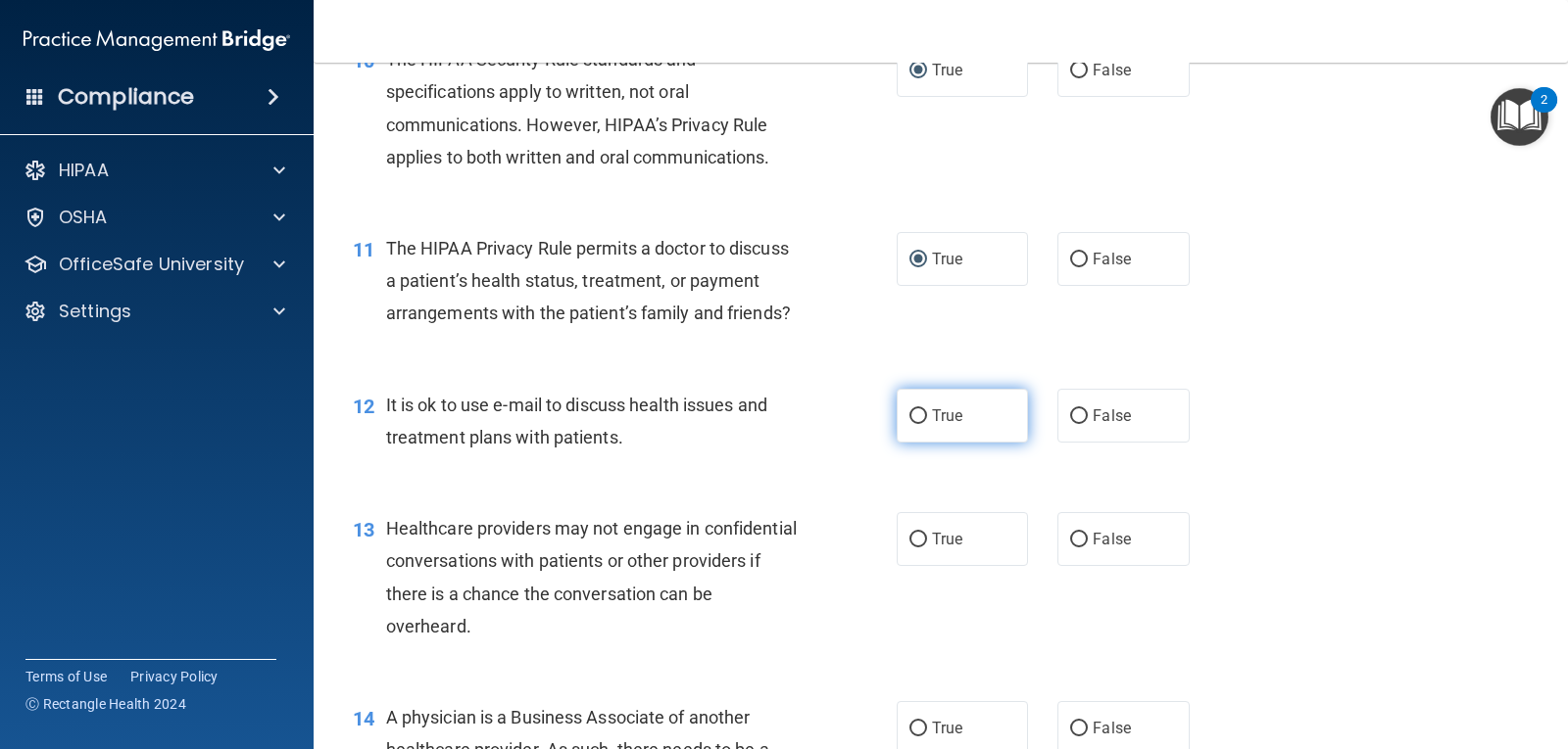
radio input "true"
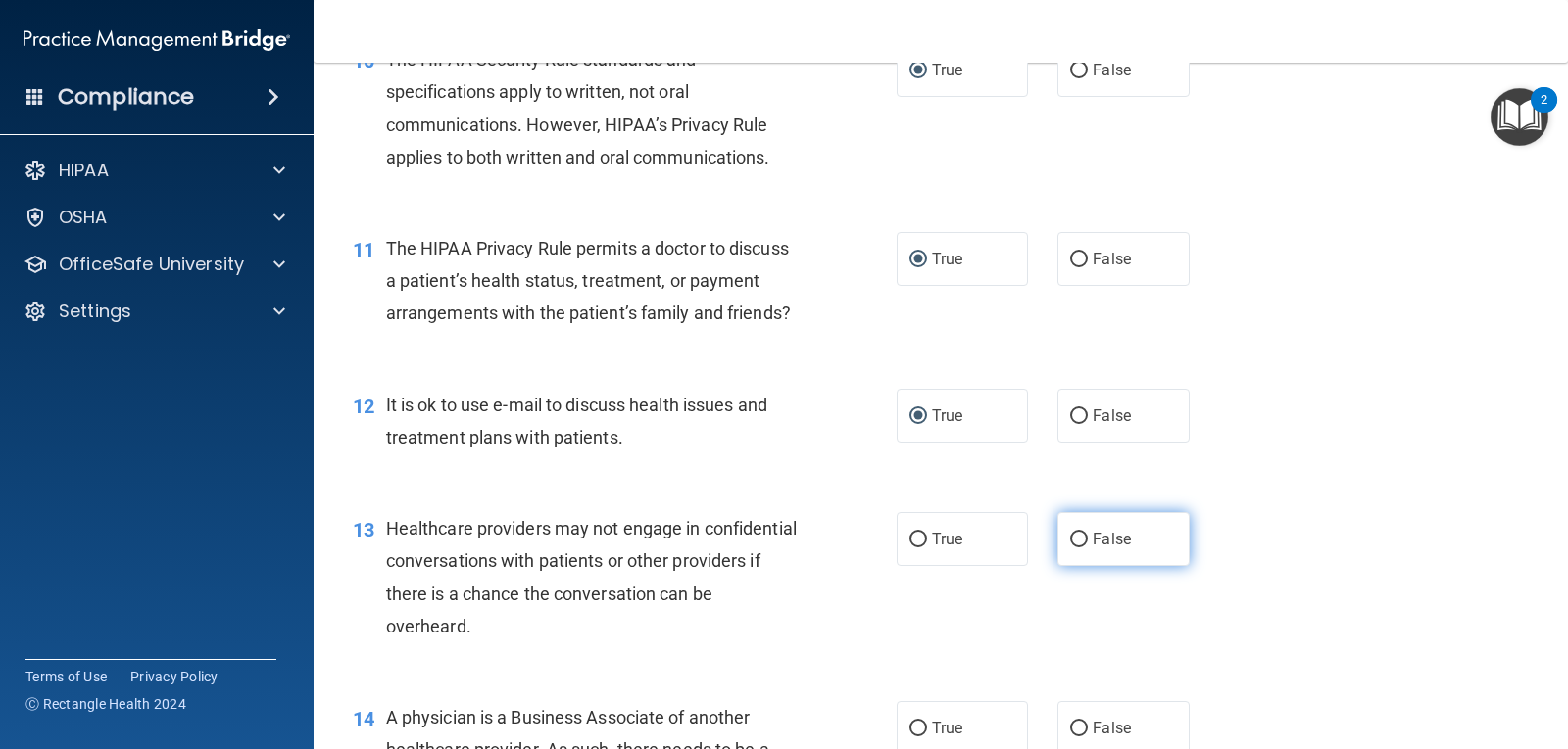
click at [1070, 548] on input "False" at bounding box center [1079, 540] width 18 height 15
radio input "true"
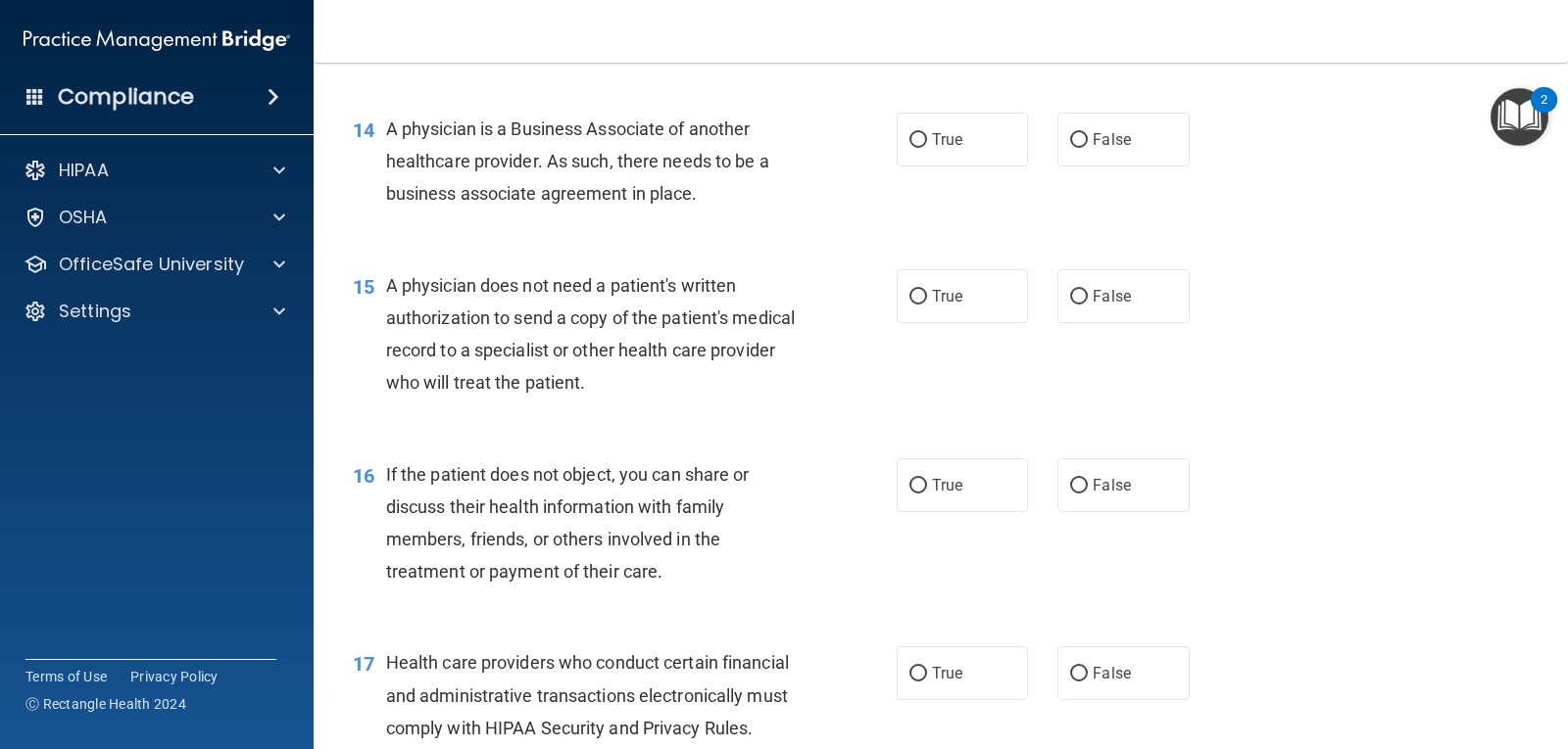
scroll to position [2254, 0]
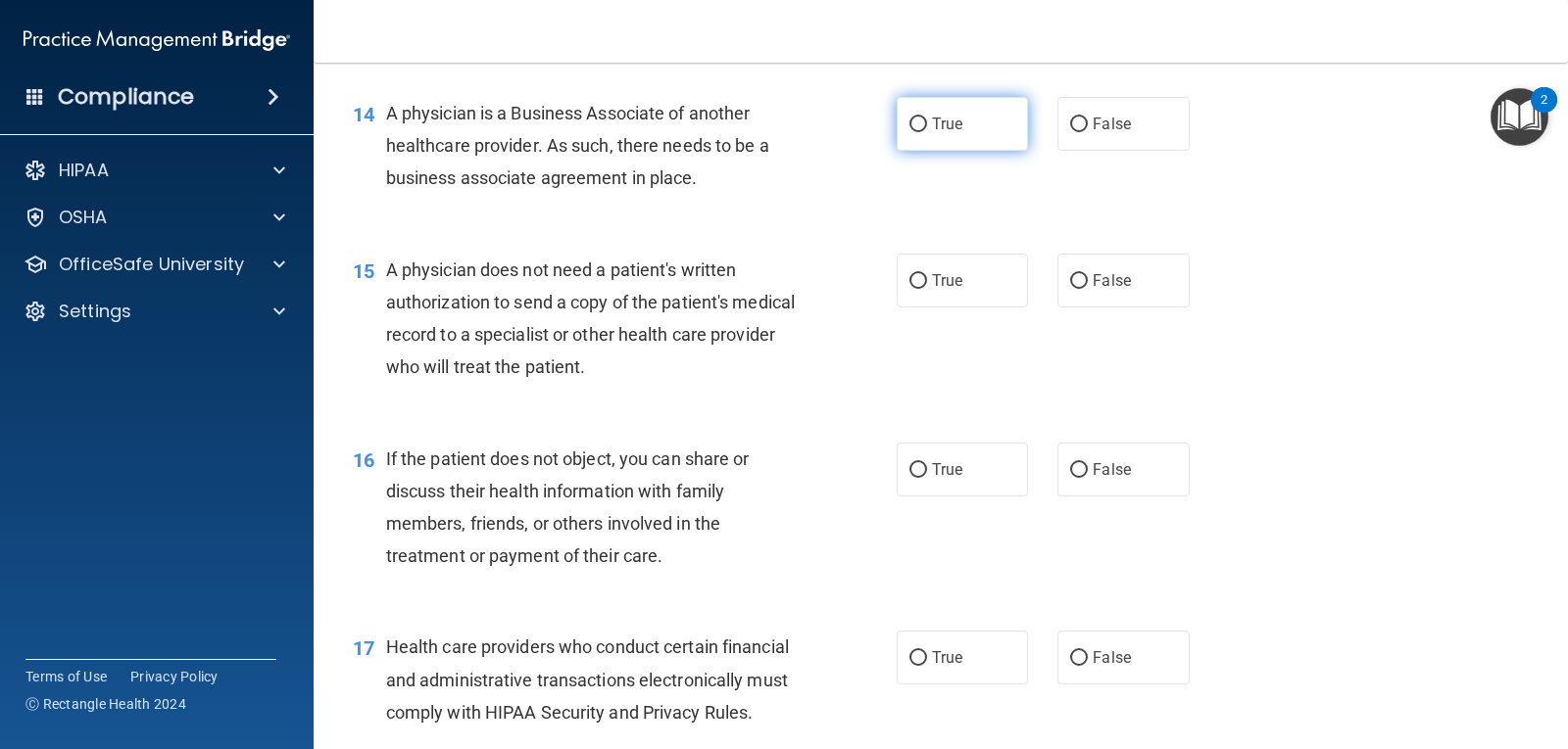
click at [917, 132] on input "True" at bounding box center [918, 124] width 18 height 15
radio input "true"
click at [911, 289] on input "True" at bounding box center [918, 281] width 18 height 15
radio input "true"
click at [917, 478] on input "True" at bounding box center [918, 470] width 18 height 15
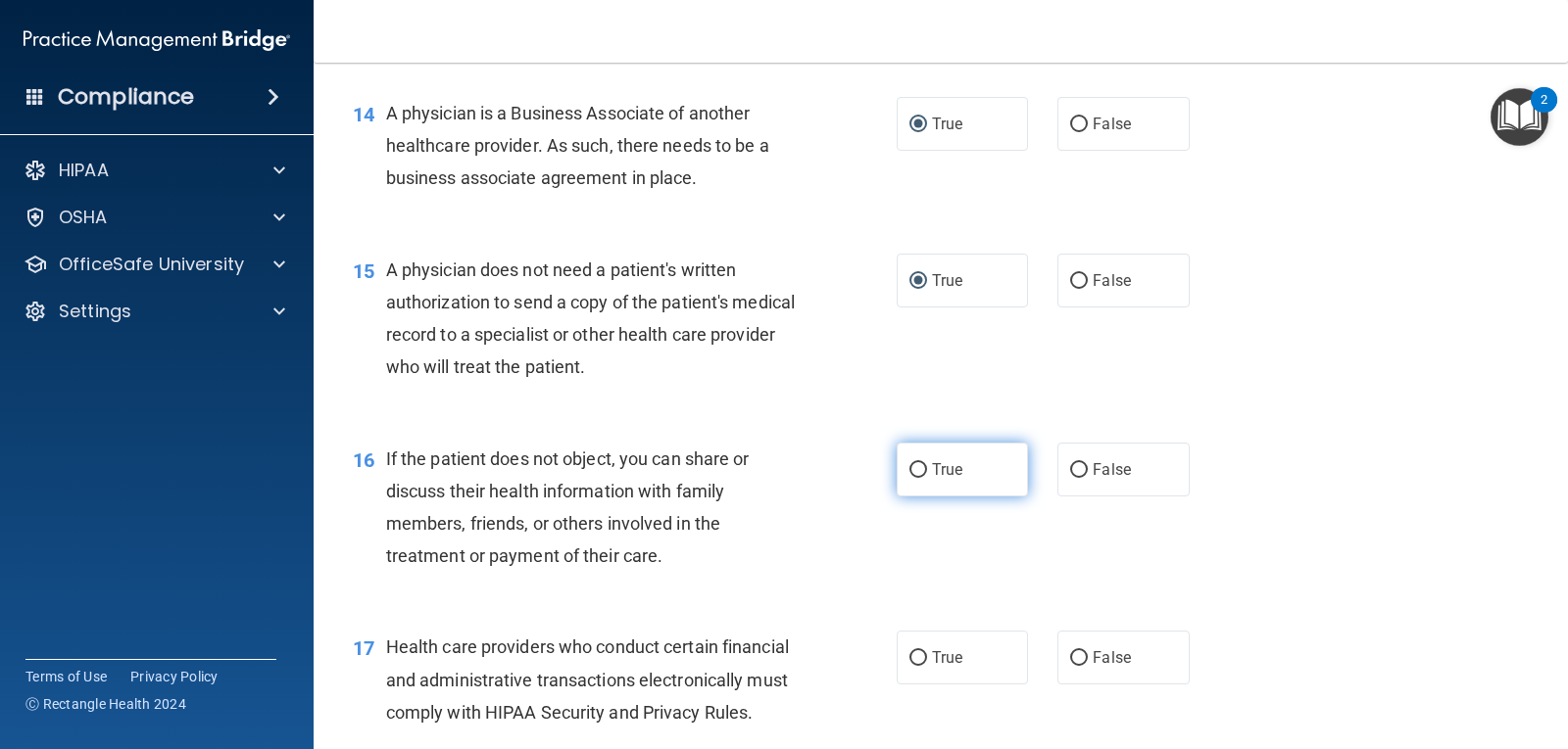
radio input "true"
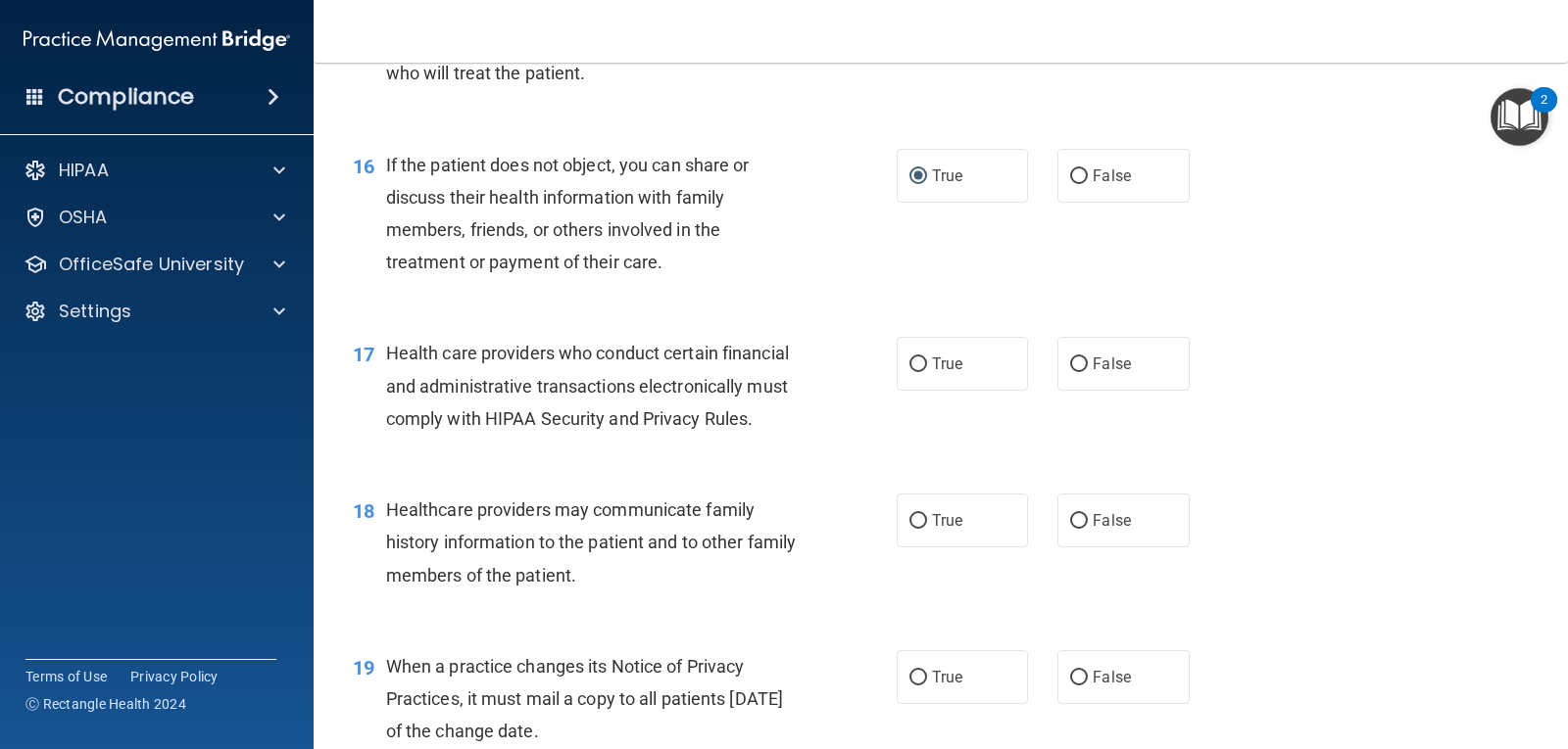
scroll to position [2556, 0]
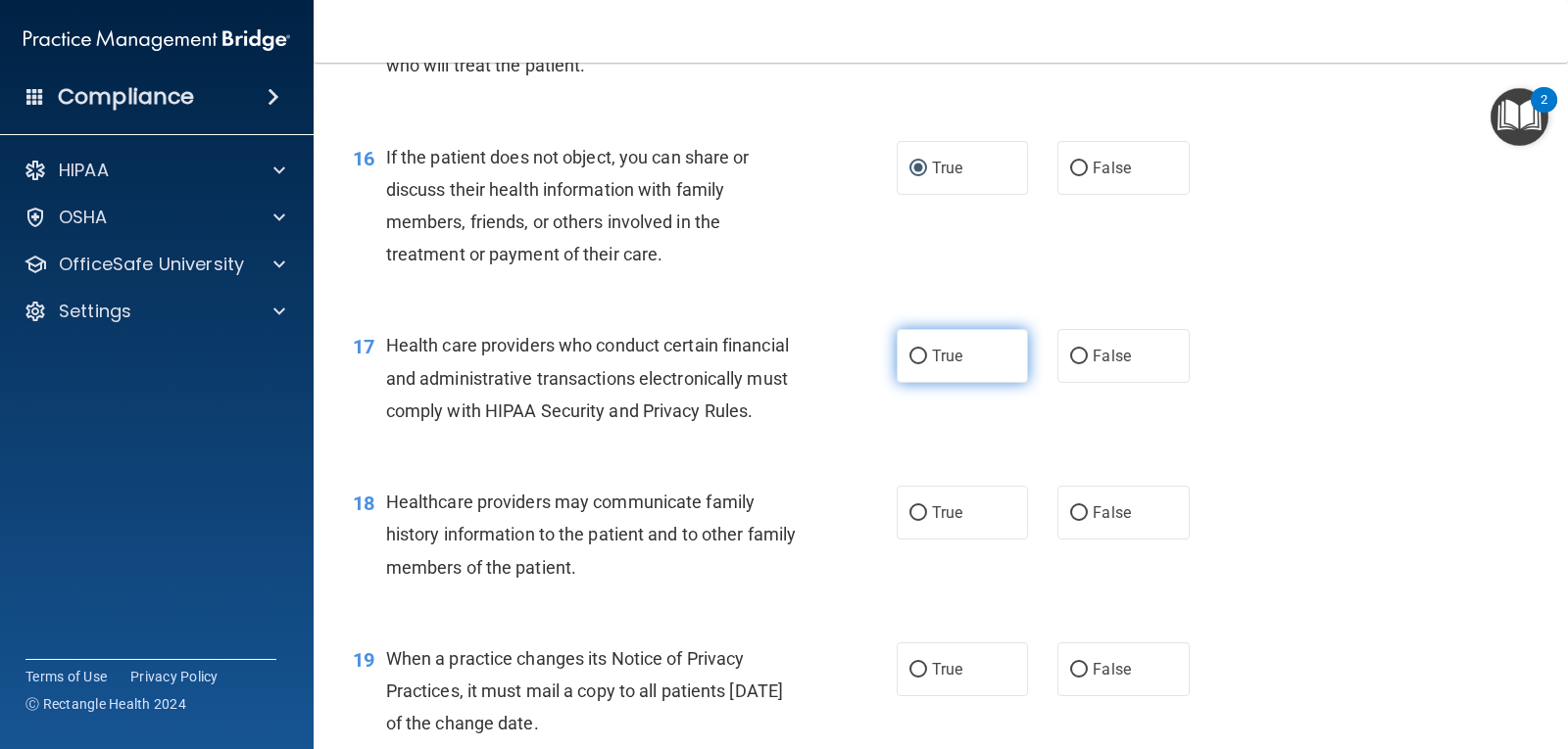
click at [913, 364] on input "True" at bounding box center [918, 356] width 18 height 15
radio input "true"
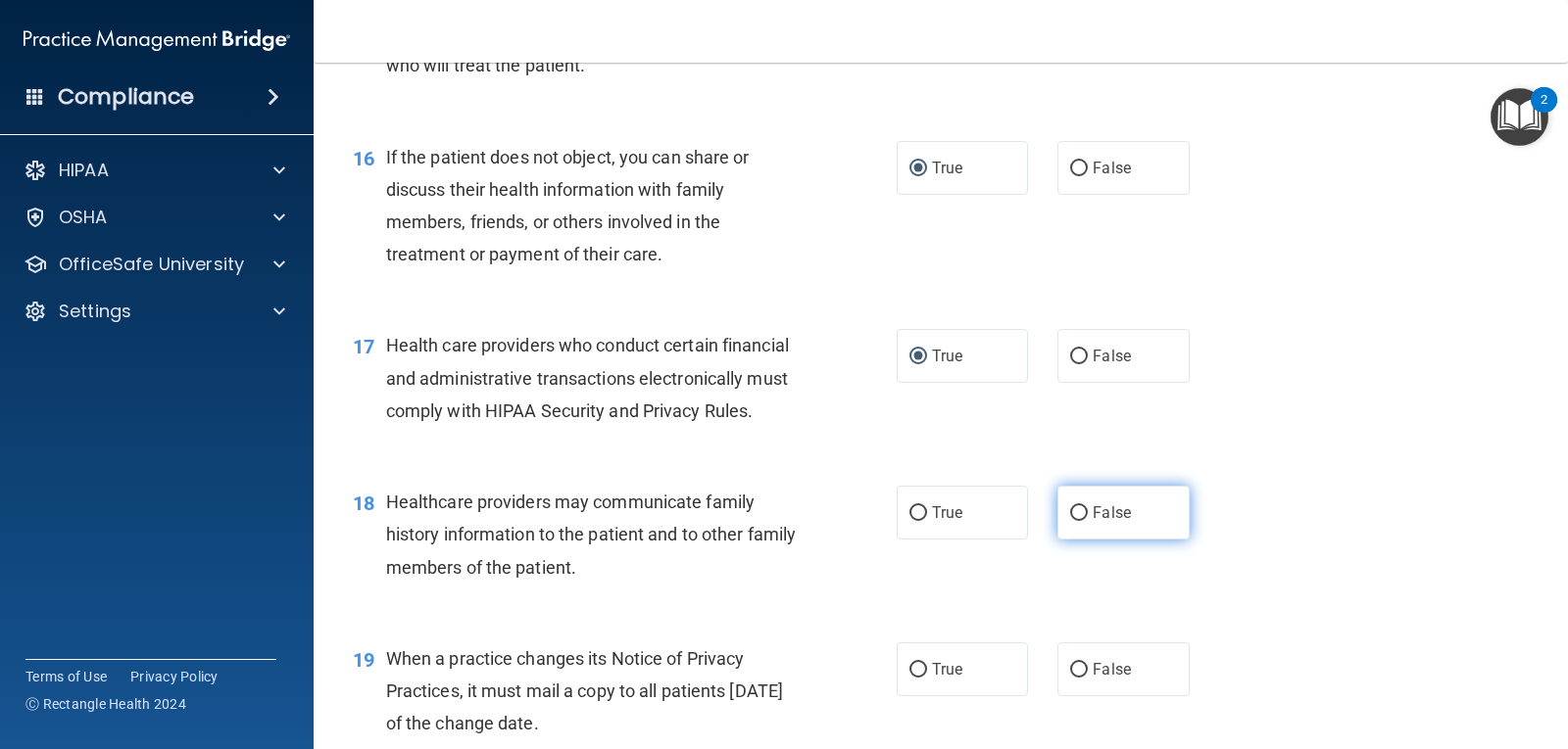
click at [1071, 521] on input "False" at bounding box center [1079, 513] width 18 height 15
radio input "true"
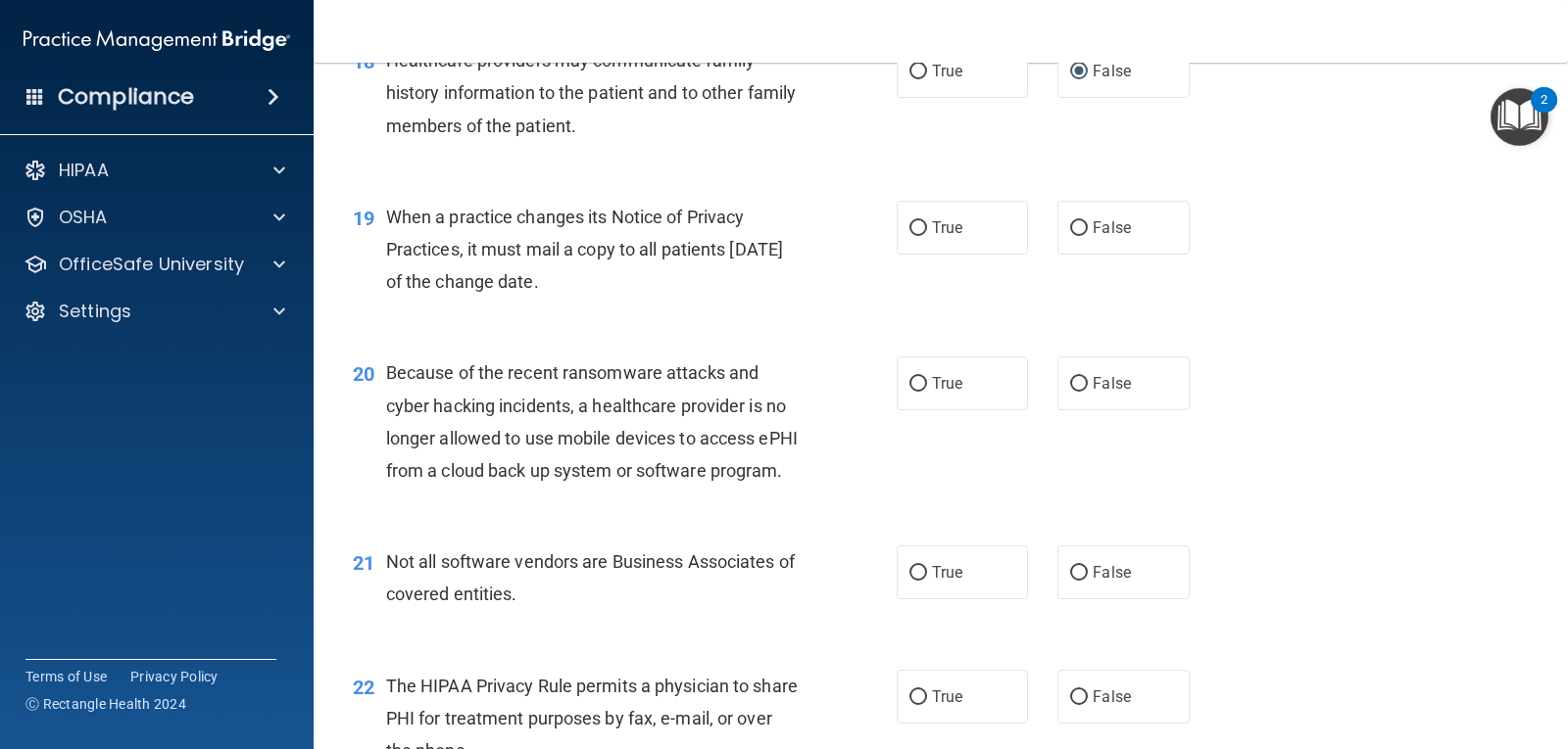
scroll to position [3005, 0]
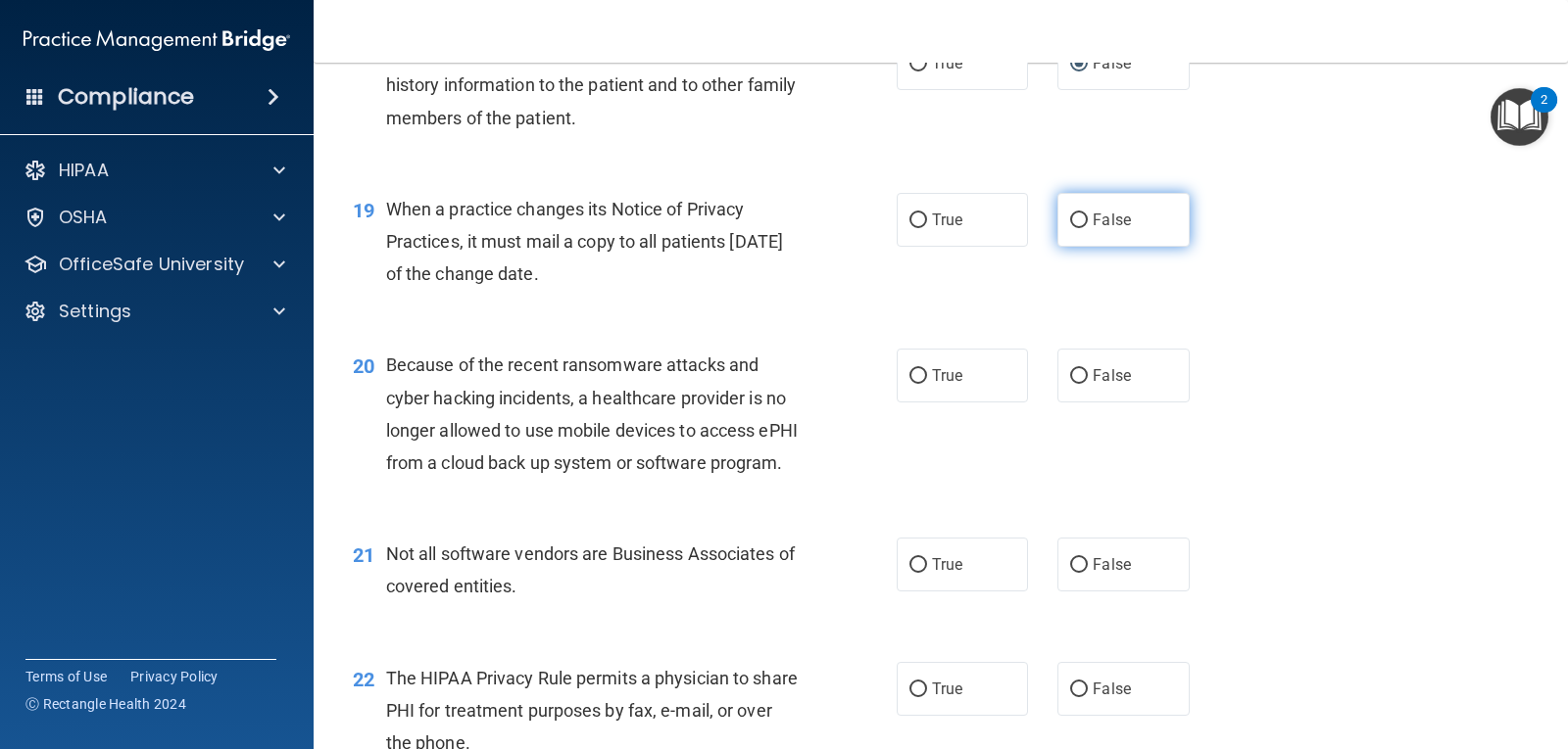
click at [1070, 228] on input "False" at bounding box center [1079, 220] width 18 height 15
radio input "true"
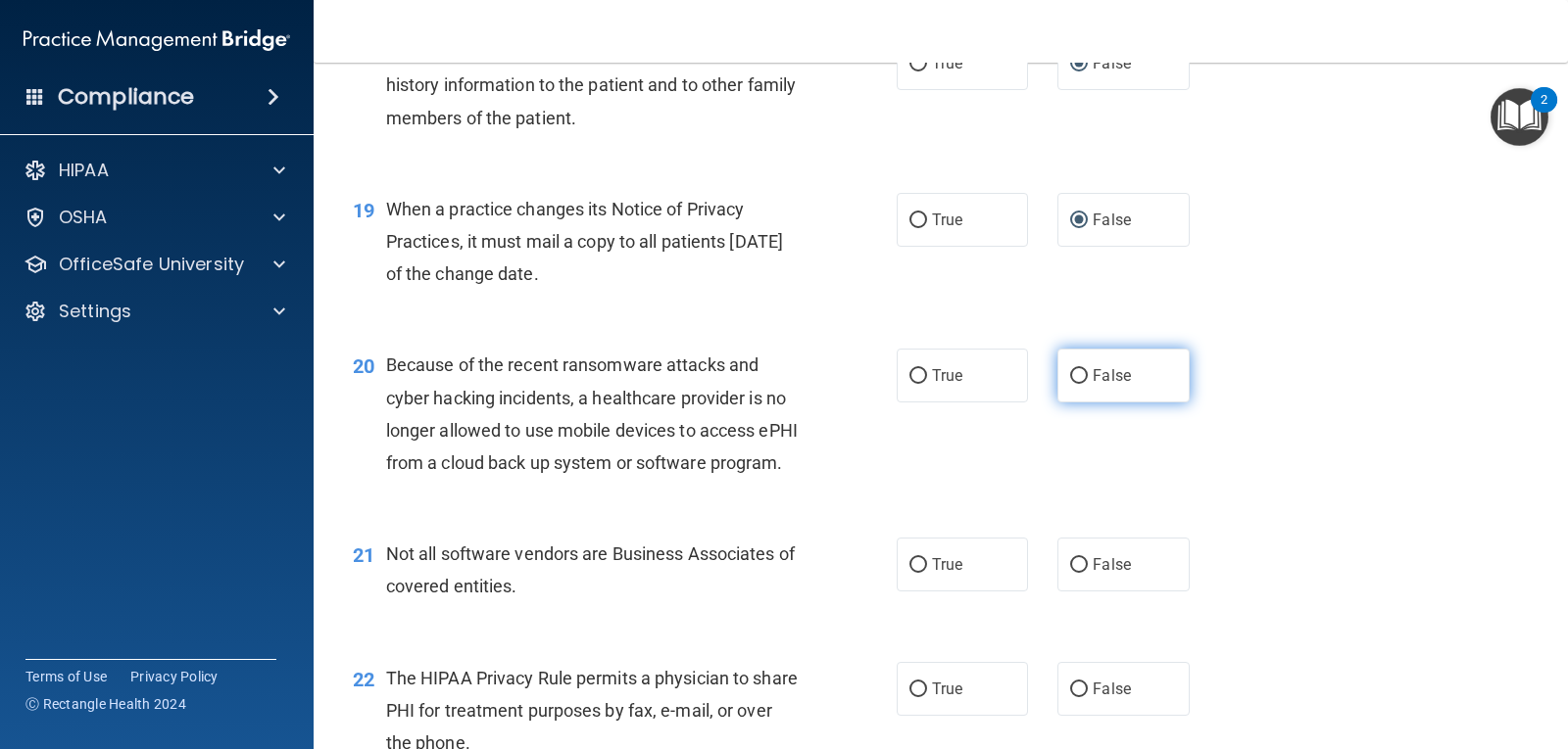
drag, startPoint x: 1071, startPoint y: 412, endPoint x: 1073, endPoint y: 430, distance: 18.1
click at [1071, 384] on input "False" at bounding box center [1079, 376] width 18 height 15
radio input "true"
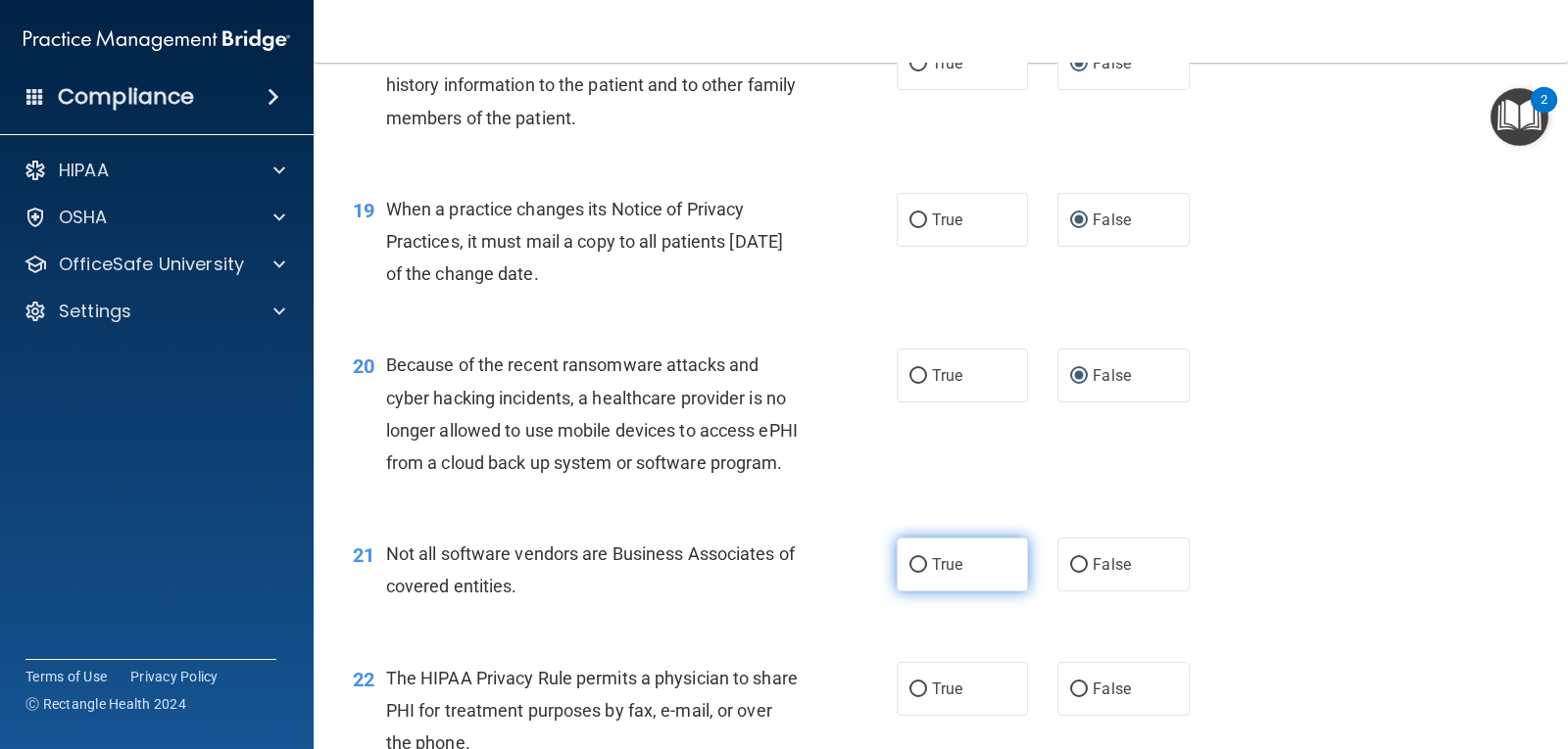
click at [911, 573] on input "True" at bounding box center [918, 565] width 18 height 15
radio input "true"
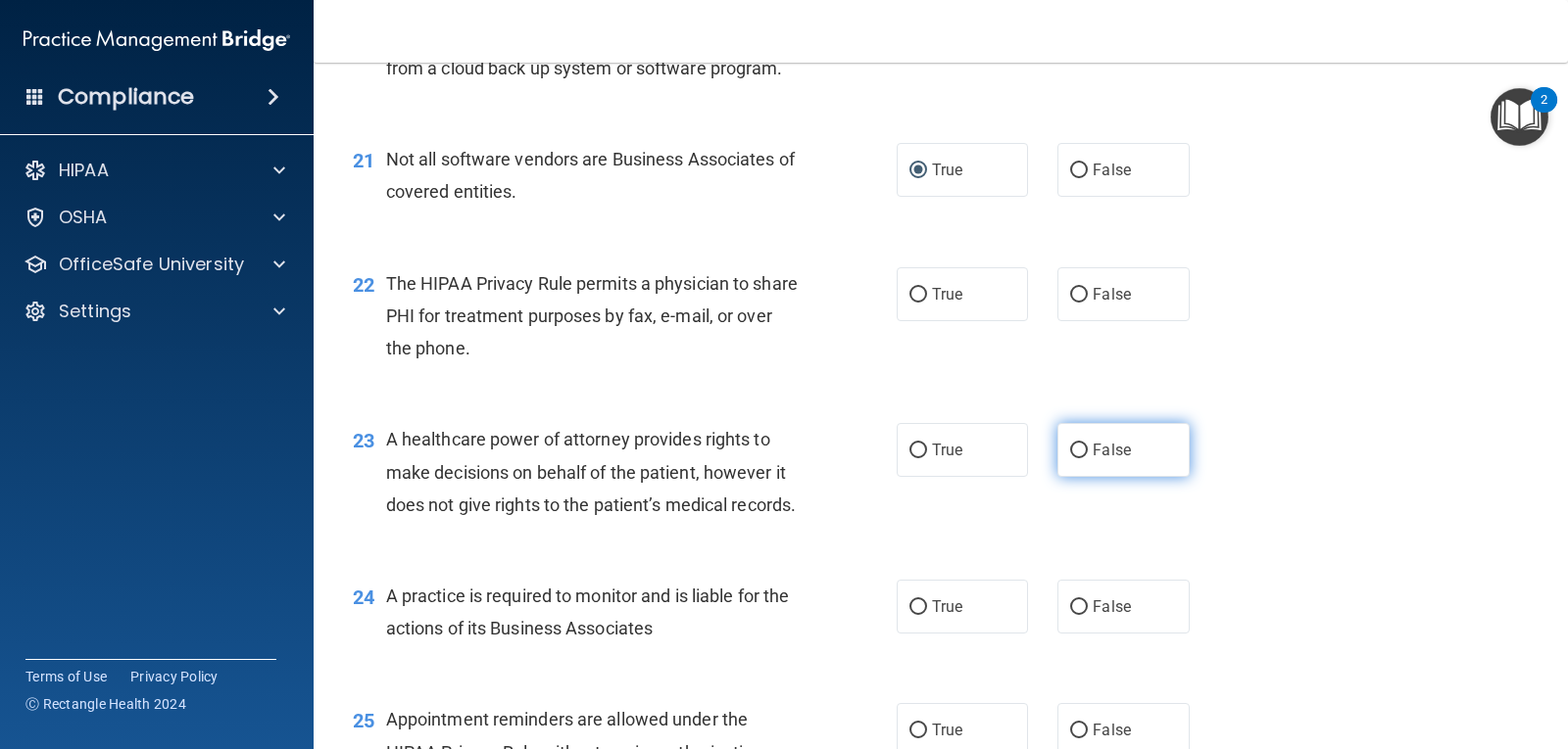
scroll to position [3415, 0]
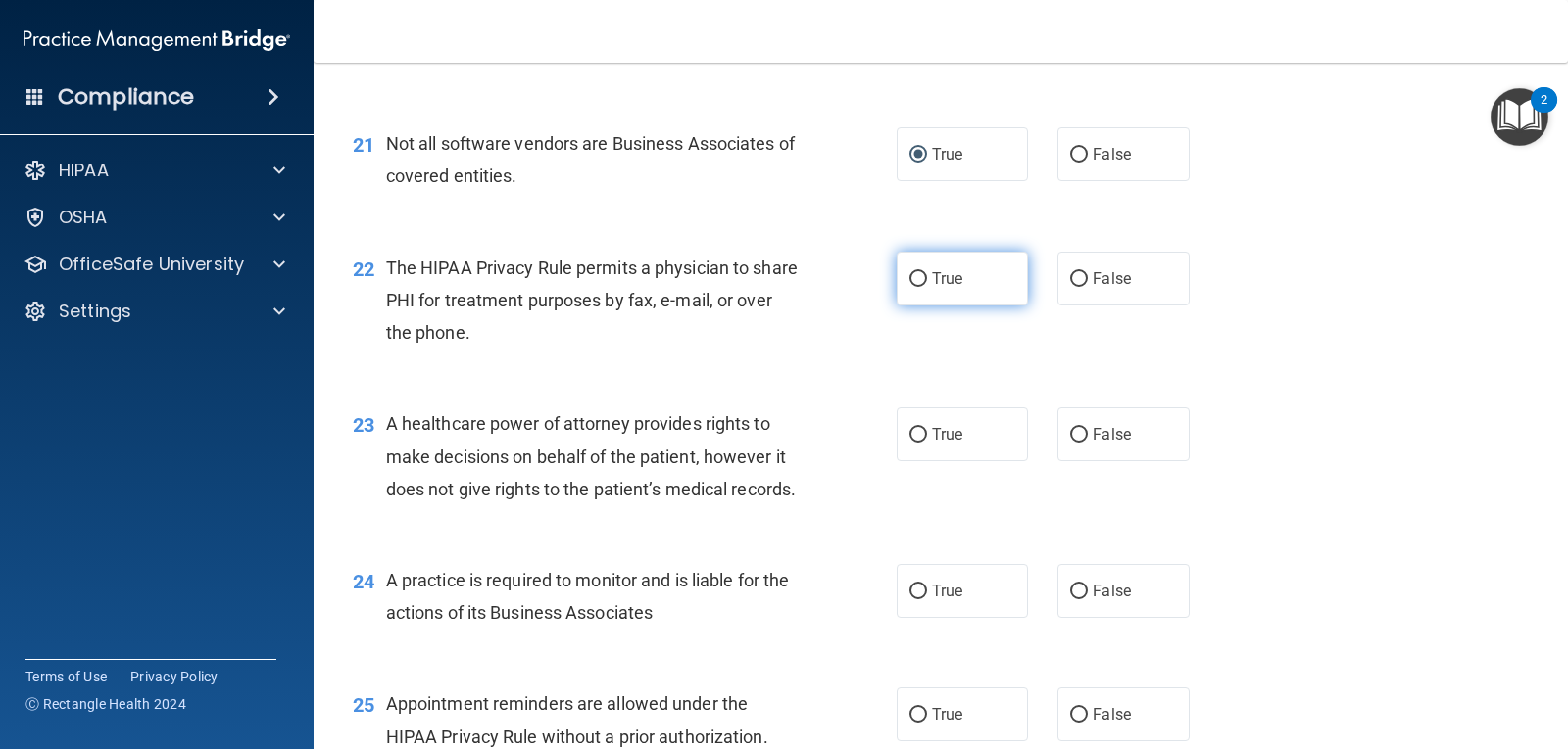
click at [913, 287] on input "True" at bounding box center [918, 279] width 18 height 15
radio input "true"
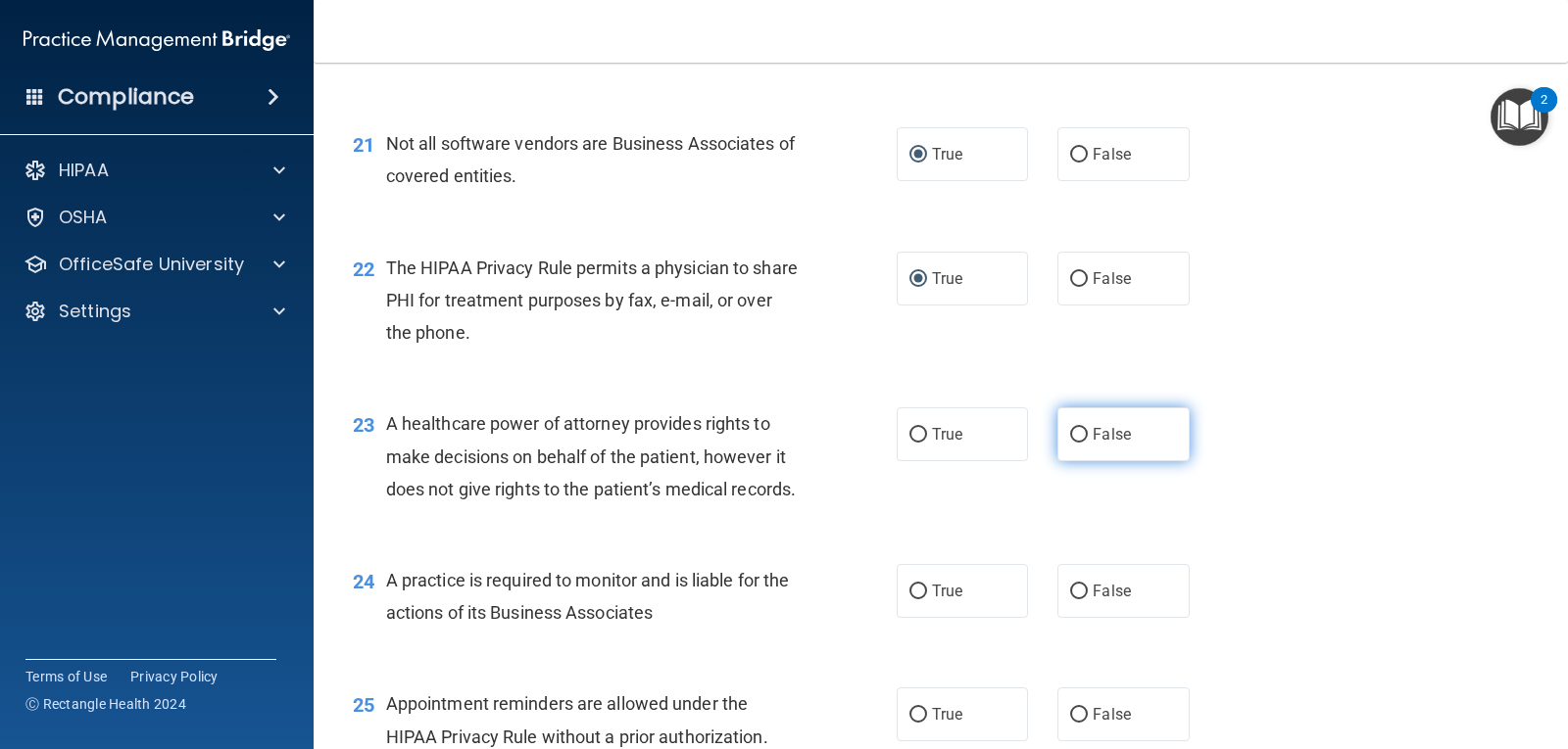
click at [1070, 443] on input "False" at bounding box center [1079, 435] width 18 height 15
radio input "true"
click at [1070, 599] on input "False" at bounding box center [1079, 592] width 18 height 15
radio input "true"
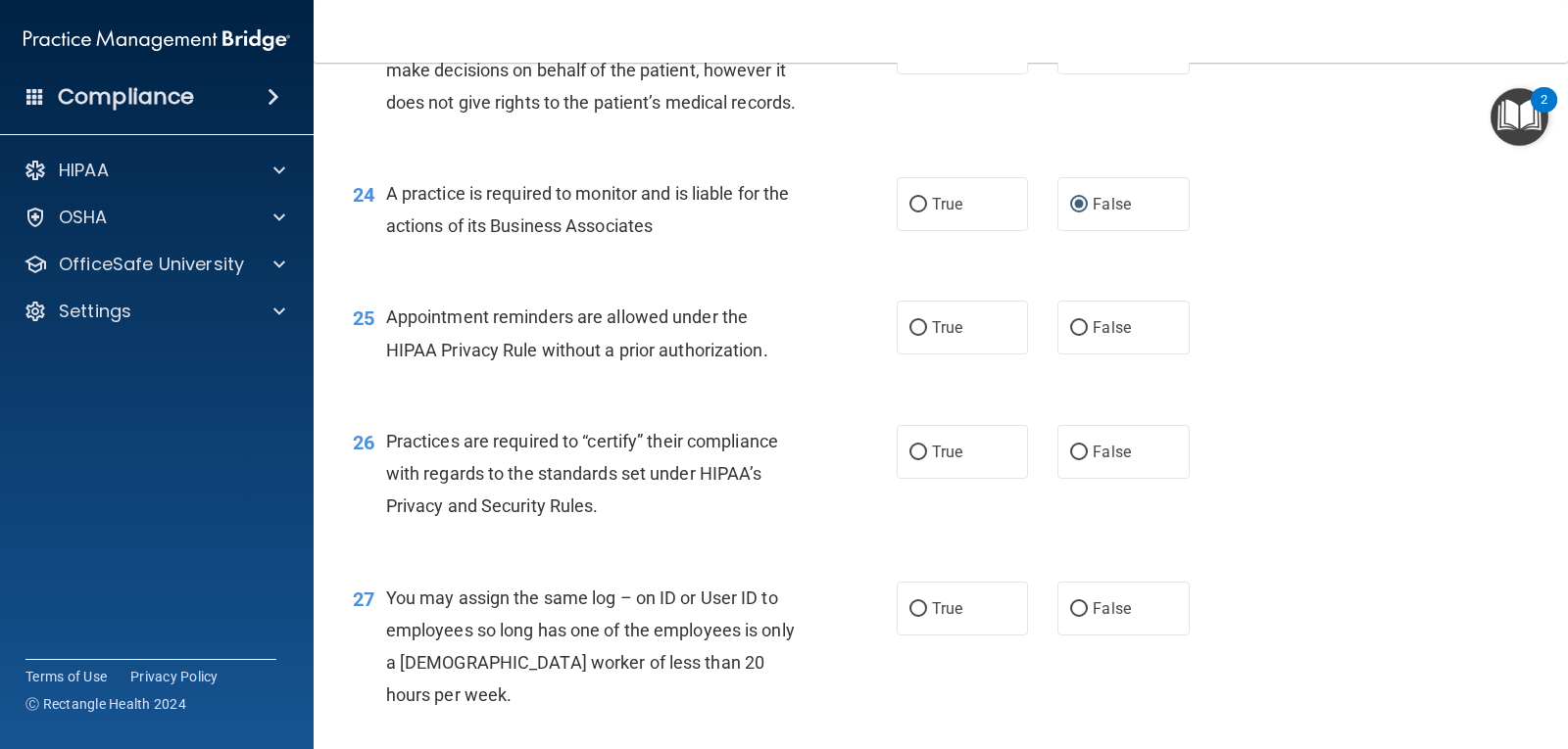
scroll to position [3810, 0]
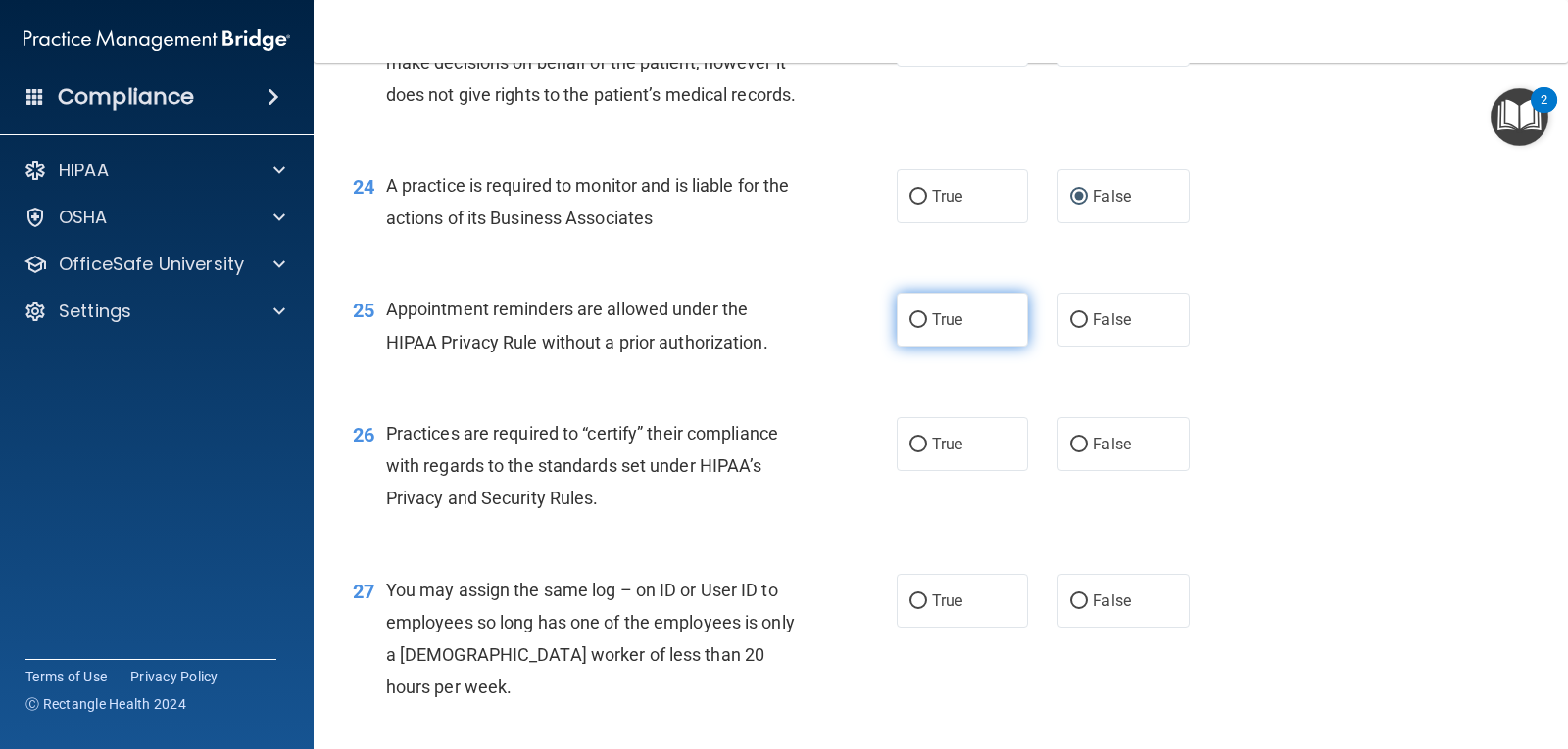
click at [913, 329] on input "True" at bounding box center [918, 321] width 18 height 15
radio input "true"
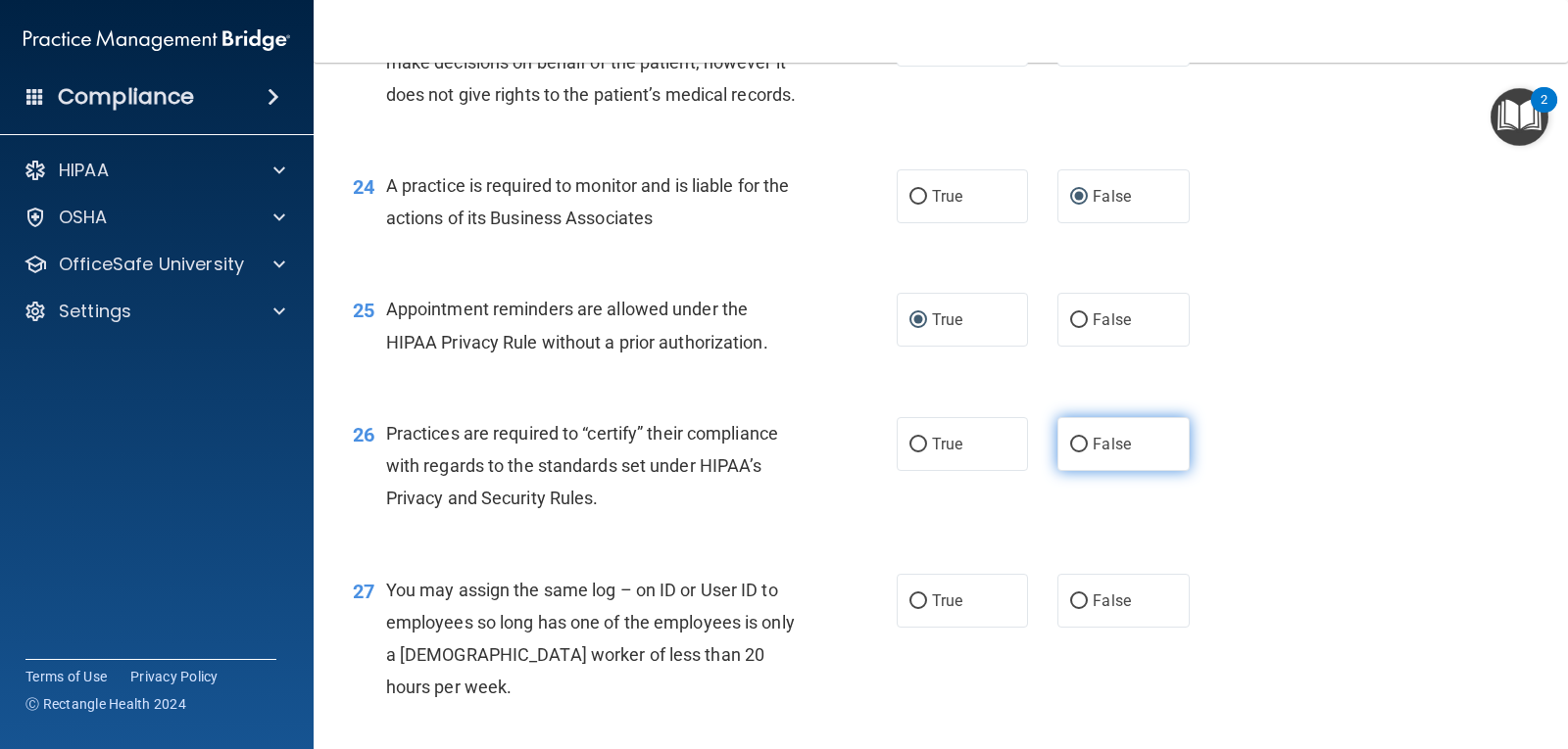
click at [1070, 453] on input "False" at bounding box center [1079, 445] width 18 height 15
radio input "true"
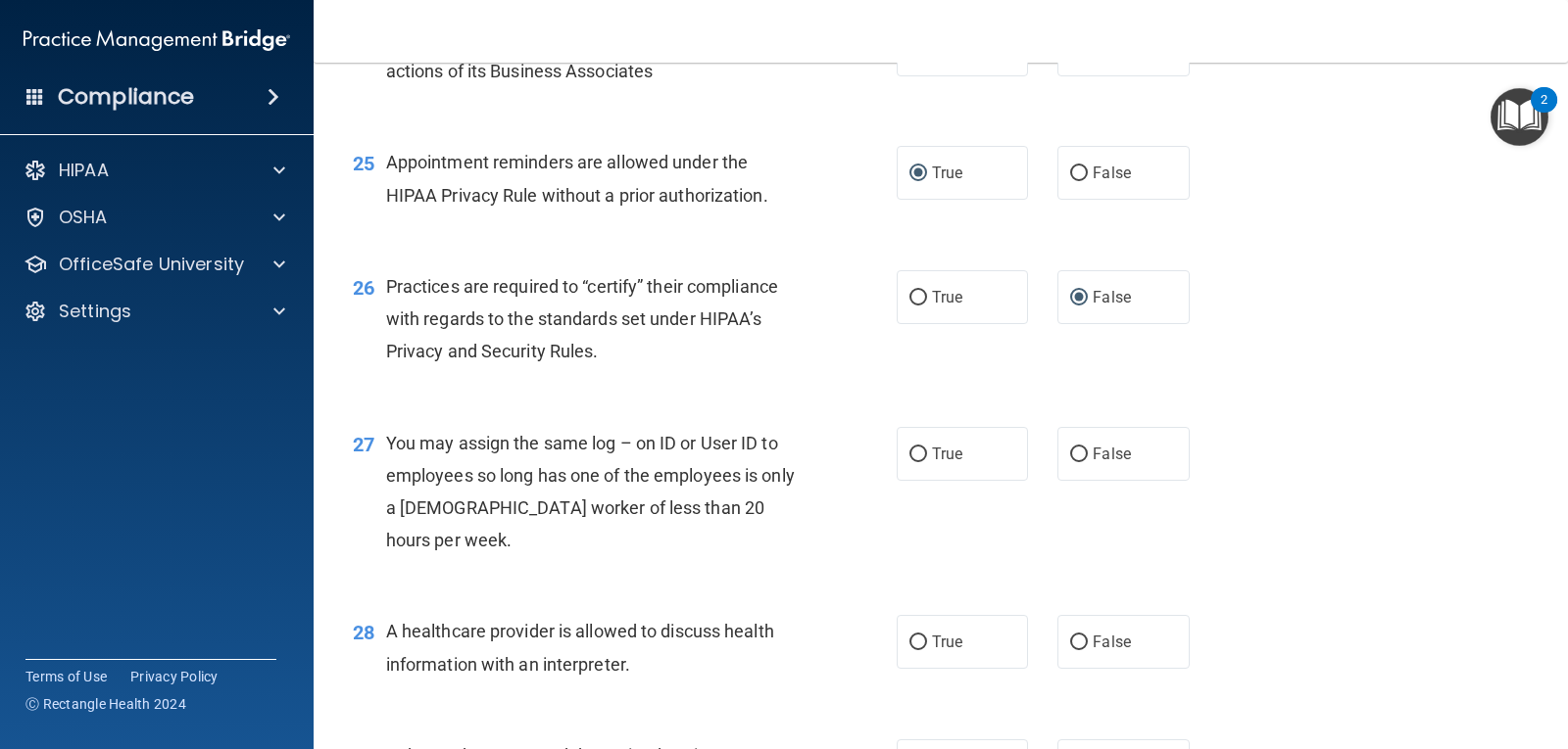
scroll to position [4042, 0]
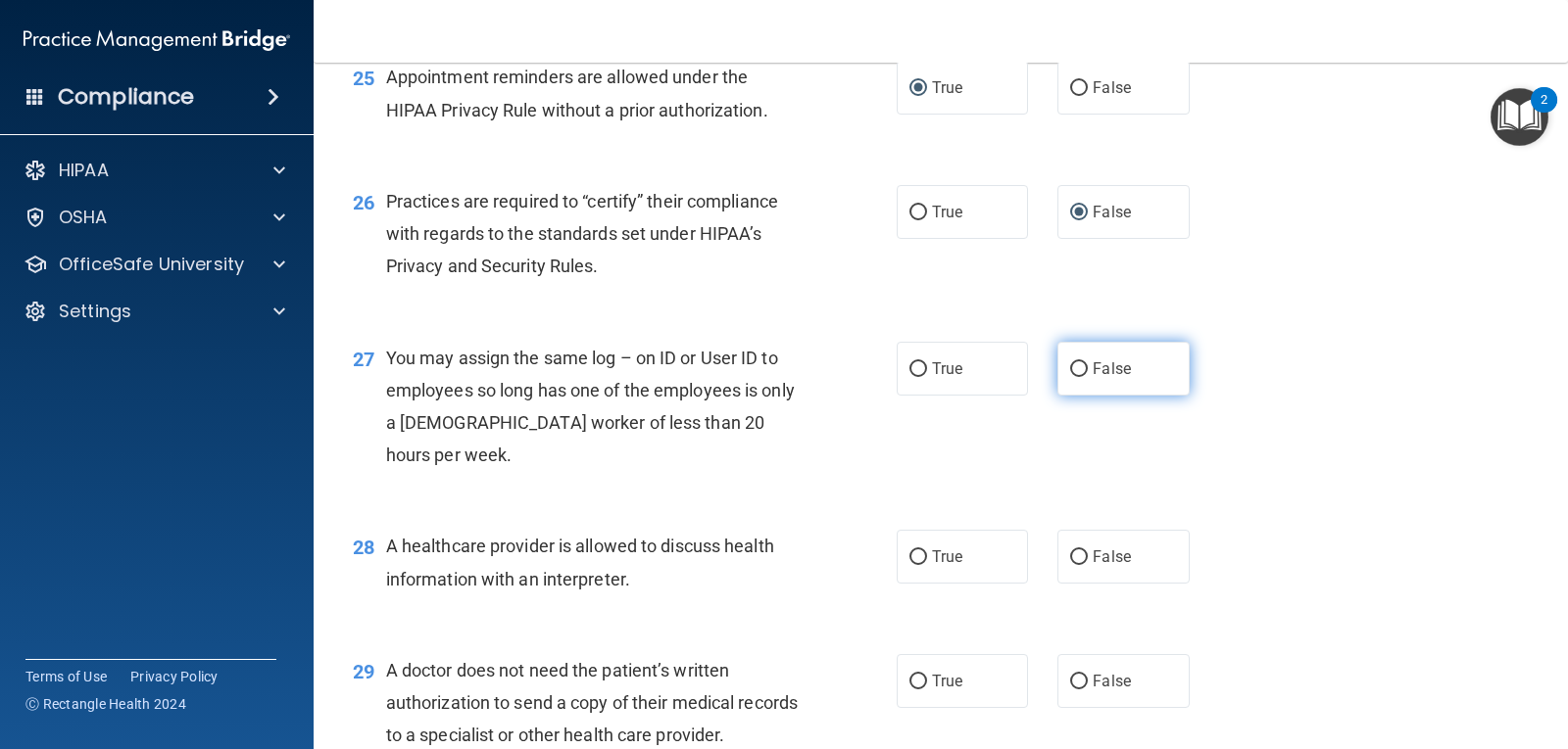
click at [1071, 377] on input "False" at bounding box center [1079, 369] width 18 height 15
radio input "true"
drag, startPoint x: 913, startPoint y: 648, endPoint x: 943, endPoint y: 651, distance: 30.1
click at [916, 565] on input "True" at bounding box center [918, 558] width 18 height 15
radio input "true"
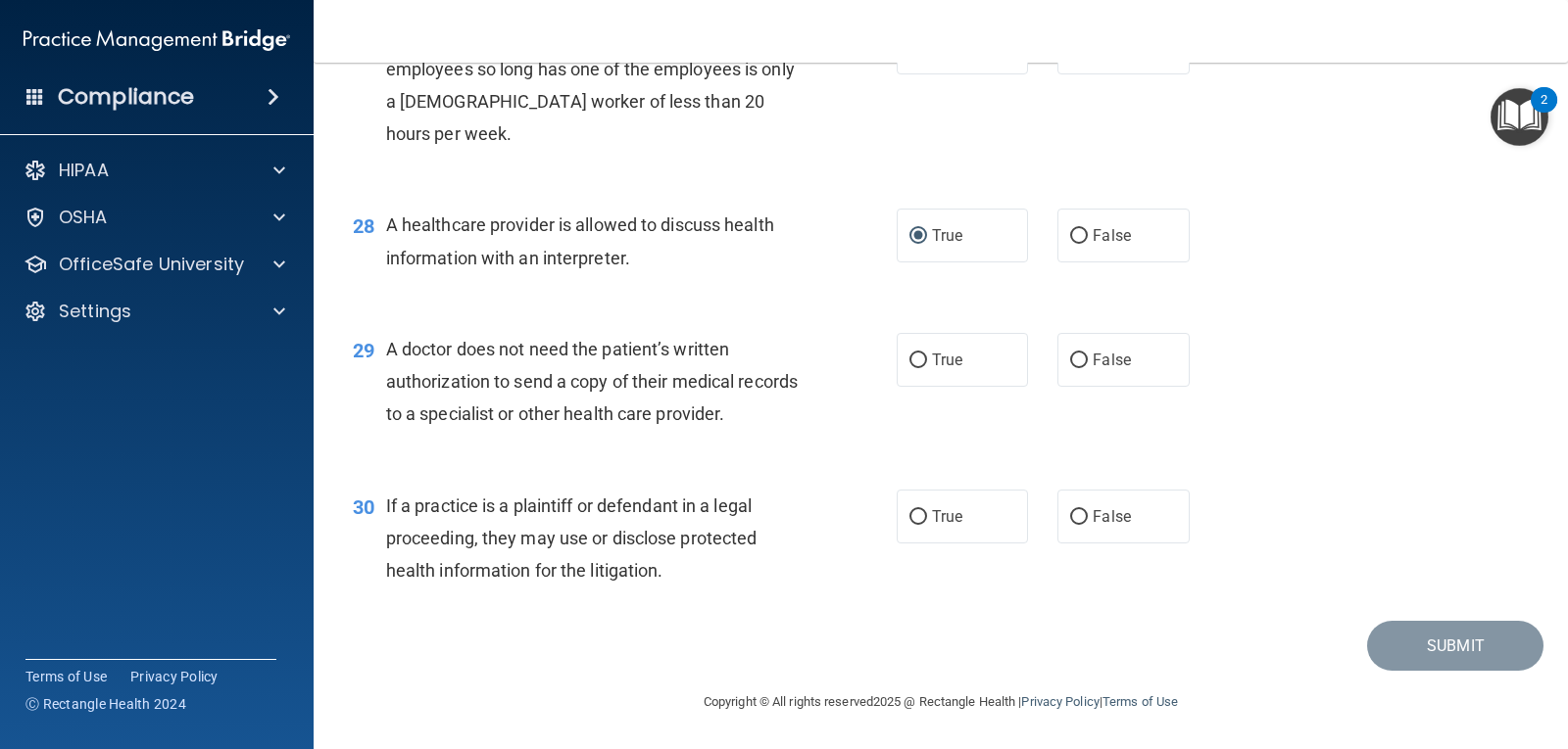
scroll to position [4421, 0]
click at [910, 368] on input "True" at bounding box center [918, 360] width 18 height 15
radio input "true"
click at [909, 525] on input "True" at bounding box center [918, 517] width 18 height 15
radio input "true"
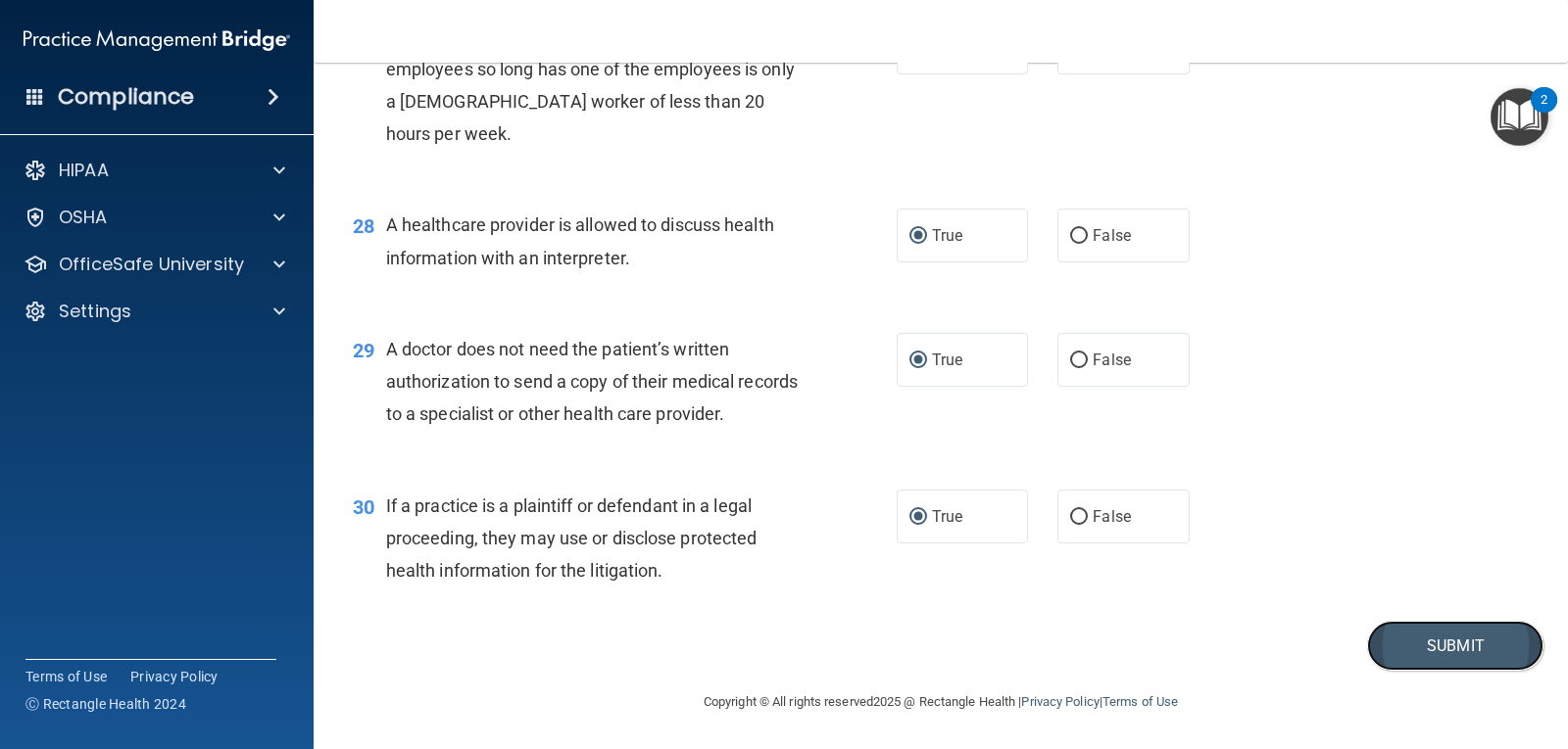
click at [1392, 671] on button "Submit" at bounding box center [1455, 645] width 177 height 50
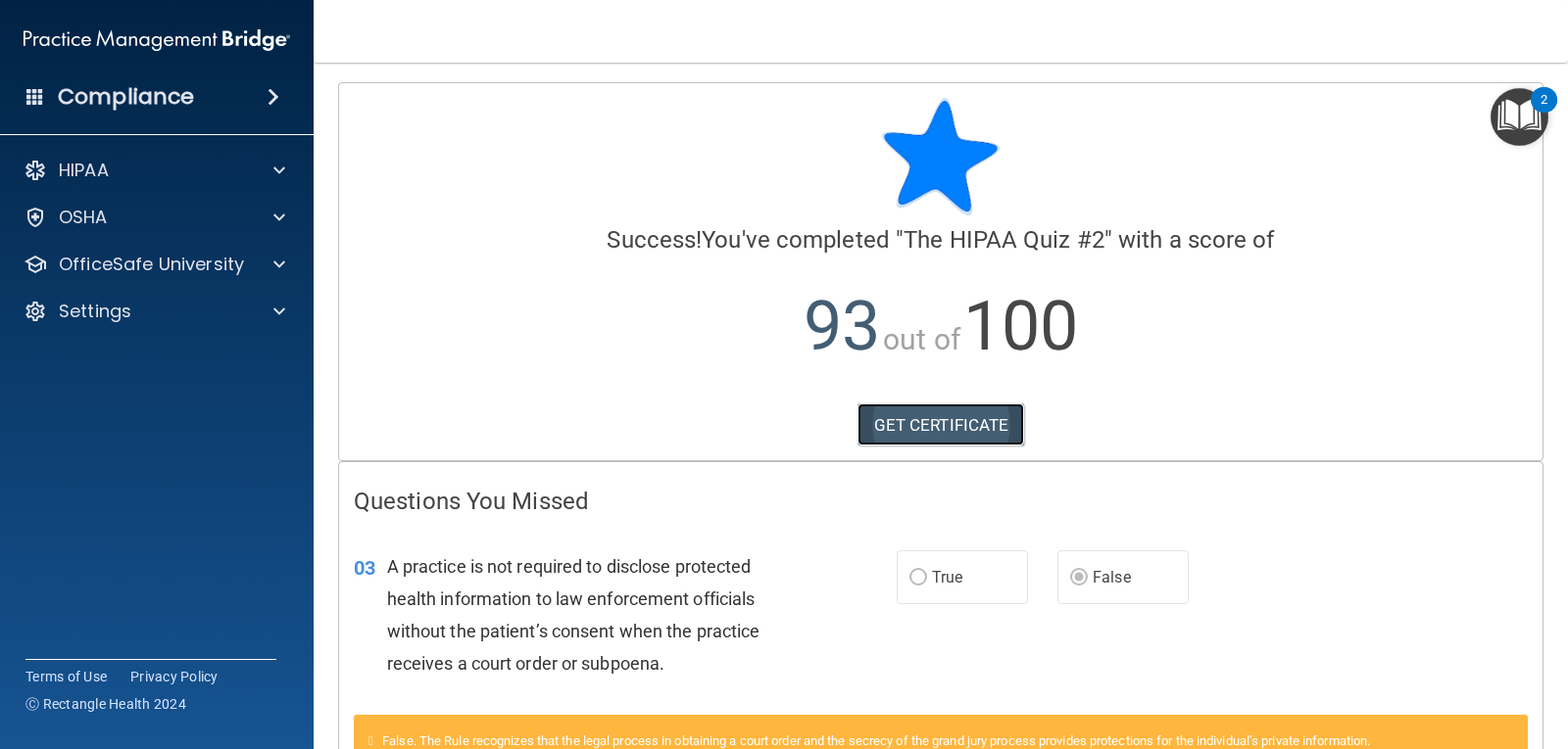
click at [963, 433] on link "GET CERTIFICATE" at bounding box center [941, 425] width 168 height 43
